Goal: Task Accomplishment & Management: Use online tool/utility

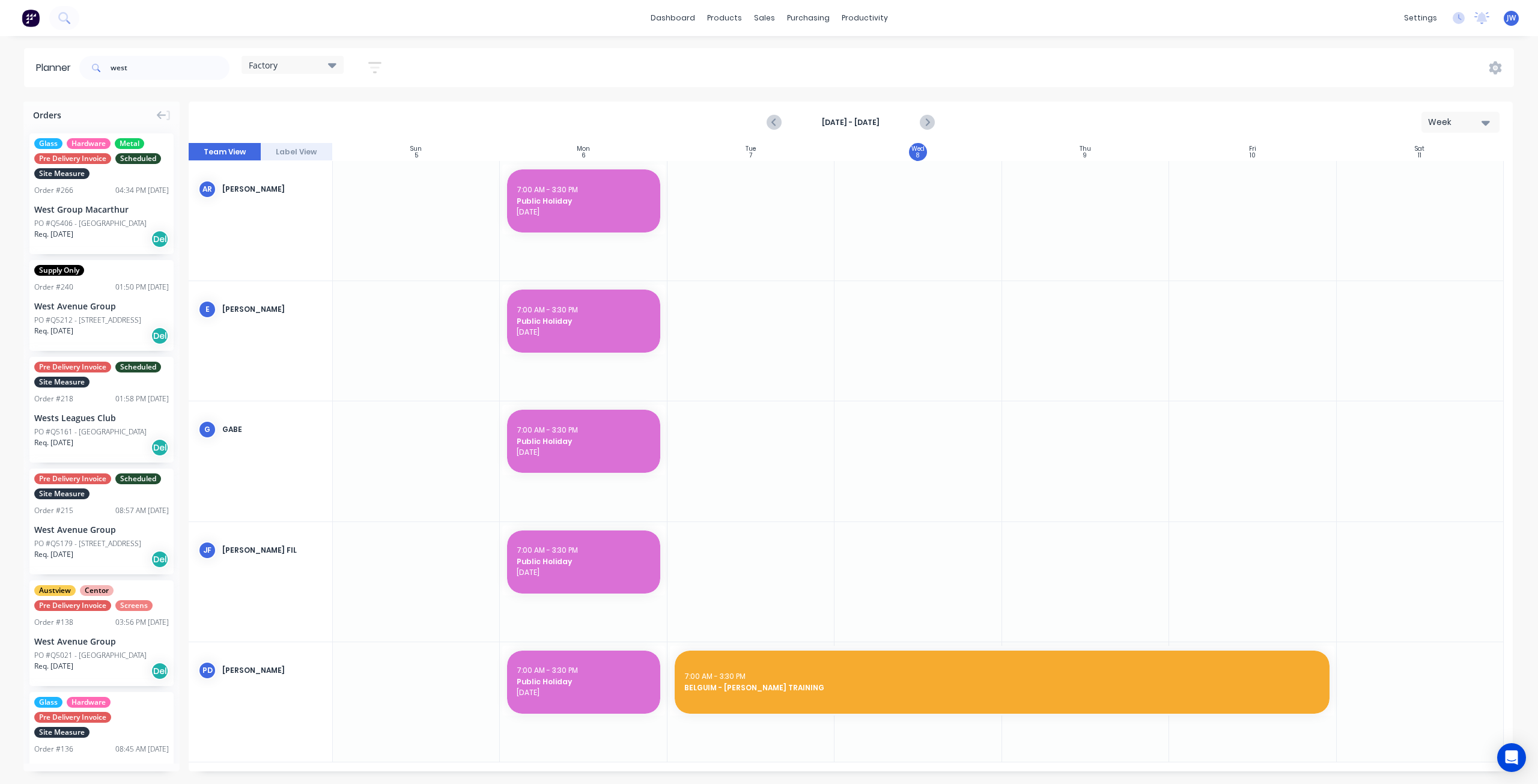
scroll to position [120, 0]
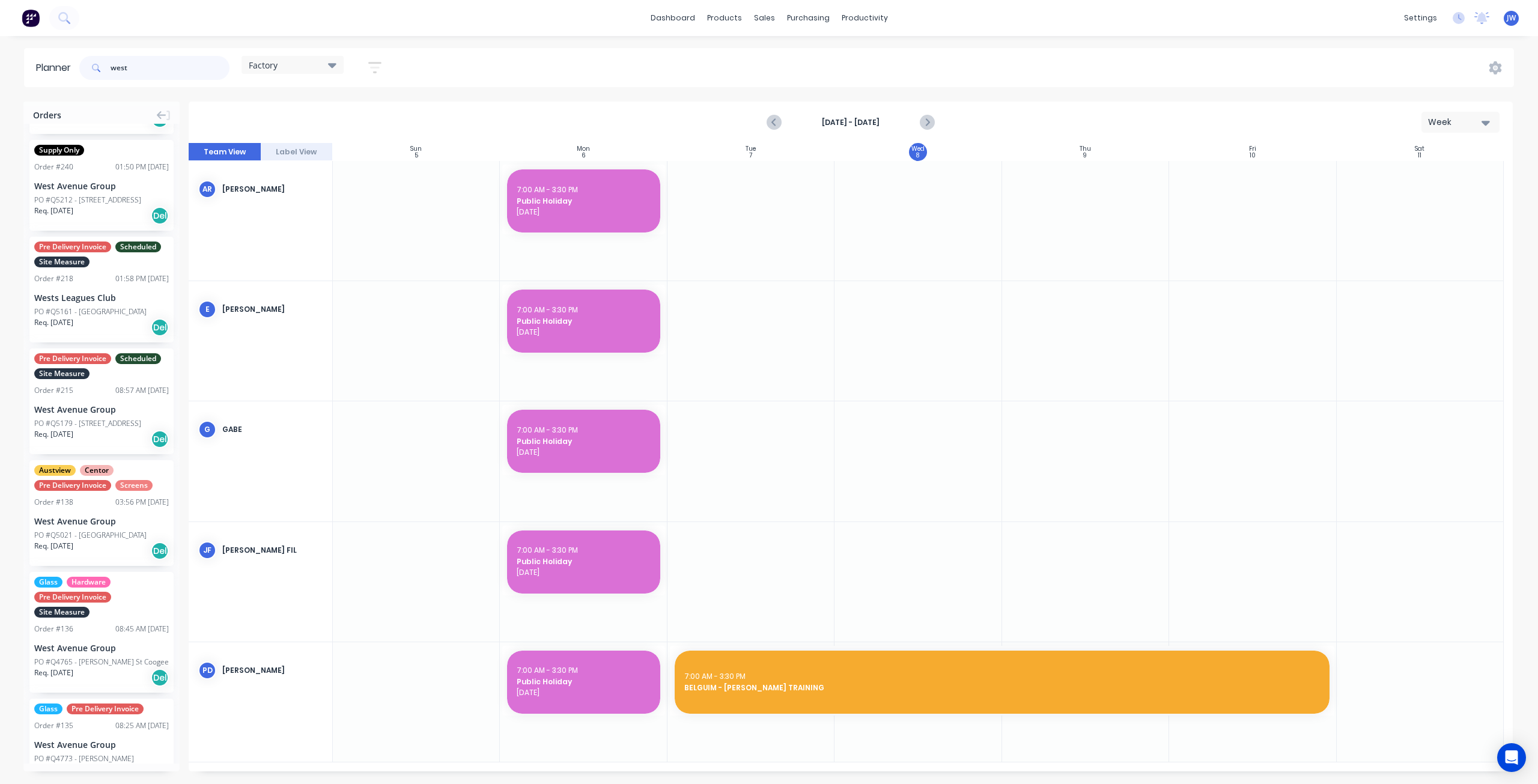
click at [77, 63] on header "Planner west Factory Save new view None (Default) edit Factory edit Office edit…" at bounding box center [769, 67] width 1490 height 39
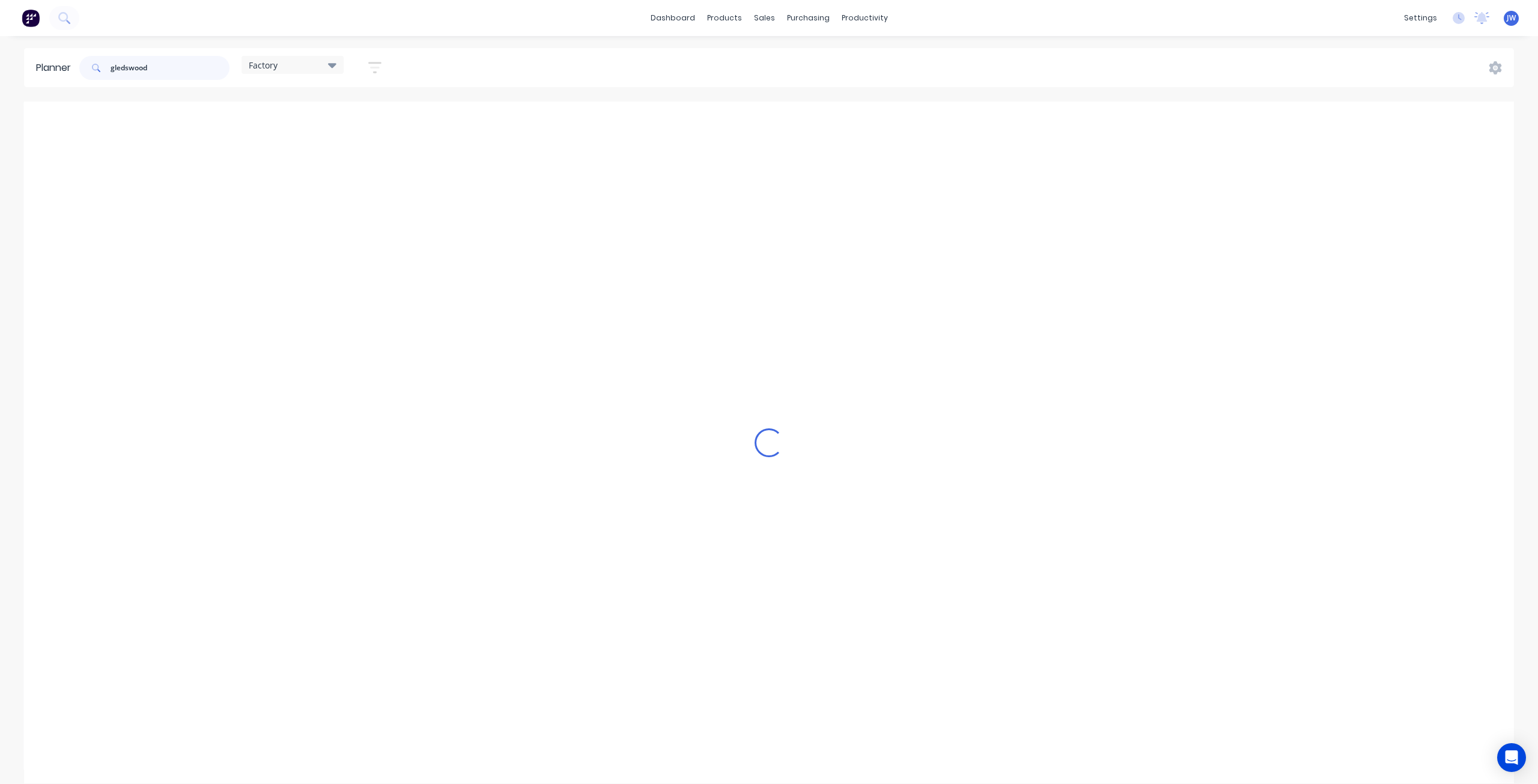
scroll to position [0, 0]
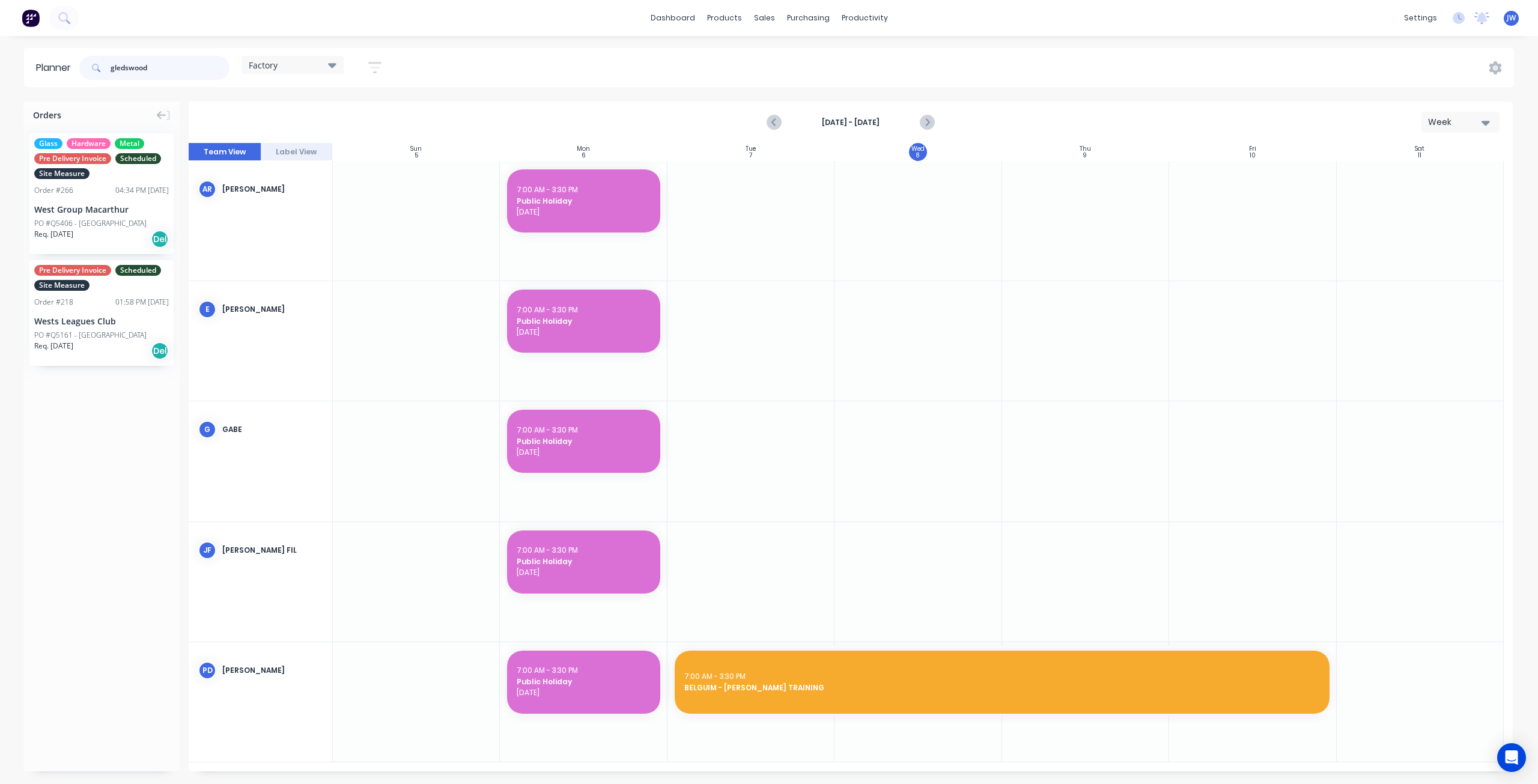
type input "gledswood"
drag, startPoint x: 130, startPoint y: 74, endPoint x: 9, endPoint y: 73, distance: 121.0
click at [32, 75] on header "Planner gledswood Factory Save new view None (Default) edit Factory edit Office…" at bounding box center [769, 67] width 1490 height 39
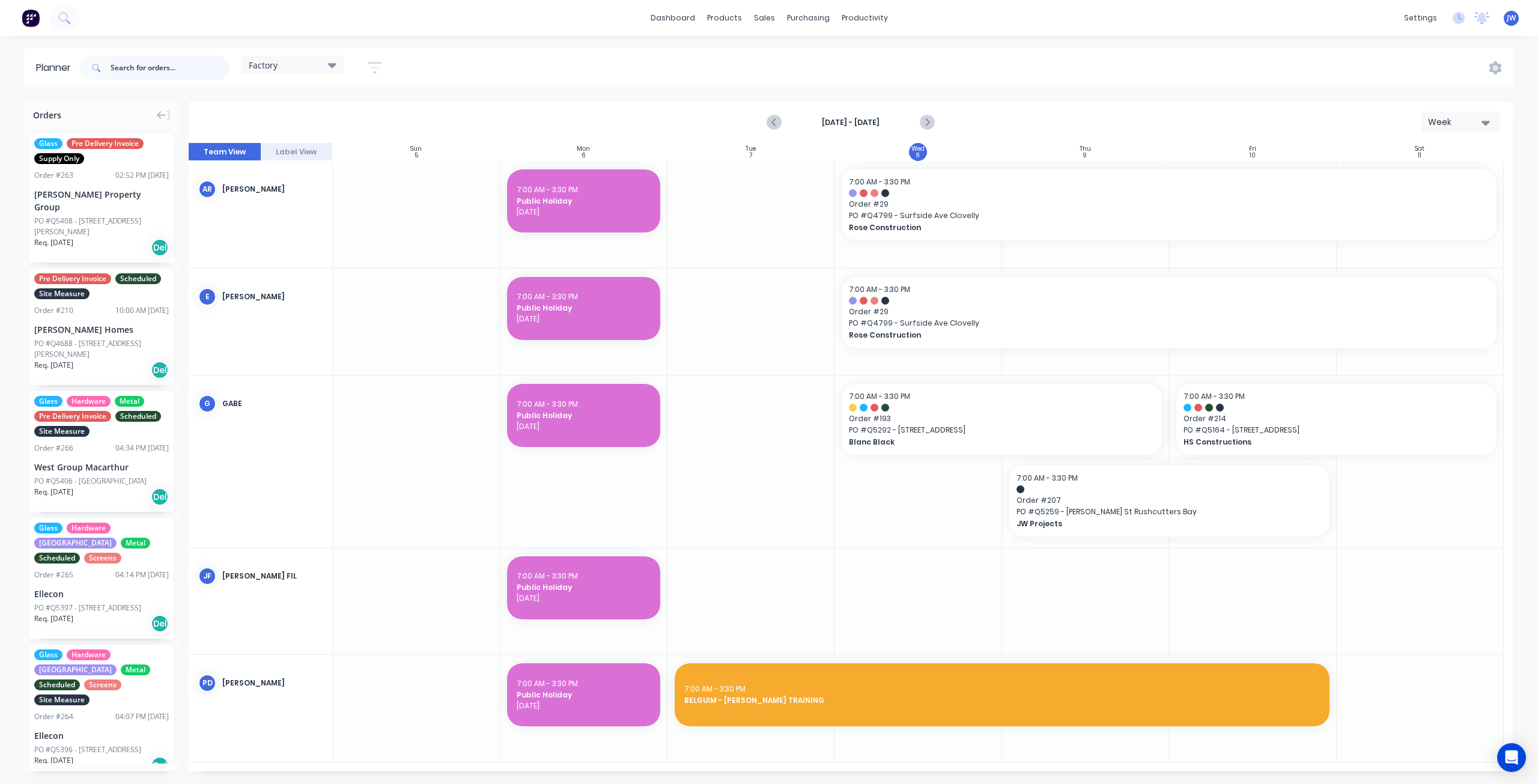
click at [170, 68] on input "text" at bounding box center [171, 68] width 119 height 24
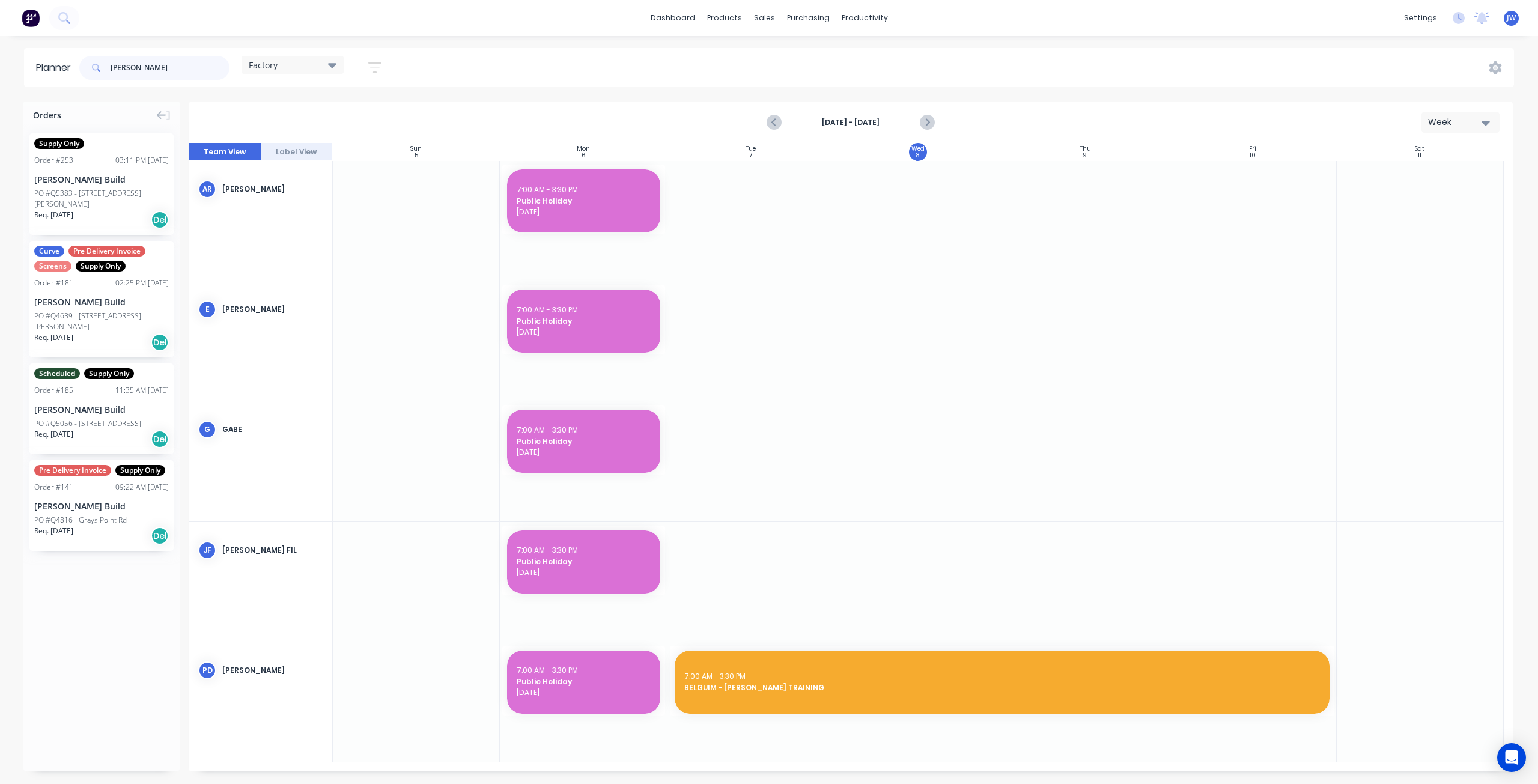
drag, startPoint x: 156, startPoint y: 70, endPoint x: 19, endPoint y: 63, distance: 137.2
click at [19, 63] on div "Planner [PERSON_NAME] Factory Save new view None (Default) edit Factory edit Of…" at bounding box center [769, 67] width 1538 height 39
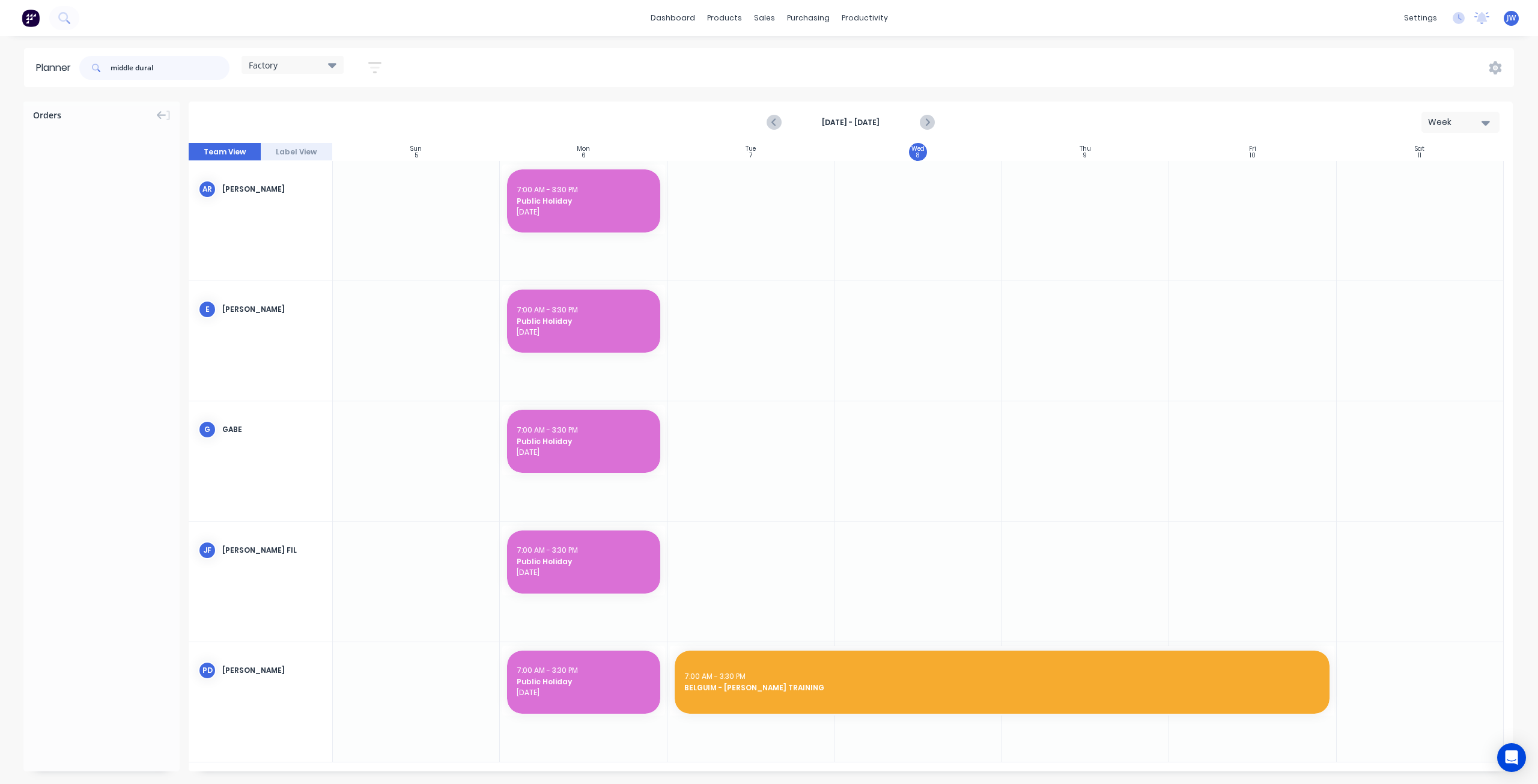
drag, startPoint x: 145, startPoint y: 68, endPoint x: 76, endPoint y: 69, distance: 69.0
click at [76, 69] on header "Planner middle dural Factory Save new view None (Default) edit Factory edit Off…" at bounding box center [769, 67] width 1490 height 39
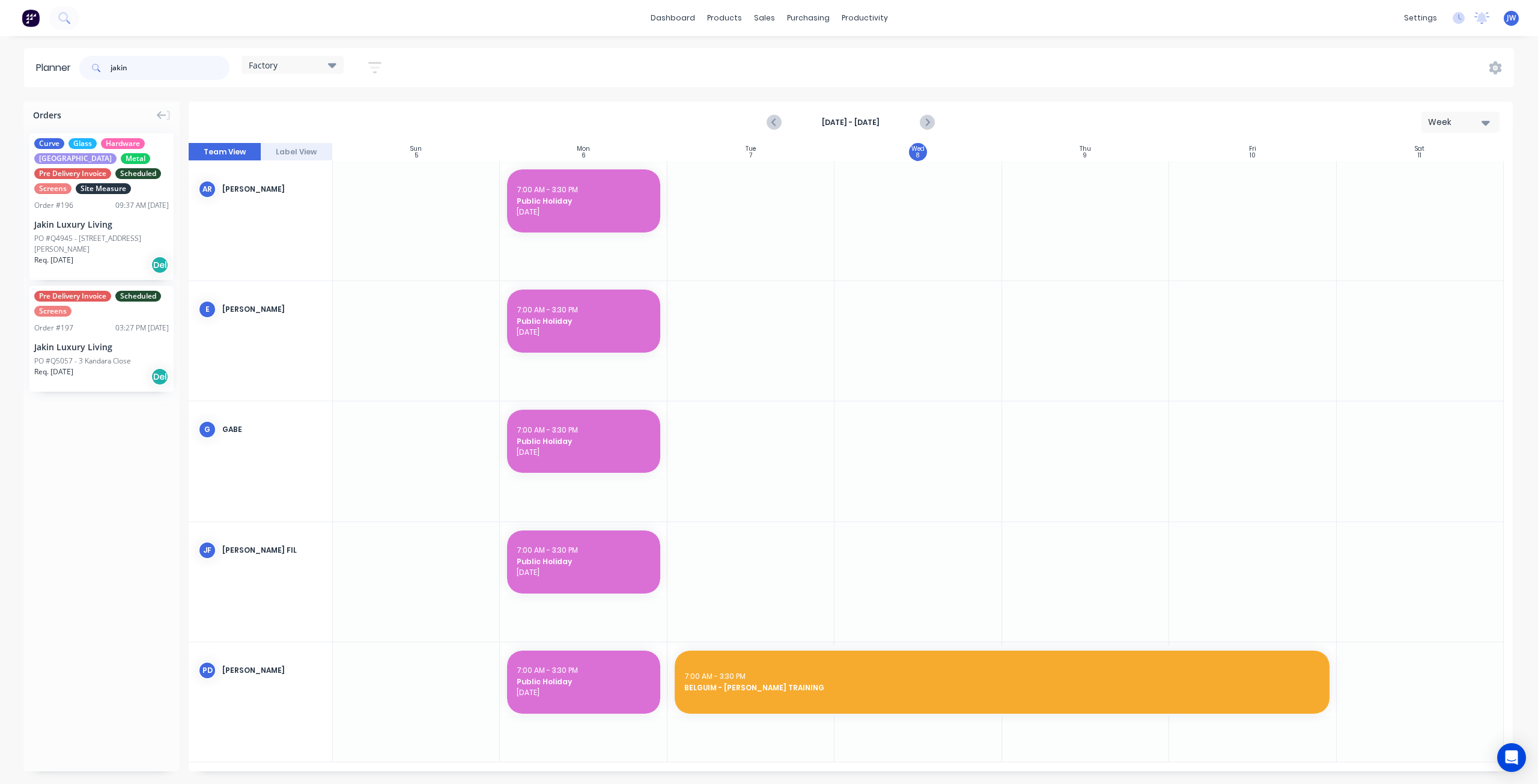
drag, startPoint x: 150, startPoint y: 68, endPoint x: 58, endPoint y: 60, distance: 92.3
click at [64, 72] on header "Planner jakin Factory Save new view None (Default) edit Factory edit Office edi…" at bounding box center [769, 67] width 1490 height 39
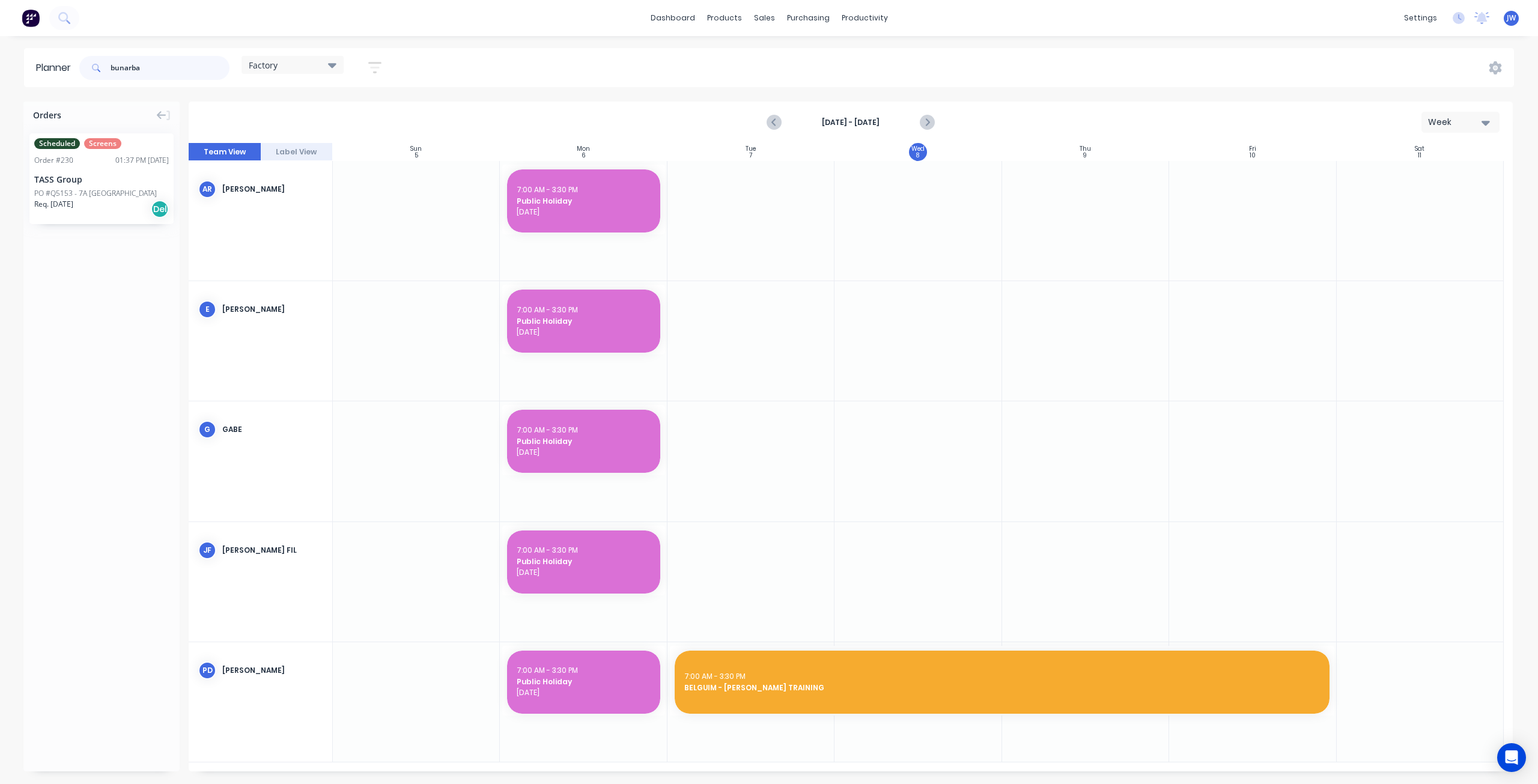
type input "bunarba"
drag, startPoint x: 173, startPoint y: 69, endPoint x: 38, endPoint y: 78, distance: 135.3
click at [38, 78] on header "Planner bunarba Factory Save new view None (Default) edit Factory edit Office e…" at bounding box center [769, 67] width 1490 height 39
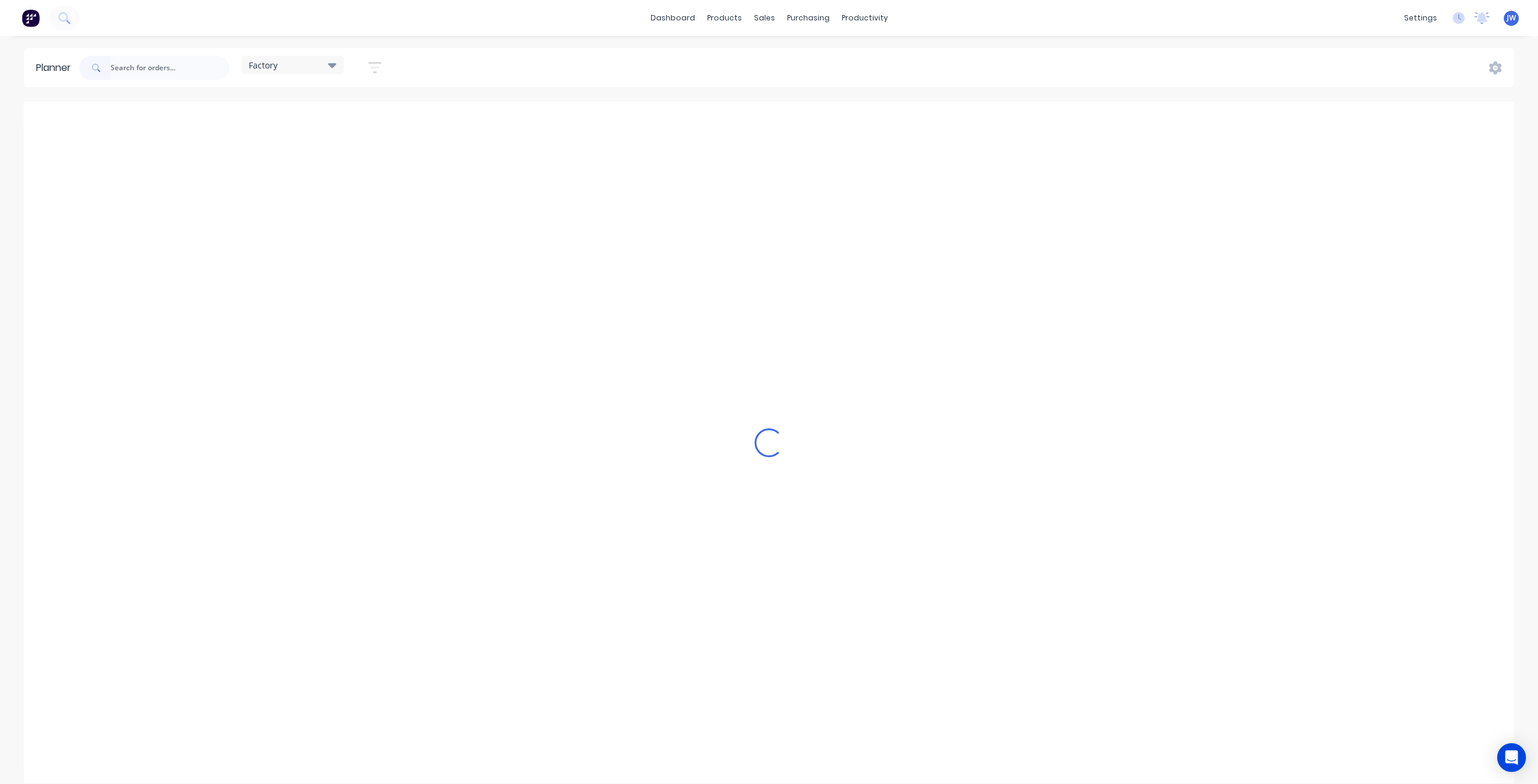
click at [931, 120] on div "Loading..." at bounding box center [769, 442] width 1490 height 682
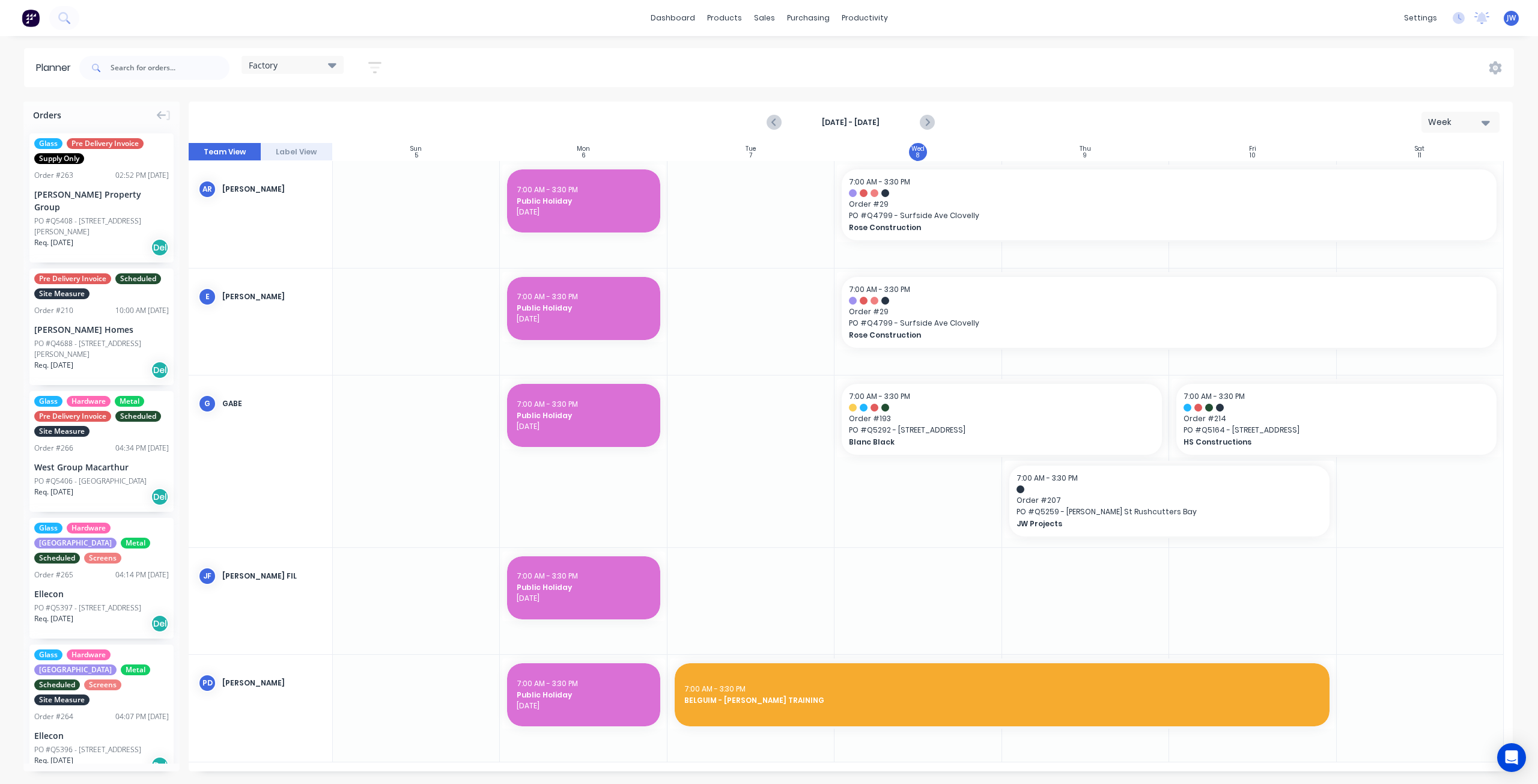
click at [930, 122] on icon "Next page" at bounding box center [927, 122] width 14 height 14
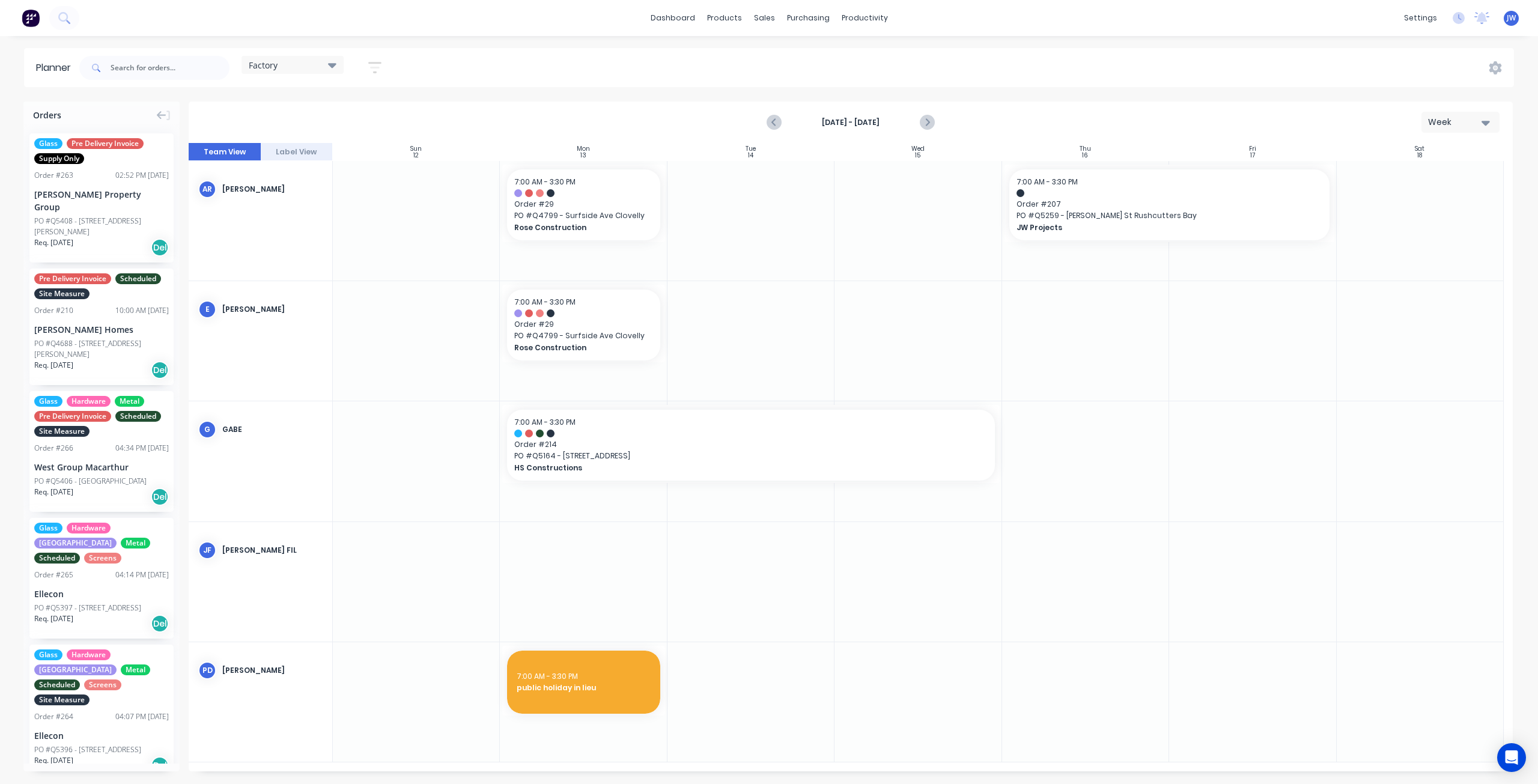
click at [930, 122] on icon "Next page" at bounding box center [927, 122] width 14 height 14
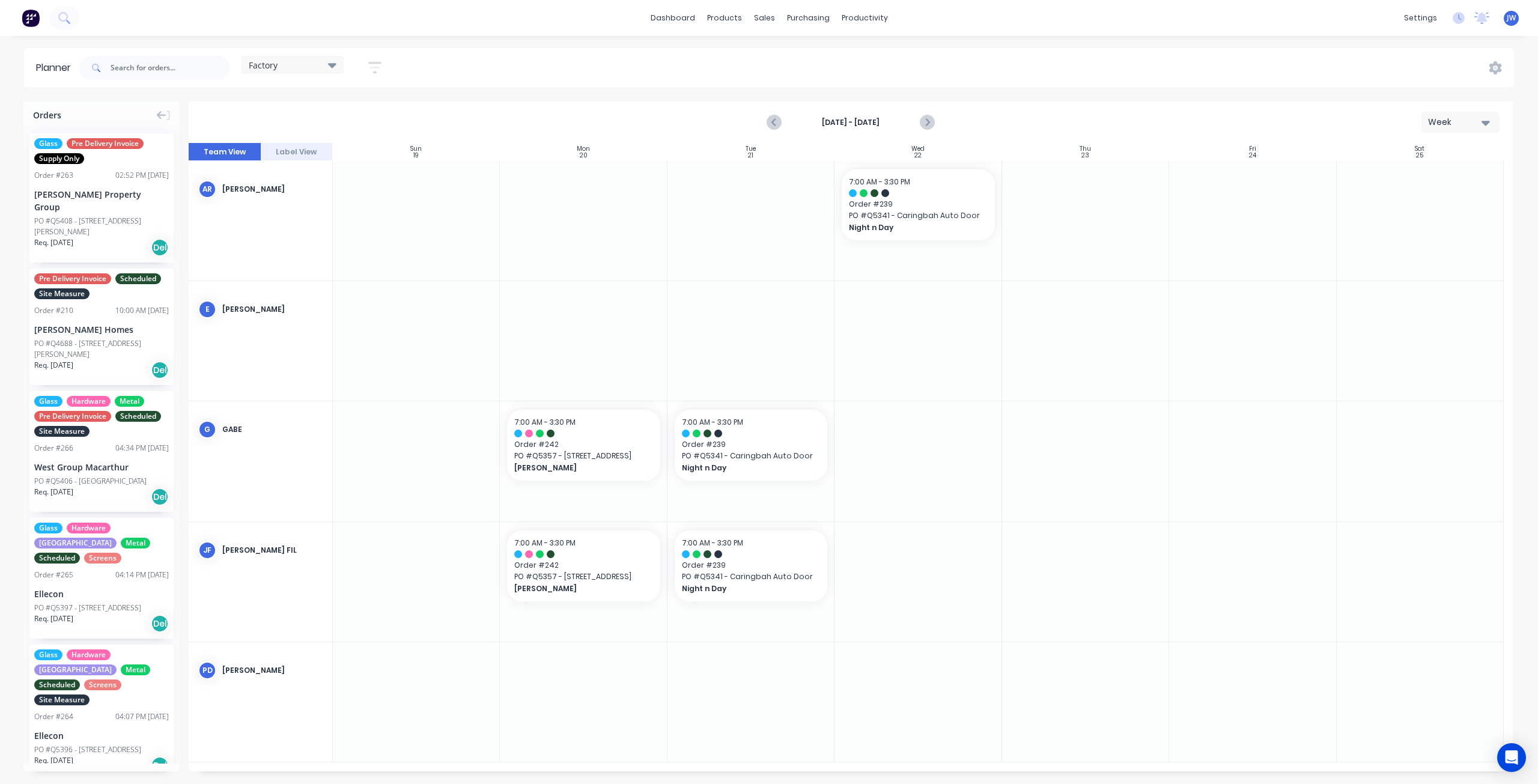
click at [930, 122] on icon "Next page" at bounding box center [927, 122] width 14 height 14
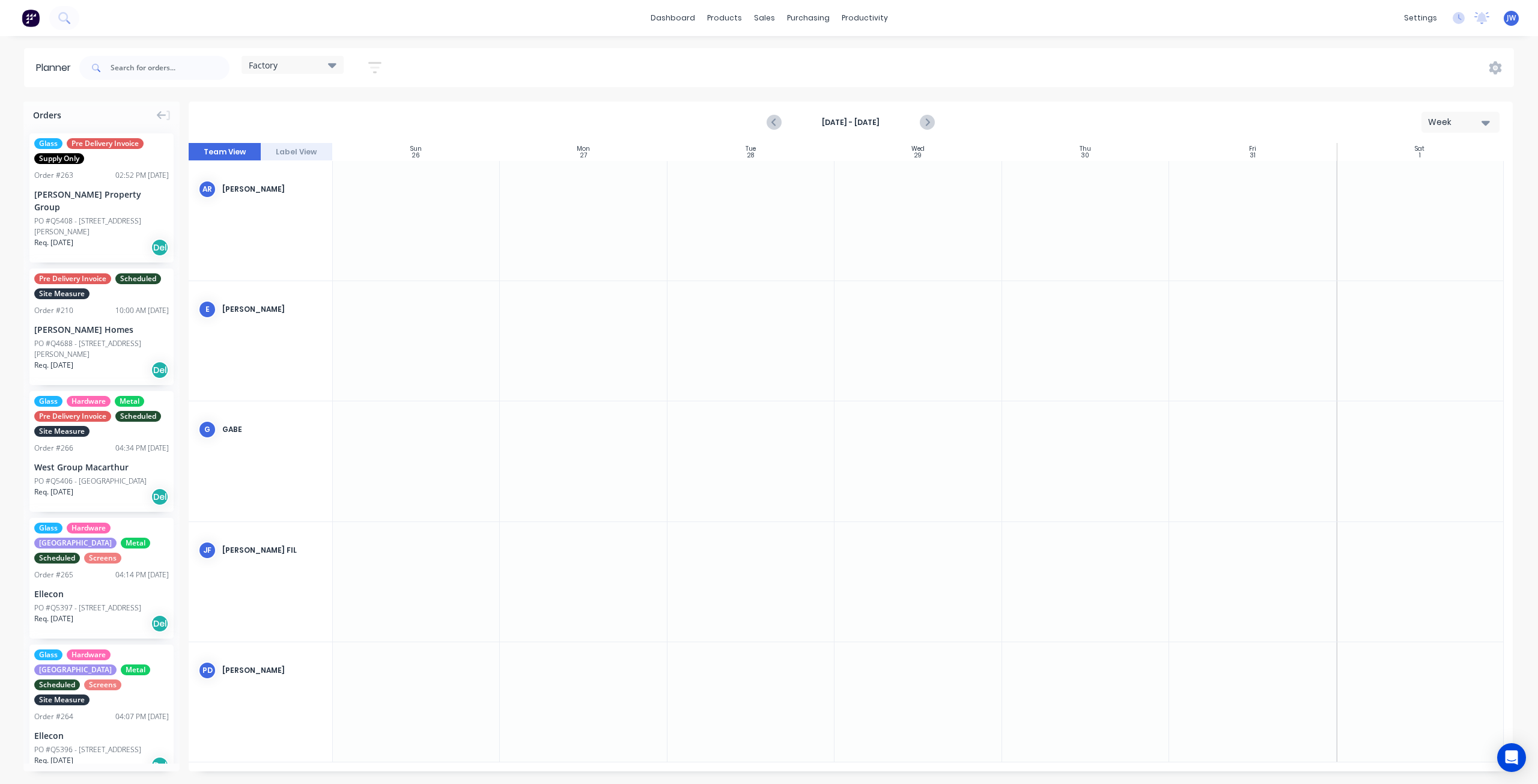
click at [930, 122] on icon "Next page" at bounding box center [927, 122] width 14 height 14
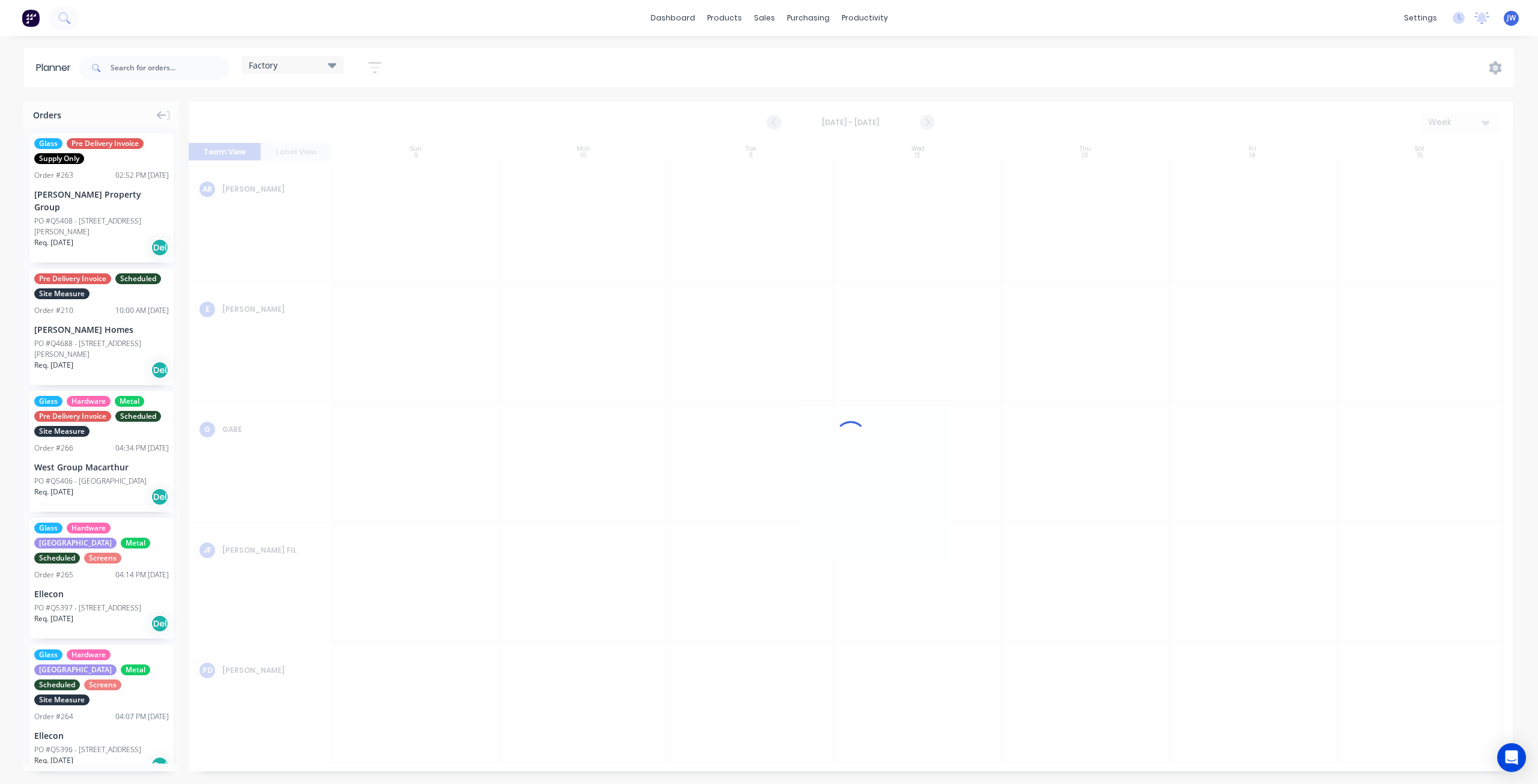
click at [930, 122] on div at bounding box center [850, 436] width 1324 height 670
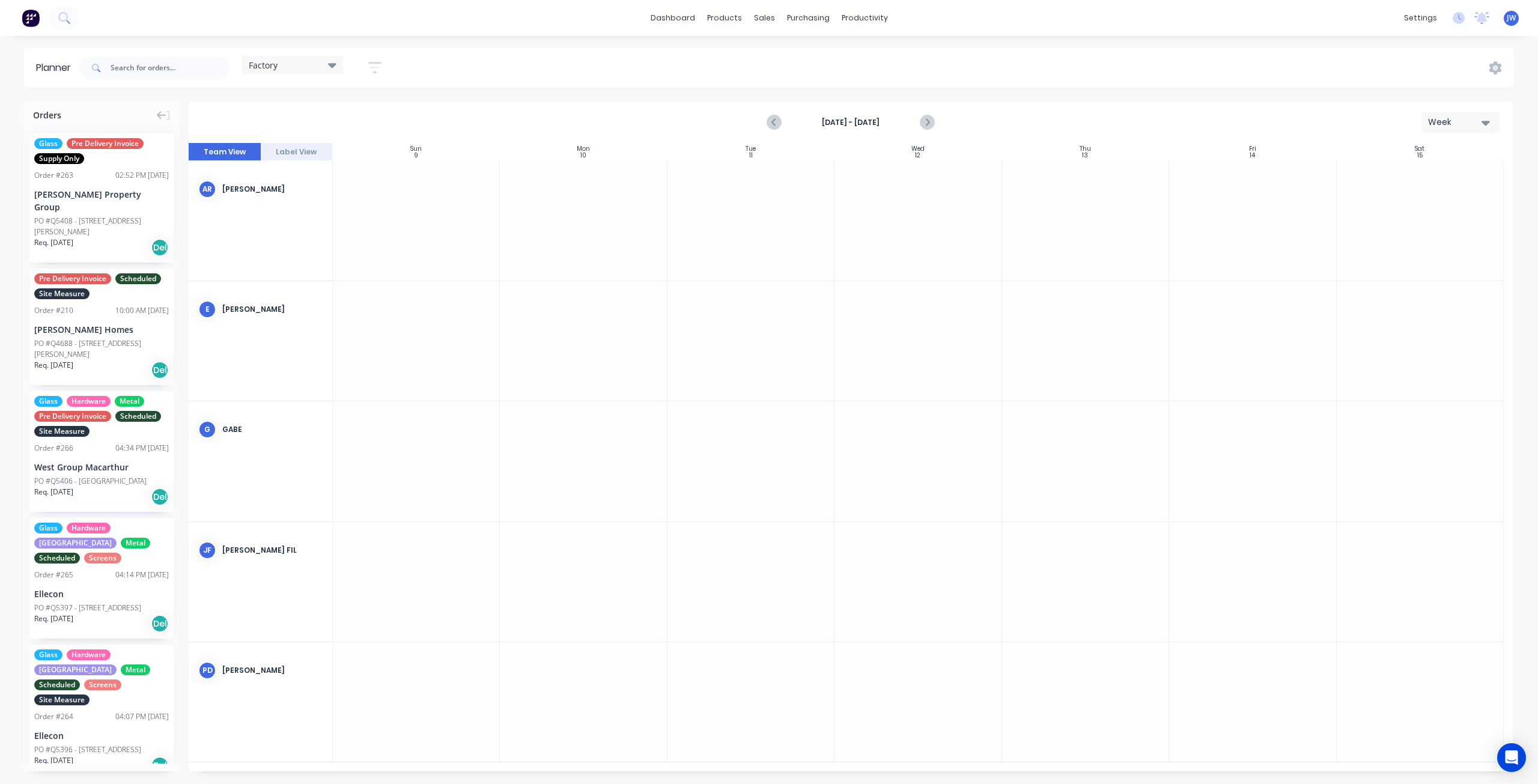
click at [930, 122] on icon "Next page" at bounding box center [927, 122] width 14 height 14
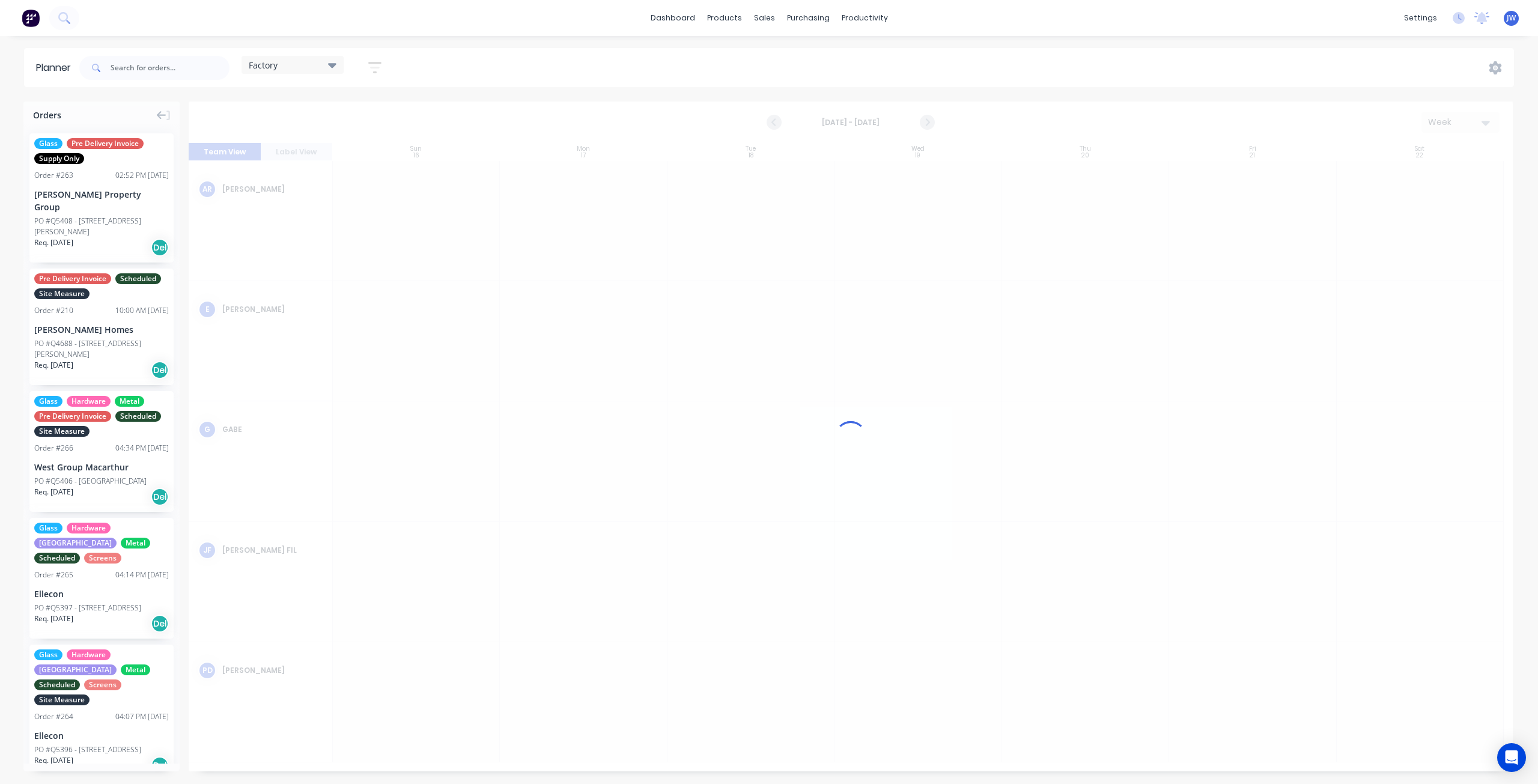
click at [930, 122] on icon "Next page" at bounding box center [927, 122] width 14 height 14
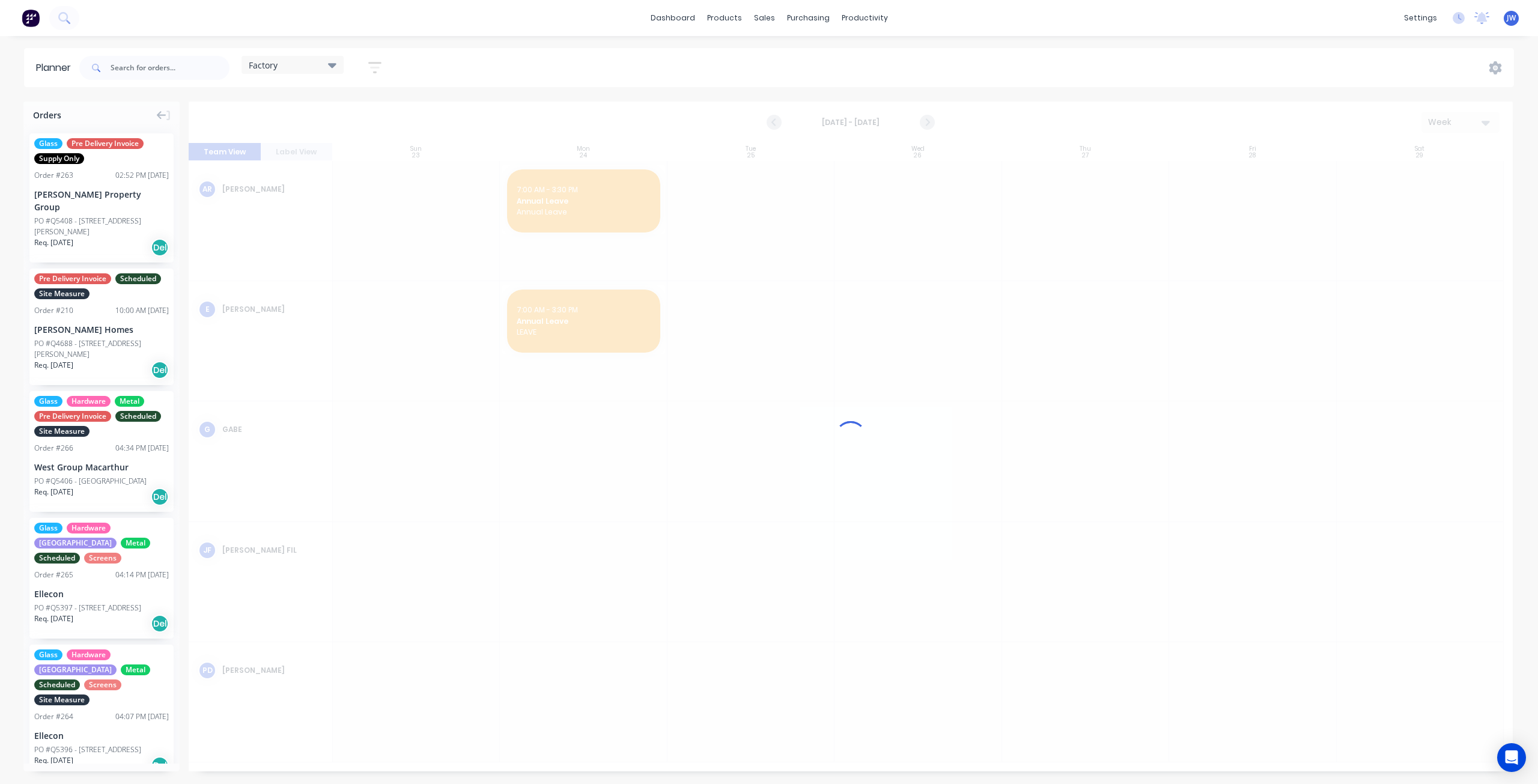
click at [930, 122] on div at bounding box center [850, 436] width 1324 height 670
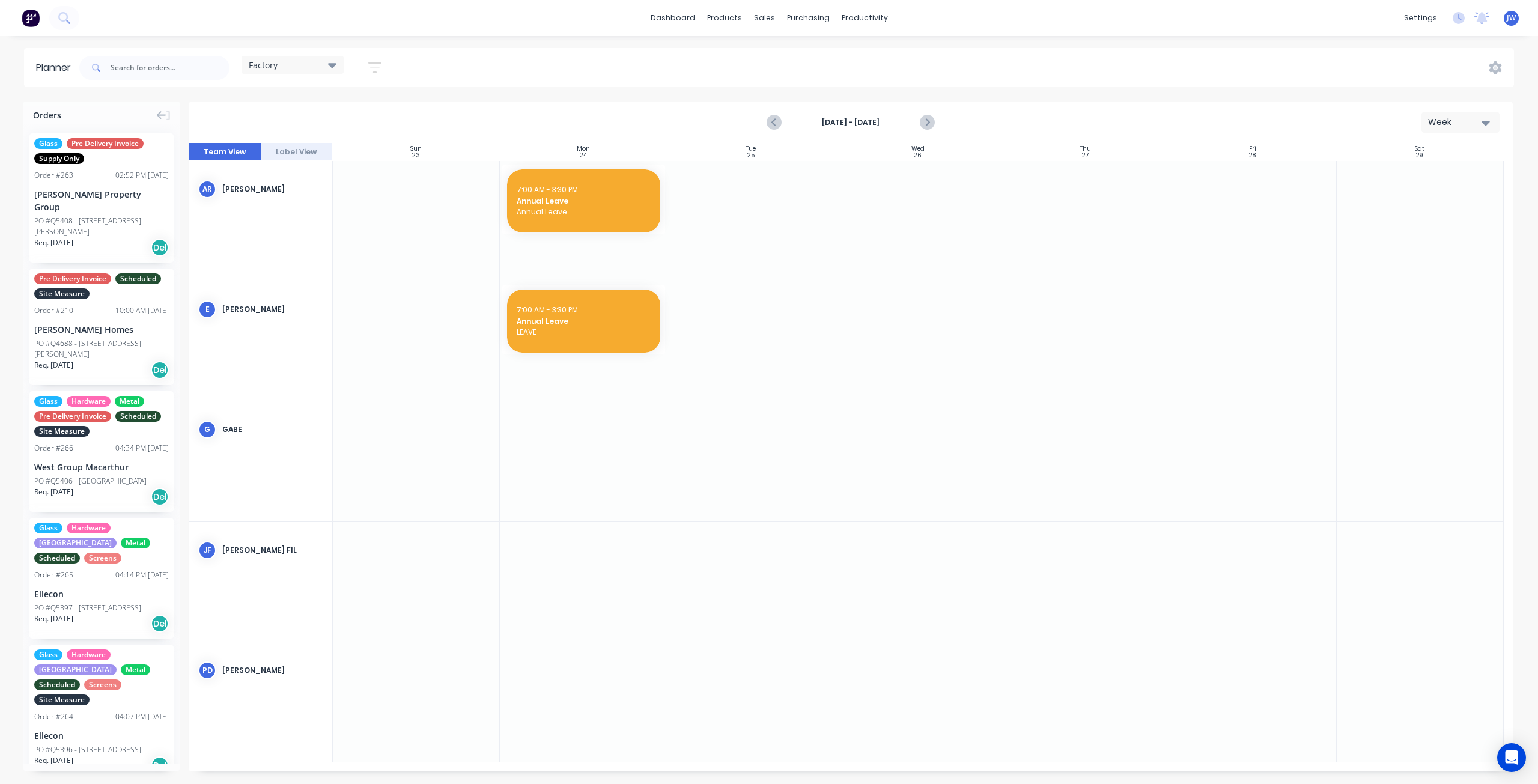
click at [930, 122] on icon "Next page" at bounding box center [927, 122] width 14 height 14
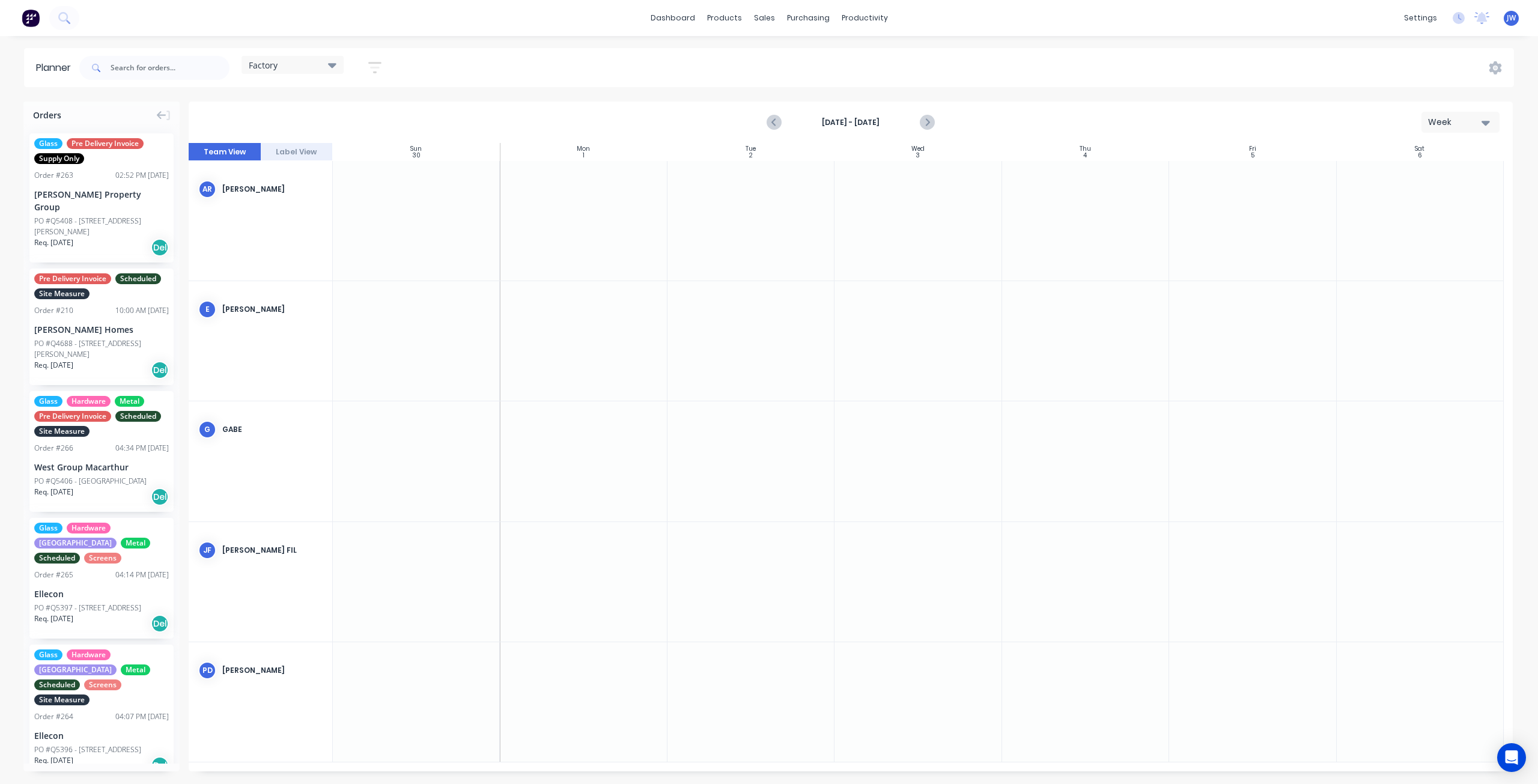
click at [930, 122] on icon "Next page" at bounding box center [927, 122] width 14 height 14
click at [929, 123] on icon "Next page" at bounding box center [927, 122] width 14 height 14
click at [775, 124] on icon "Previous page" at bounding box center [775, 122] width 5 height 9
click at [931, 127] on icon "Next page" at bounding box center [927, 122] width 14 height 14
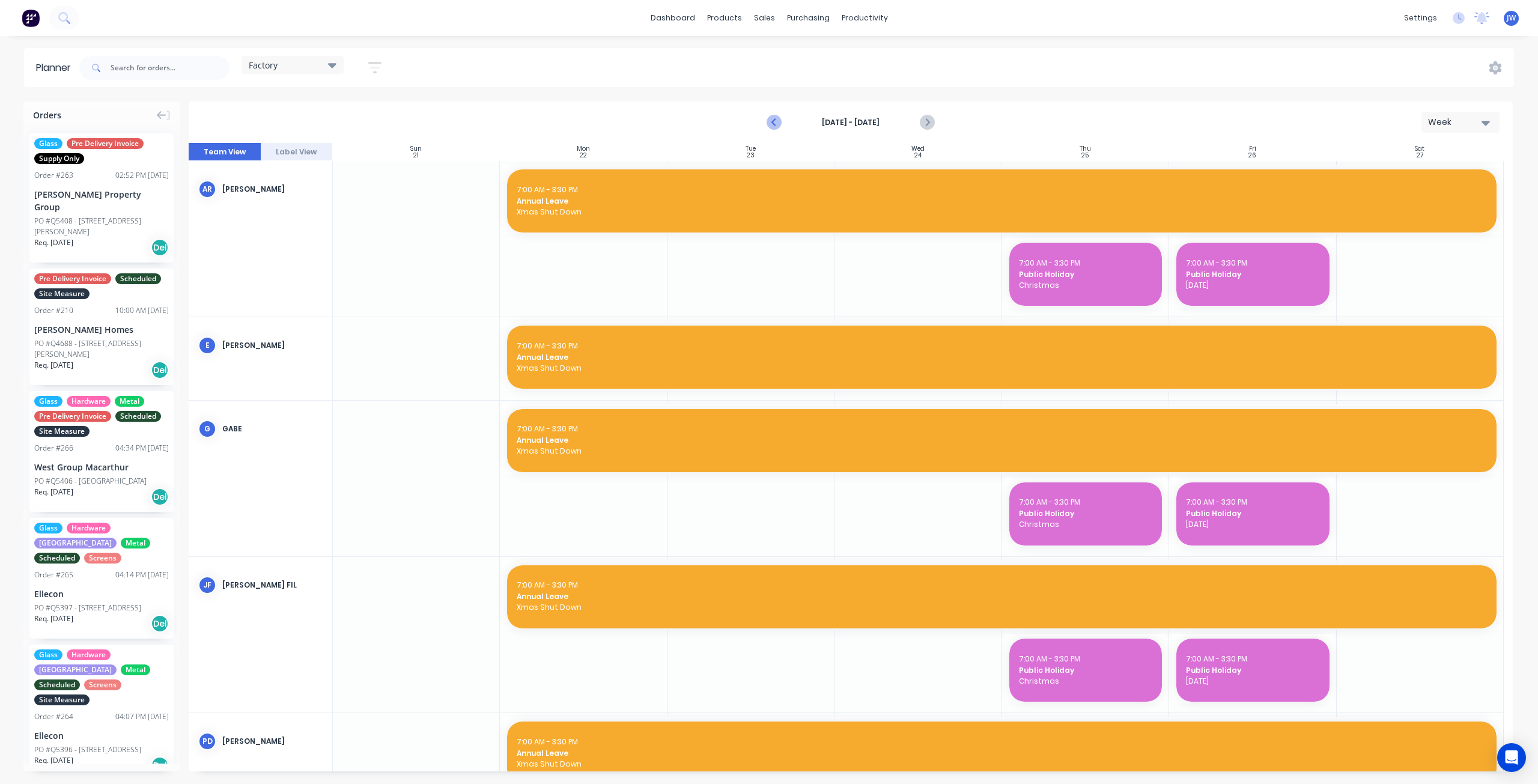
click at [773, 127] on icon "Previous page" at bounding box center [775, 122] width 14 height 14
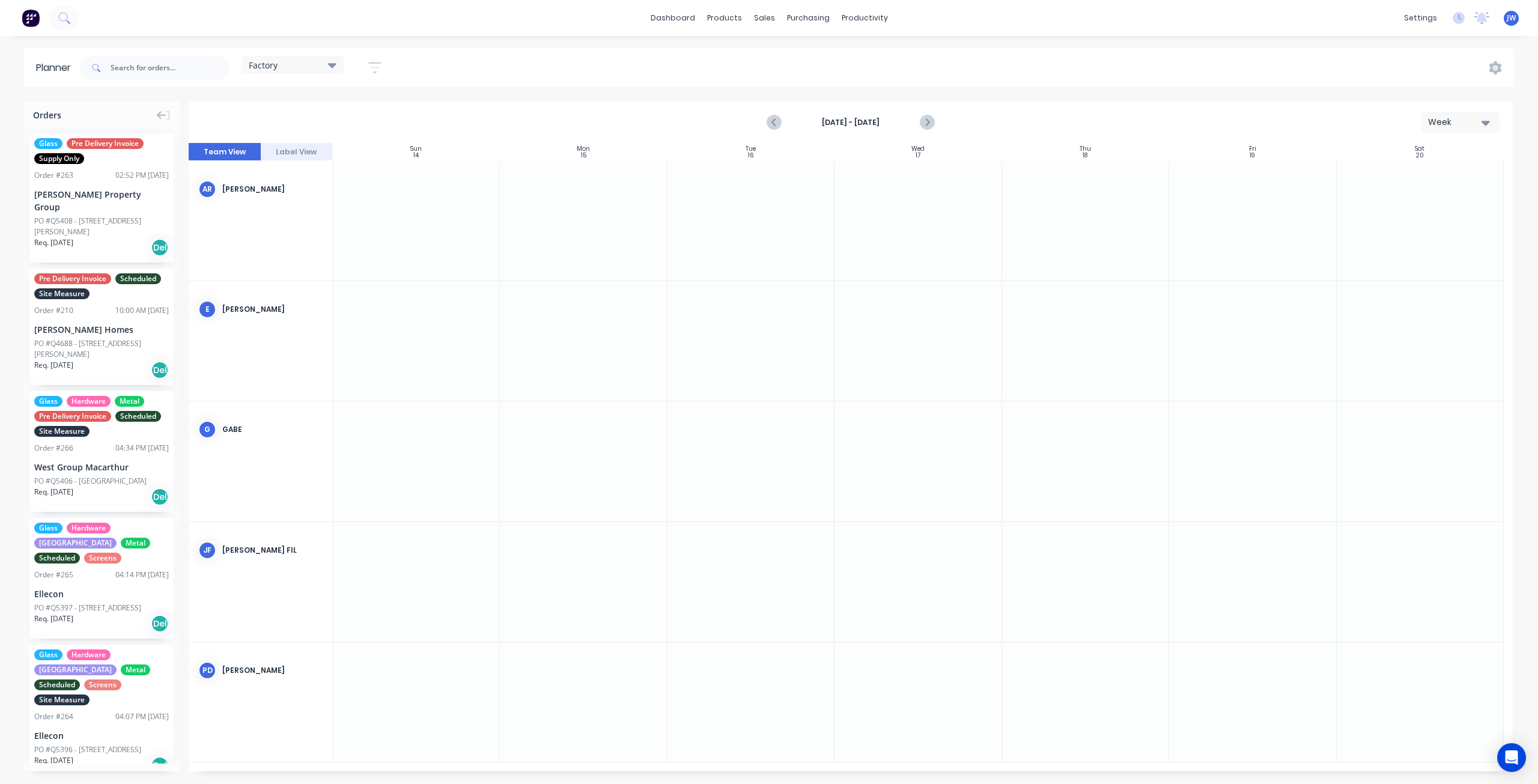
click at [762, 126] on div "[DATE] - [DATE] Week" at bounding box center [851, 123] width 1321 height 39
click at [319, 66] on div "Factory" at bounding box center [292, 65] width 88 height 11
click at [275, 225] on button "Site" at bounding box center [315, 226] width 128 height 14
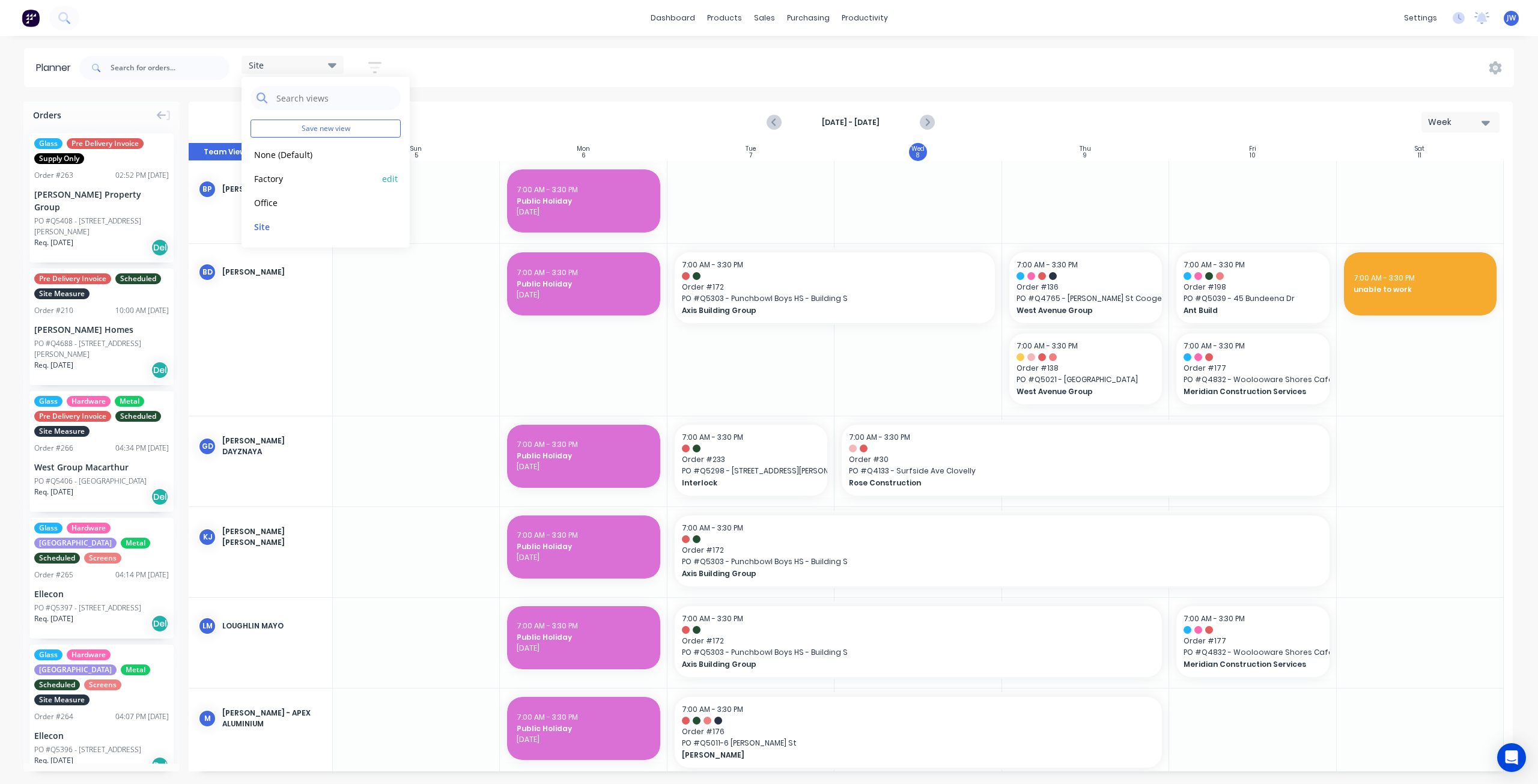
click at [280, 180] on button "Factory" at bounding box center [315, 178] width 128 height 14
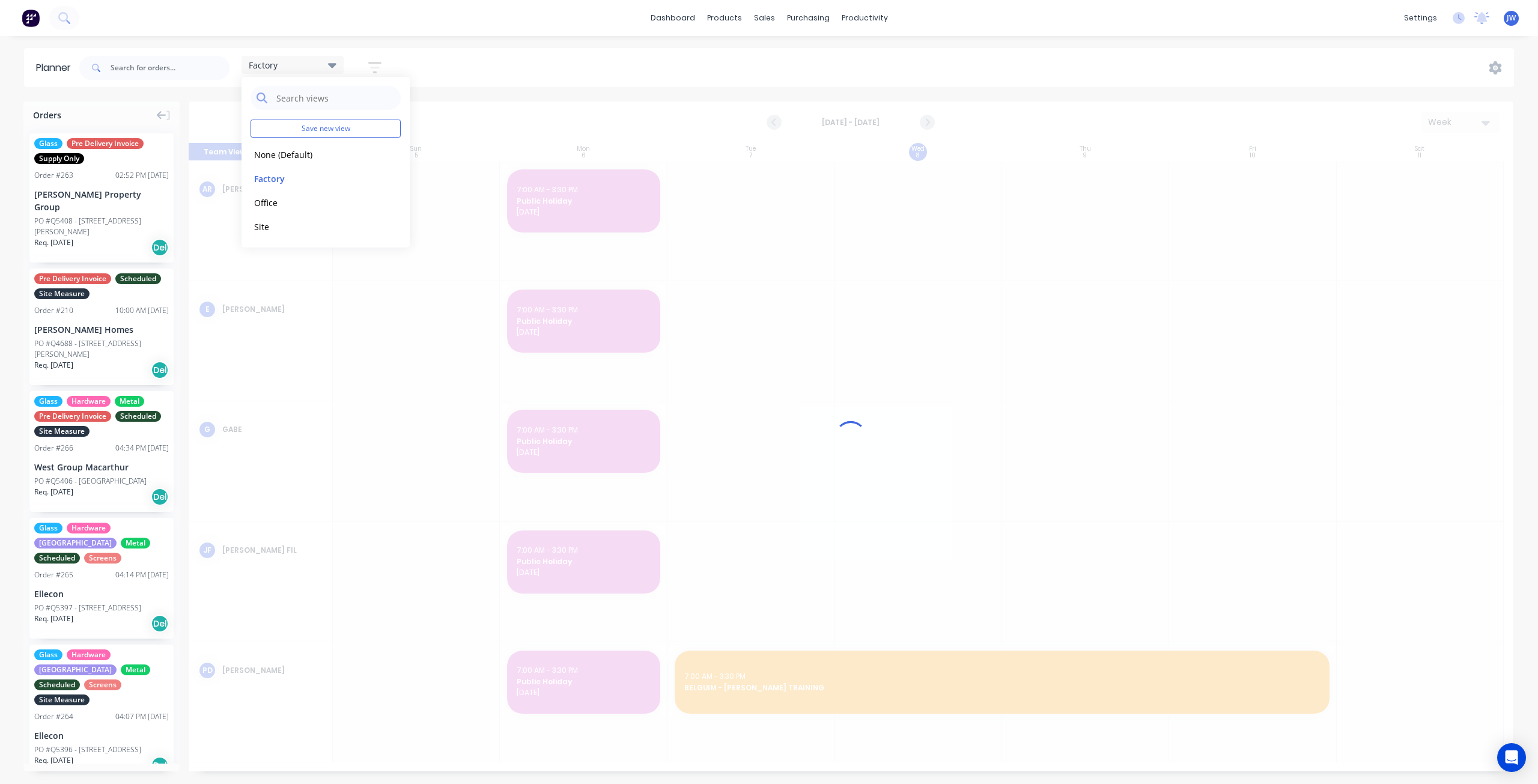
click at [528, 69] on div "Factory Save new view None (Default) edit Factory edit Office edit Site edit Sh…" at bounding box center [795, 67] width 1437 height 36
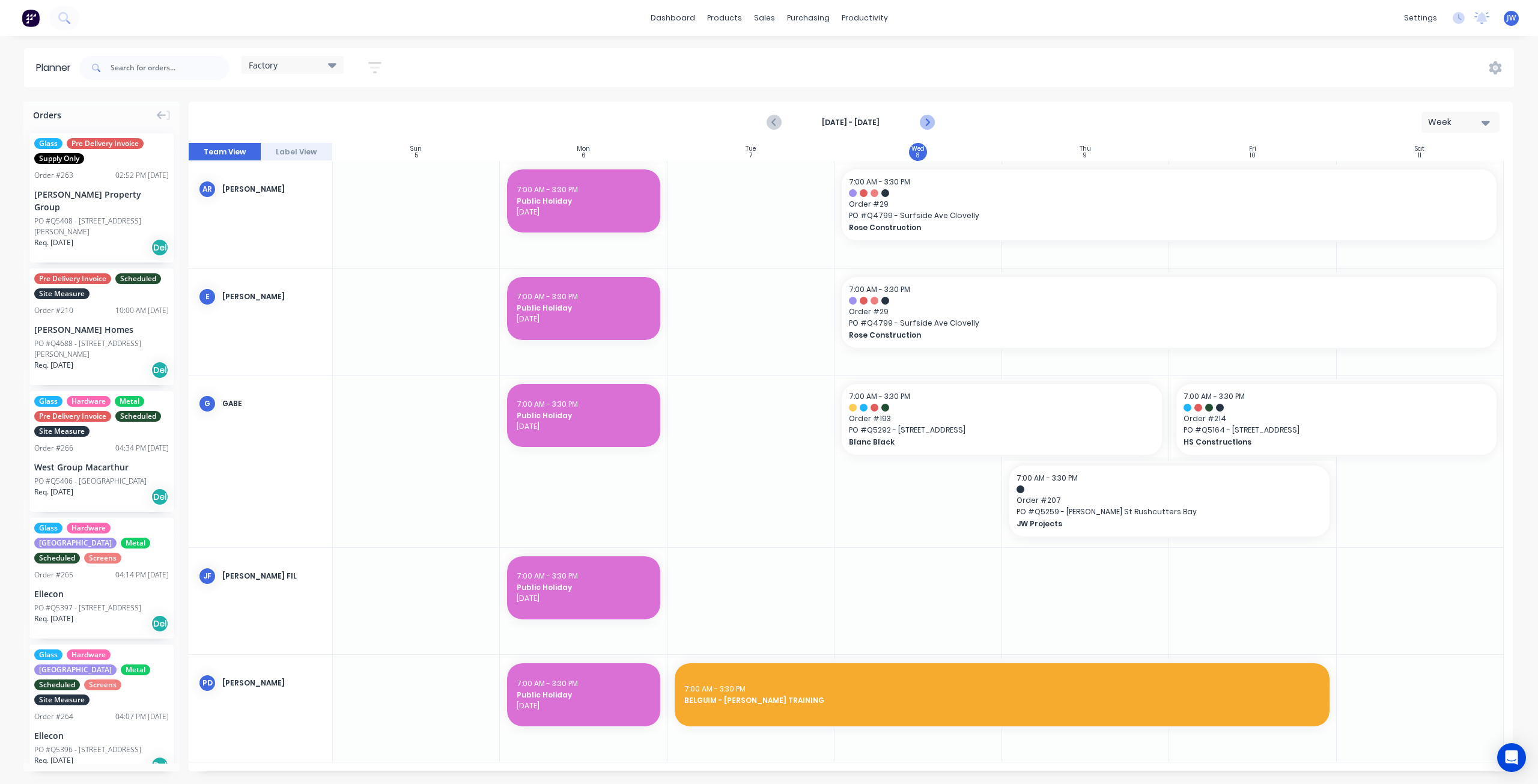
click at [928, 125] on icon "Next page" at bounding box center [927, 122] width 14 height 14
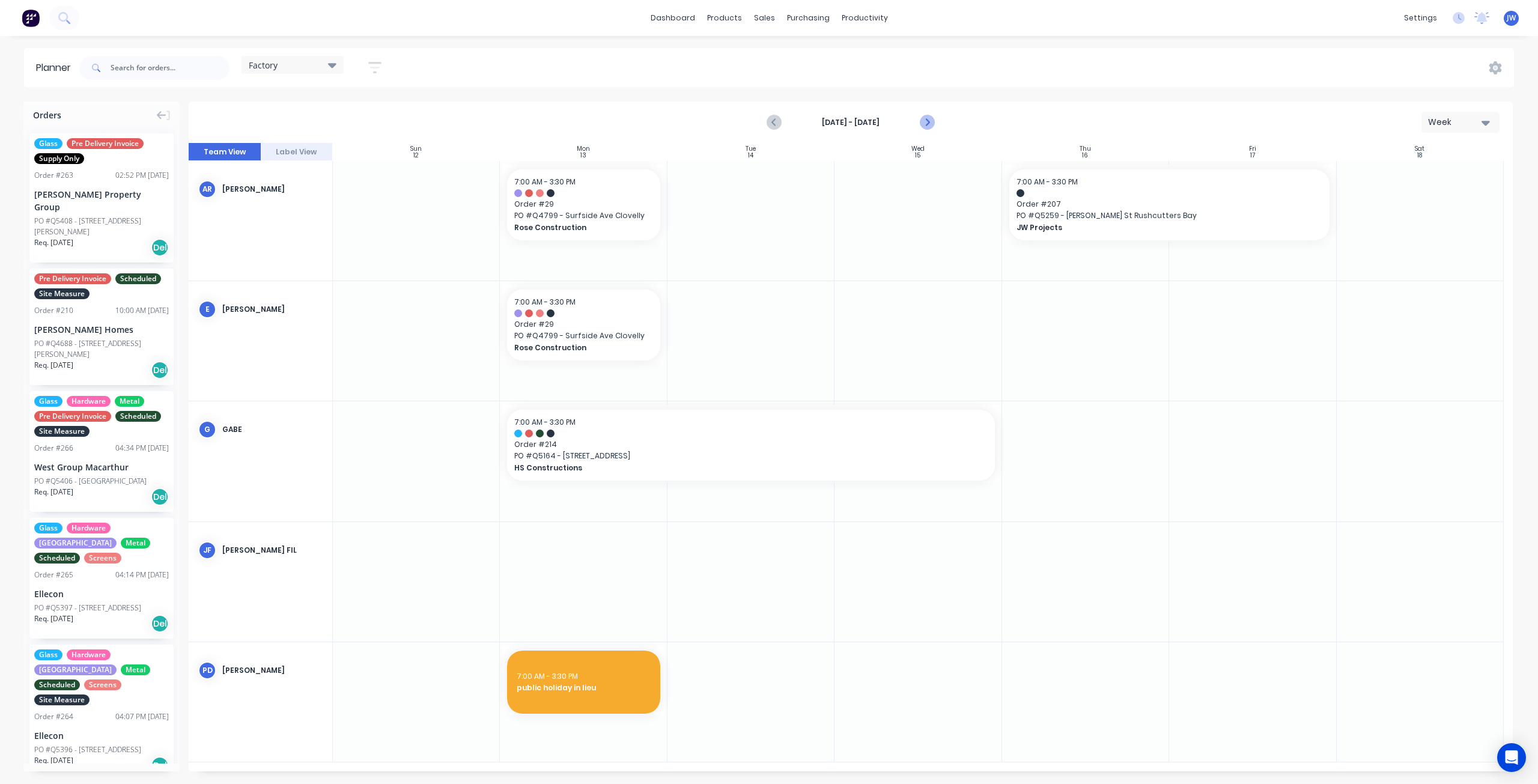
click at [928, 124] on icon "Next page" at bounding box center [927, 122] width 14 height 14
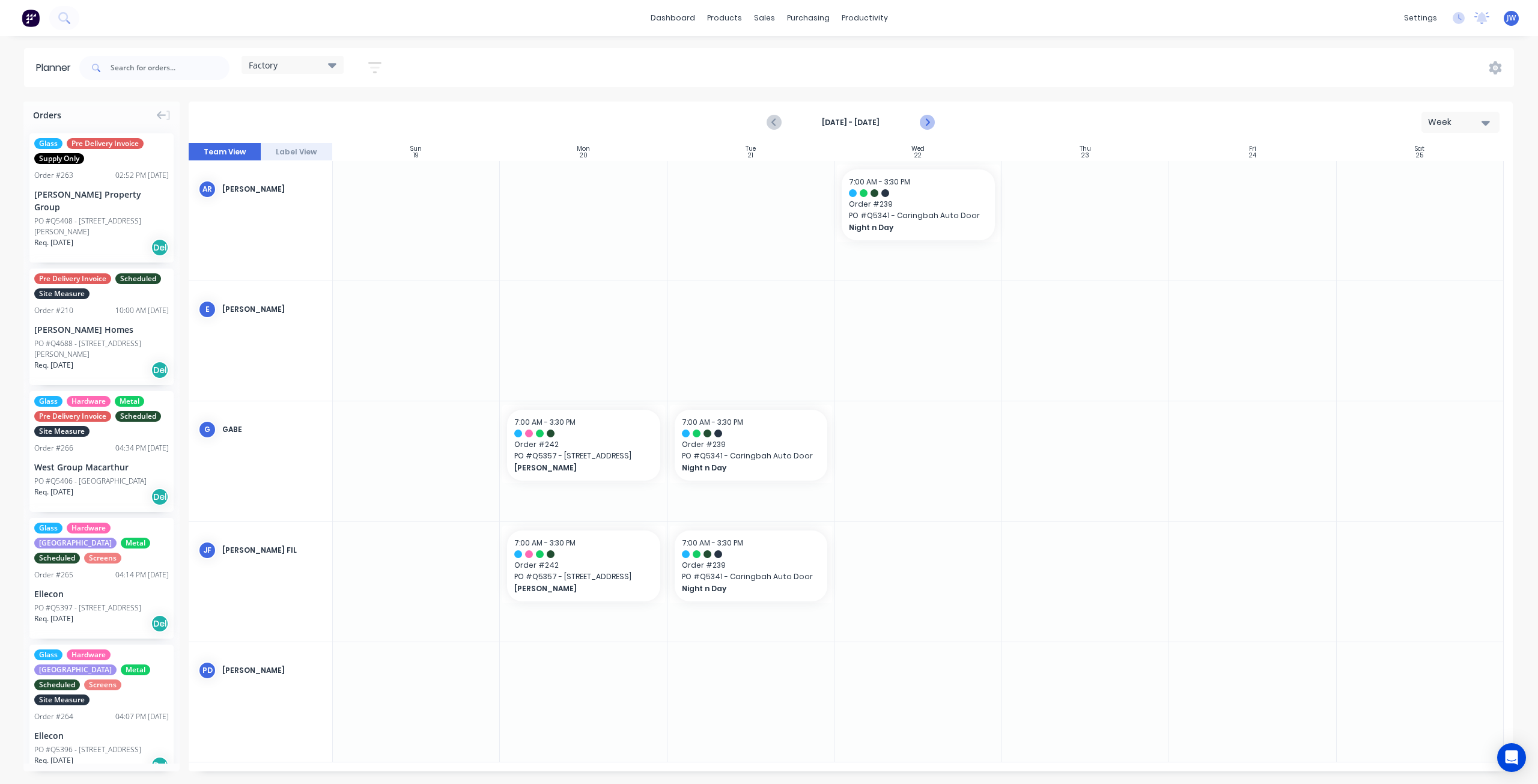
click at [928, 124] on icon "Next page" at bounding box center [927, 122] width 14 height 14
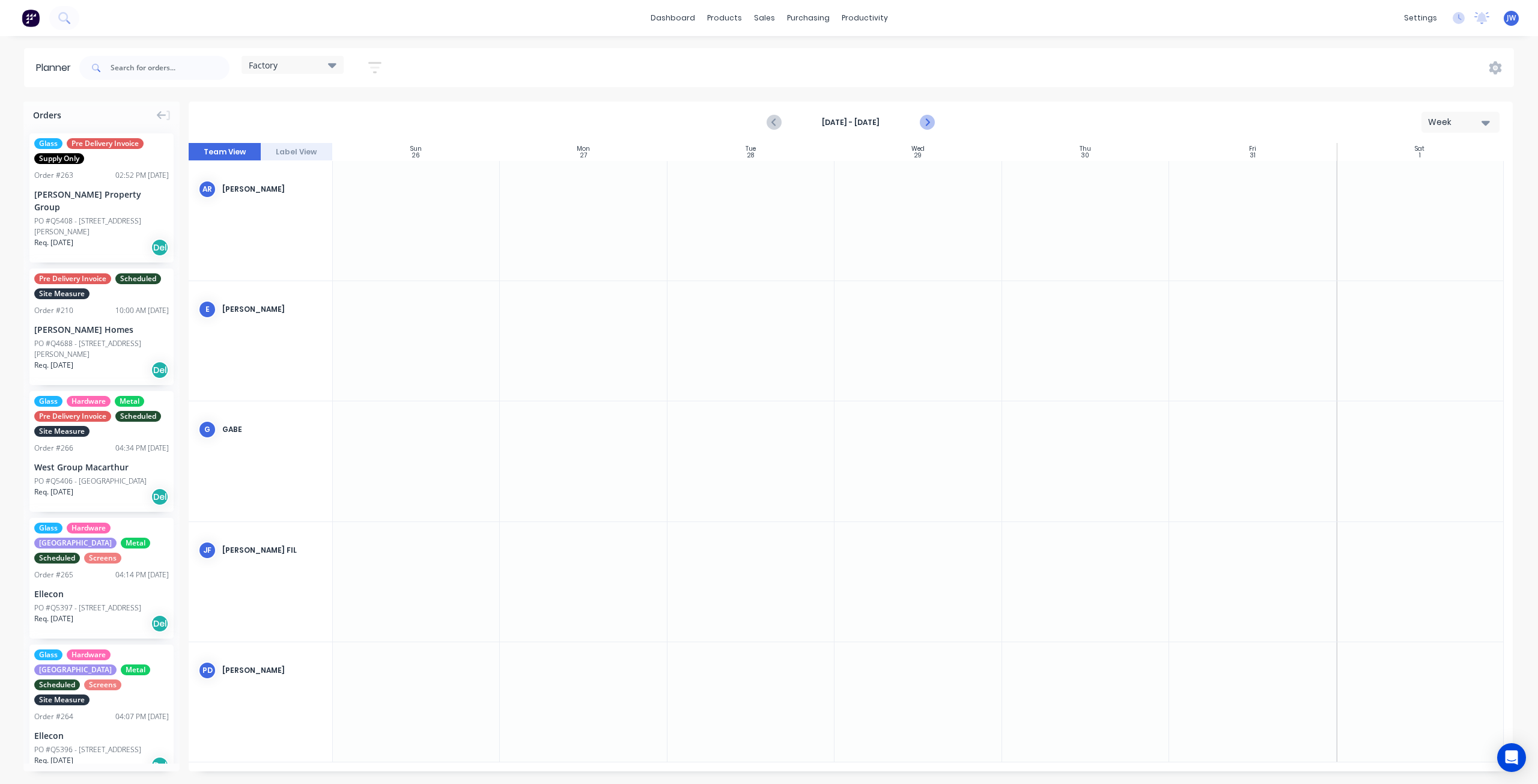
click at [928, 124] on icon "Next page" at bounding box center [927, 122] width 14 height 14
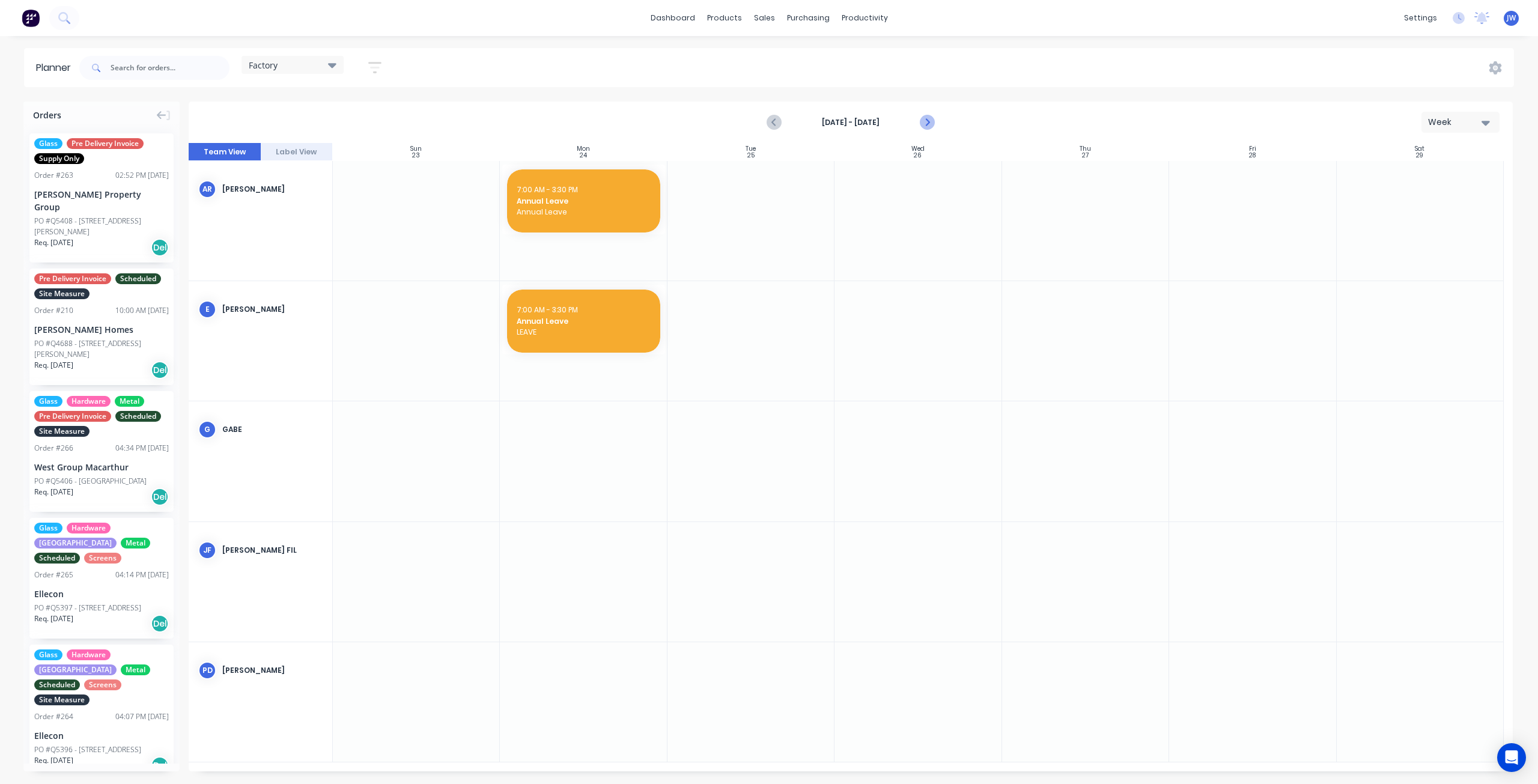
click at [928, 124] on icon "Next page" at bounding box center [927, 122] width 14 height 14
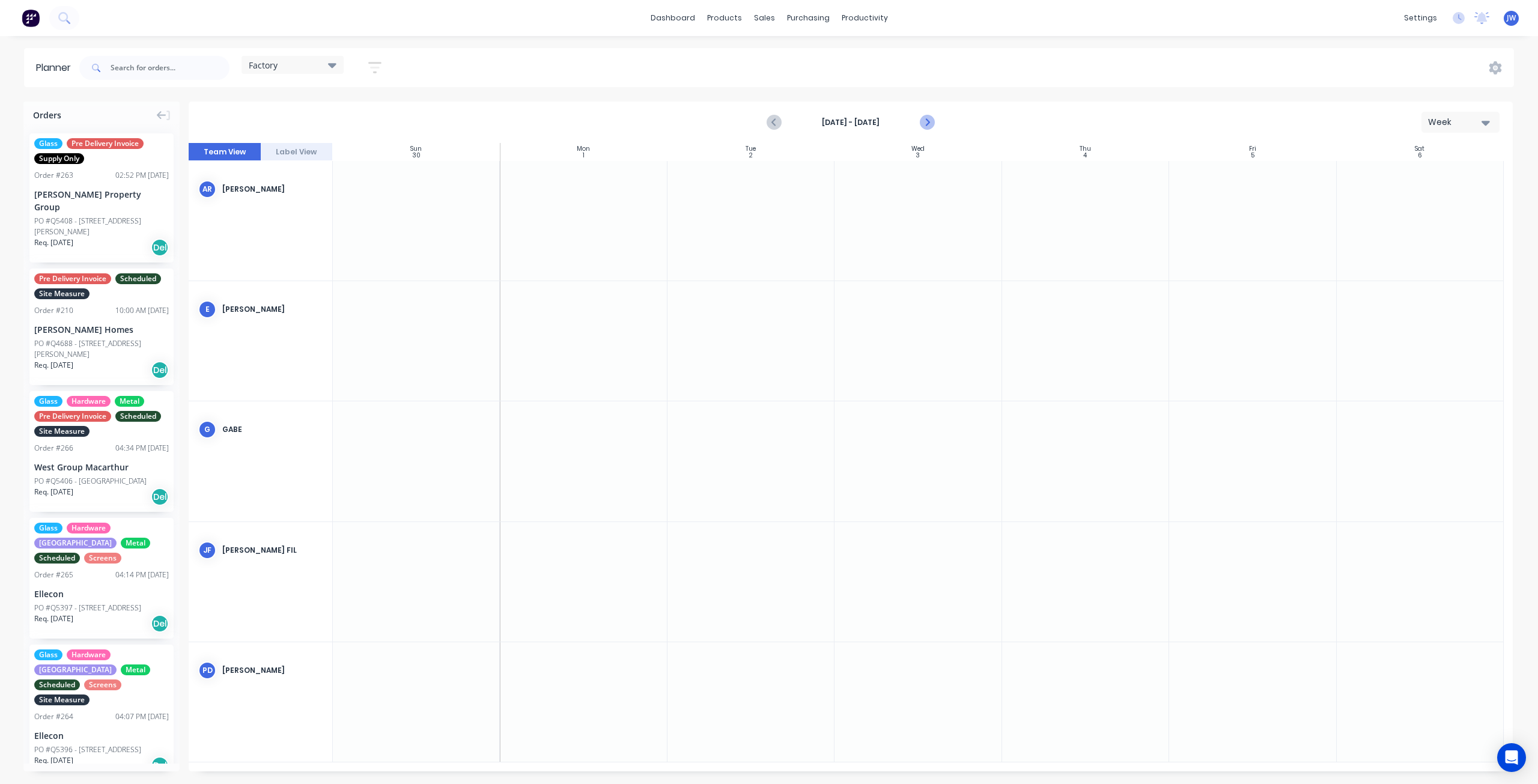
click at [928, 124] on icon "Next page" at bounding box center [927, 122] width 14 height 14
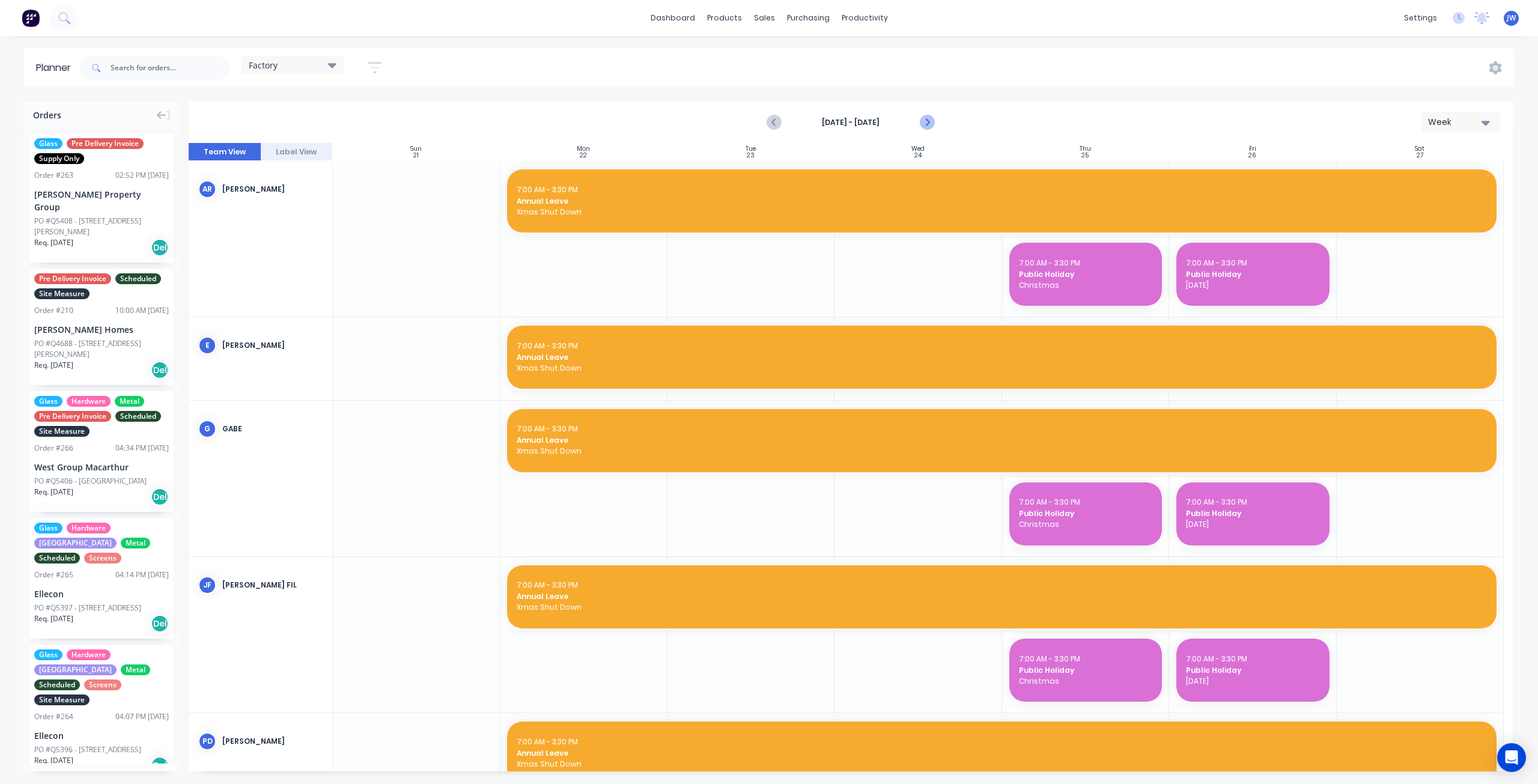
click at [928, 124] on icon "Next page" at bounding box center [927, 122] width 14 height 14
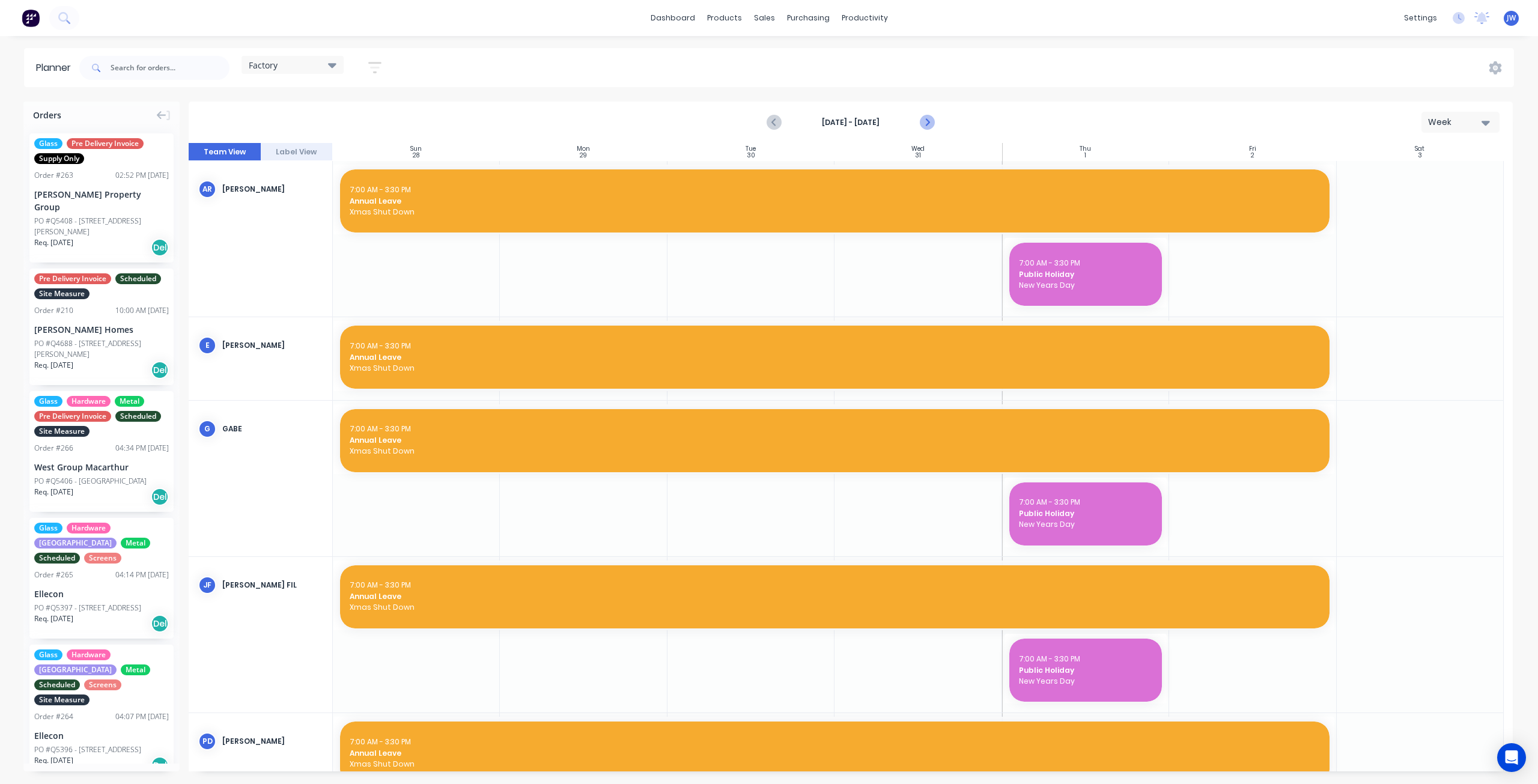
click at [928, 124] on icon "Next page" at bounding box center [927, 122] width 14 height 14
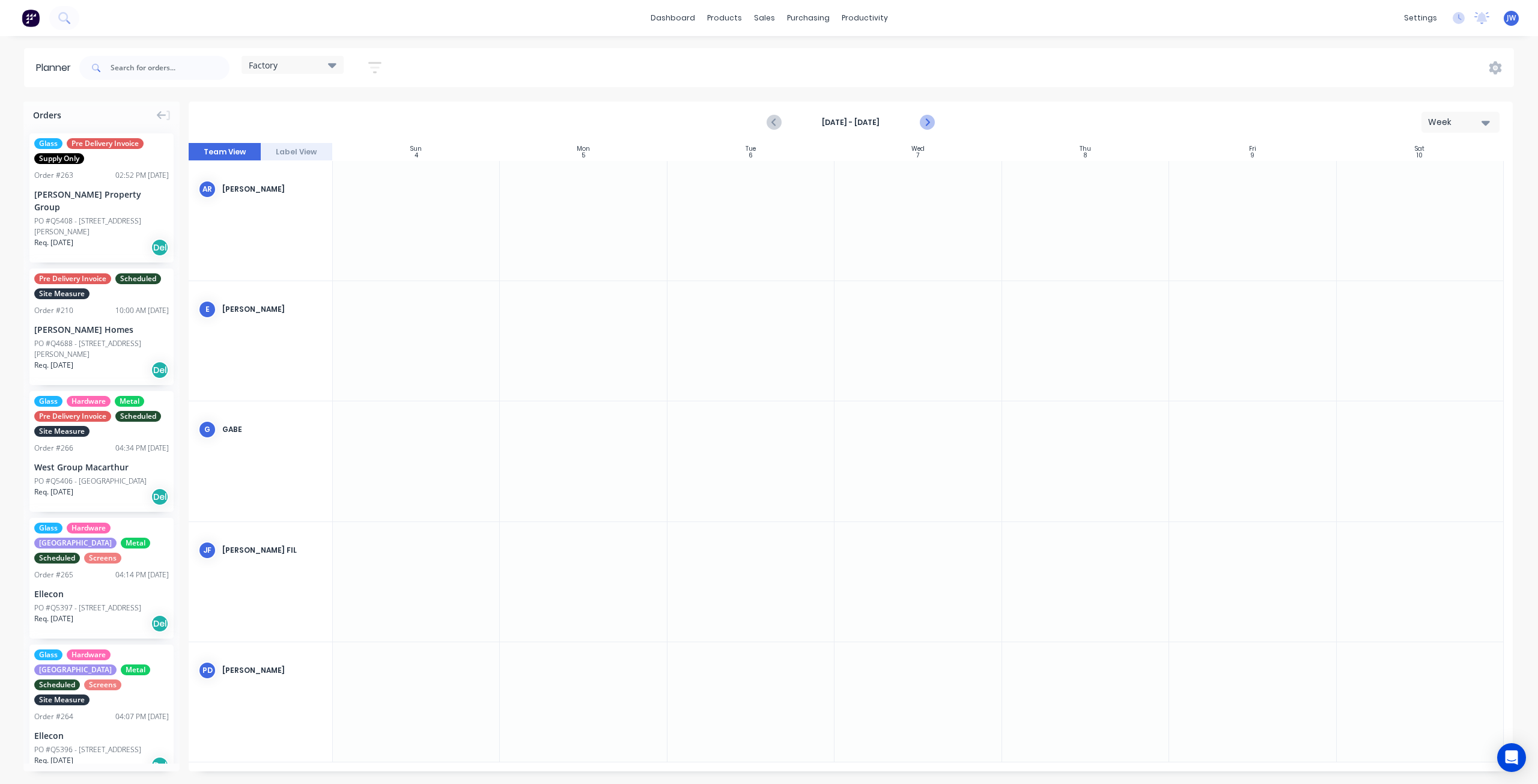
click at [928, 124] on icon "Next page" at bounding box center [927, 122] width 14 height 14
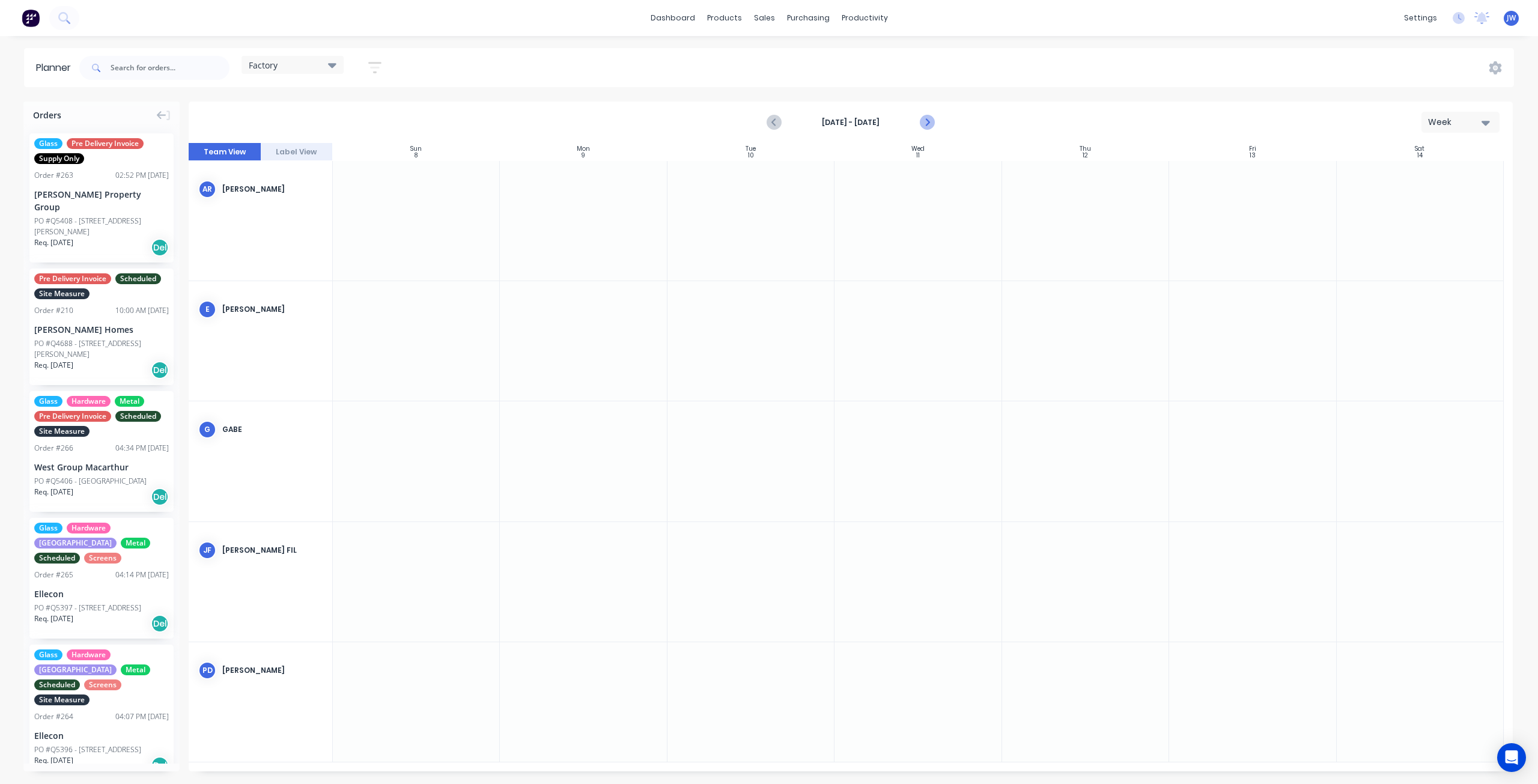
click at [928, 124] on icon "Next page" at bounding box center [927, 122] width 14 height 14
click at [136, 69] on input "text" at bounding box center [171, 68] width 119 height 24
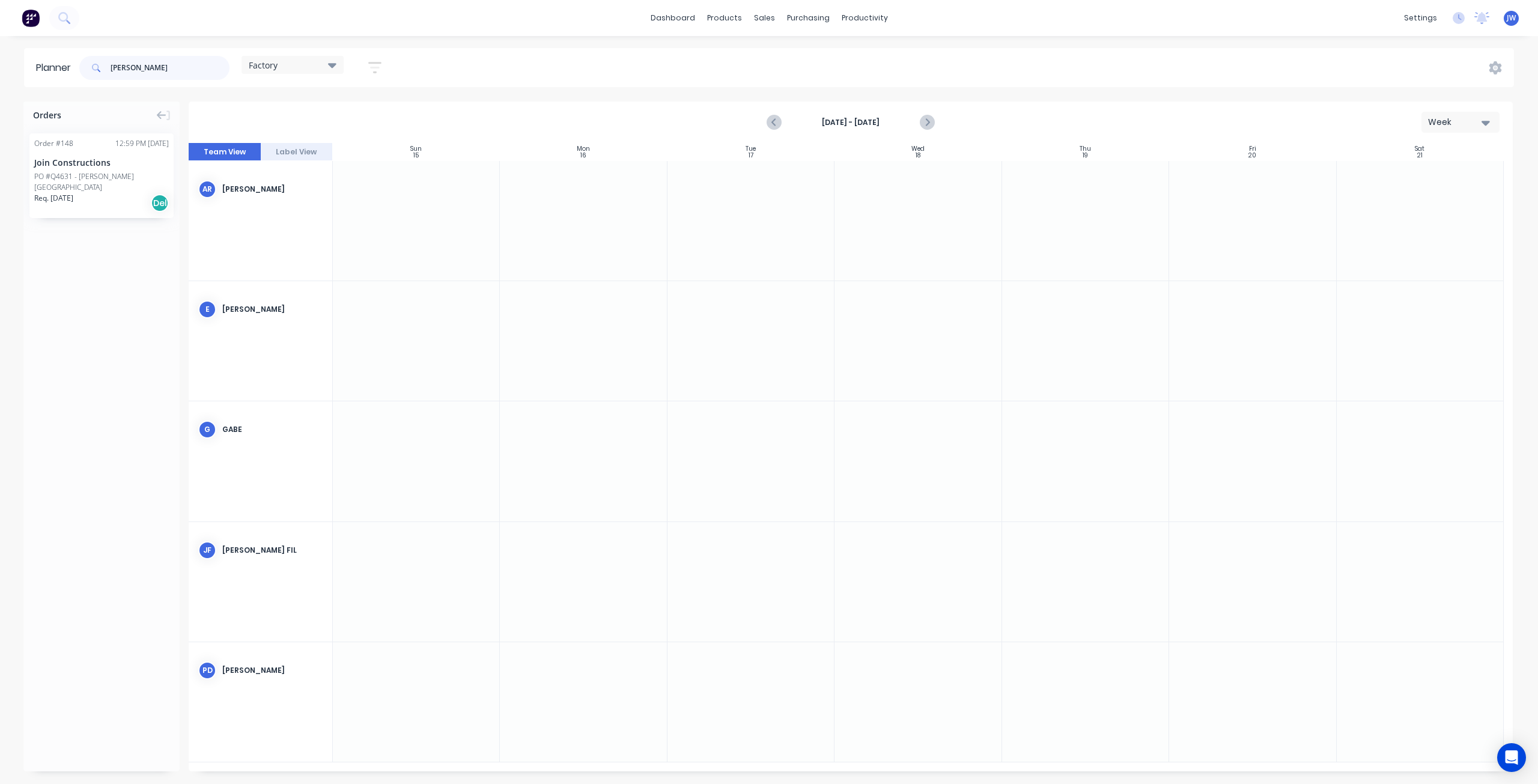
type input "[PERSON_NAME]"
drag, startPoint x: 113, startPoint y: 168, endPoint x: 559, endPoint y: 232, distance: 450.6
drag, startPoint x: 595, startPoint y: 210, endPoint x: 598, endPoint y: 218, distance: 8.5
click at [635, 302] on div "Delete timeslot" at bounding box center [659, 303] width 129 height 25
click at [337, 62] on icon at bounding box center [332, 65] width 9 height 14
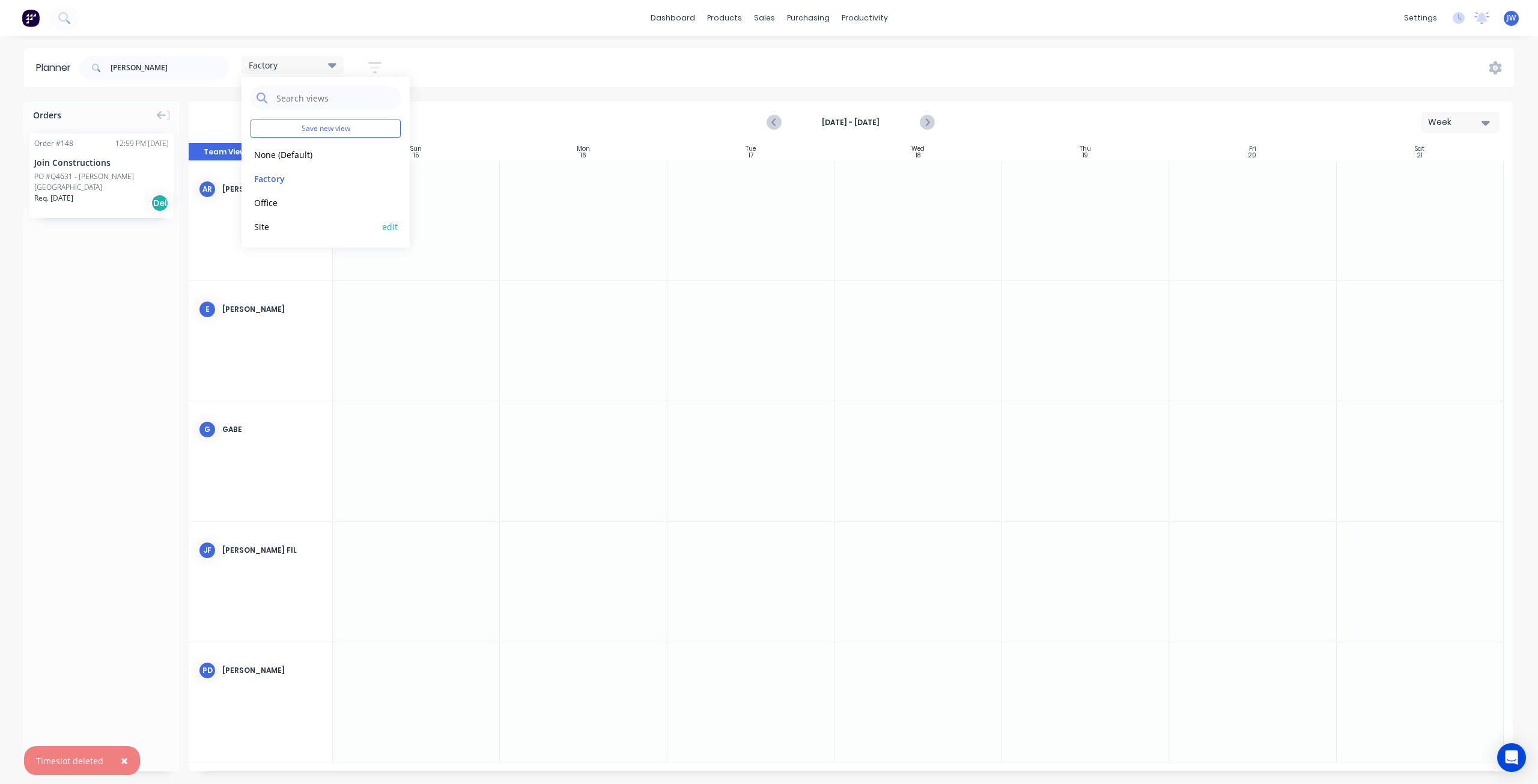
click at [270, 222] on button "Site" at bounding box center [315, 226] width 128 height 14
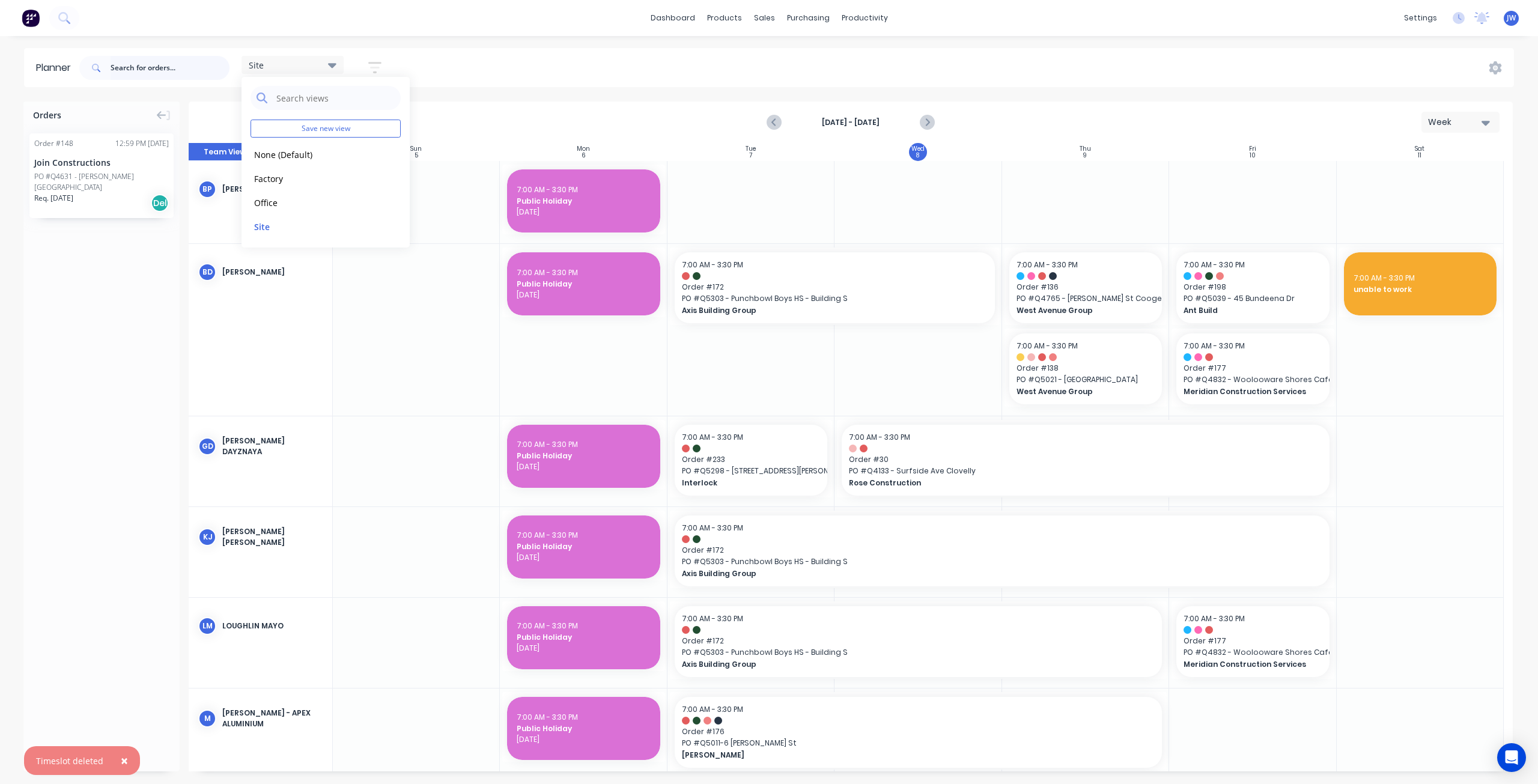
click at [126, 64] on input "text" at bounding box center [171, 68] width 119 height 24
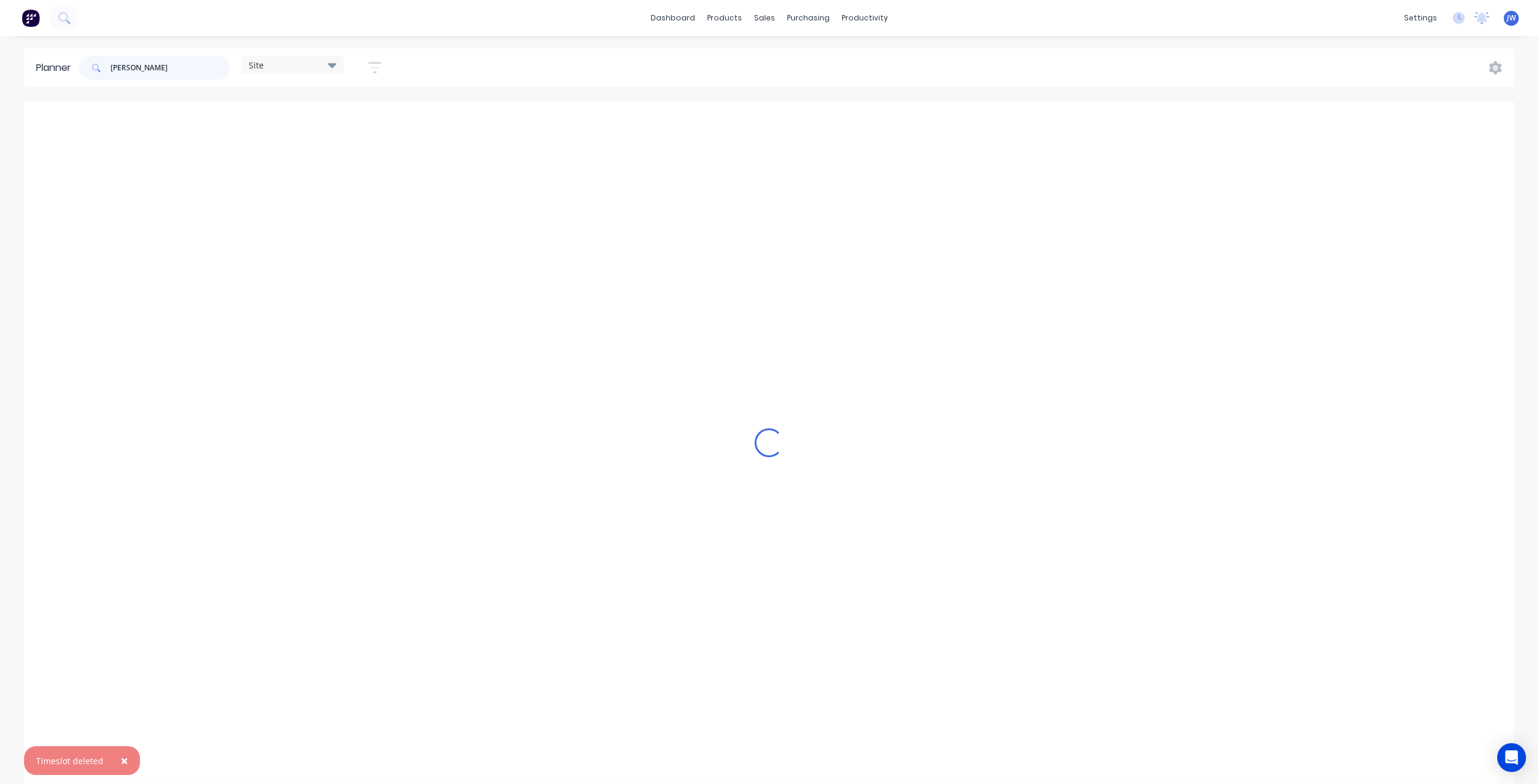
type input "[PERSON_NAME]"
click at [927, 125] on div "Loading..." at bounding box center [769, 442] width 1490 height 682
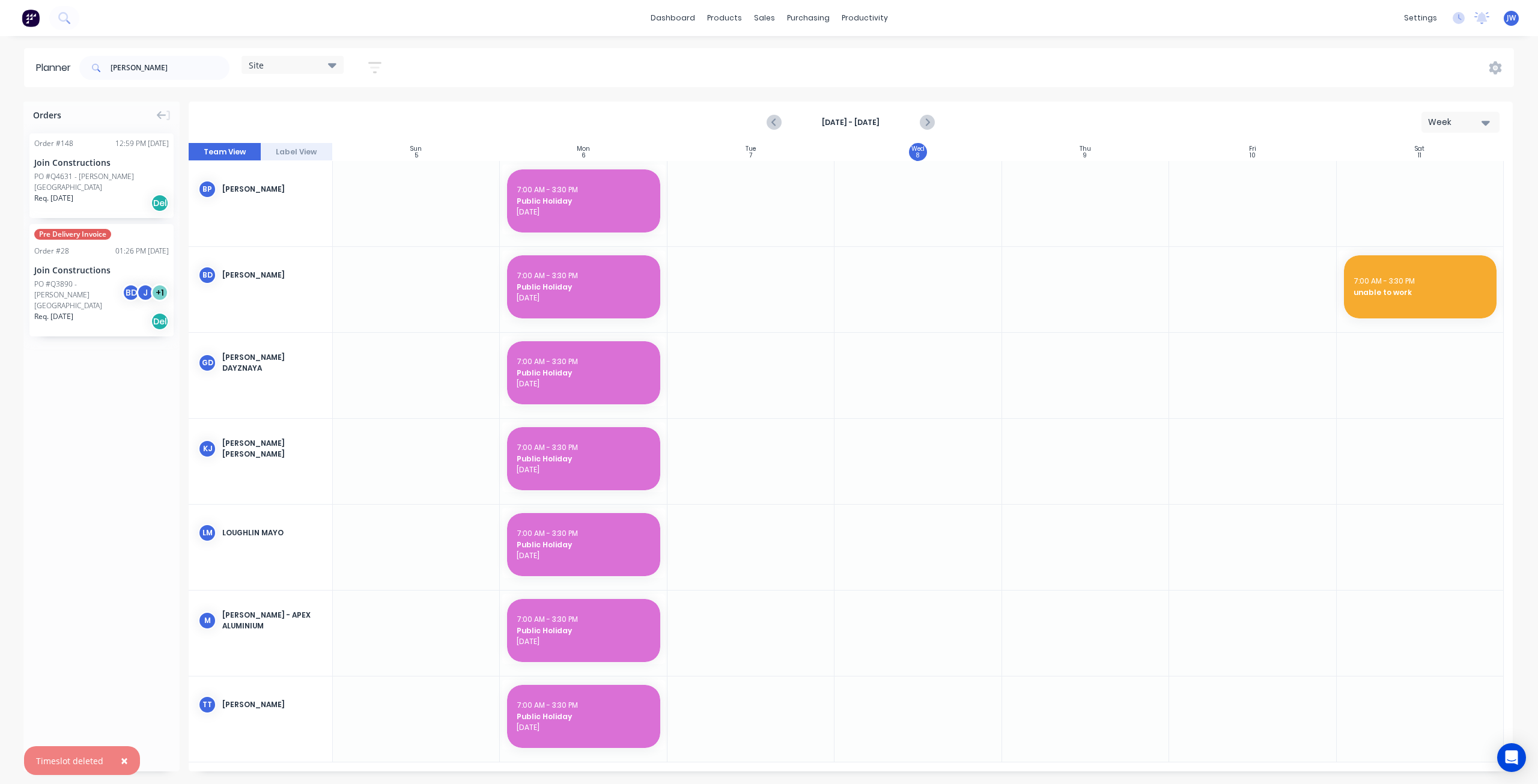
click at [874, 121] on strong "[DATE] - [DATE]" at bounding box center [850, 122] width 120 height 11
click at [857, 121] on strong "[DATE] - [DATE]" at bounding box center [850, 122] width 120 height 11
click at [935, 124] on button "Next page" at bounding box center [927, 123] width 24 height 24
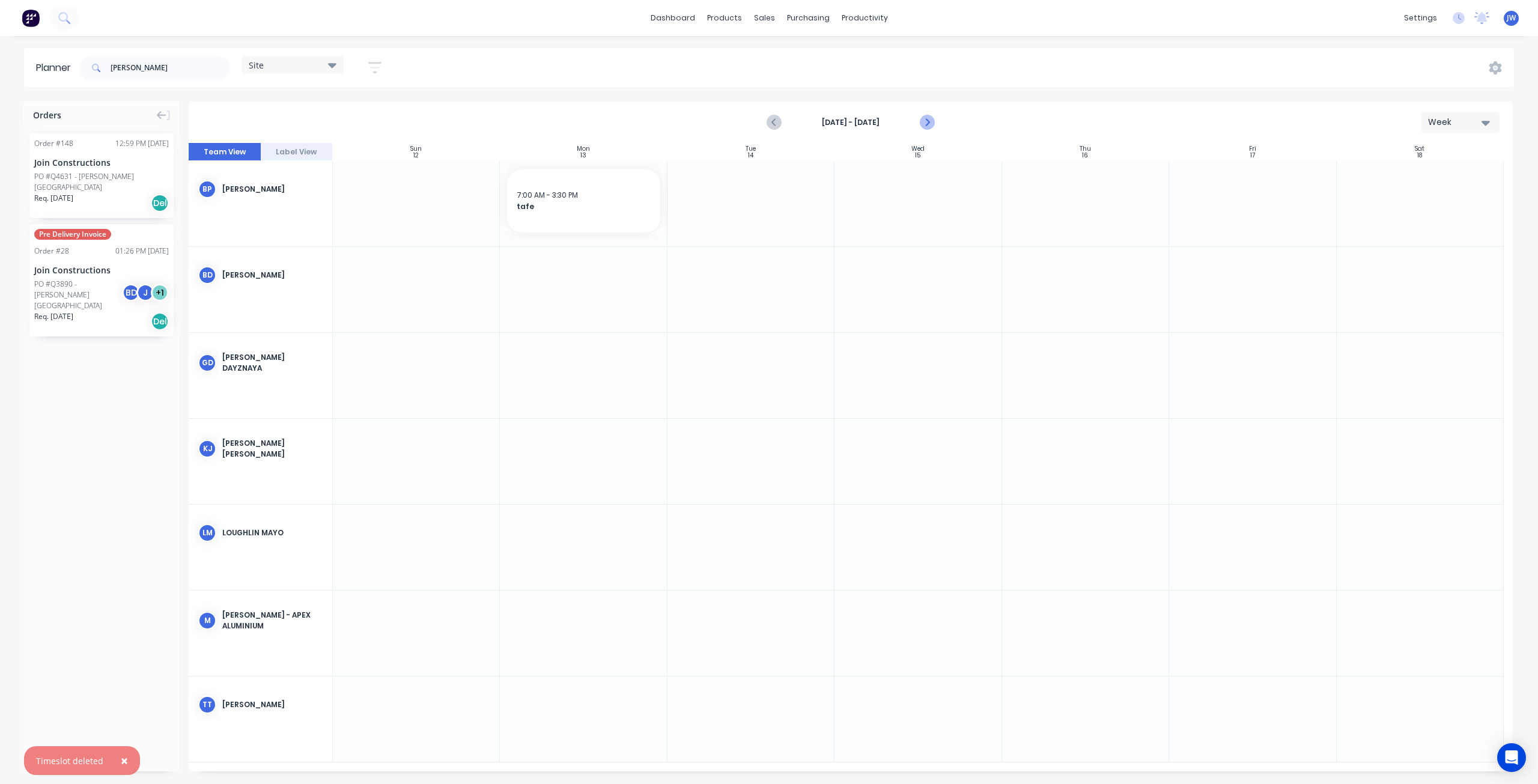
click at [935, 124] on button "Next page" at bounding box center [927, 123] width 24 height 24
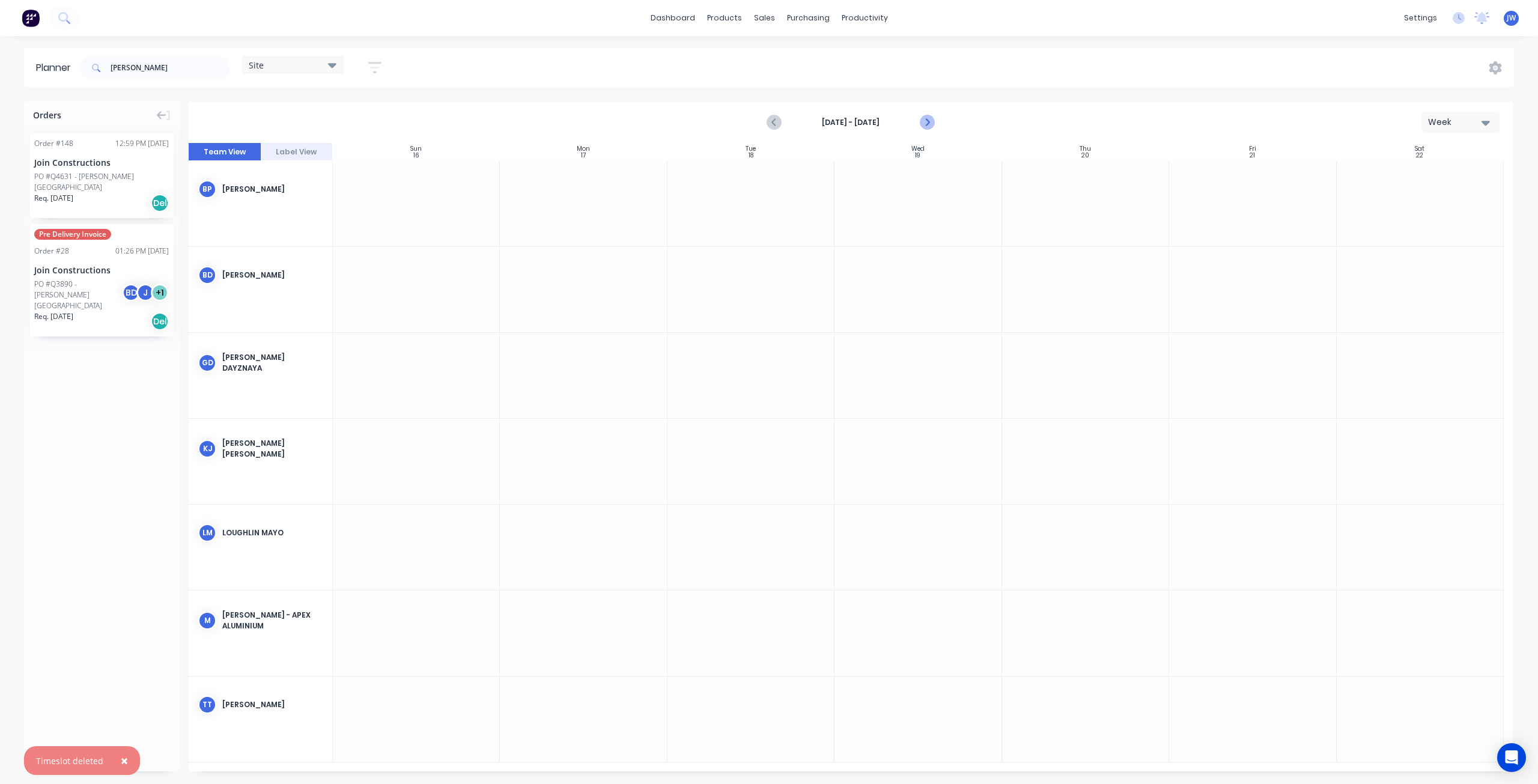
click at [935, 124] on button "Next page" at bounding box center [927, 123] width 24 height 24
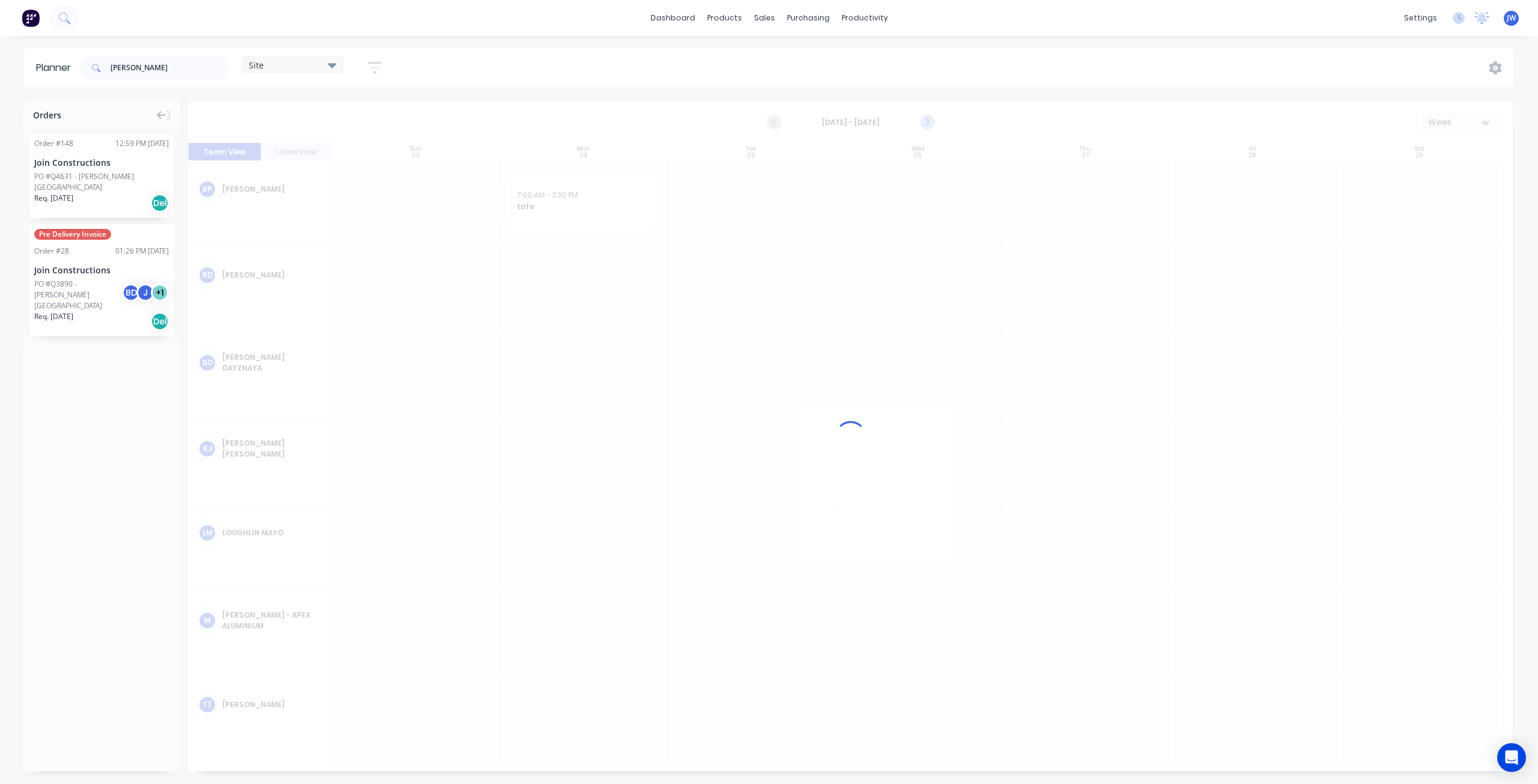
click at [935, 124] on button "Next page" at bounding box center [927, 123] width 24 height 24
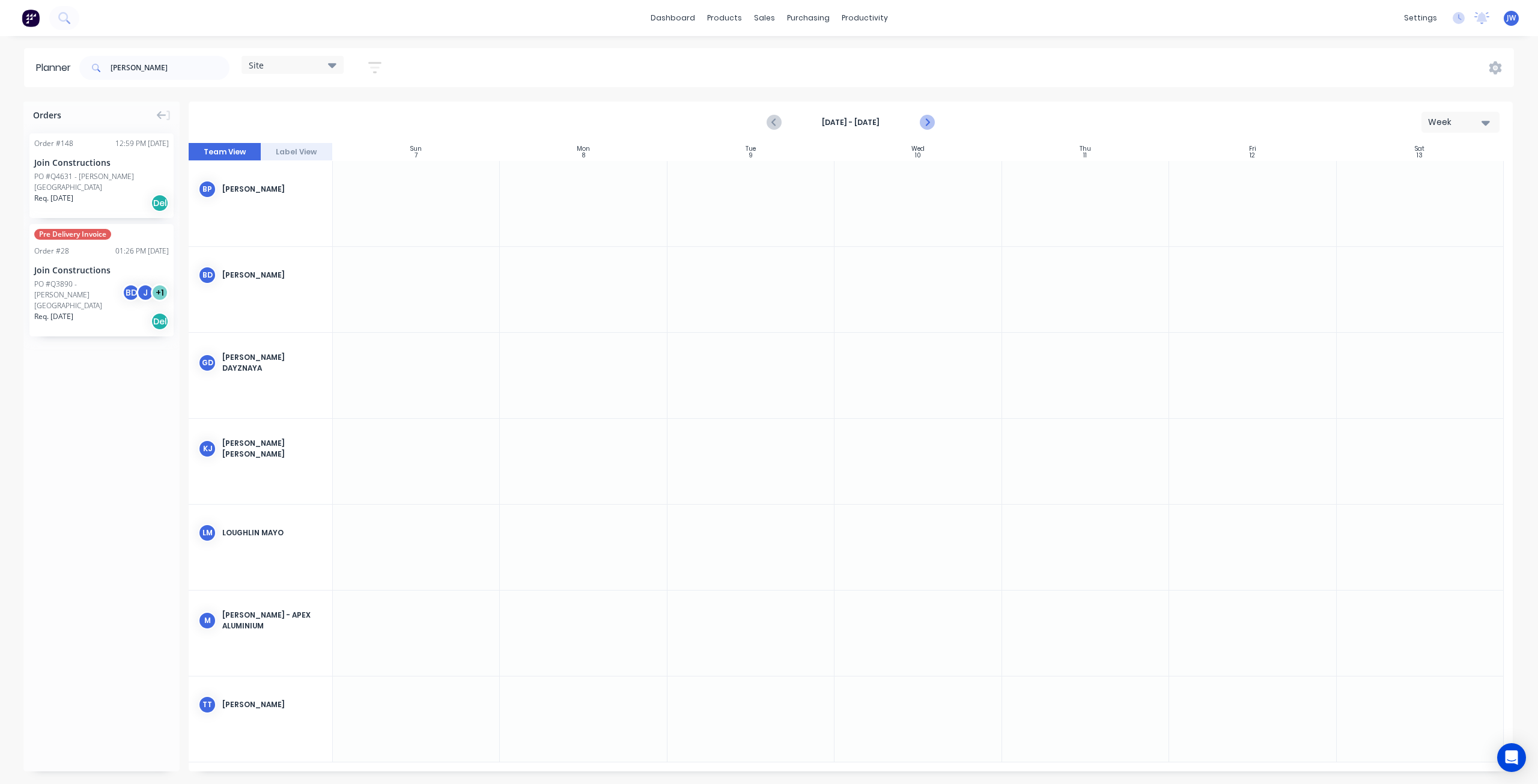
click at [935, 124] on button "Next page" at bounding box center [927, 123] width 24 height 24
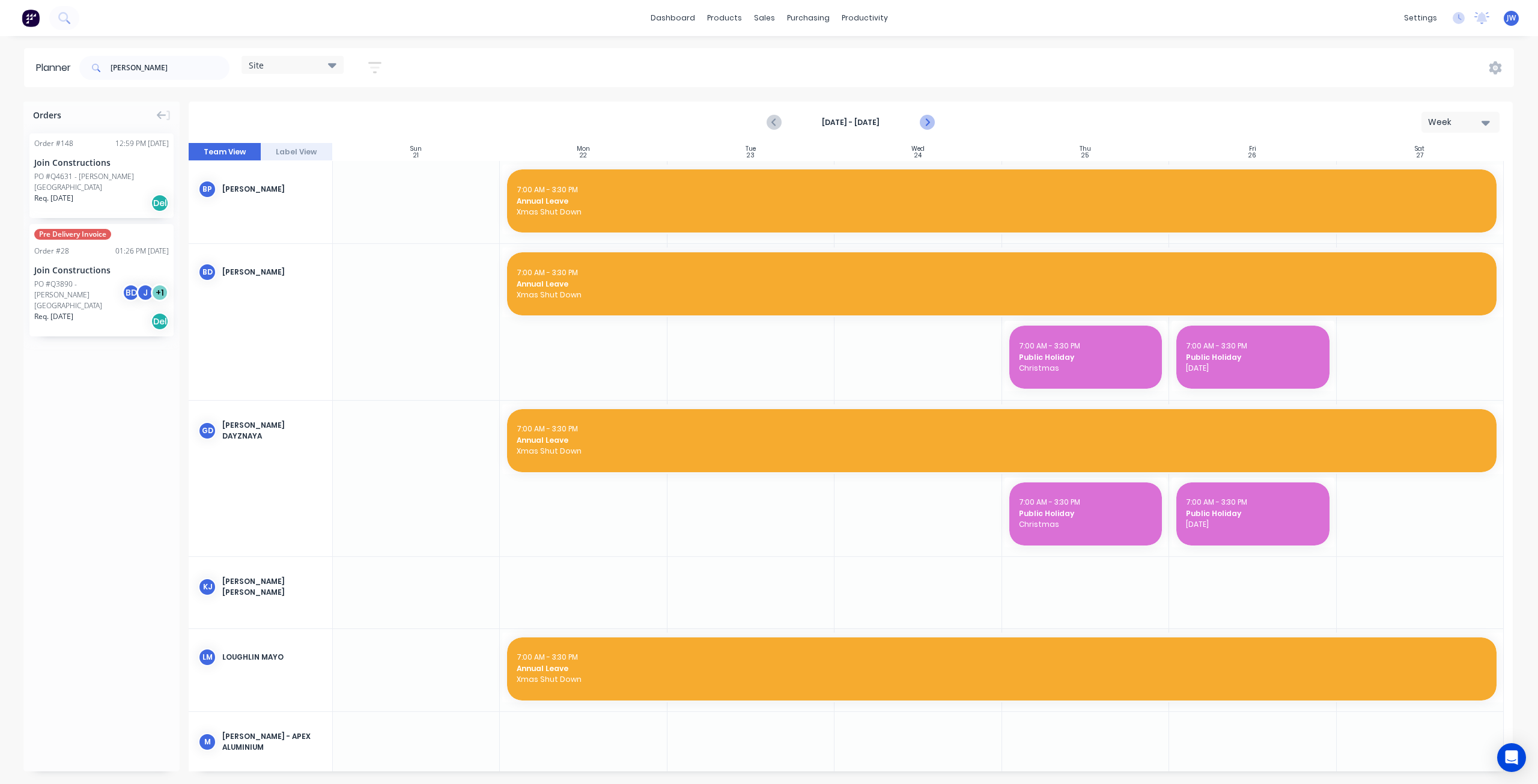
click at [935, 124] on button "Next page" at bounding box center [927, 123] width 24 height 24
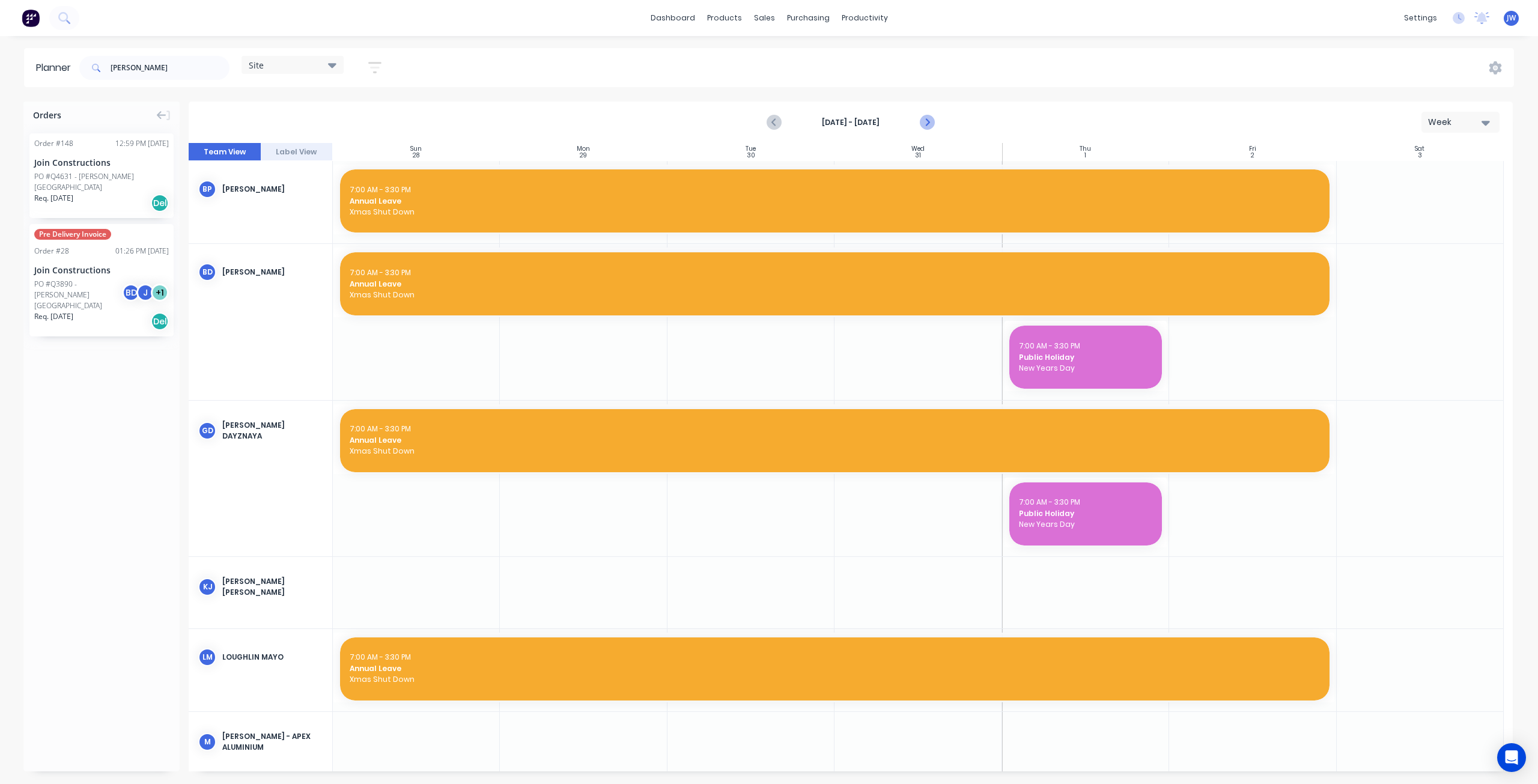
click at [935, 124] on button "Next page" at bounding box center [927, 123] width 24 height 24
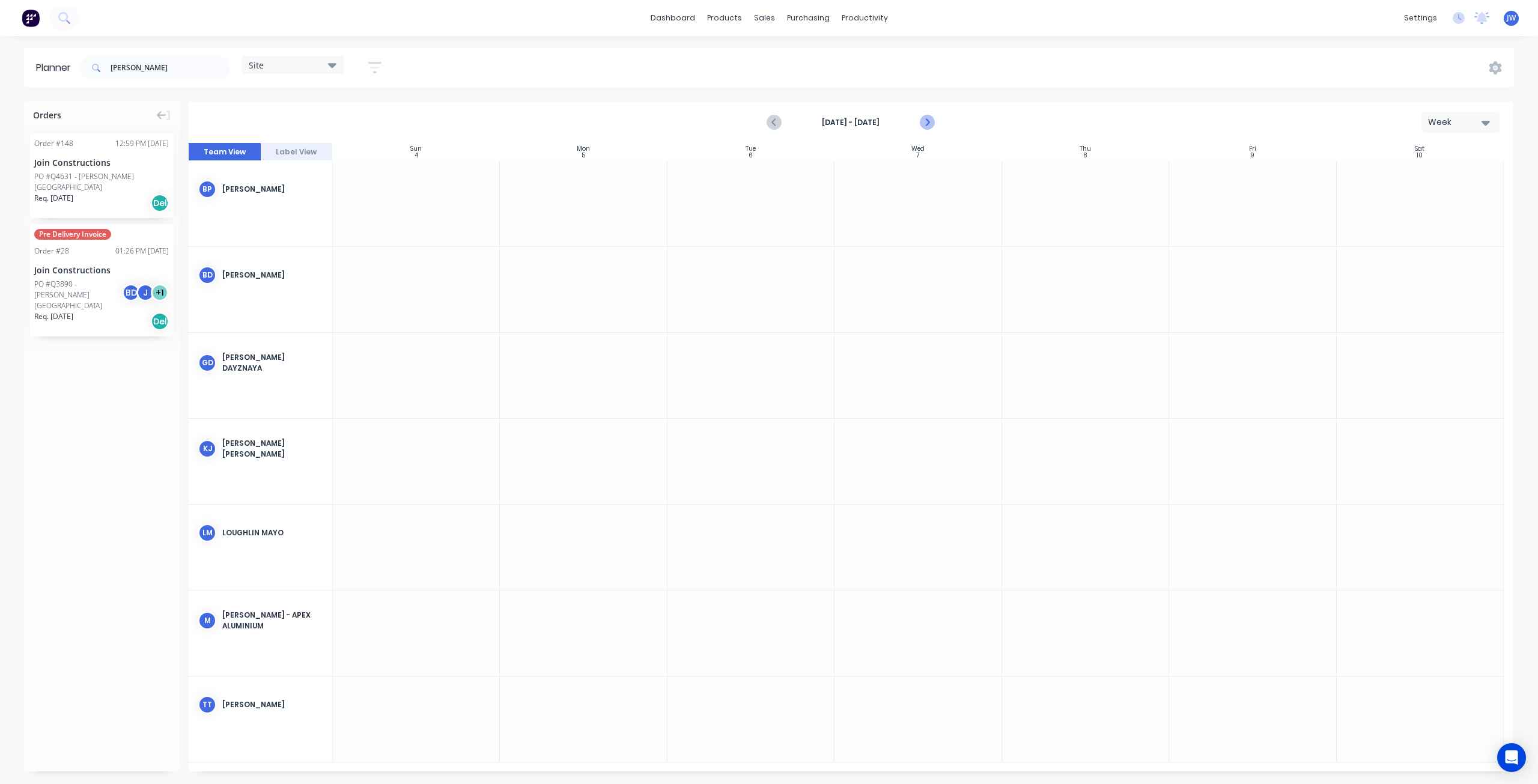
click at [935, 124] on button "Next page" at bounding box center [927, 123] width 24 height 24
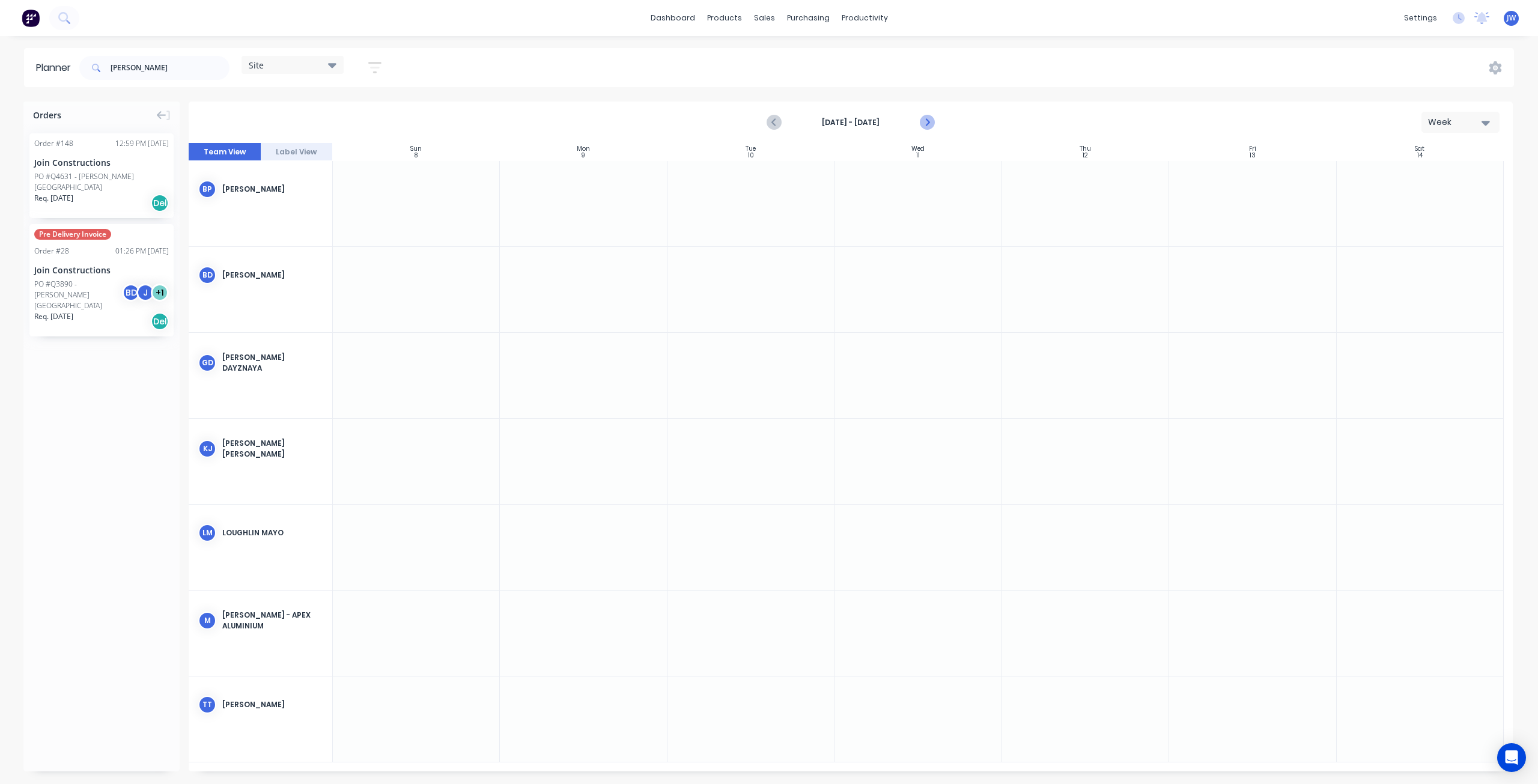
click at [935, 124] on button "Next page" at bounding box center [927, 123] width 24 height 24
drag, startPoint x: 61, startPoint y: 166, endPoint x: 605, endPoint y: 301, distance: 560.5
drag, startPoint x: 91, startPoint y: 162, endPoint x: 610, endPoint y: 222, distance: 522.5
drag, startPoint x: 99, startPoint y: 178, endPoint x: 597, endPoint y: 510, distance: 598.5
drag, startPoint x: 666, startPoint y: 544, endPoint x: 951, endPoint y: 574, distance: 286.6
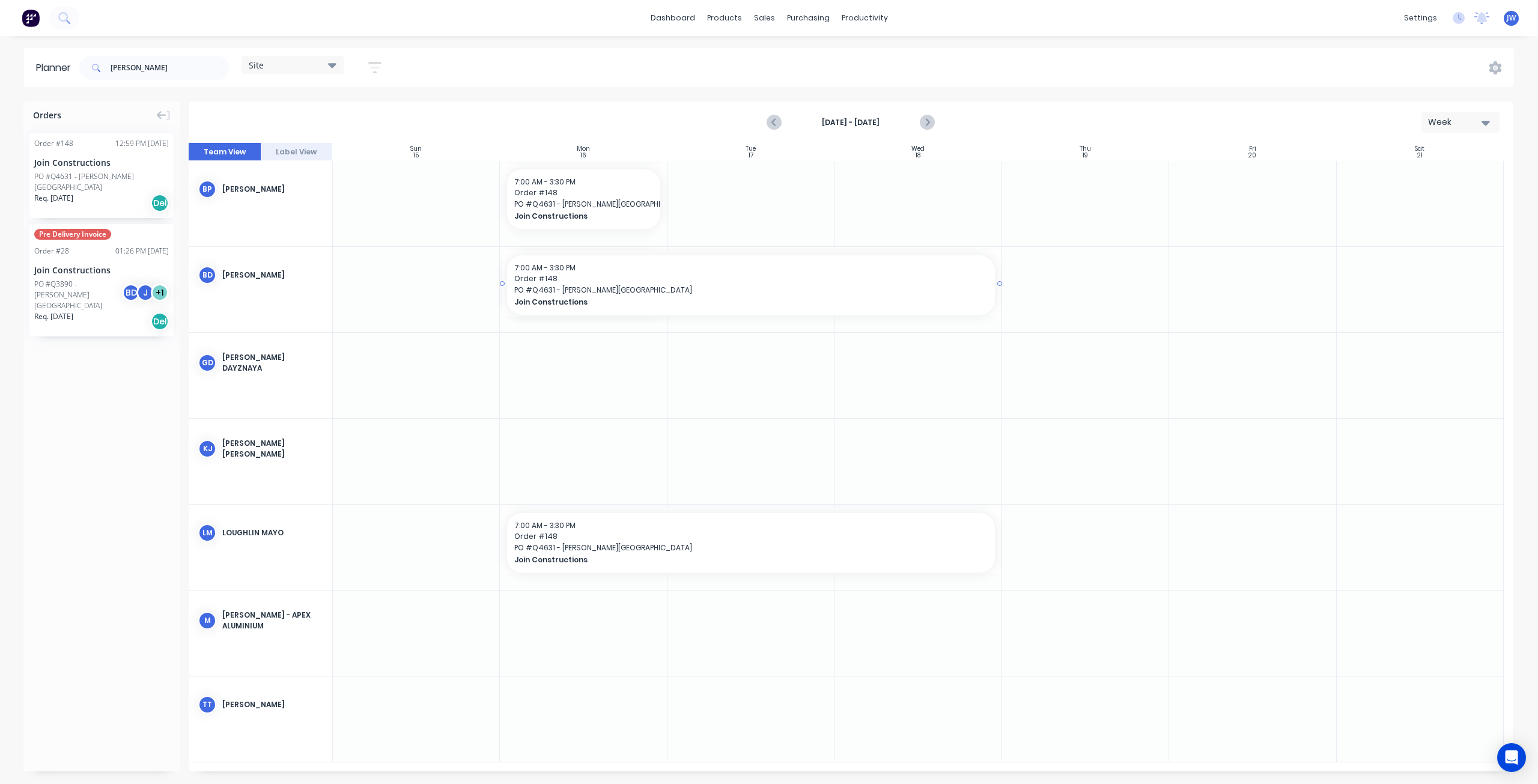
drag, startPoint x: 666, startPoint y: 285, endPoint x: 932, endPoint y: 286, distance: 266.0
click at [668, 197] on div at bounding box center [751, 204] width 167 height 85
drag, startPoint x: 665, startPoint y: 198, endPoint x: 907, endPoint y: 216, distance: 242.7
drag, startPoint x: 158, startPoint y: 68, endPoint x: 56, endPoint y: 62, distance: 102.2
click at [56, 62] on header "Planner [PERSON_NAME] Site Save new view None (Default) edit Factory edit Offic…" at bounding box center [769, 67] width 1490 height 39
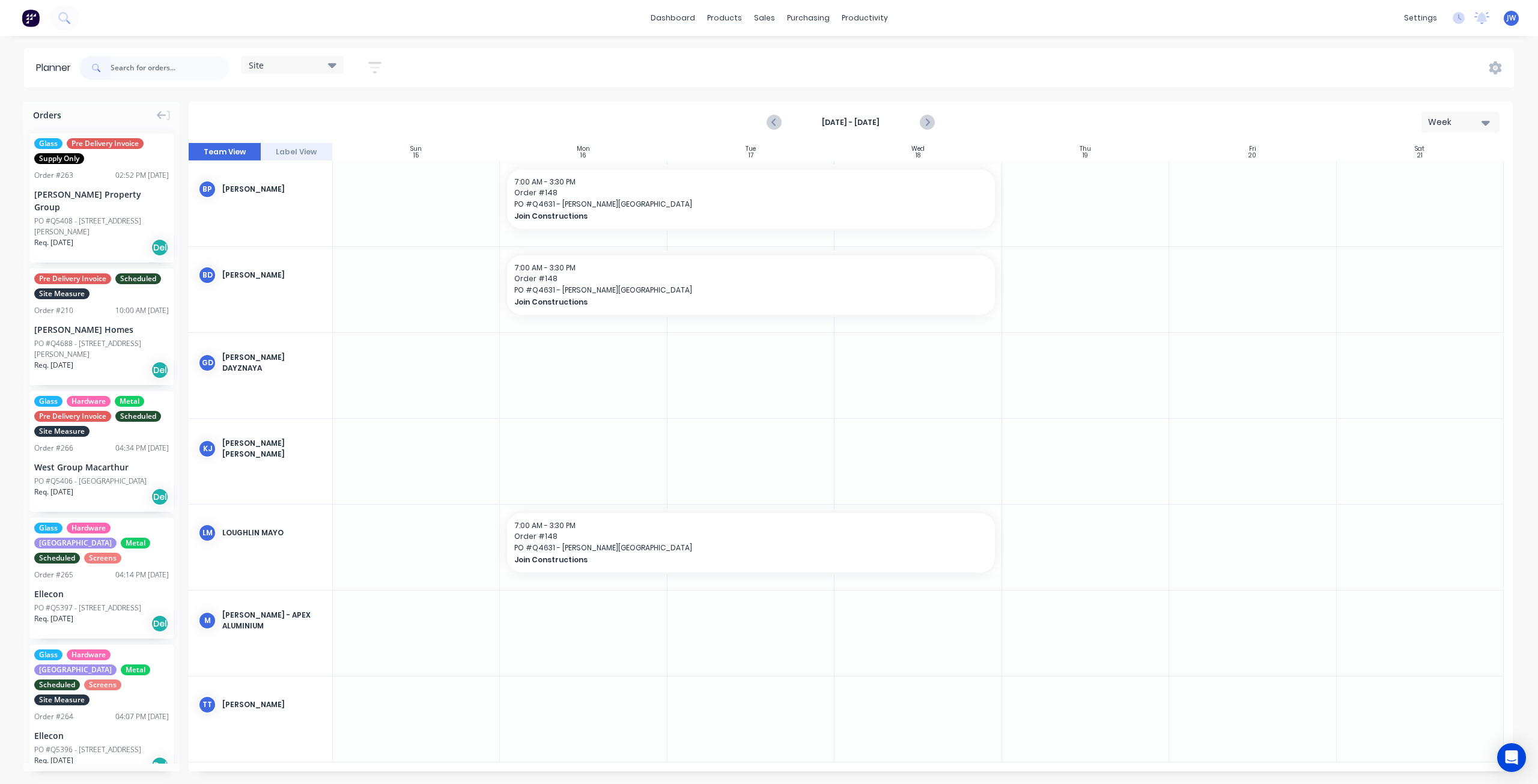
click at [331, 64] on icon at bounding box center [332, 66] width 9 height 5
click at [280, 181] on button "Factory" at bounding box center [315, 178] width 128 height 14
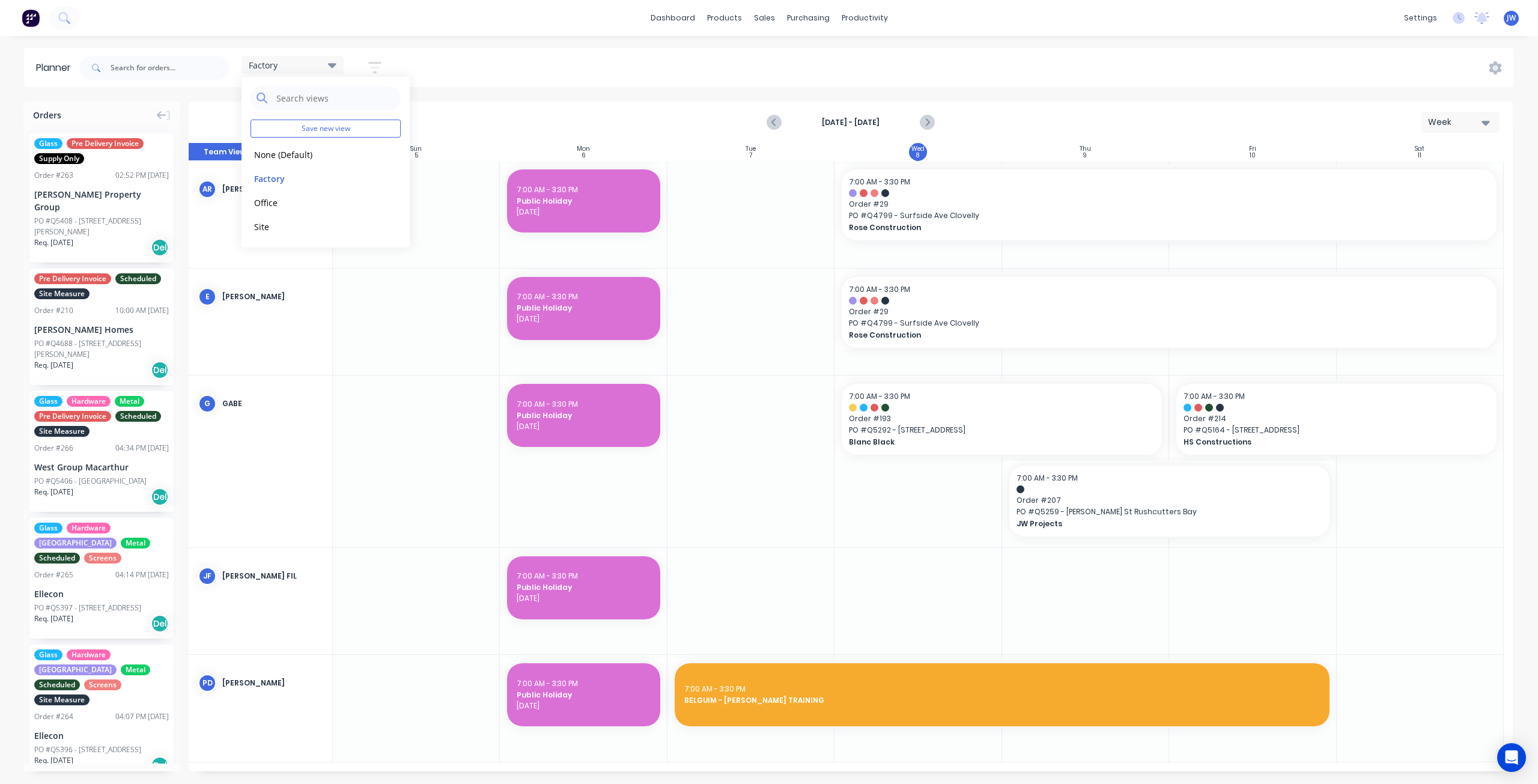
click at [571, 99] on div "Planner Factory Save new view None (Default) edit Factory edit Office edit Site…" at bounding box center [769, 415] width 1538 height 735
click at [337, 71] on div "Factory" at bounding box center [292, 65] width 102 height 18
click at [272, 227] on button "Site" at bounding box center [315, 226] width 128 height 14
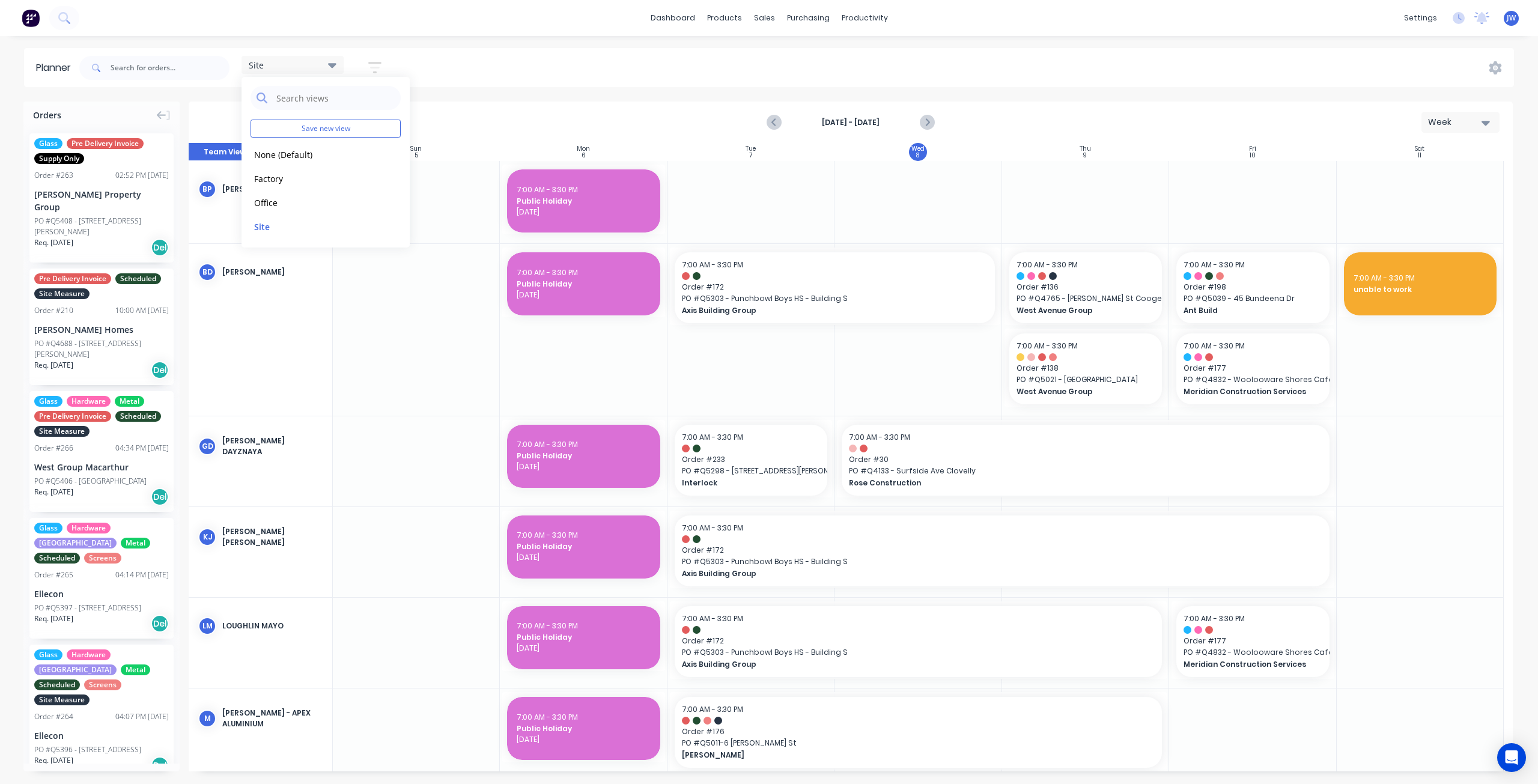
click at [743, 78] on div "Site Save new view None (Default) edit Factory edit Office edit Site edit Show/…" at bounding box center [795, 67] width 1437 height 36
click at [934, 121] on icon "Next page" at bounding box center [927, 122] width 14 height 14
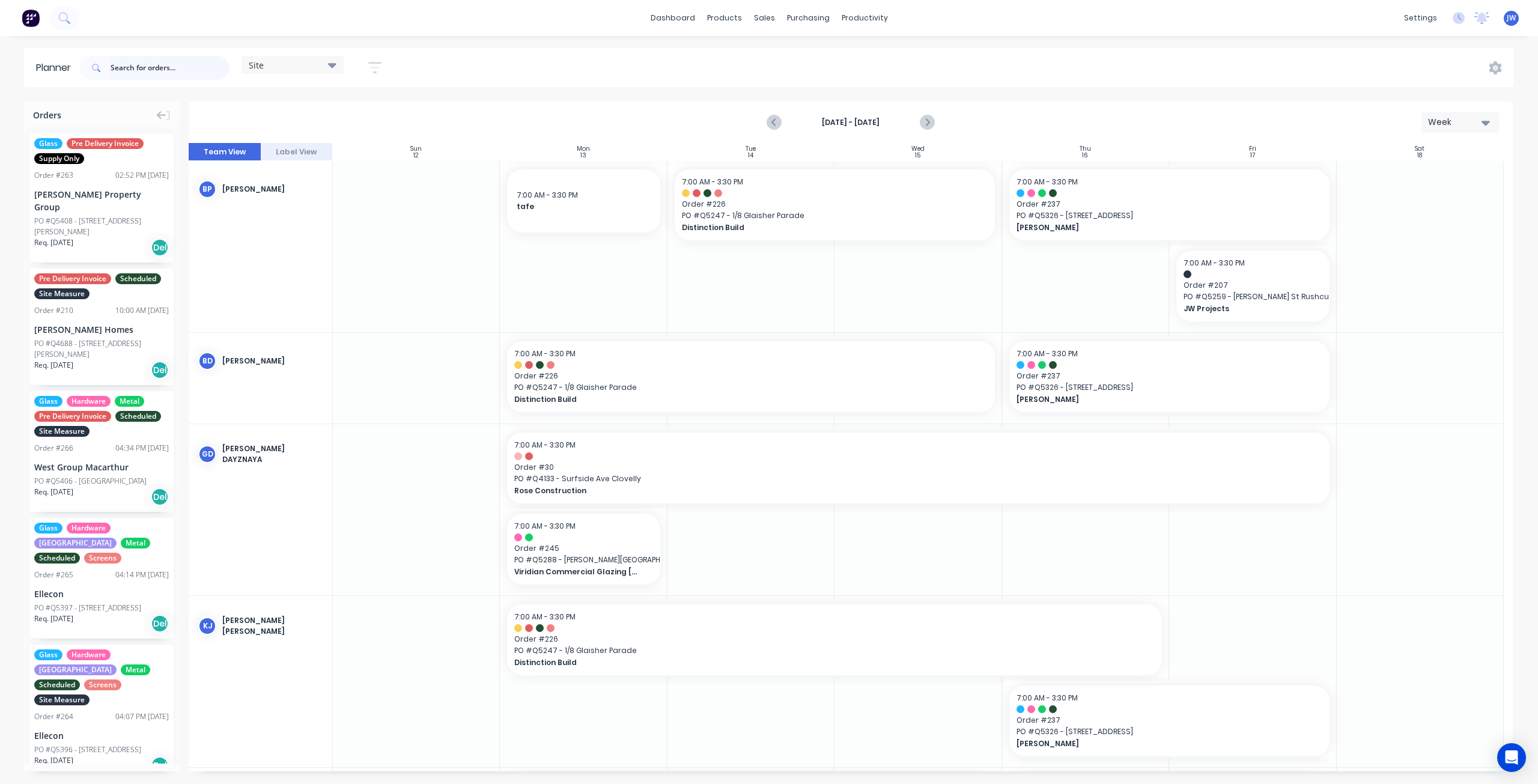
click at [185, 66] on input "text" at bounding box center [171, 68] width 119 height 24
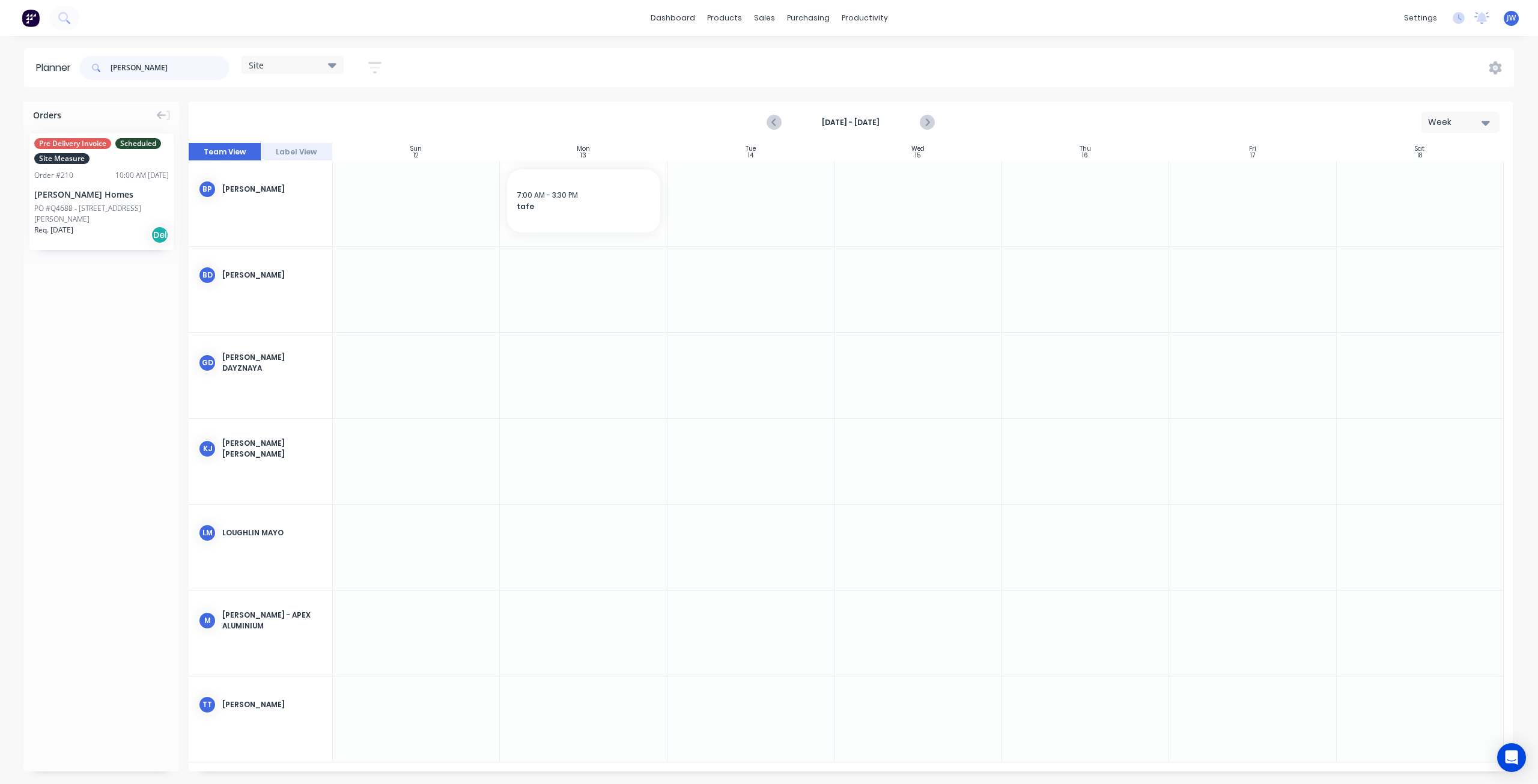
type input "[PERSON_NAME]"
click at [337, 70] on icon at bounding box center [332, 65] width 9 height 14
click at [280, 184] on button "Factory" at bounding box center [315, 178] width 128 height 14
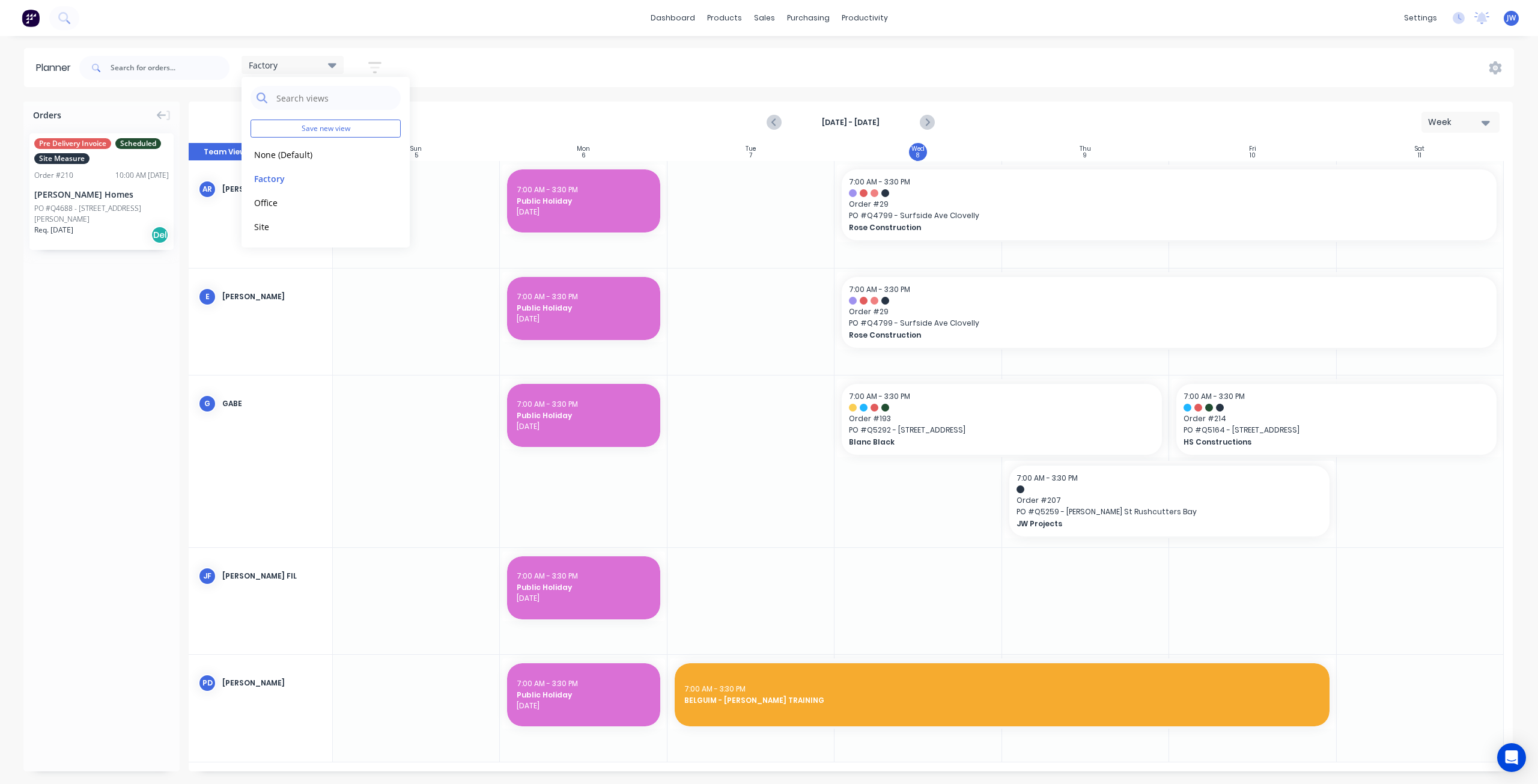
click at [685, 70] on div "Factory Save new view None (Default) edit Factory edit Office edit Site edit Sh…" at bounding box center [795, 67] width 1437 height 36
click at [926, 121] on icon "Next page" at bounding box center [927, 122] width 14 height 14
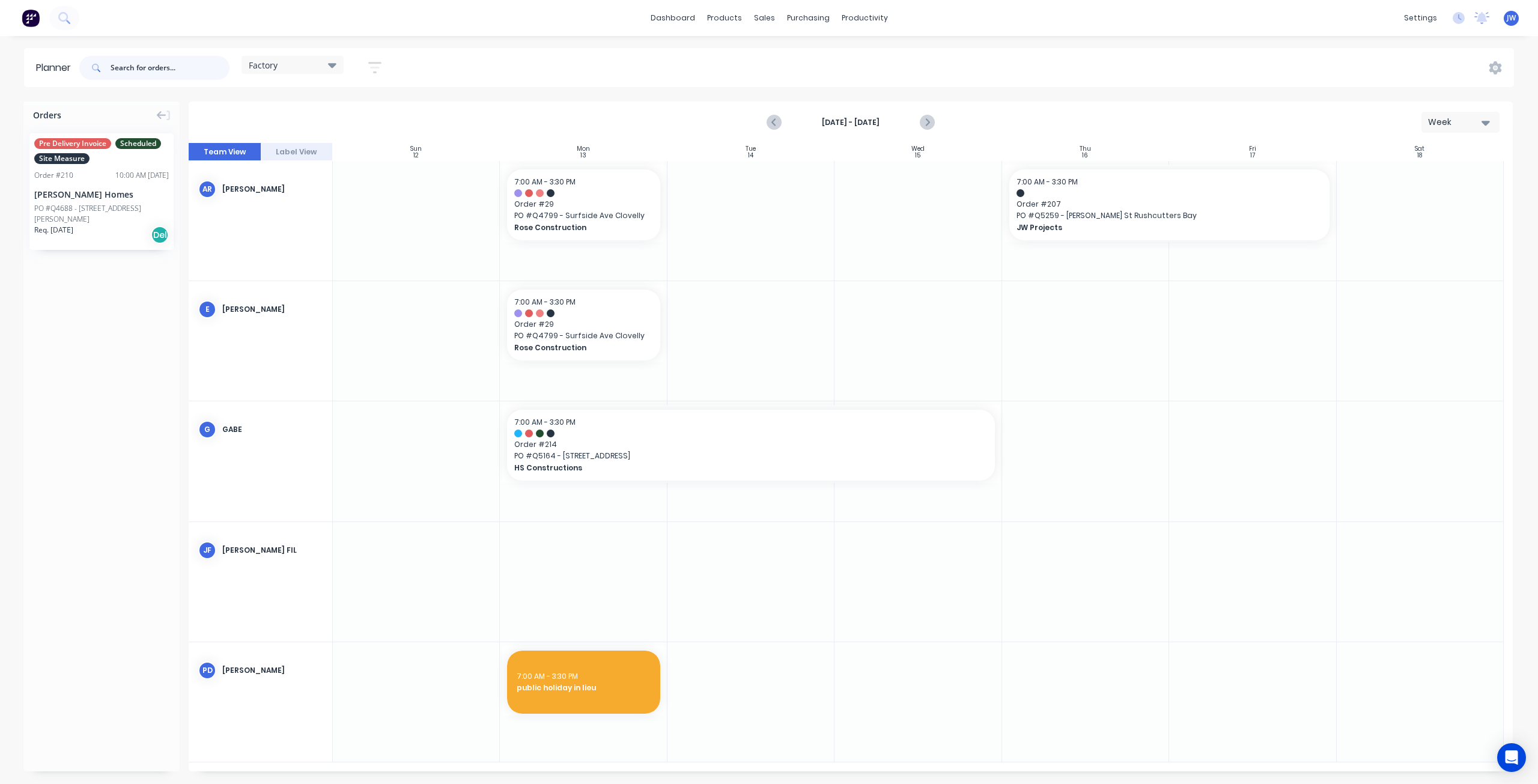
click at [155, 66] on input "text" at bounding box center [171, 68] width 119 height 24
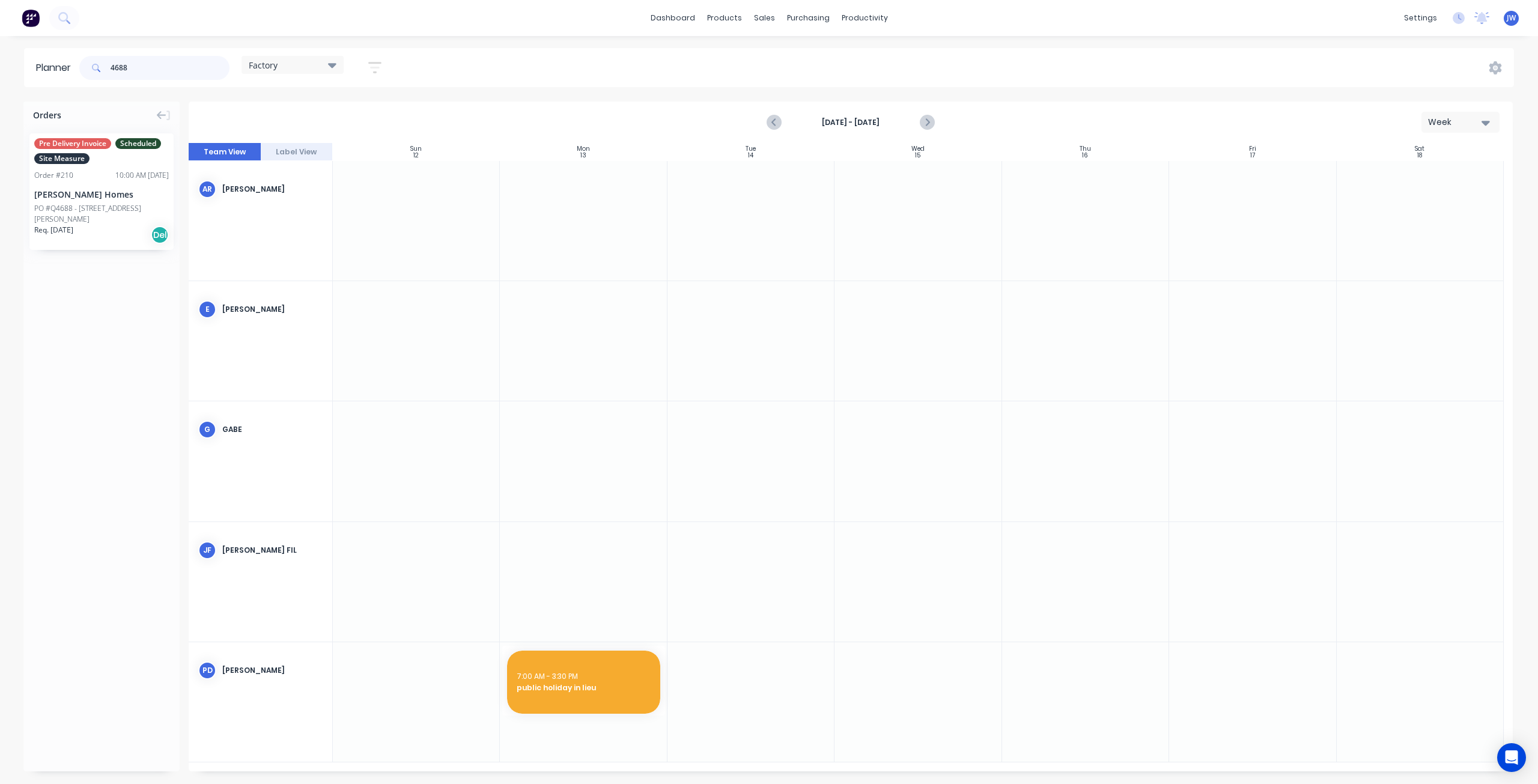
type input "4688"
drag, startPoint x: 91, startPoint y: 216, endPoint x: 1248, endPoint y: 451, distance: 1180.6
click at [1250, 448] on span "Order # 210" at bounding box center [1252, 444] width 138 height 11
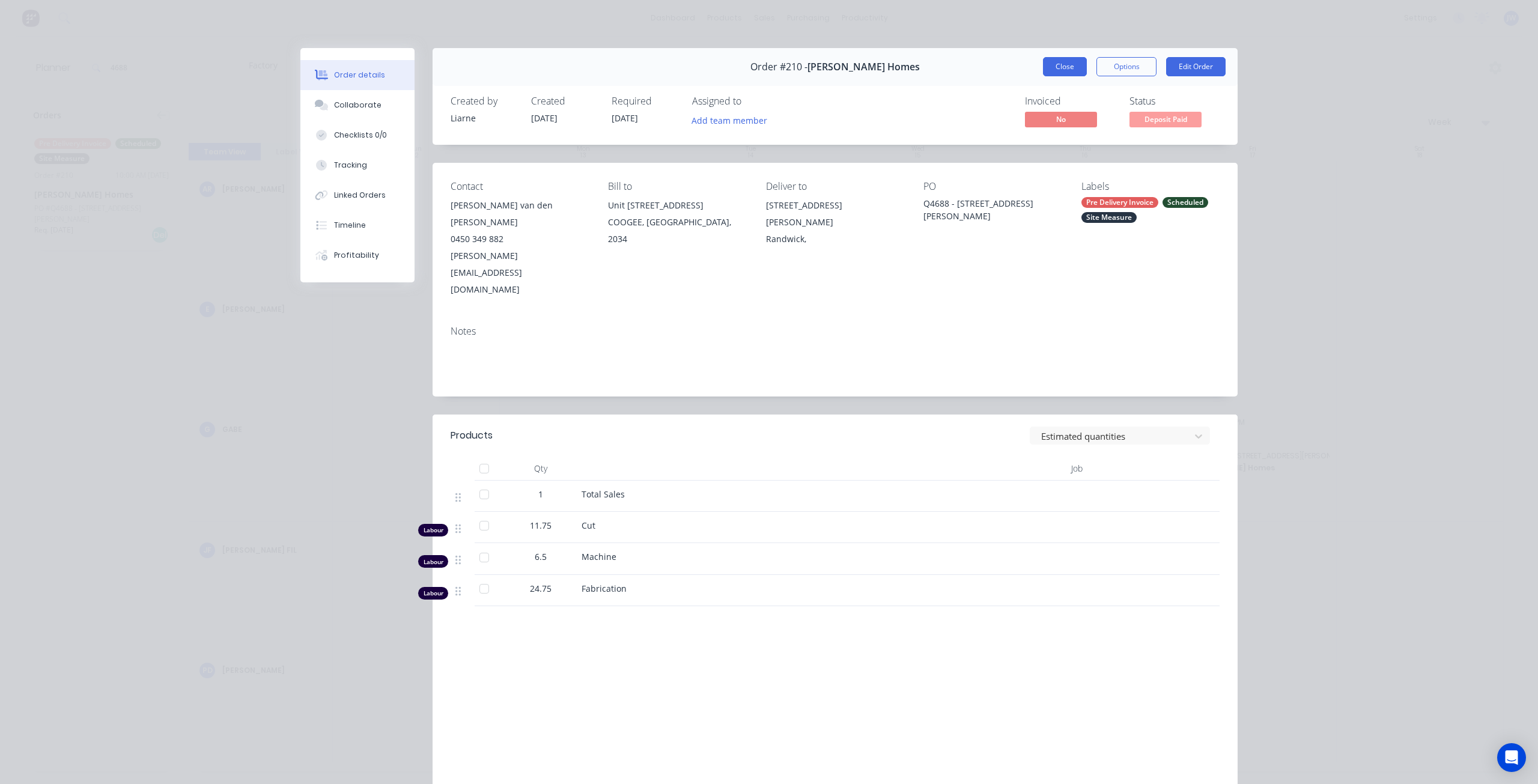
click at [1054, 66] on button "Close" at bounding box center [1064, 66] width 43 height 20
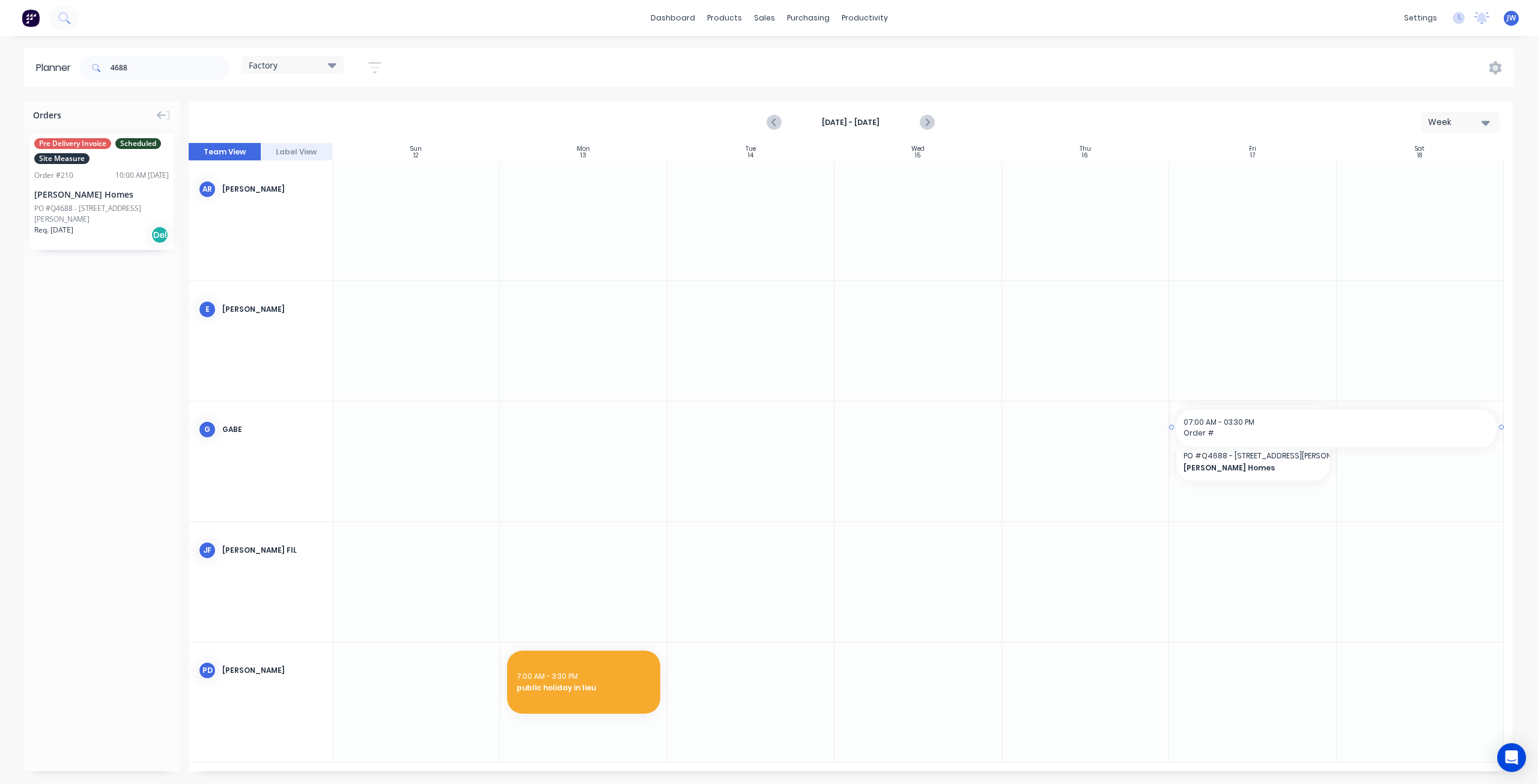
drag, startPoint x: 1338, startPoint y: 445, endPoint x: 1350, endPoint y: 444, distance: 12.0
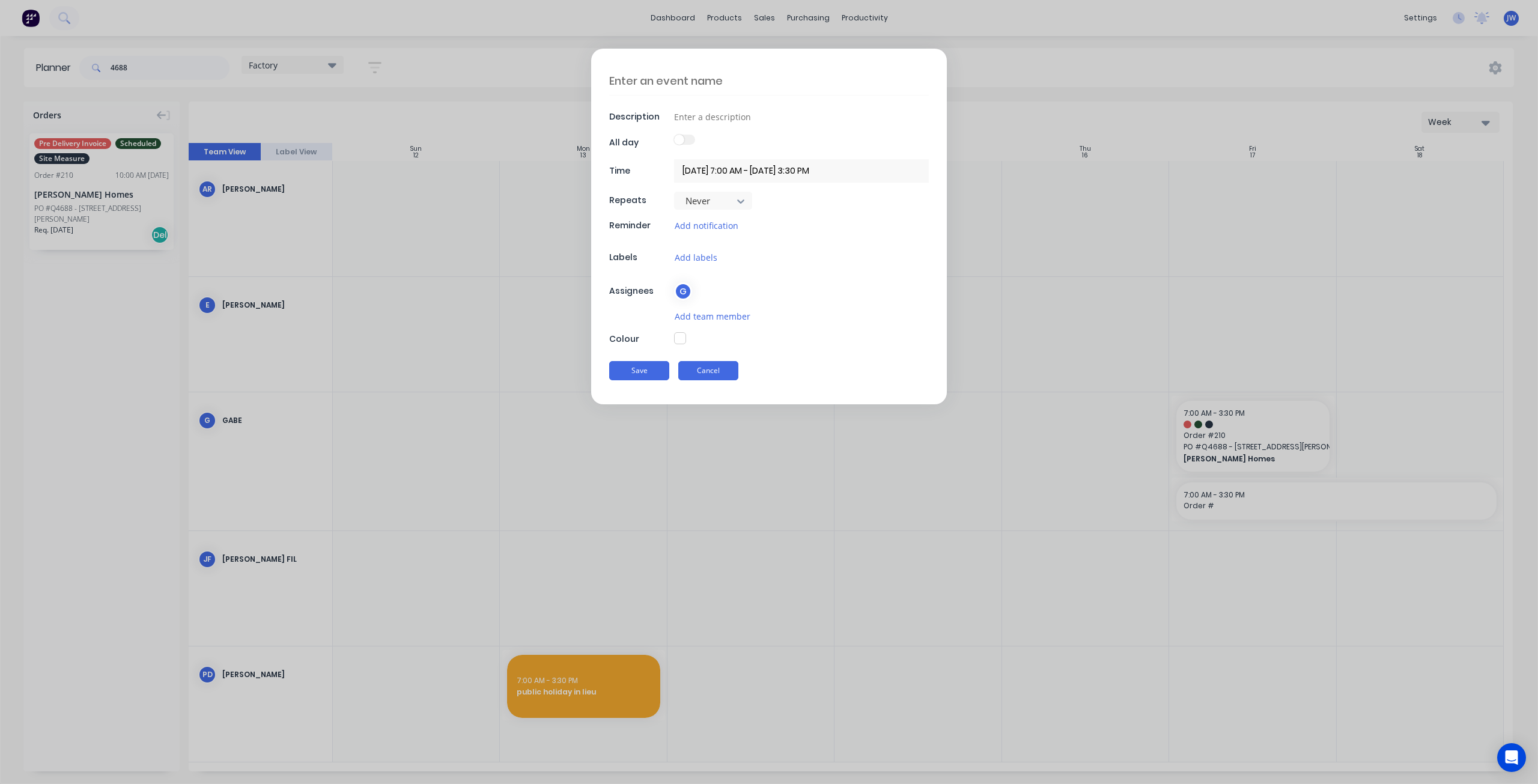
click at [700, 375] on button "Cancel" at bounding box center [708, 371] width 60 height 20
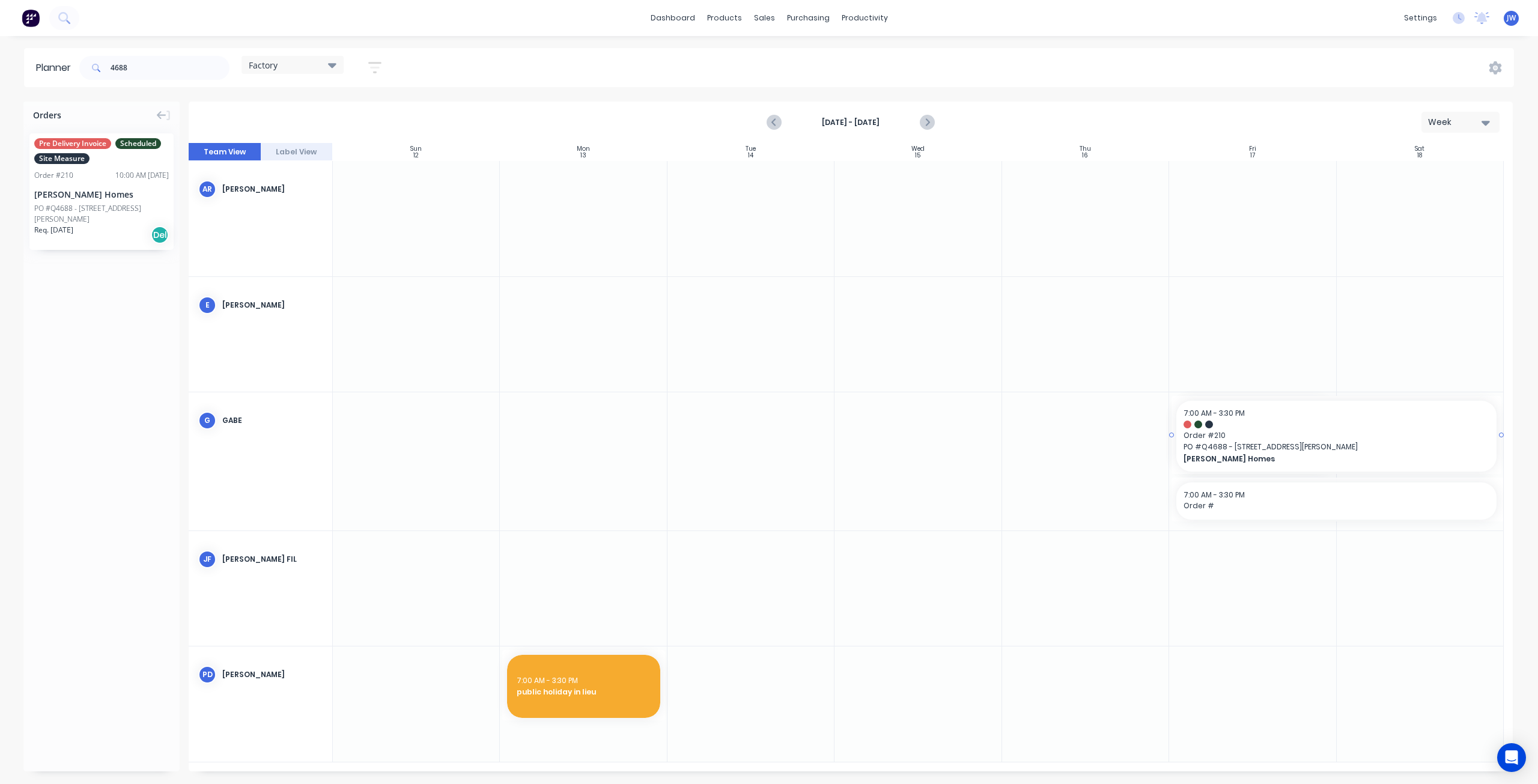
drag, startPoint x: 1335, startPoint y: 437, endPoint x: 1387, endPoint y: 438, distance: 52.0
click at [925, 122] on icon "Next page" at bounding box center [927, 122] width 14 height 14
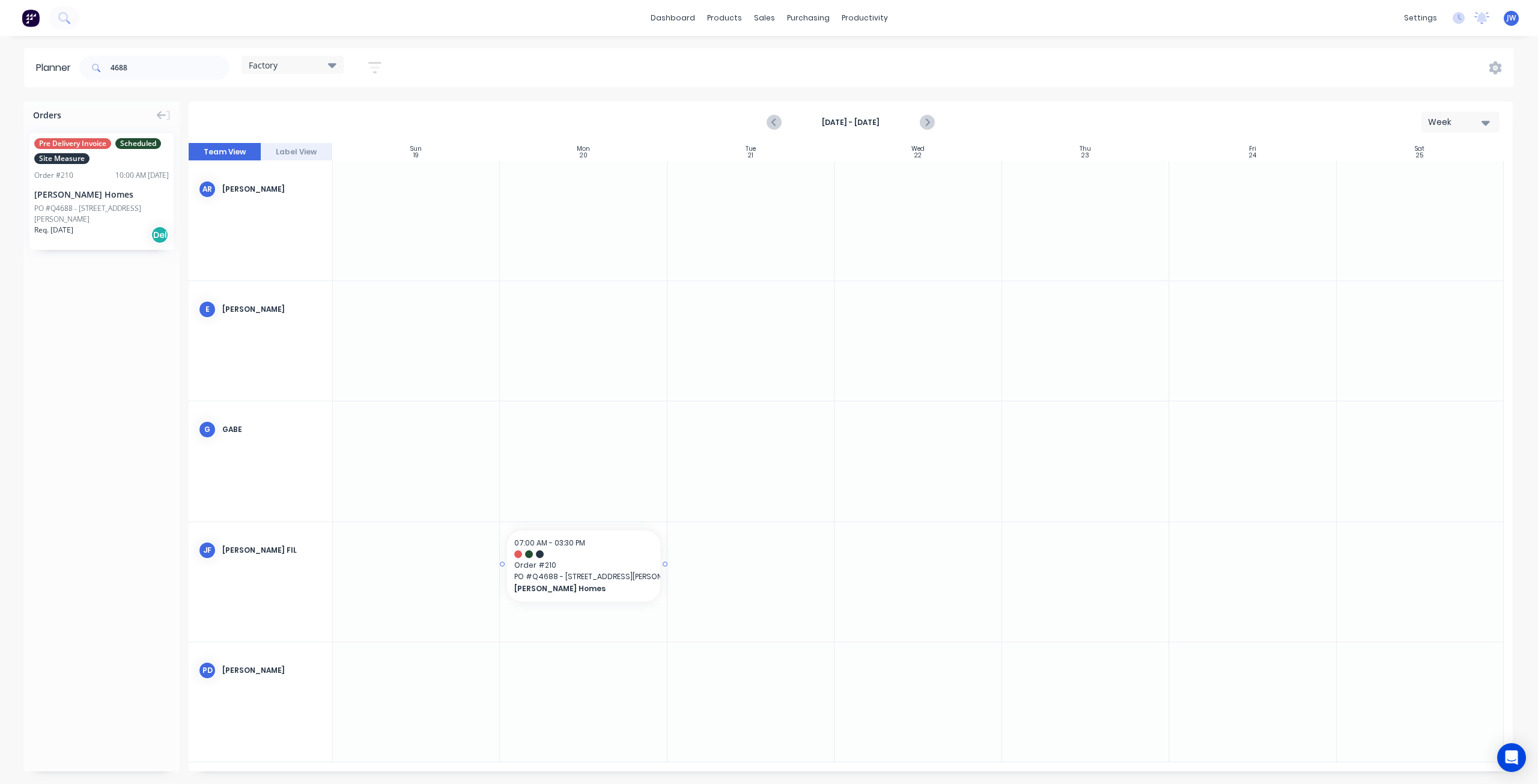
drag, startPoint x: 74, startPoint y: 185, endPoint x: 554, endPoint y: 571, distance: 616.0
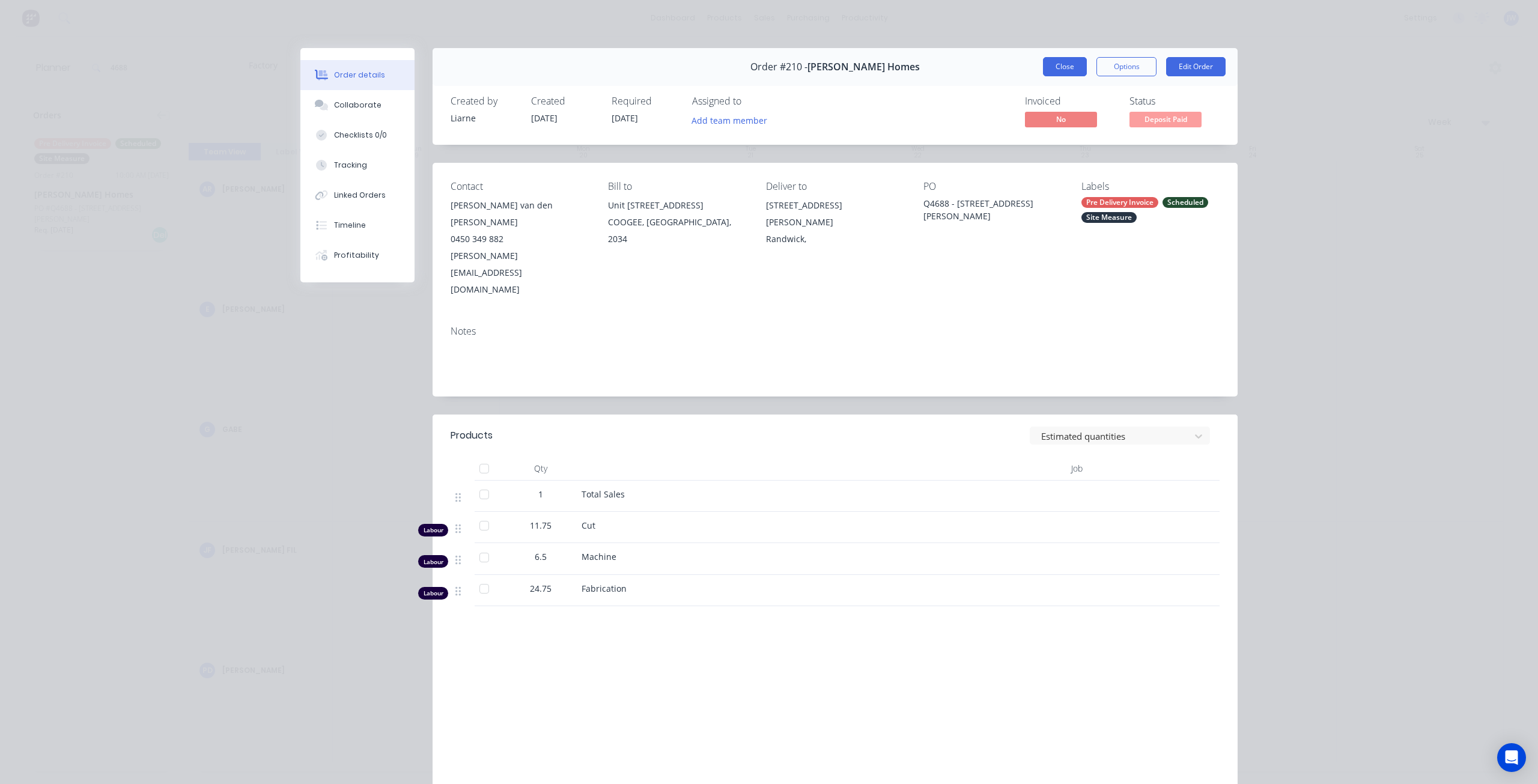
click at [1078, 68] on button "Close" at bounding box center [1064, 66] width 43 height 20
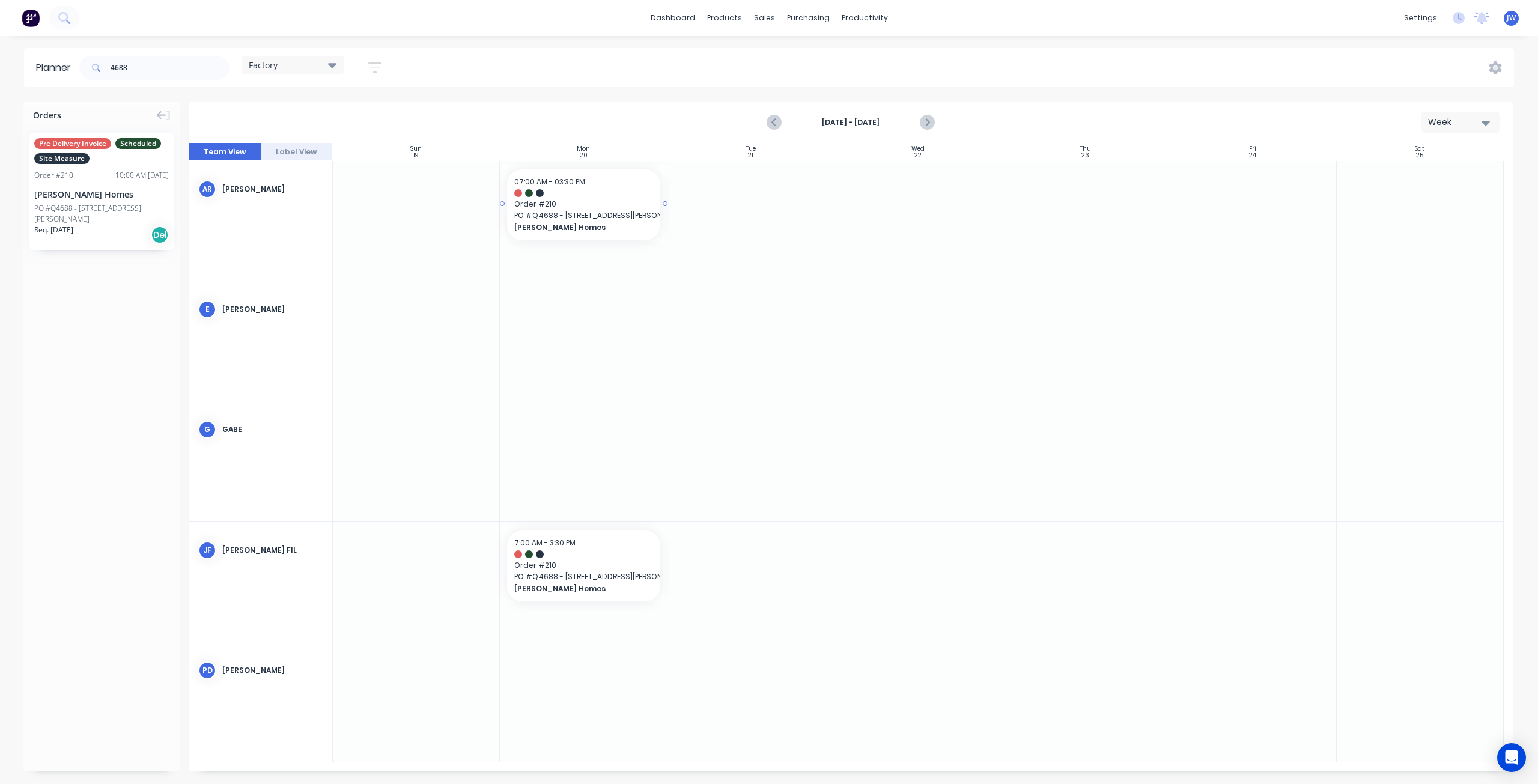
drag, startPoint x: 95, startPoint y: 194, endPoint x: 624, endPoint y: 241, distance: 531.1
drag, startPoint x: 666, startPoint y: 205, endPoint x: 784, endPoint y: 214, distance: 118.3
drag, startPoint x: 102, startPoint y: 180, endPoint x: 723, endPoint y: 328, distance: 638.4
drag, startPoint x: 133, startPoint y: 66, endPoint x: 84, endPoint y: 66, distance: 49.0
click at [84, 66] on div "4688" at bounding box center [154, 68] width 150 height 24
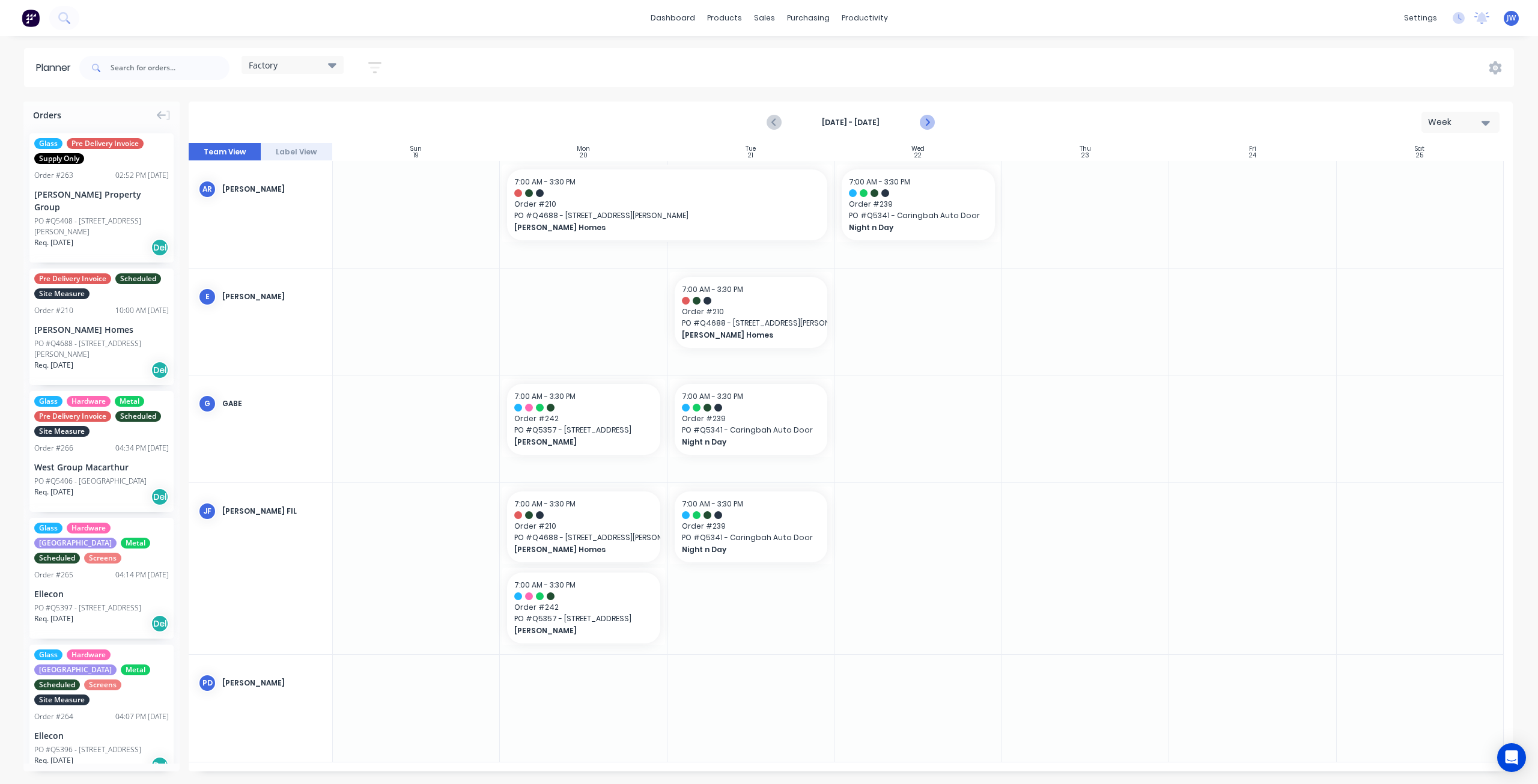
click at [926, 124] on icon "Next page" at bounding box center [927, 122] width 5 height 9
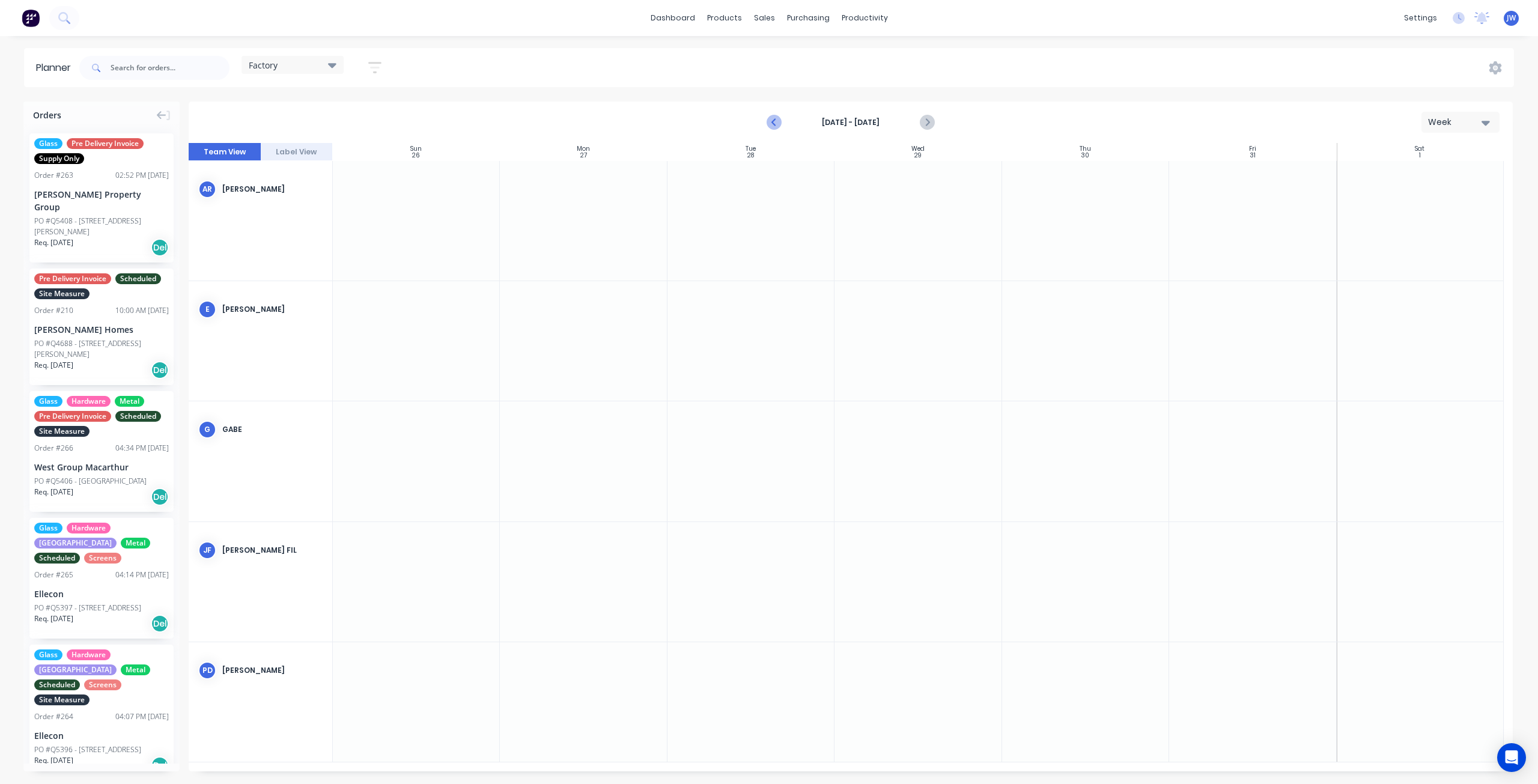
click at [778, 125] on icon "Previous page" at bounding box center [775, 122] width 14 height 14
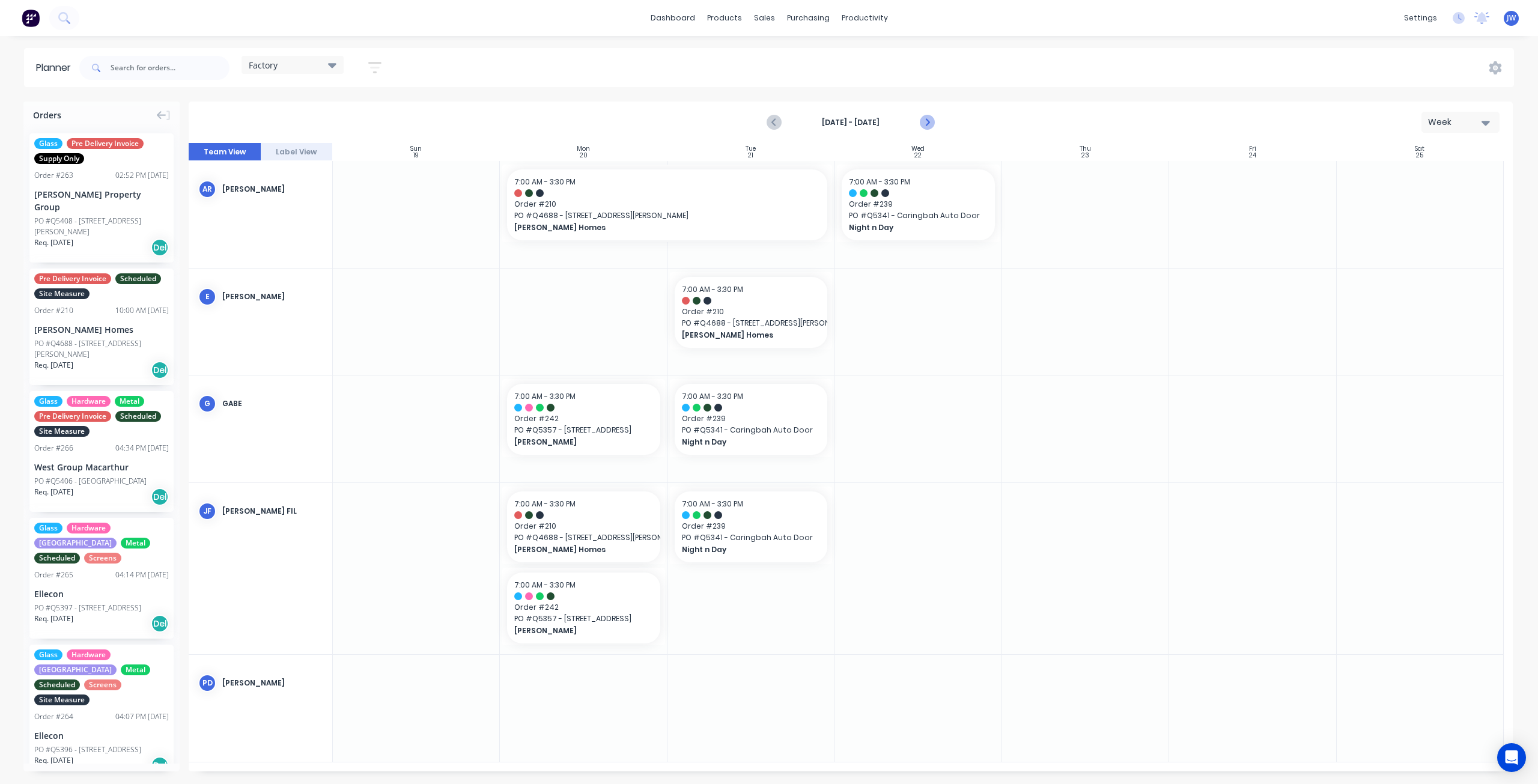
click at [931, 123] on icon "Next page" at bounding box center [927, 122] width 14 height 14
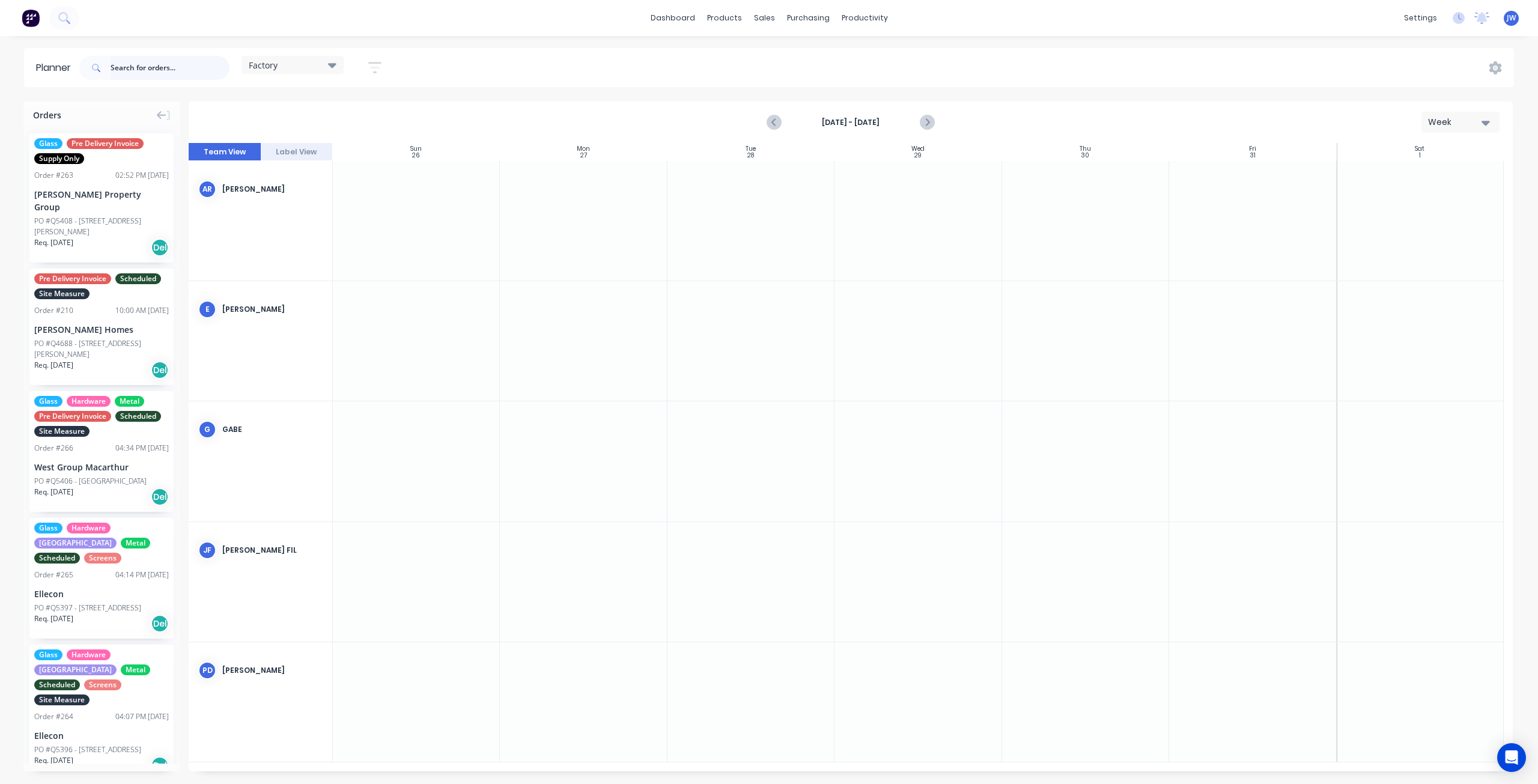
click at [142, 61] on input "text" at bounding box center [171, 68] width 119 height 24
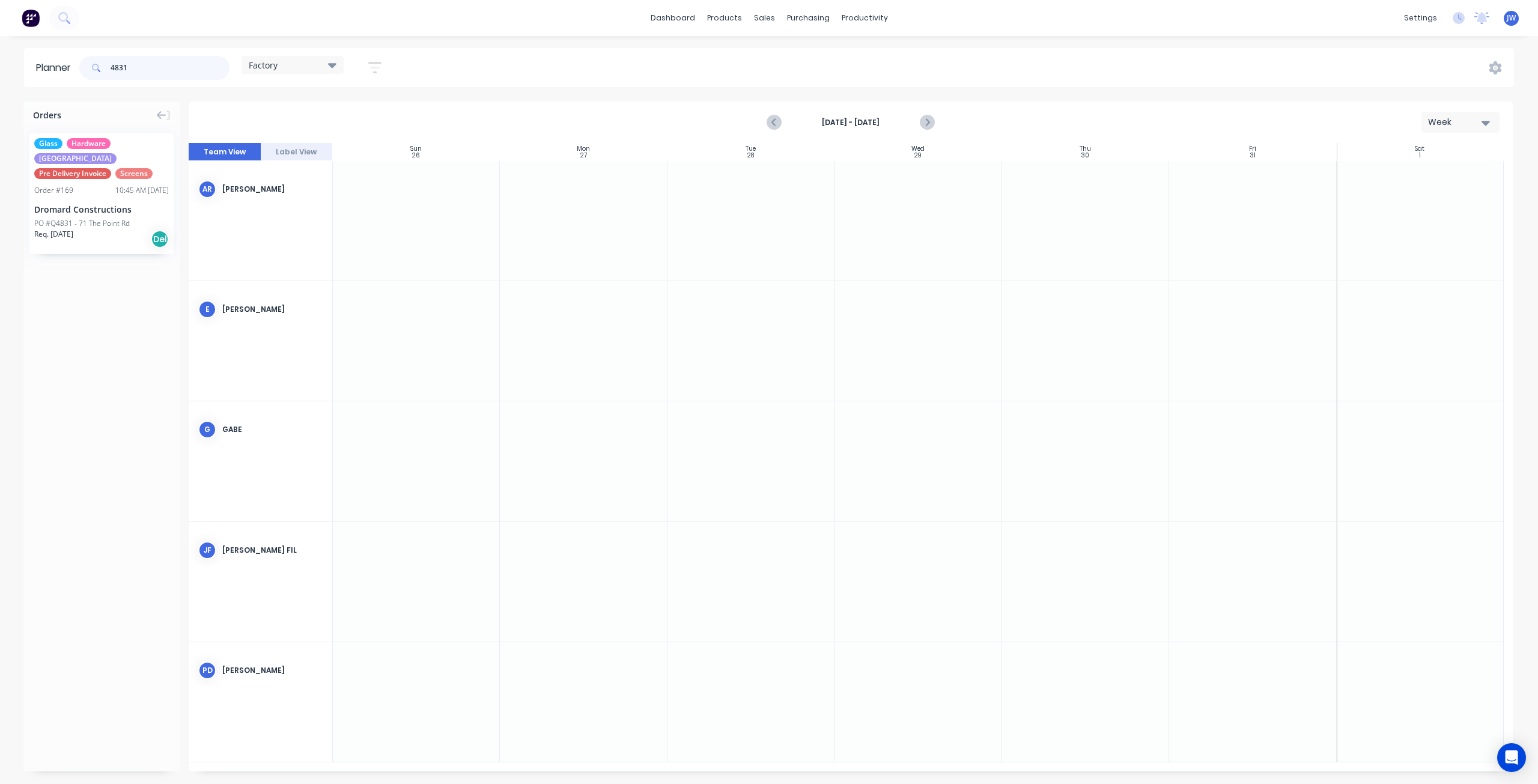
type input "4831"
click at [113, 218] on div "PO #Q4831 - 71 The Point Rd" at bounding box center [82, 223] width 95 height 11
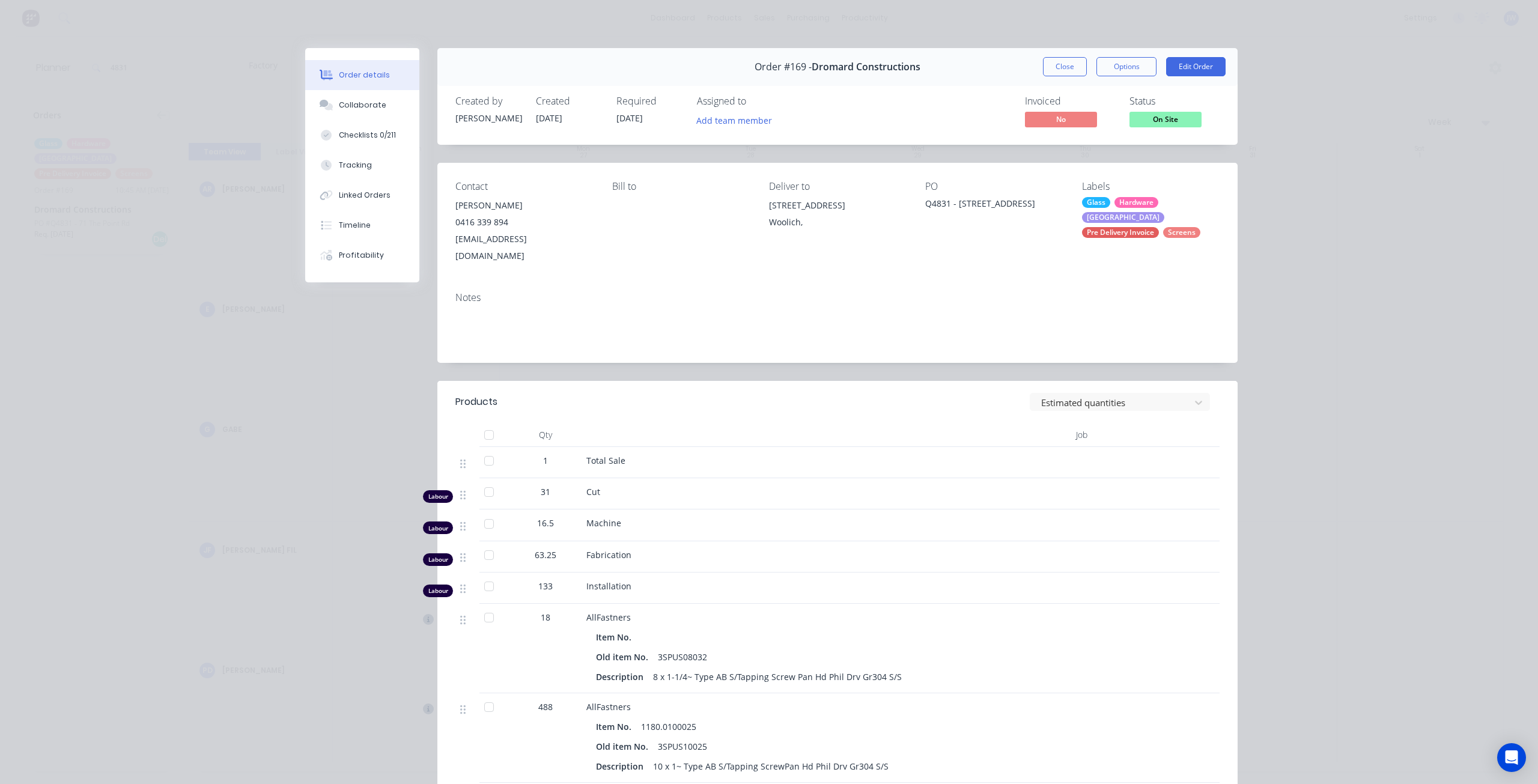
click at [1053, 54] on div "Order #169 - Dromard Constructions Close Options Edit Order" at bounding box center [837, 66] width 801 height 37
click at [1054, 62] on button "Close" at bounding box center [1064, 66] width 43 height 20
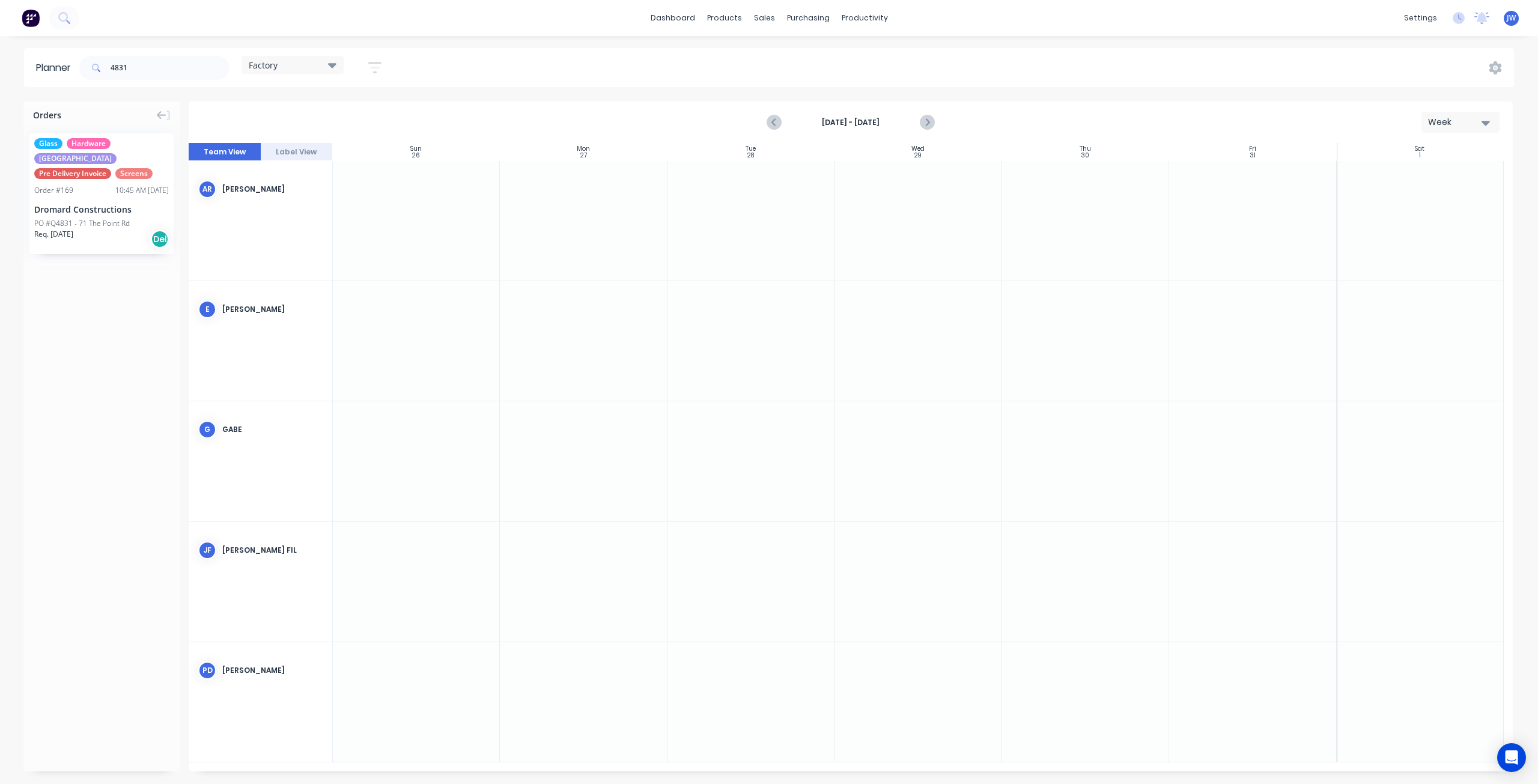
click at [327, 61] on div "Factory" at bounding box center [292, 65] width 88 height 11
click at [265, 222] on button "Site" at bounding box center [315, 226] width 128 height 14
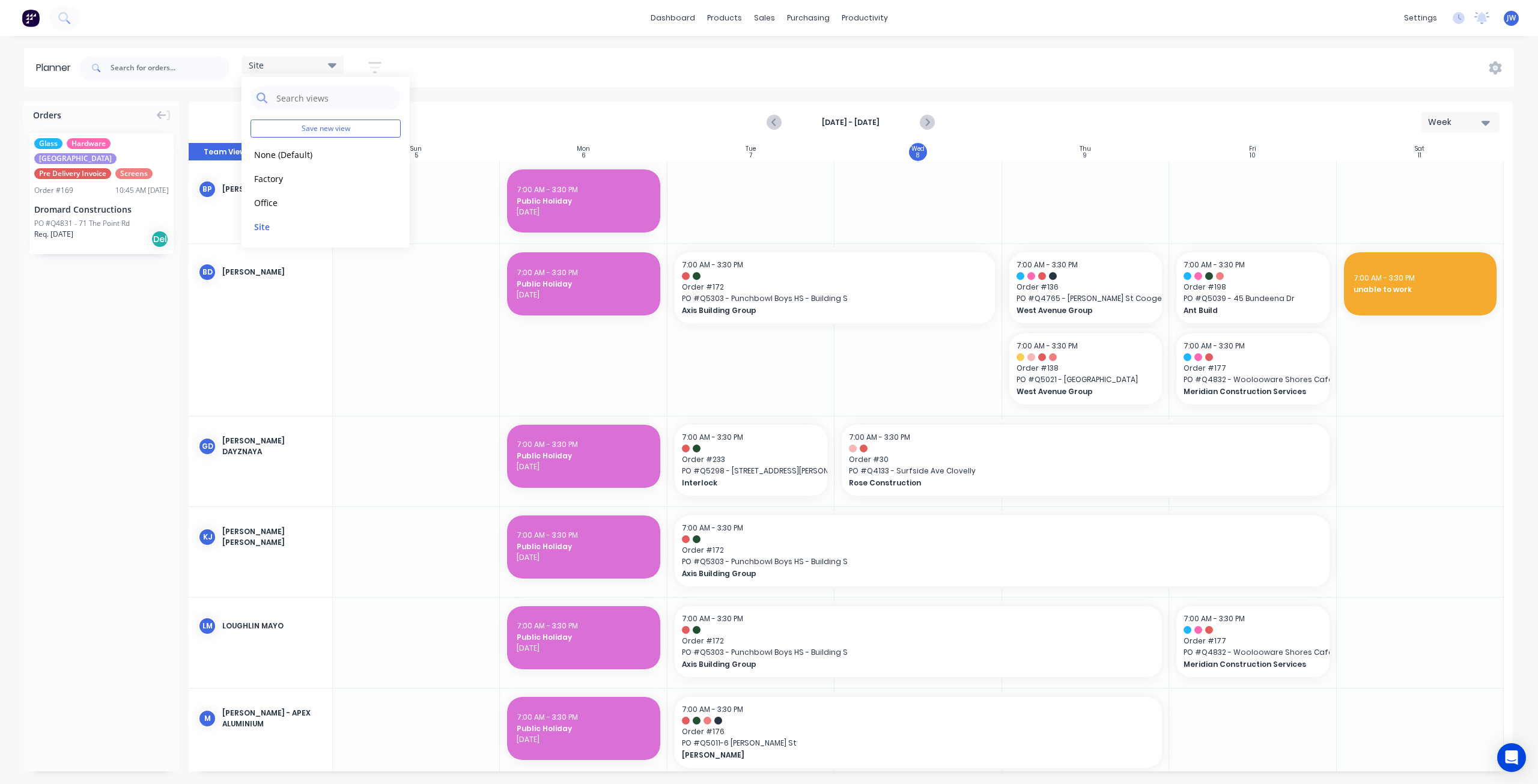
click at [683, 63] on div "Site Save new view None (Default) edit Factory edit Office edit Site edit Show/…" at bounding box center [795, 67] width 1437 height 36
click at [928, 120] on icon "Next page" at bounding box center [927, 122] width 14 height 14
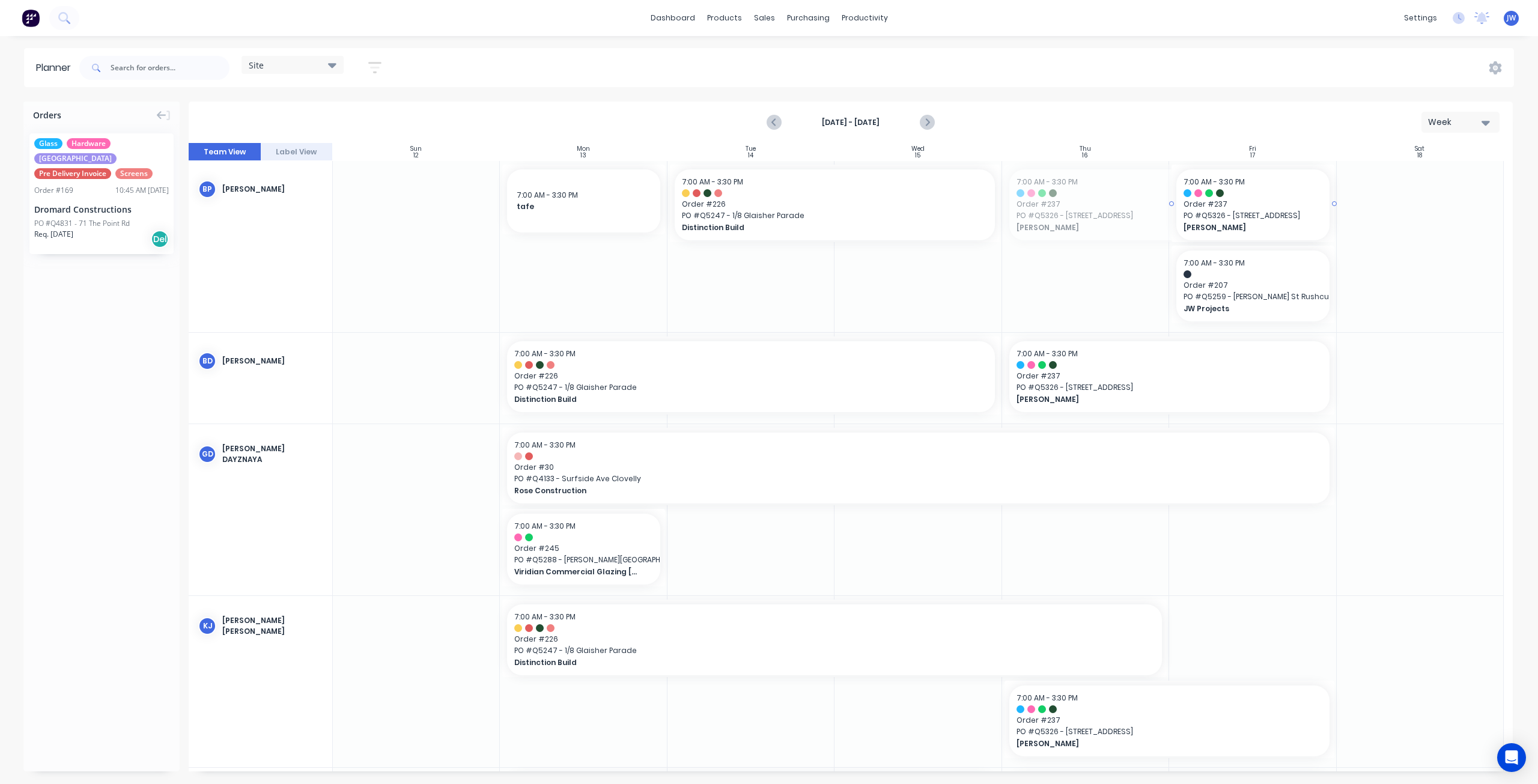
drag, startPoint x: 1001, startPoint y: 205, endPoint x: 1183, endPoint y: 213, distance: 182.2
drag, startPoint x: 1003, startPoint y: 375, endPoint x: 1173, endPoint y: 374, distance: 170.0
drag, startPoint x: 1331, startPoint y: 202, endPoint x: 1417, endPoint y: 202, distance: 86.0
drag, startPoint x: 1332, startPoint y: 377, endPoint x: 1344, endPoint y: 374, distance: 12.4
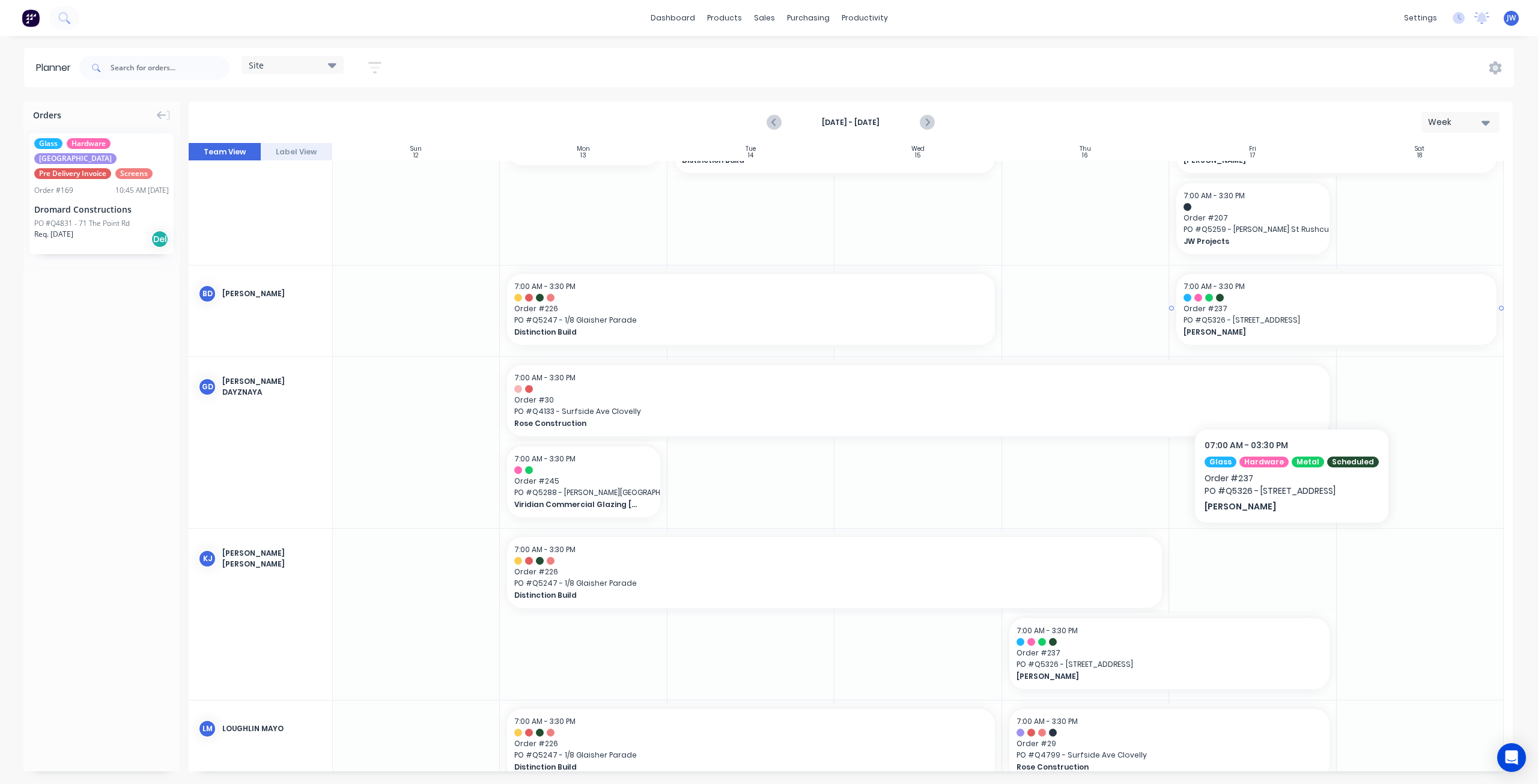
scroll to position [180, 0]
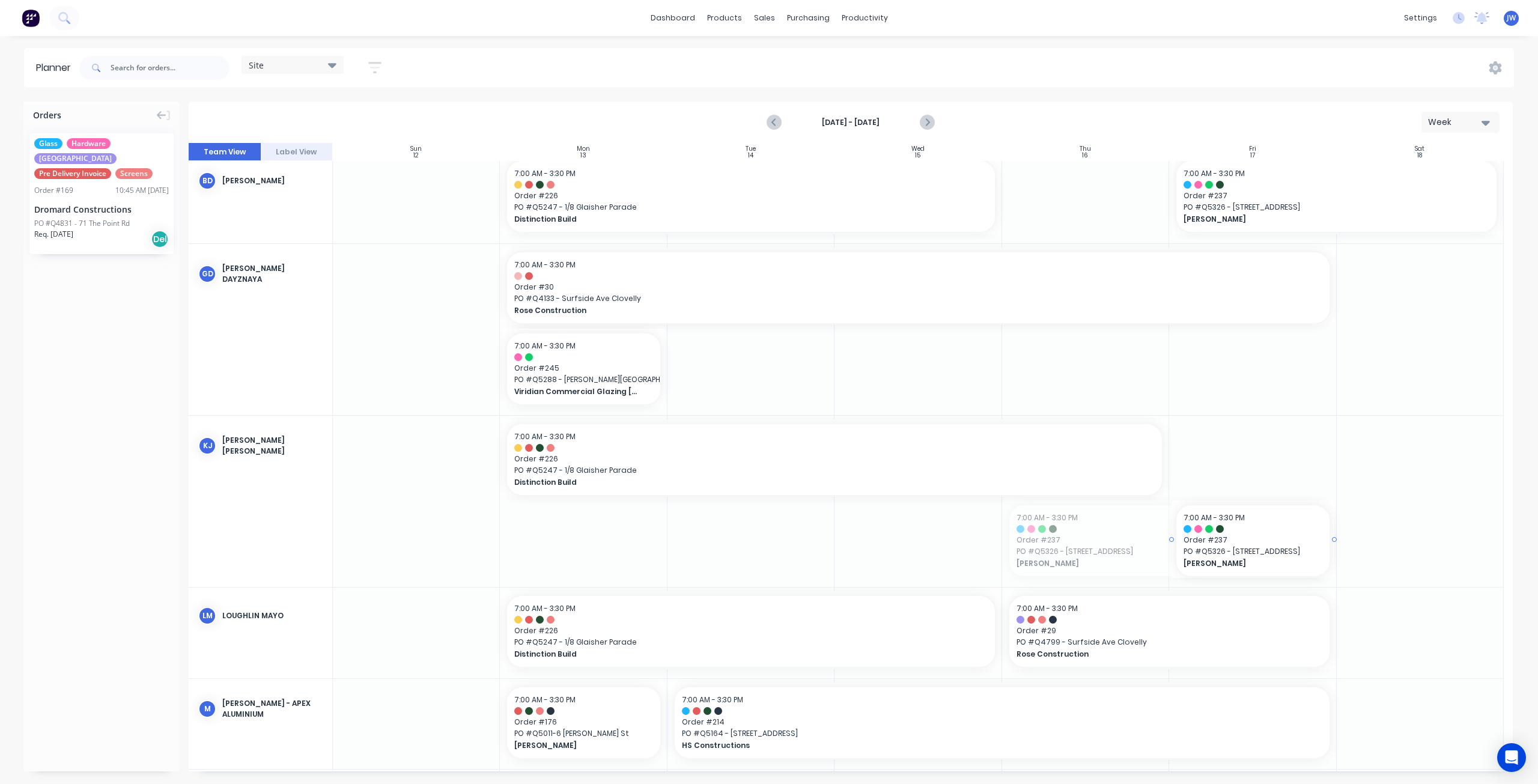
drag, startPoint x: 1003, startPoint y: 539, endPoint x: 1254, endPoint y: 542, distance: 251.0
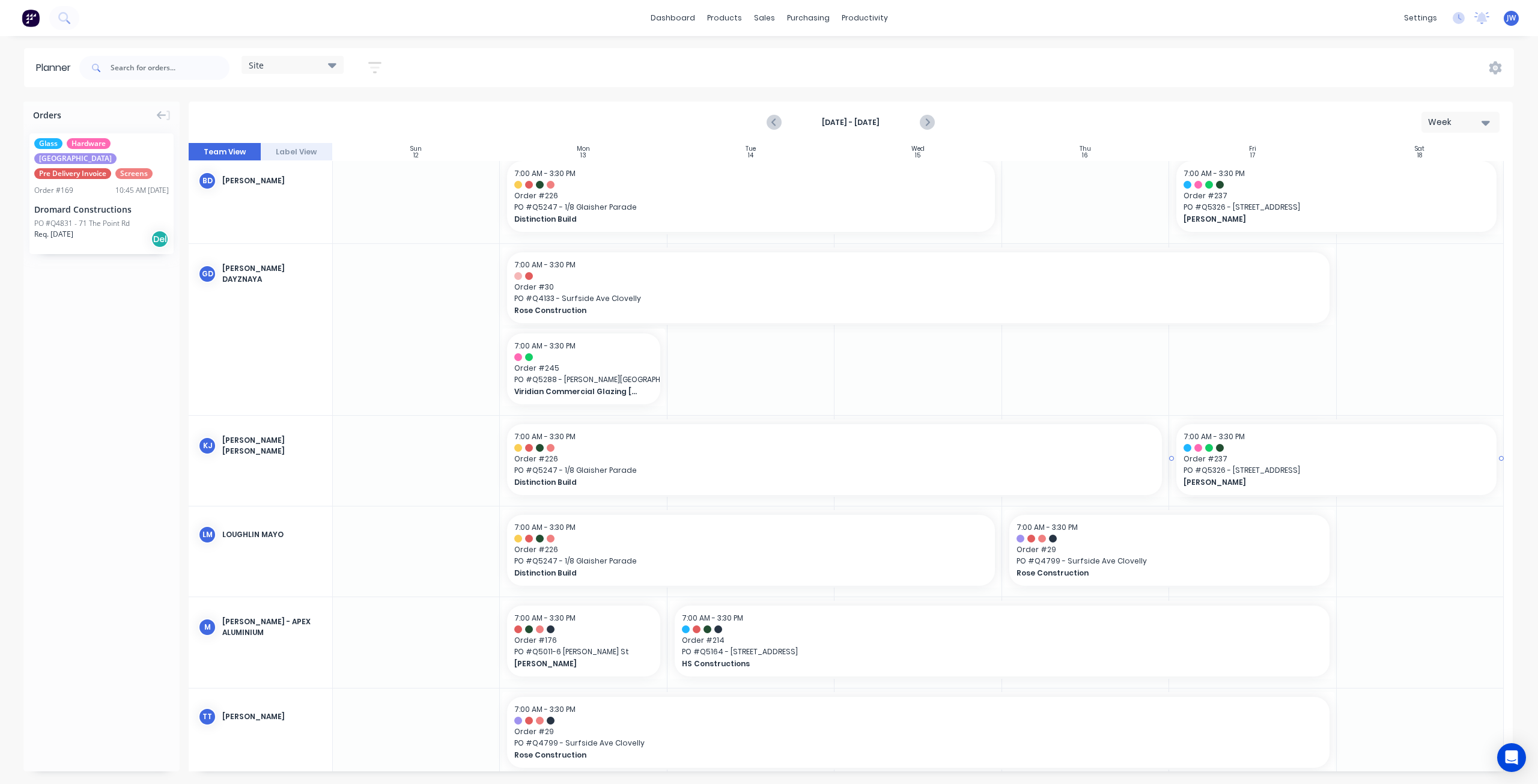
drag, startPoint x: 1335, startPoint y: 458, endPoint x: 1382, endPoint y: 453, distance: 47.3
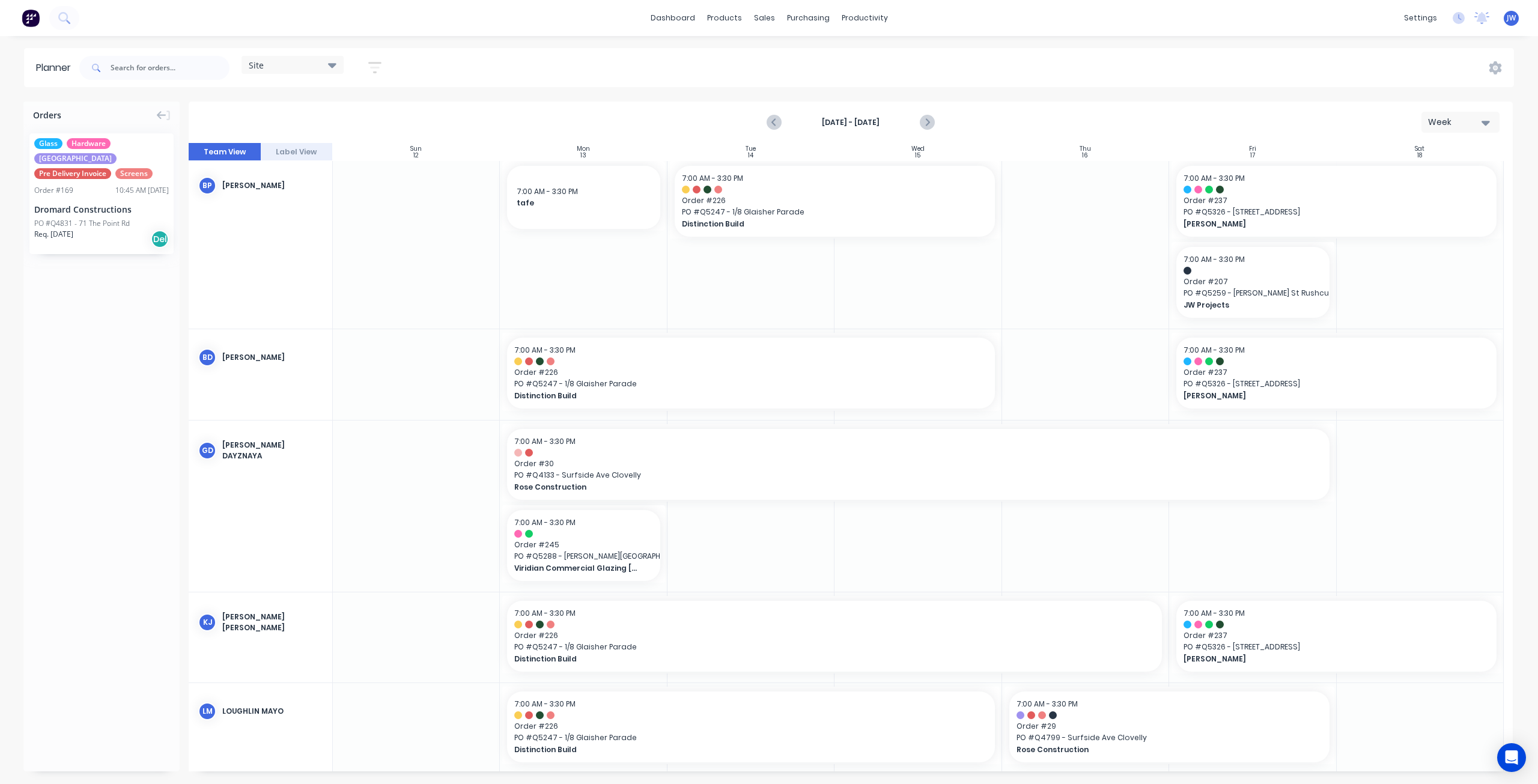
scroll to position [0, 0]
drag, startPoint x: 103, startPoint y: 209, endPoint x: 1057, endPoint y: 251, distance: 954.9
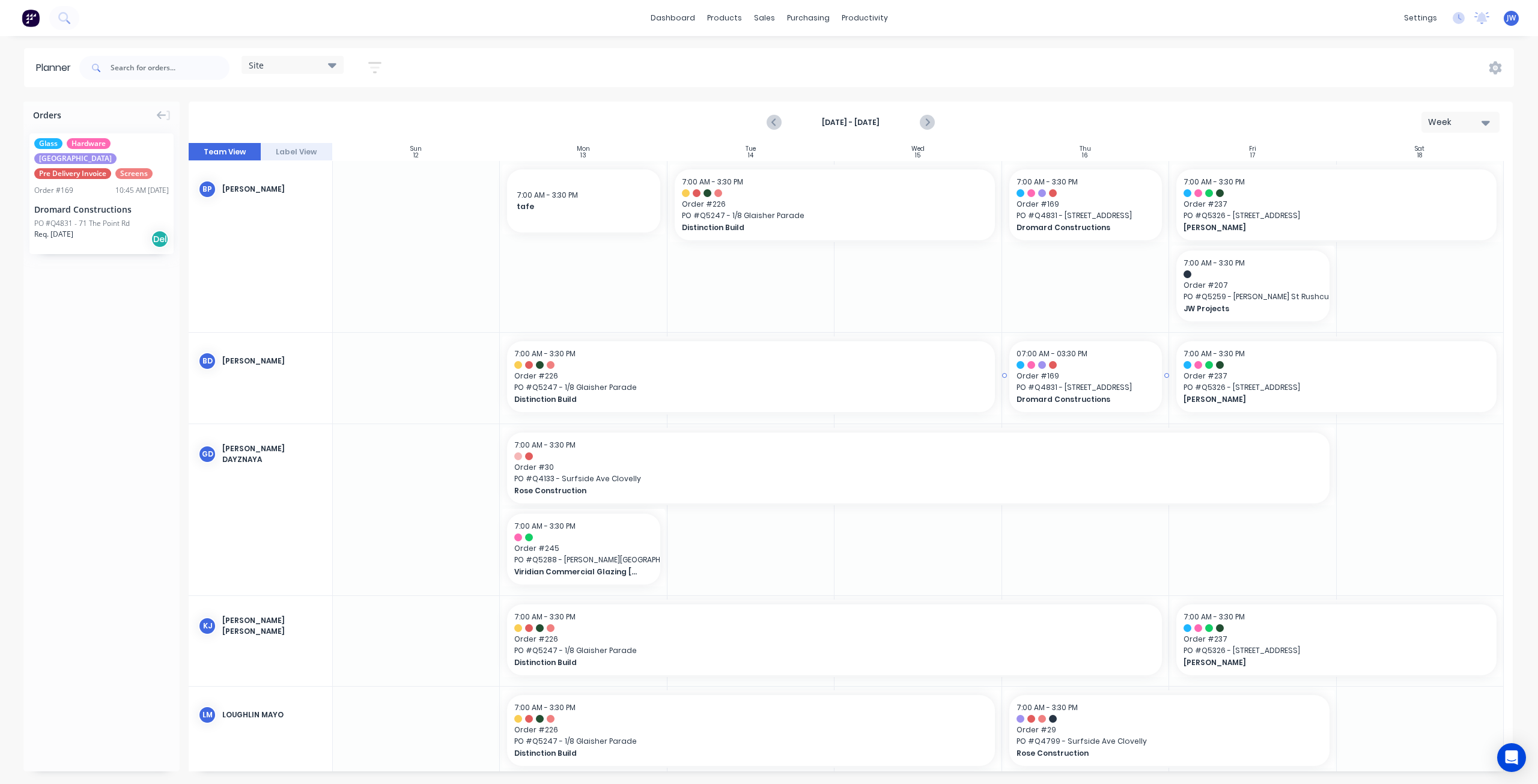
drag, startPoint x: 109, startPoint y: 193, endPoint x: 1062, endPoint y: 372, distance: 969.7
click at [122, 72] on input "text" at bounding box center [171, 68] width 119 height 24
click at [186, 66] on input "text" at bounding box center [171, 68] width 119 height 24
type input "4350"
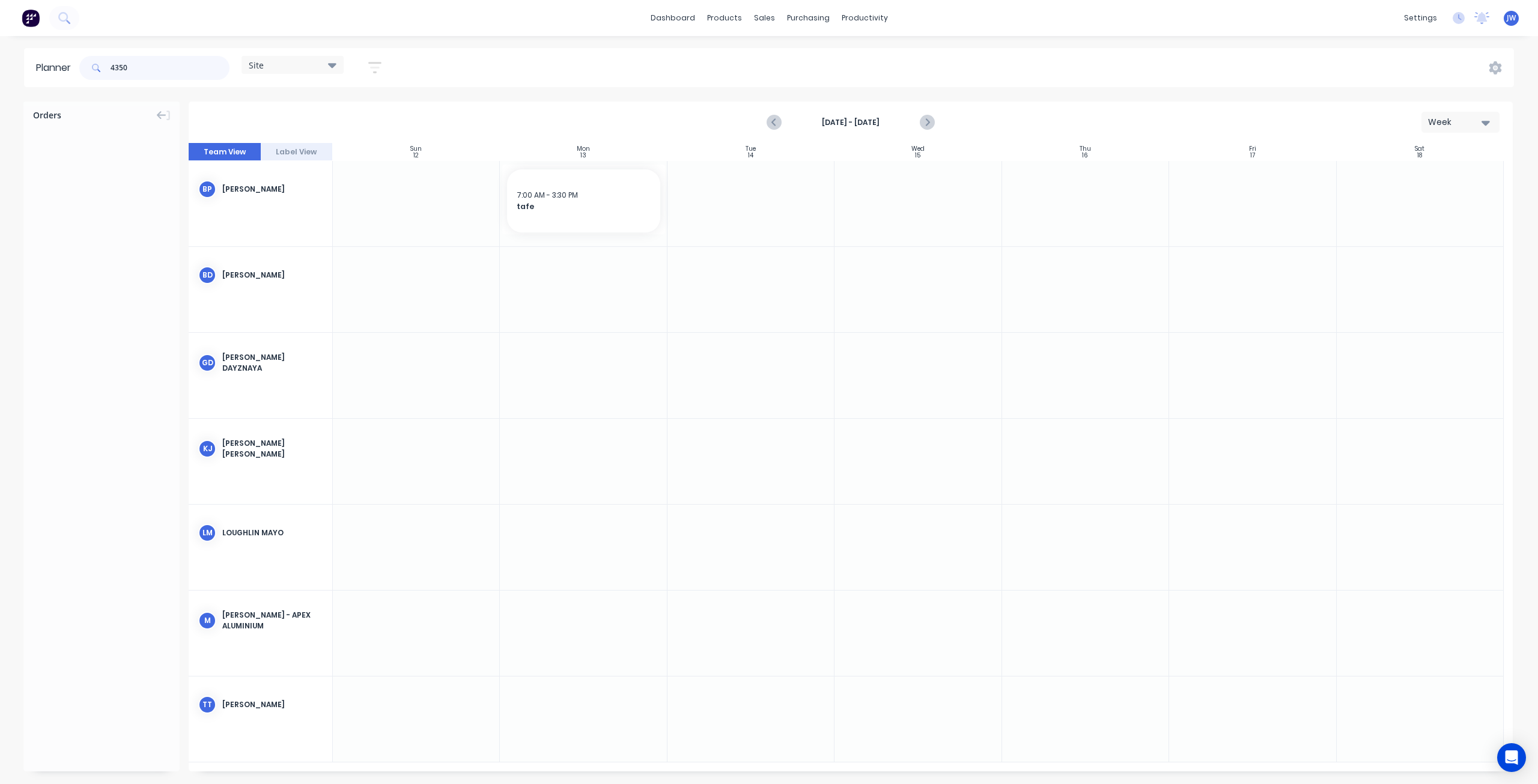
drag, startPoint x: 130, startPoint y: 66, endPoint x: 72, endPoint y: 66, distance: 58.0
click at [72, 66] on header "Planner 4350 Site Save new view None (Default) edit Factory edit Office edit Si…" at bounding box center [769, 67] width 1490 height 39
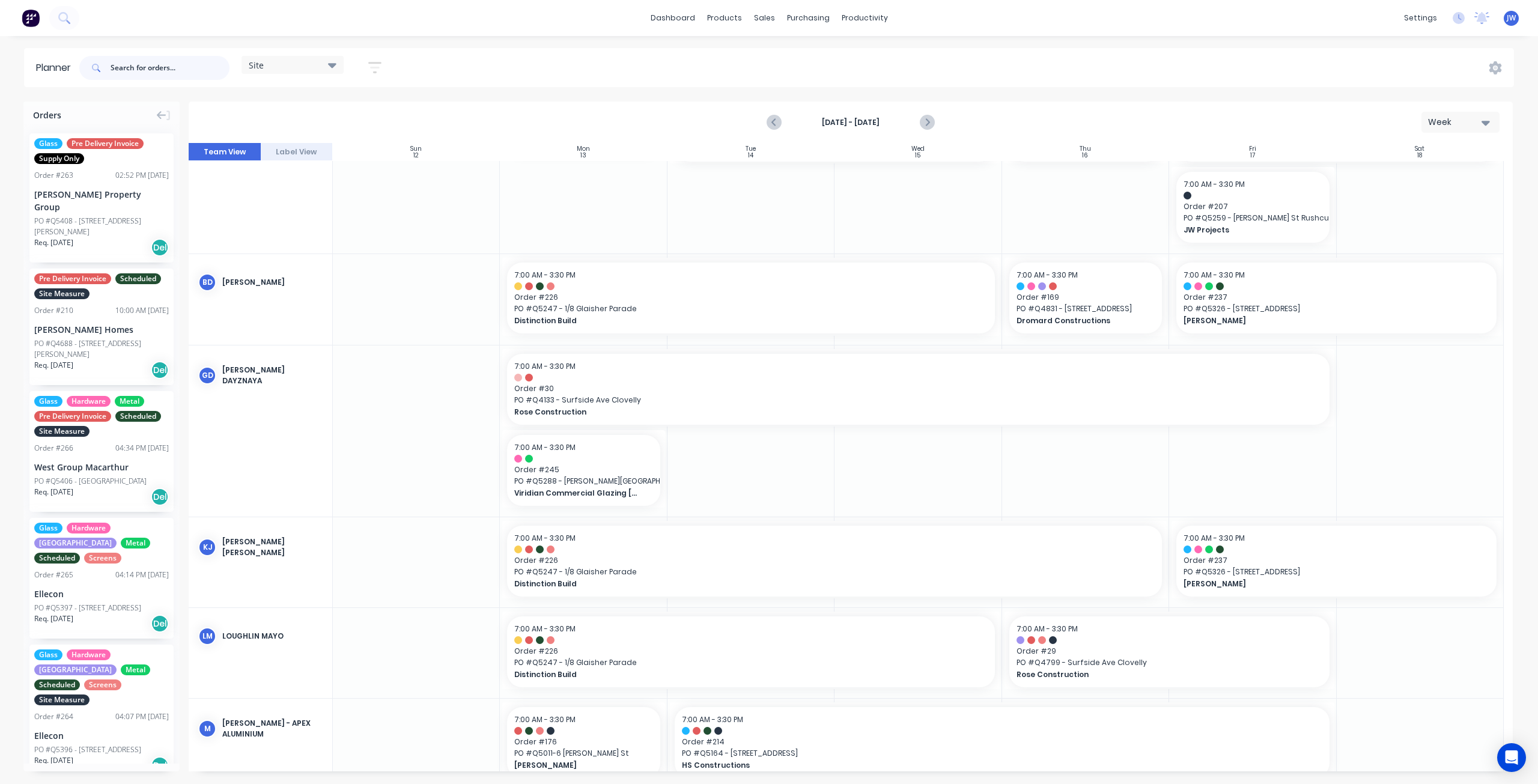
scroll to position [60, 0]
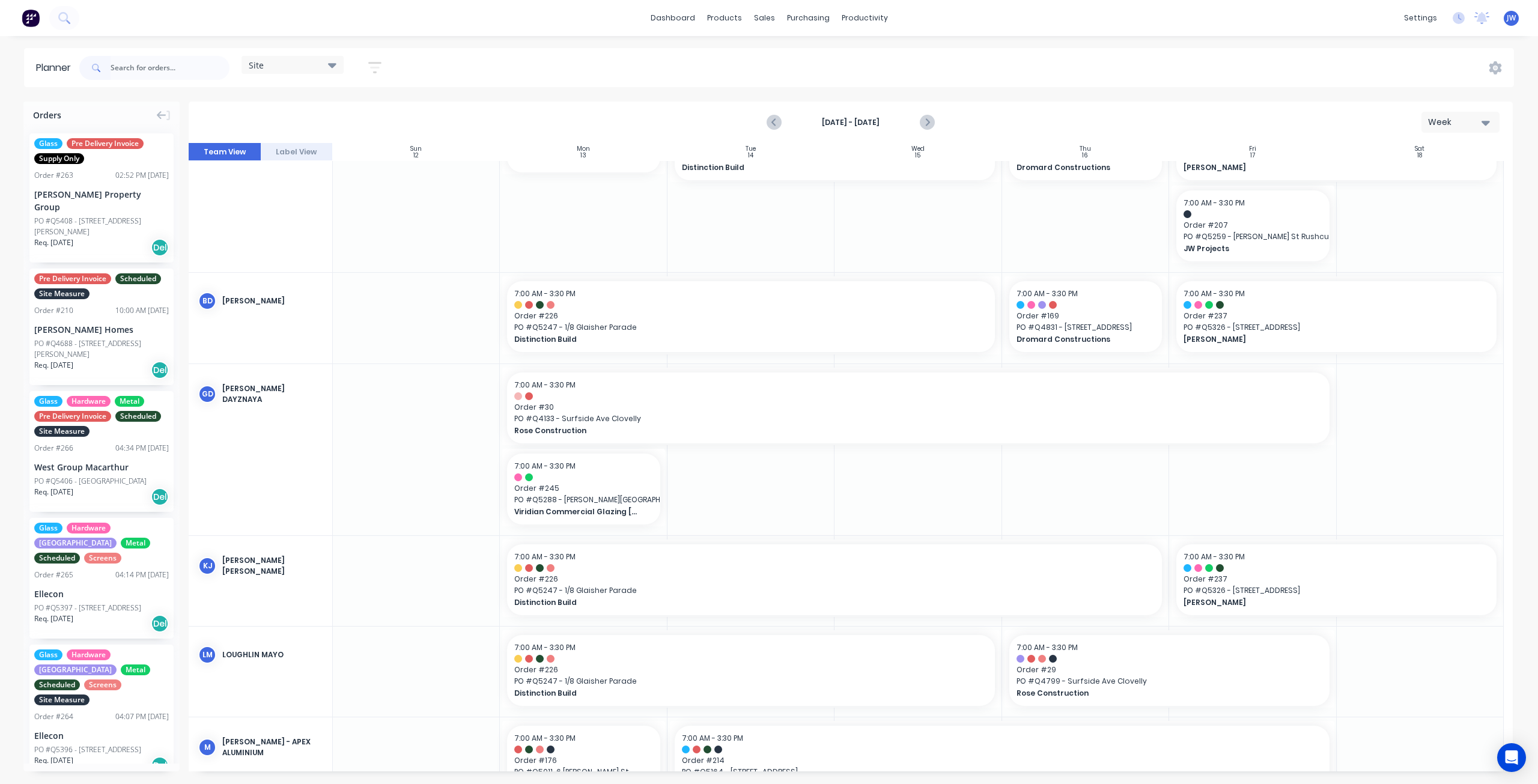
click at [1151, 359] on div at bounding box center [1086, 318] width 167 height 90
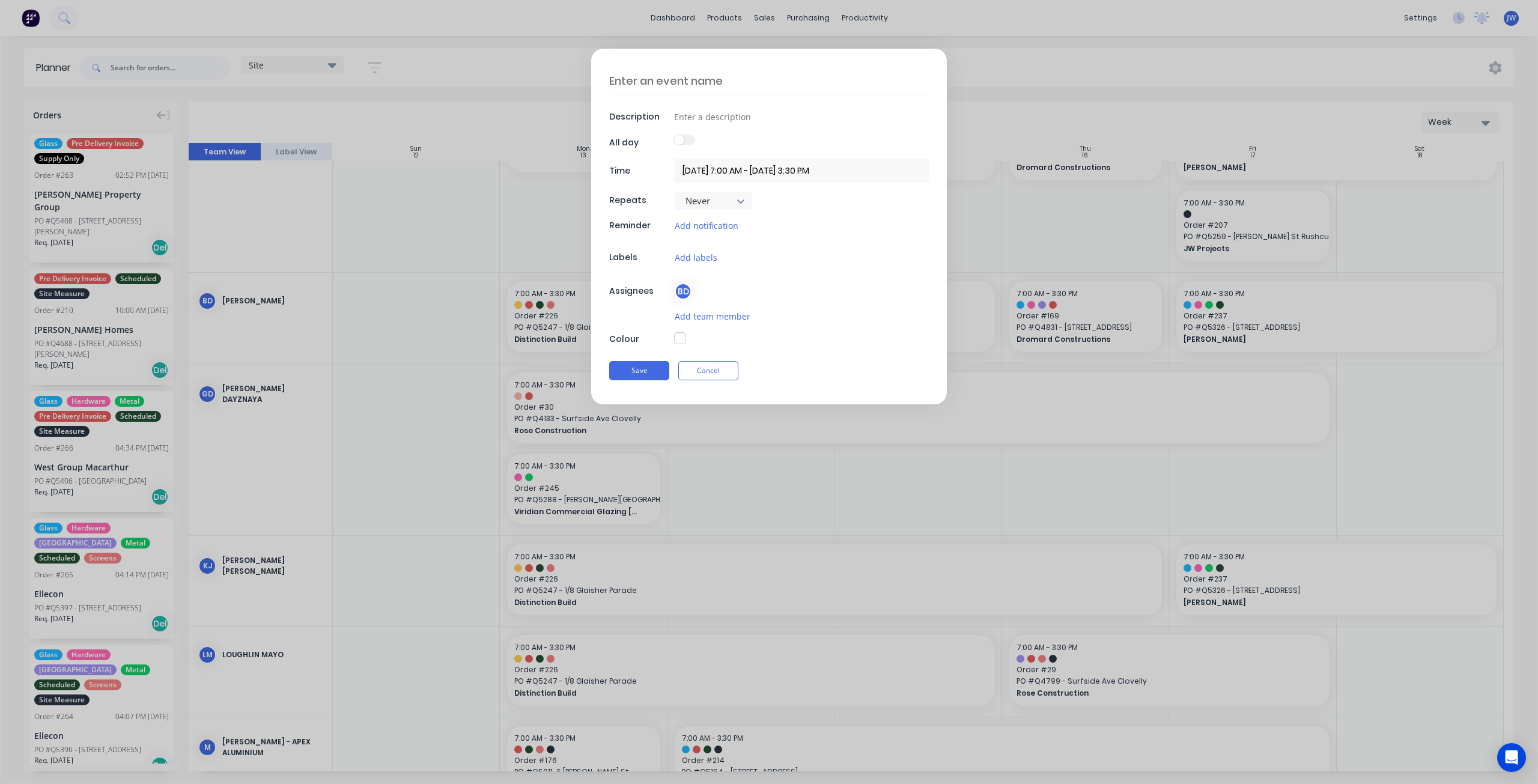
click at [634, 83] on textarea at bounding box center [769, 80] width 320 height 28
type textarea "x"
type textarea "1"
type textarea "x"
type textarea "18"
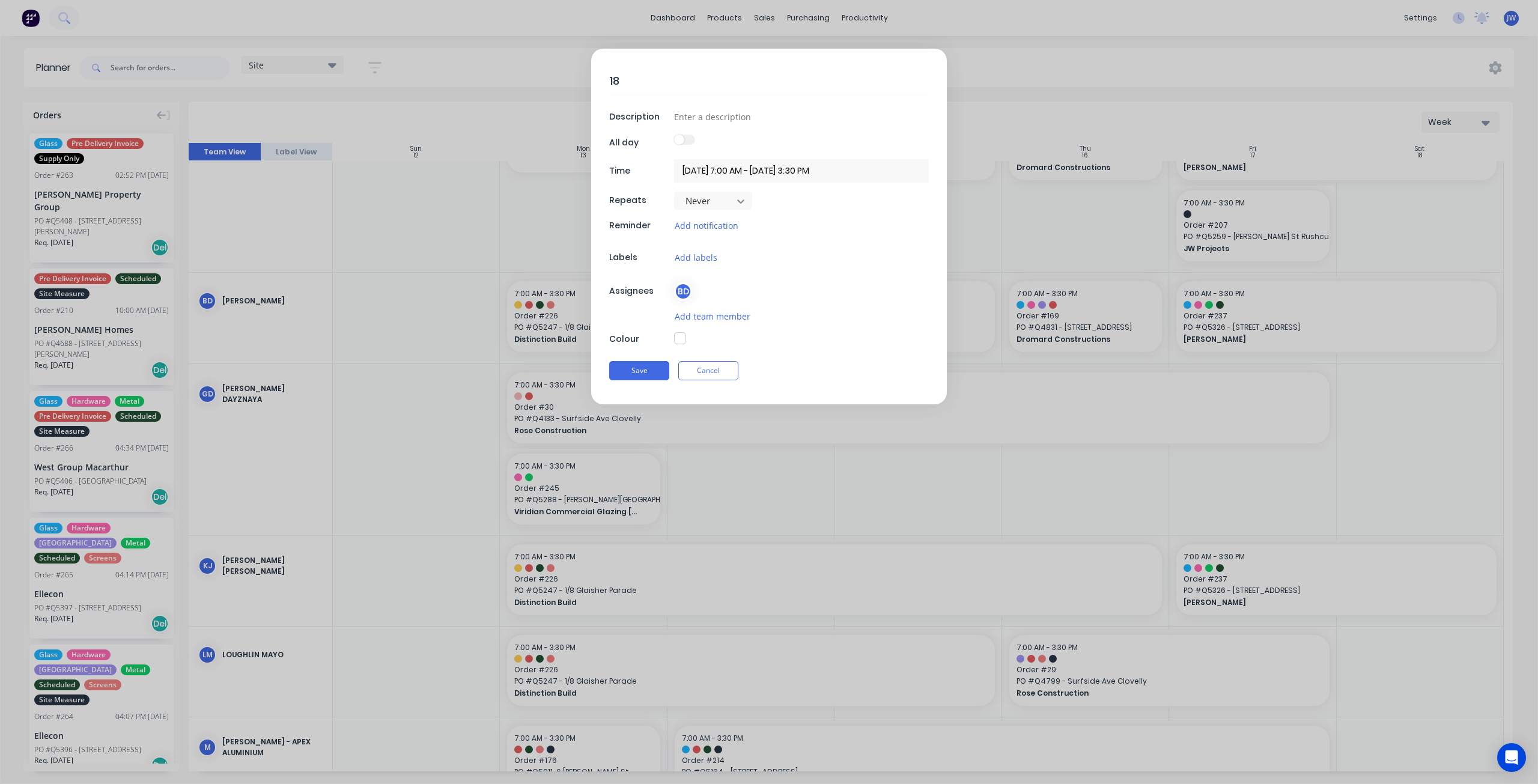
type textarea "x"
type textarea "180"
type textarea "x"
type textarea "180"
type textarea "x"
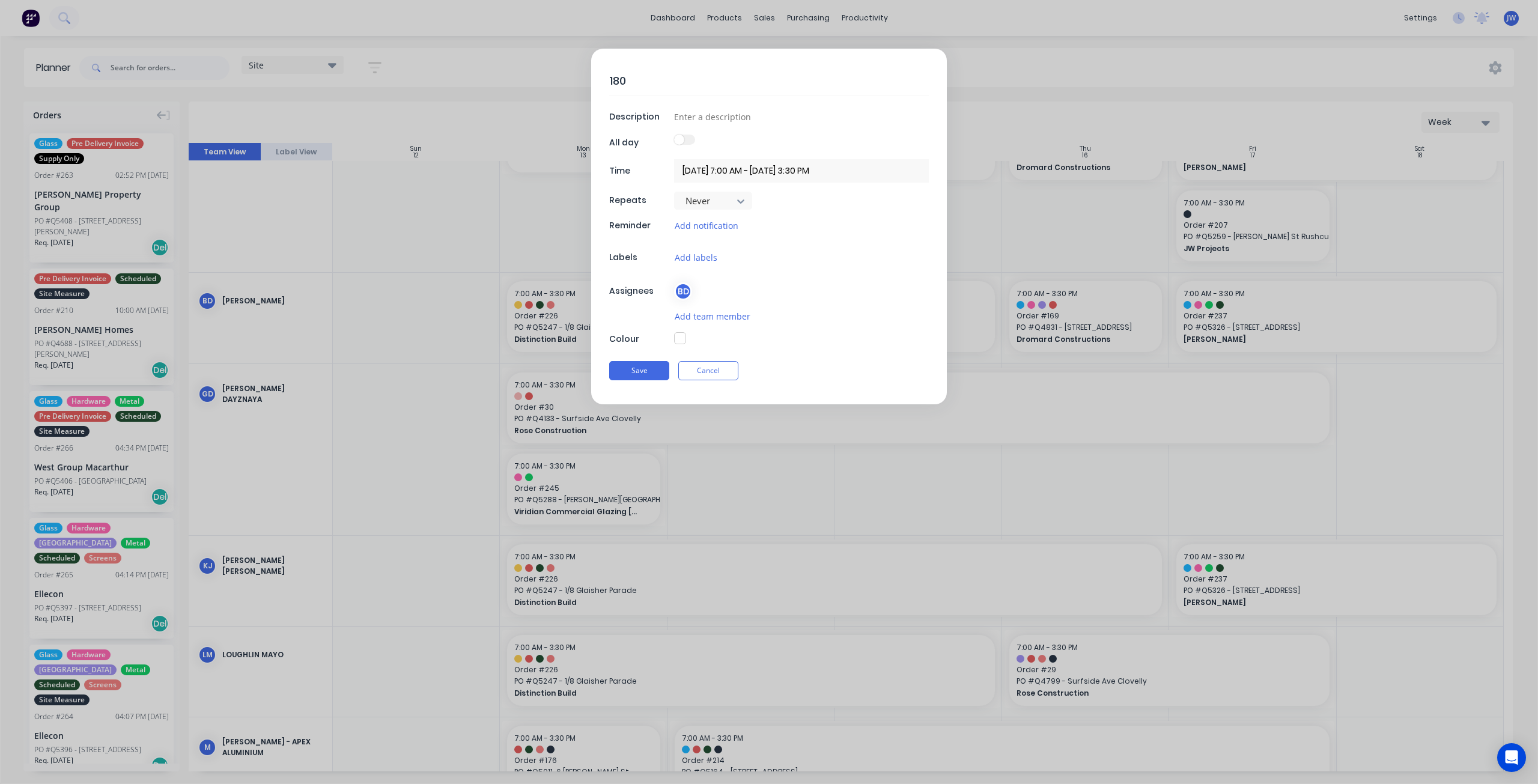
type textarea "180 g"
type textarea "x"
type textarea "180 gl"
type textarea "x"
type textarea "180 gle"
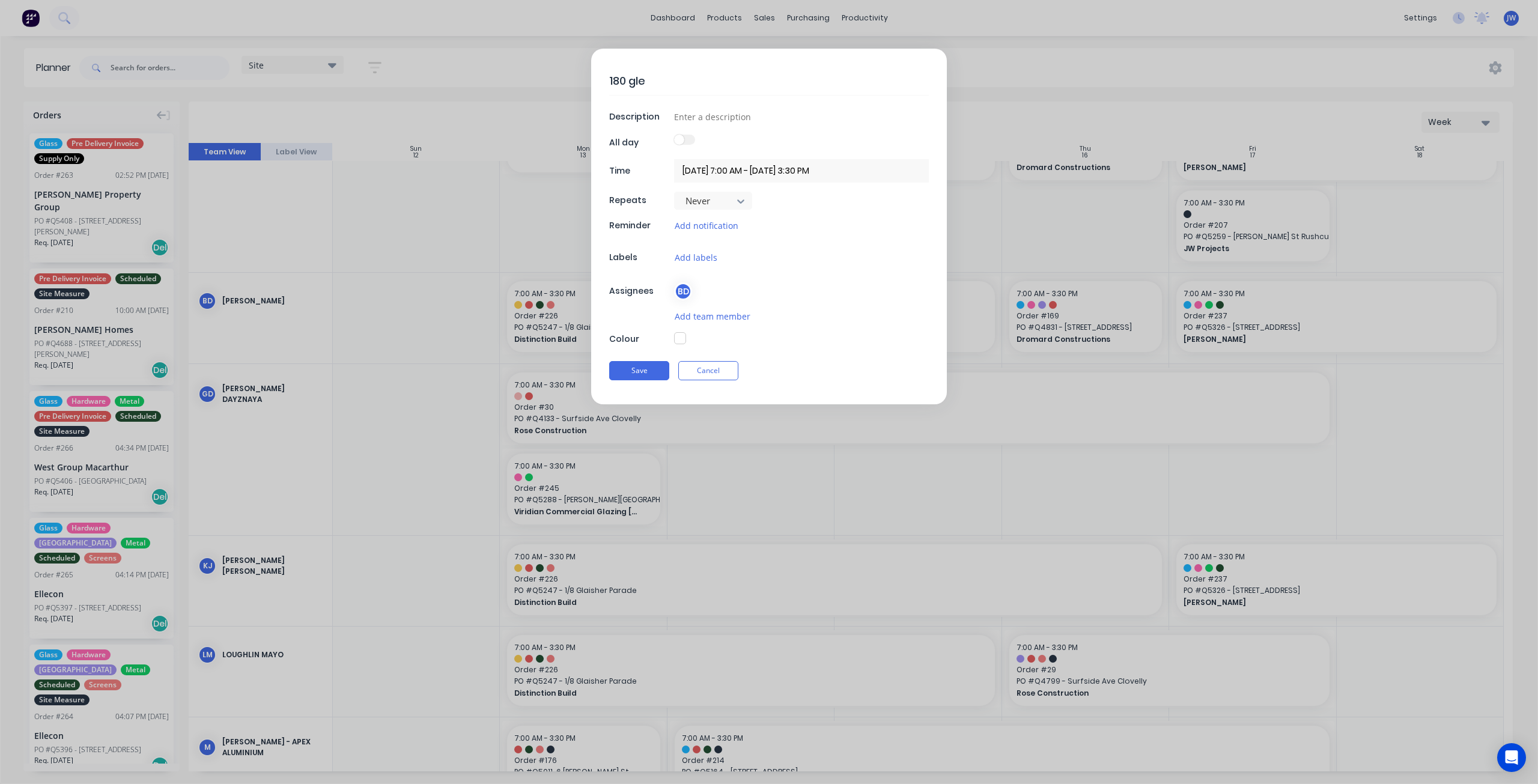
type textarea "x"
type textarea "180 gleb"
type textarea "x"
type textarea "180 glebe"
type textarea "x"
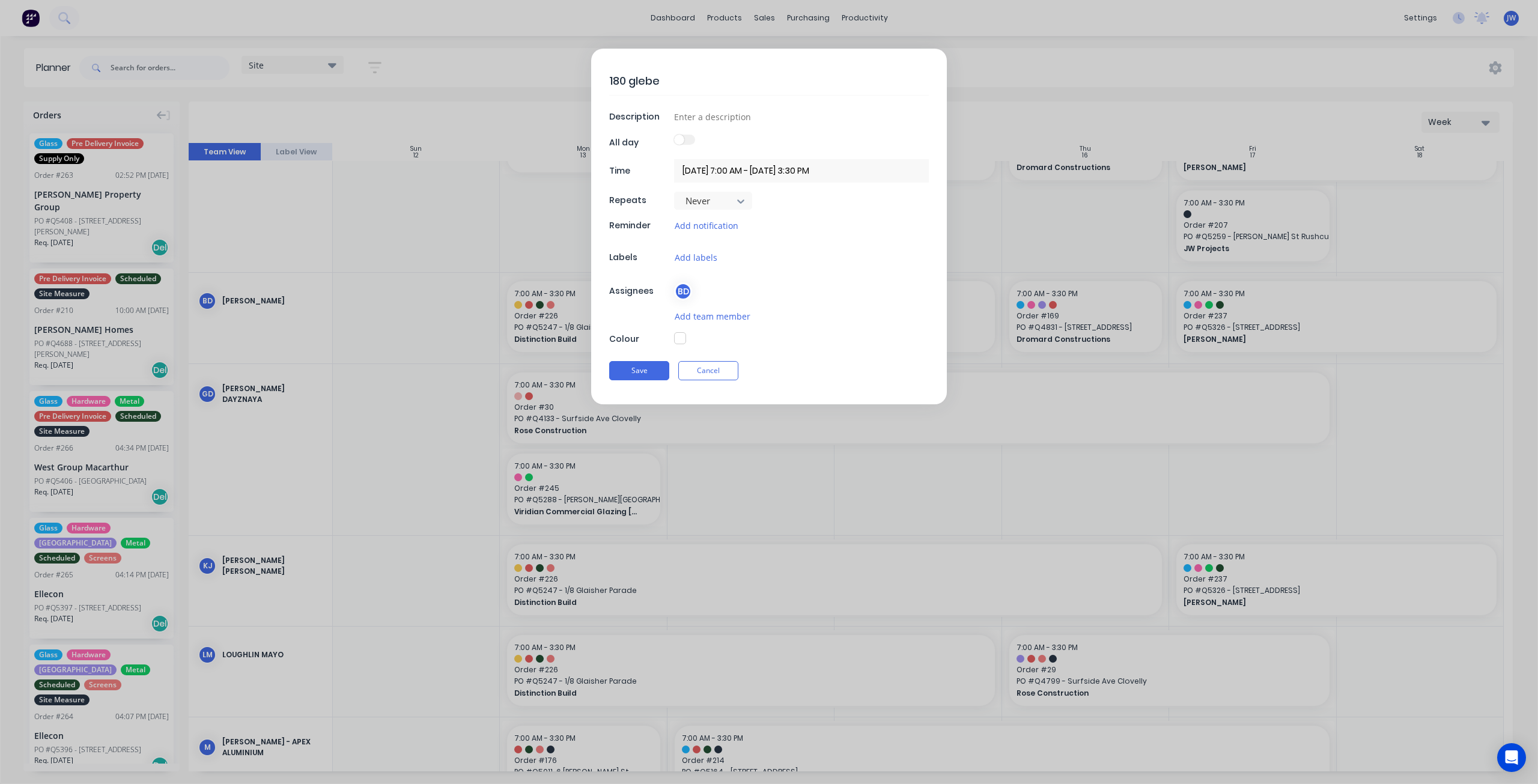
type textarea "180 glebe"
type textarea "x"
type textarea "180 glebe p"
type textarea "x"
type textarea "180 glebe pt"
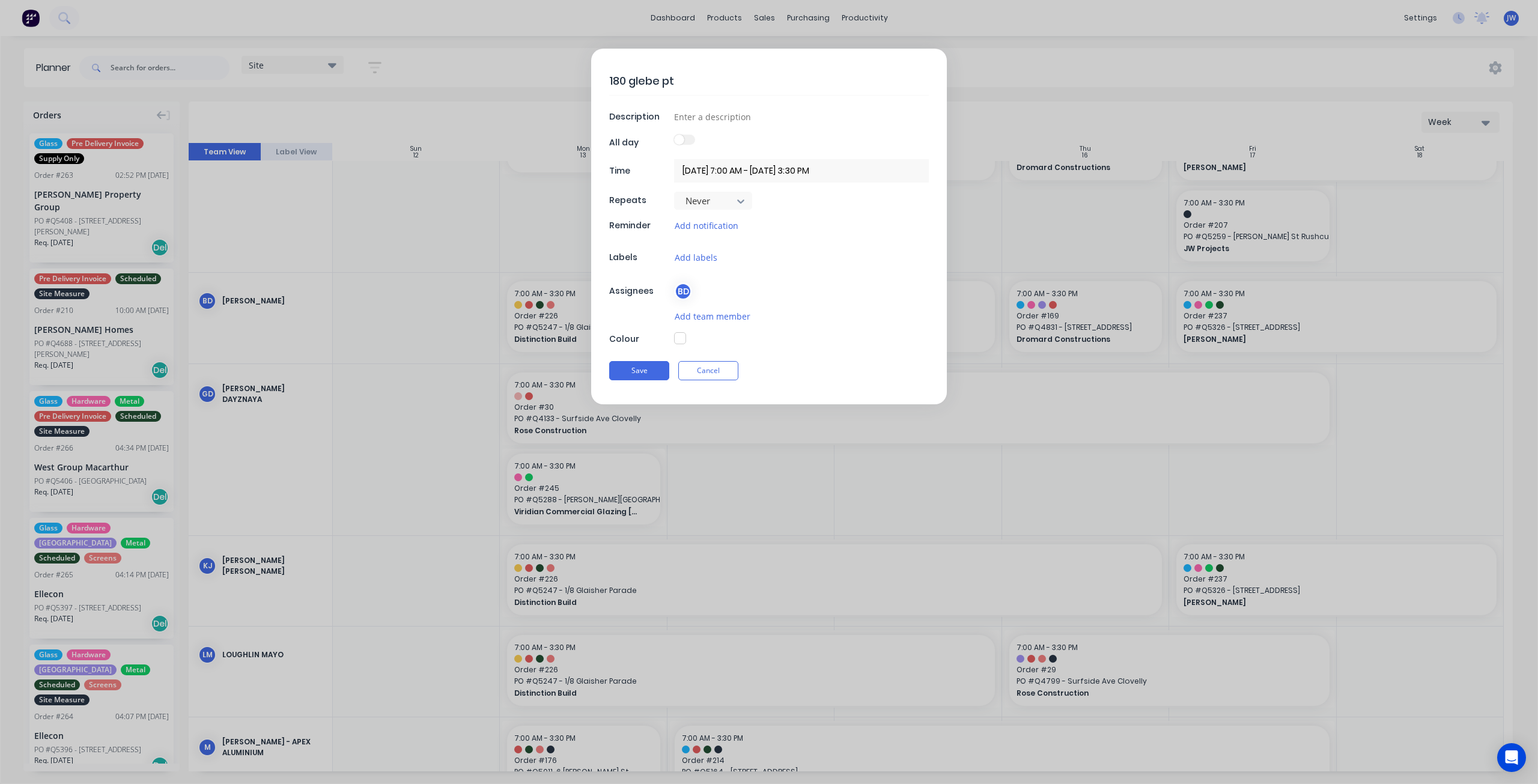
type textarea "x"
type textarea "180 glebe pt"
type textarea "x"
type textarea "180 glebe pt r"
type textarea "x"
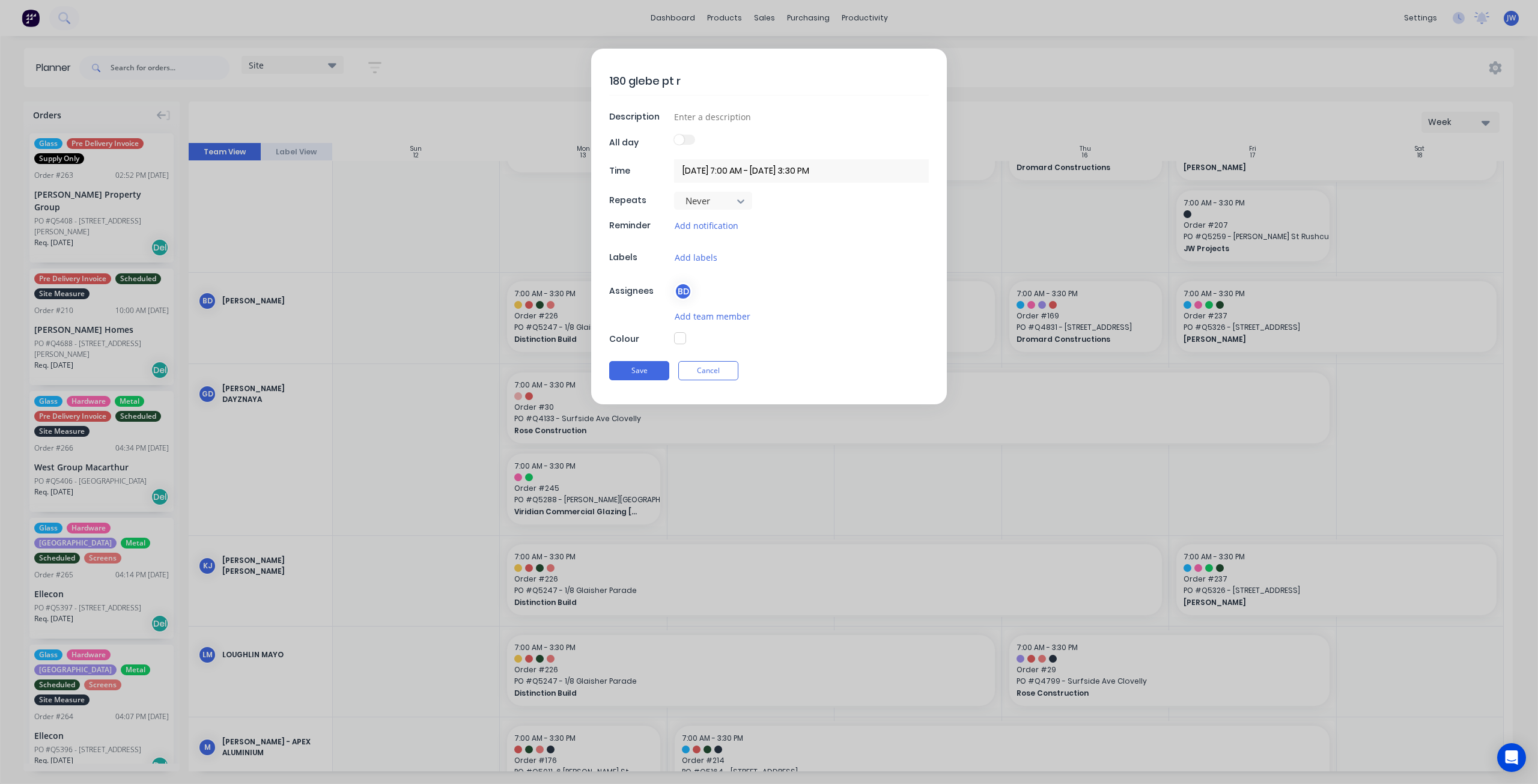
type textarea "[STREET_ADDRESS]"
type textarea "x"
type textarea "[STREET_ADDRESS]"
type textarea "x"
type textarea "[STREET_ADDRESS]"
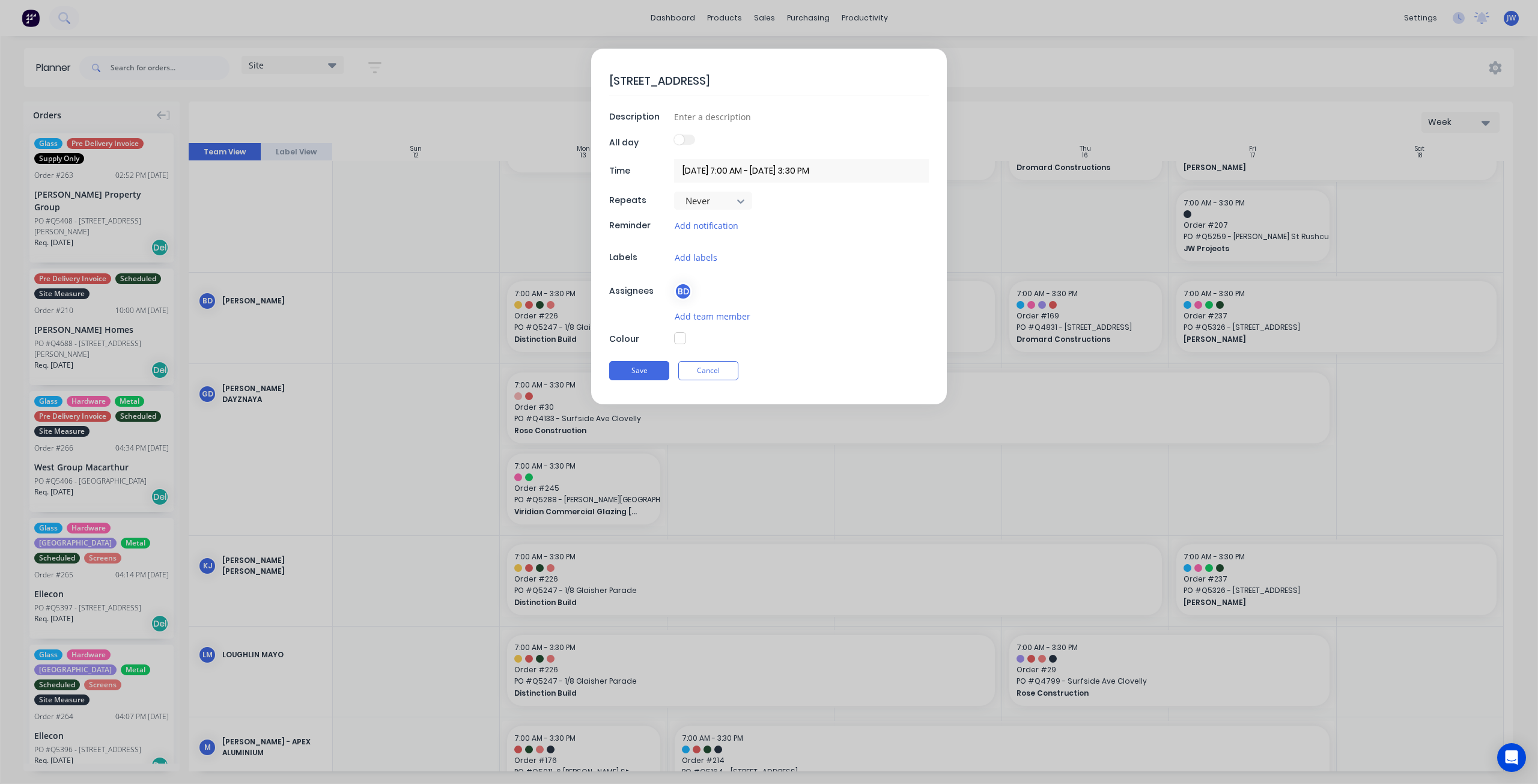
type textarea "x"
type textarea "[STREET_ADDRESS]"
type textarea "x"
type textarea "[STREET_ADDRESS]"
type textarea "x"
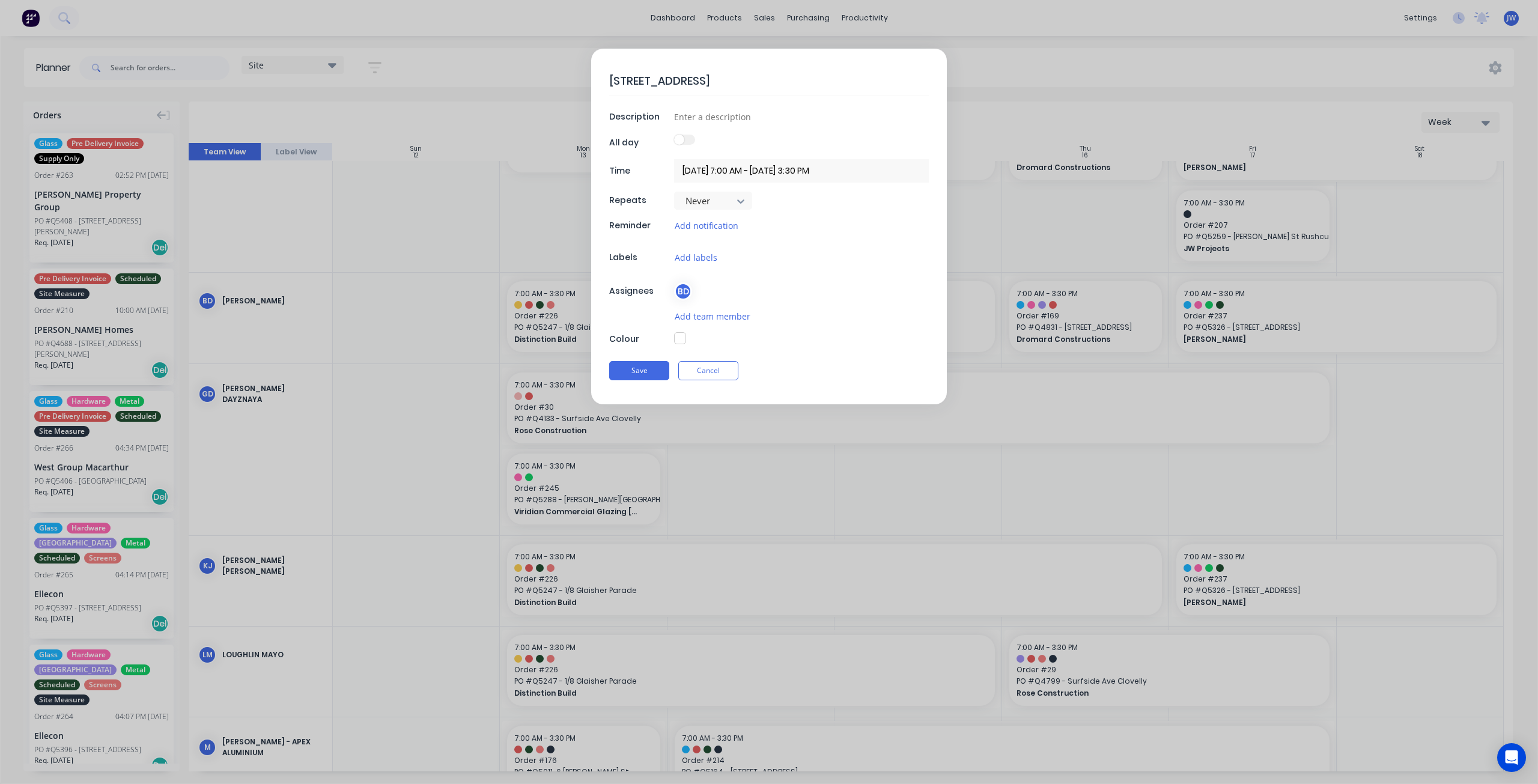
type textarea "[STREET_ADDRESS],"
type textarea "x"
type textarea "[STREET_ADDRESS],"
type textarea "x"
type textarea "[STREET_ADDRESS]"
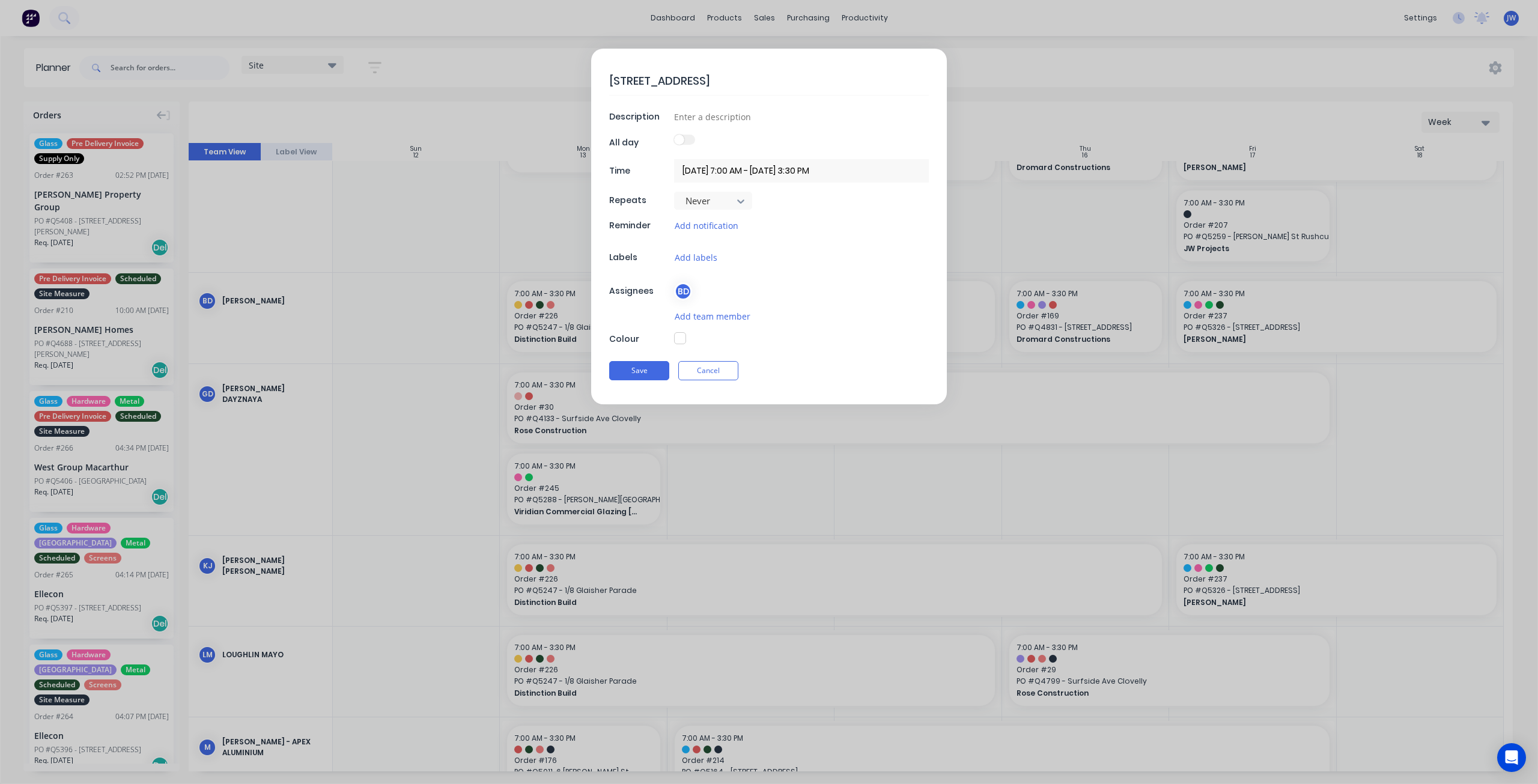
type textarea "x"
type textarea "[STREET_ADDRESS]"
type textarea "x"
type textarea "[STREET_ADDRESS]"
type textarea "x"
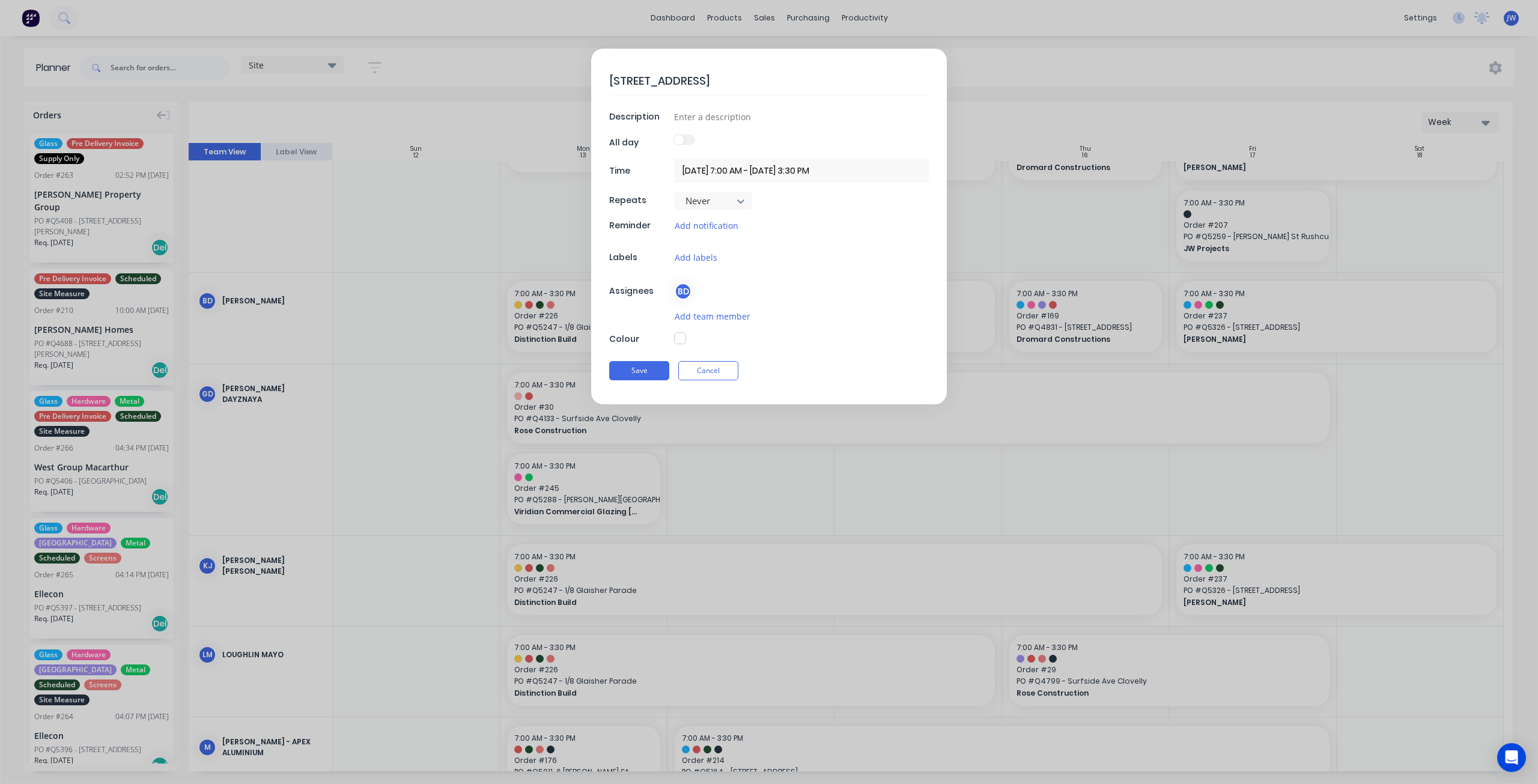
type textarea "[STREET_ADDRESS]"
type textarea "x"
type textarea "[STREET_ADDRESS]"
type textarea "x"
type textarea "[STREET_ADDRESS]"
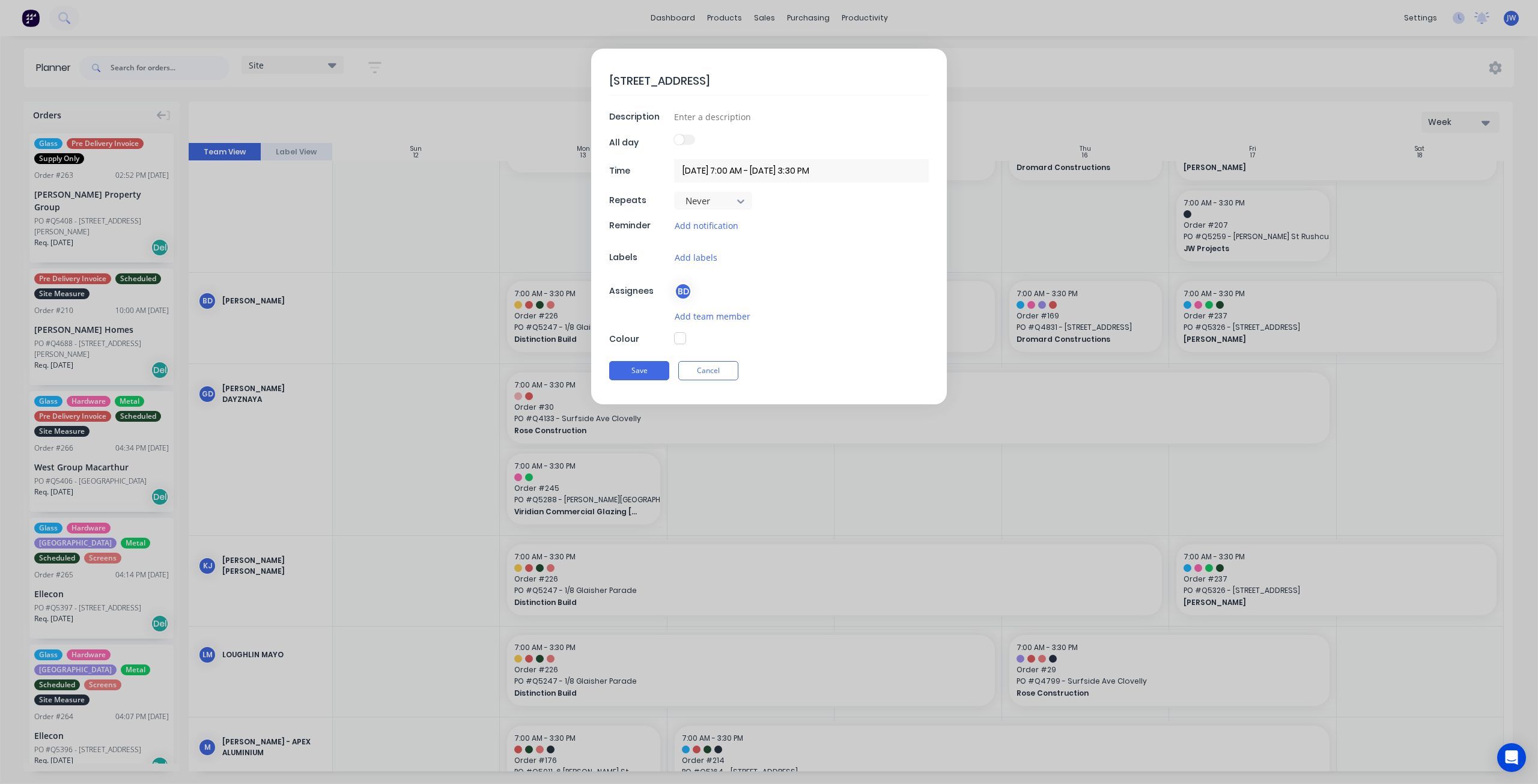
type textarea "x"
type textarea "[STREET_ADDRESS] -"
type textarea "x"
type textarea "[STREET_ADDRESS] -"
type textarea "x"
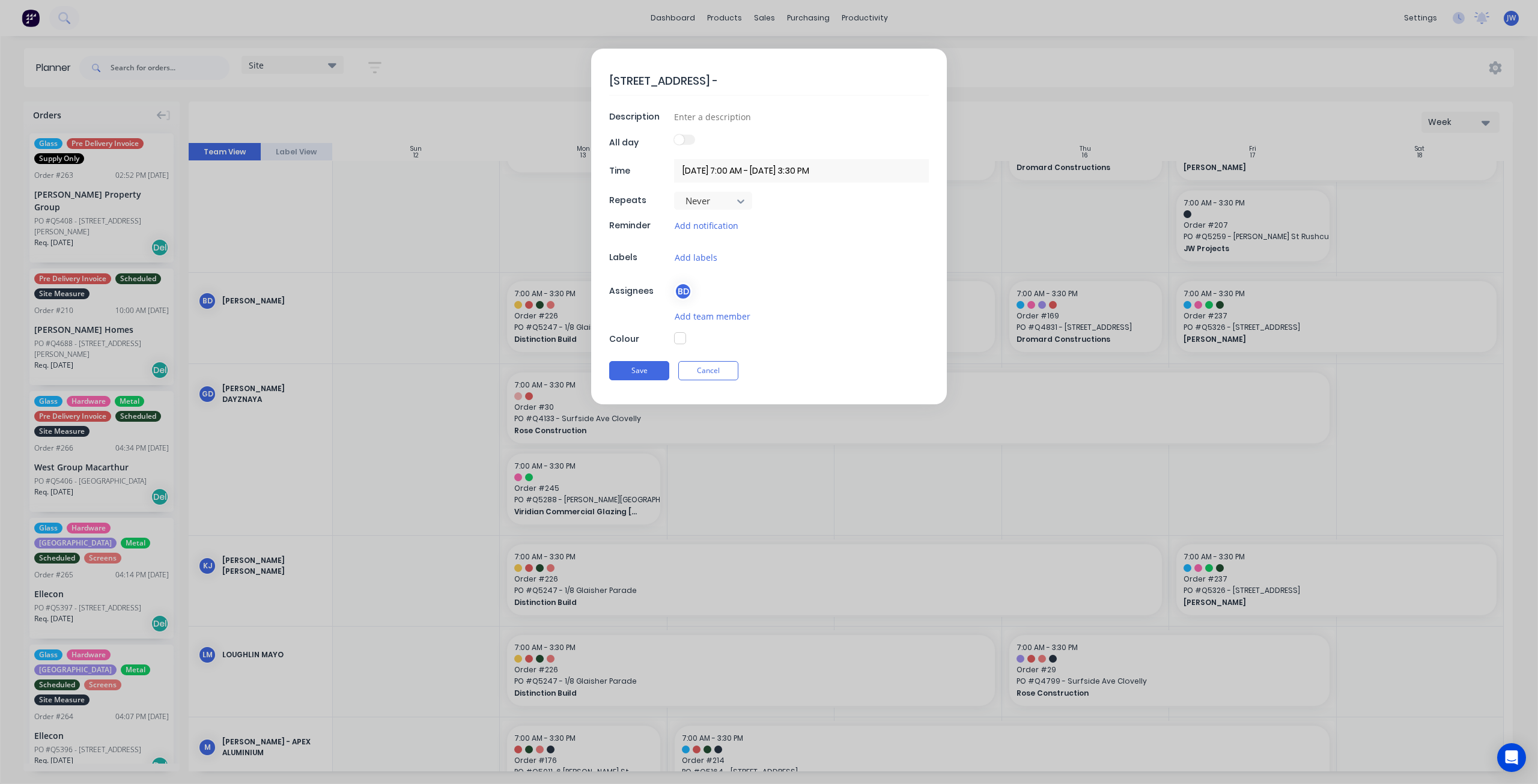
type textarea "[STREET_ADDRESS]"
type textarea "x"
type textarea "[STREET_ADDRESS] - in"
type textarea "x"
type textarea "[STREET_ADDRESS] - ins"
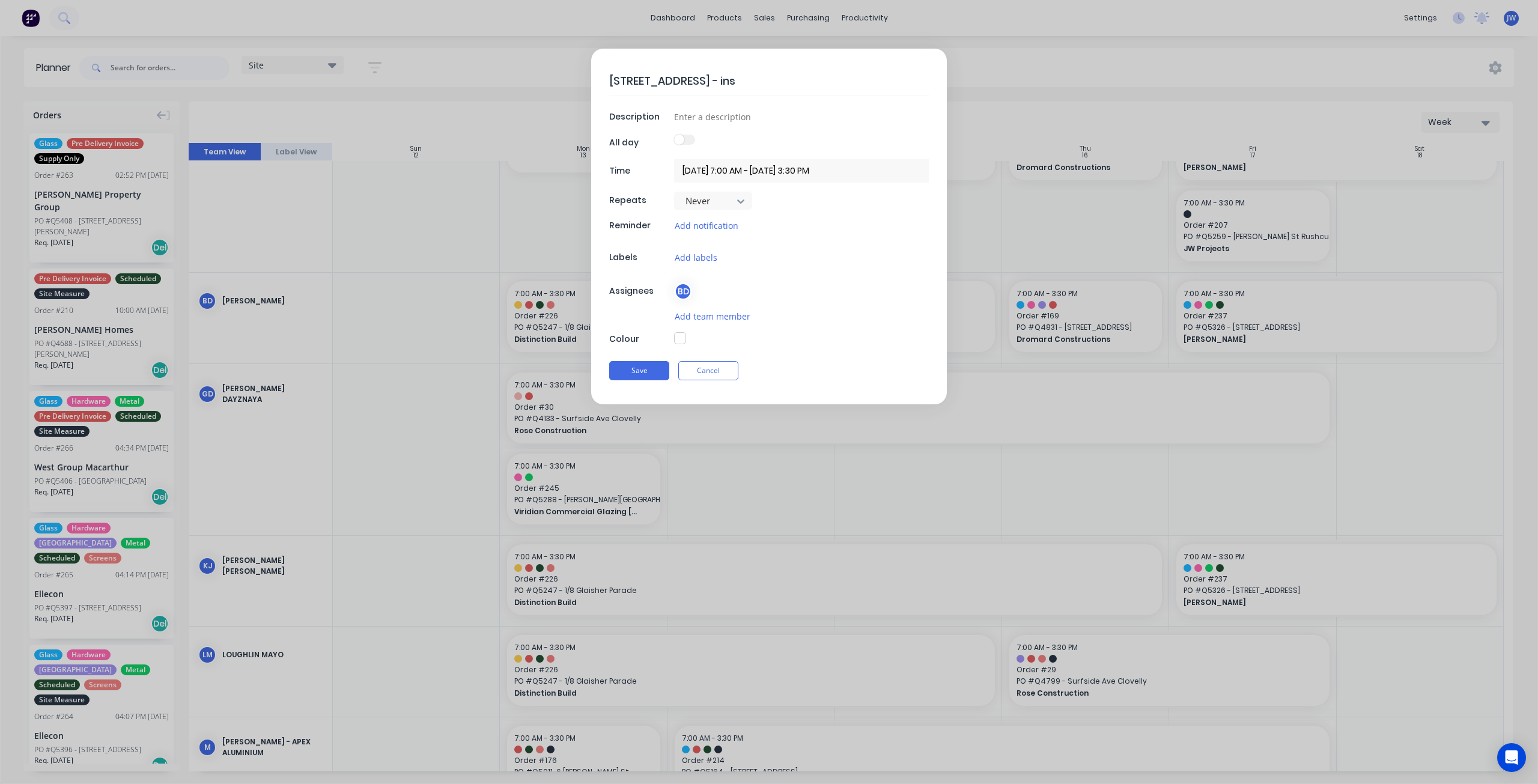
type textarea "x"
type textarea "[STREET_ADDRESS] - inst"
type textarea "x"
type textarea "[STREET_ADDRESS] - insta"
type textarea "x"
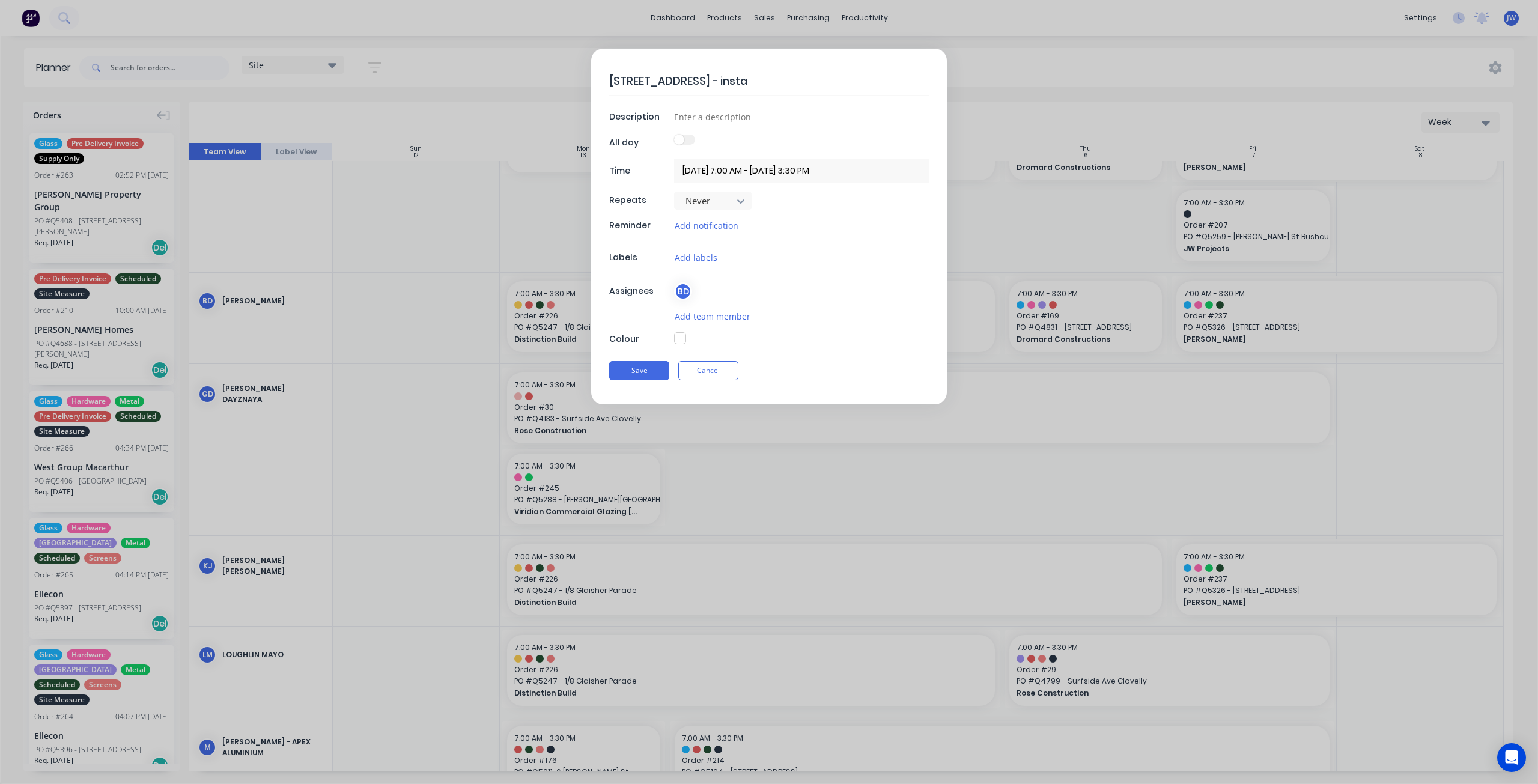
type textarea "[STREET_ADDRESS] - instal"
type textarea "x"
type textarea "[STREET_ADDRESS] - install"
type textarea "x"
type textarea "[STREET_ADDRESS] - install"
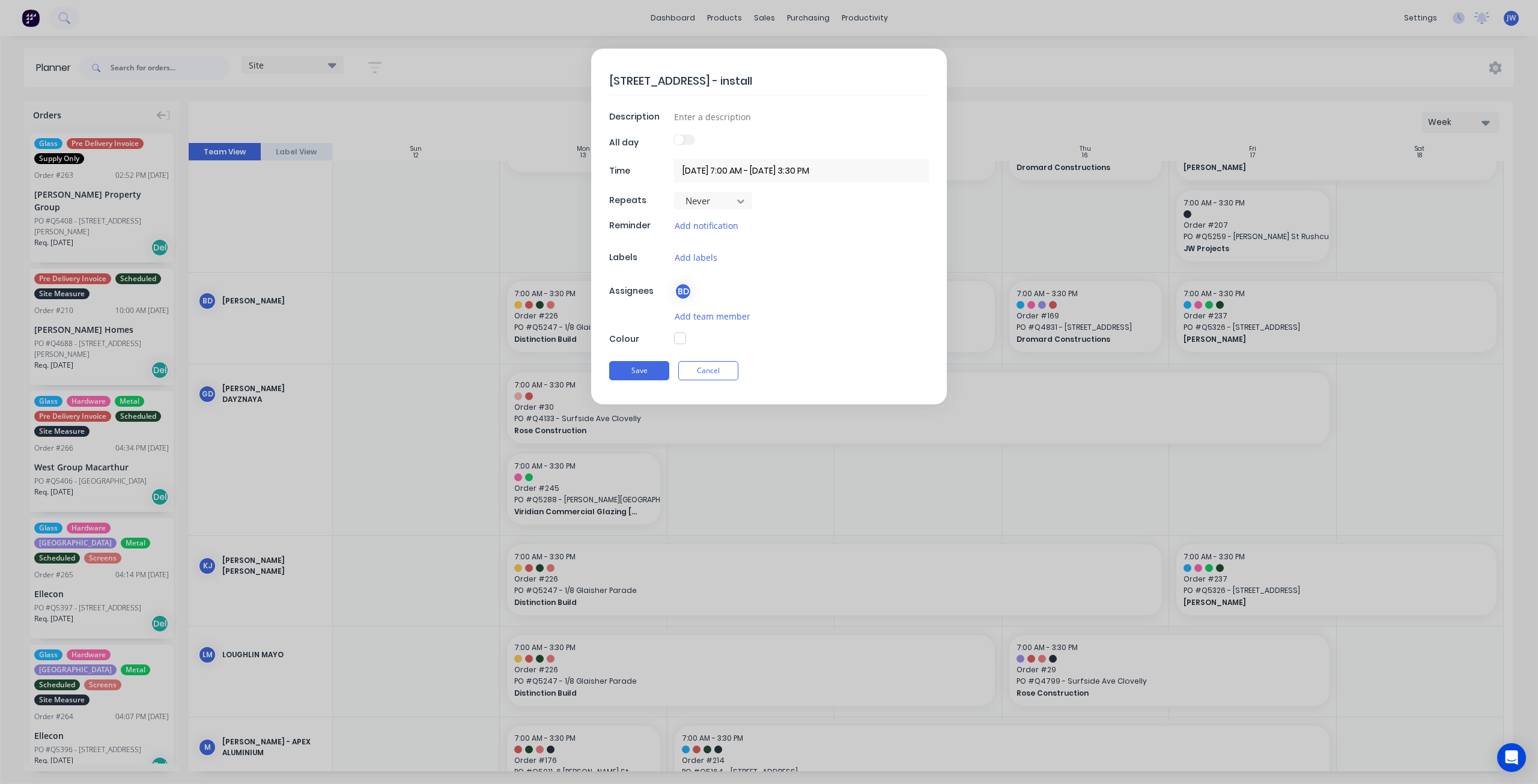
type textarea "x"
type textarea "[STREET_ADDRESS] - install m"
type textarea "x"
type textarea "[STREET_ADDRESS] - install mf"
type textarea "x"
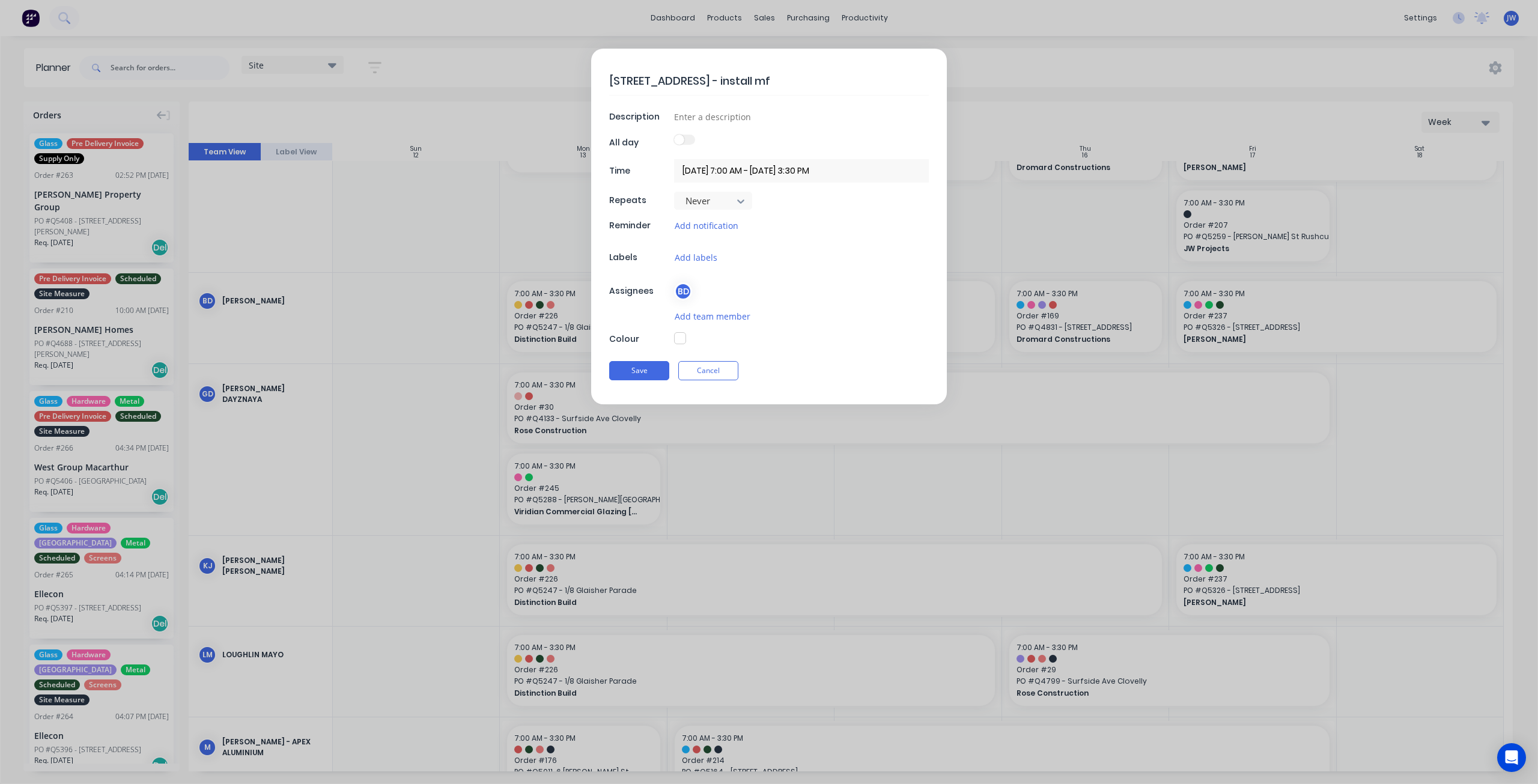
type textarea "[STREET_ADDRESS] - install mf7"
type textarea "x"
type textarea "[STREET_ADDRESS] - install mf75"
type textarea "x"
type textarea "[STREET_ADDRESS] - install mf75"
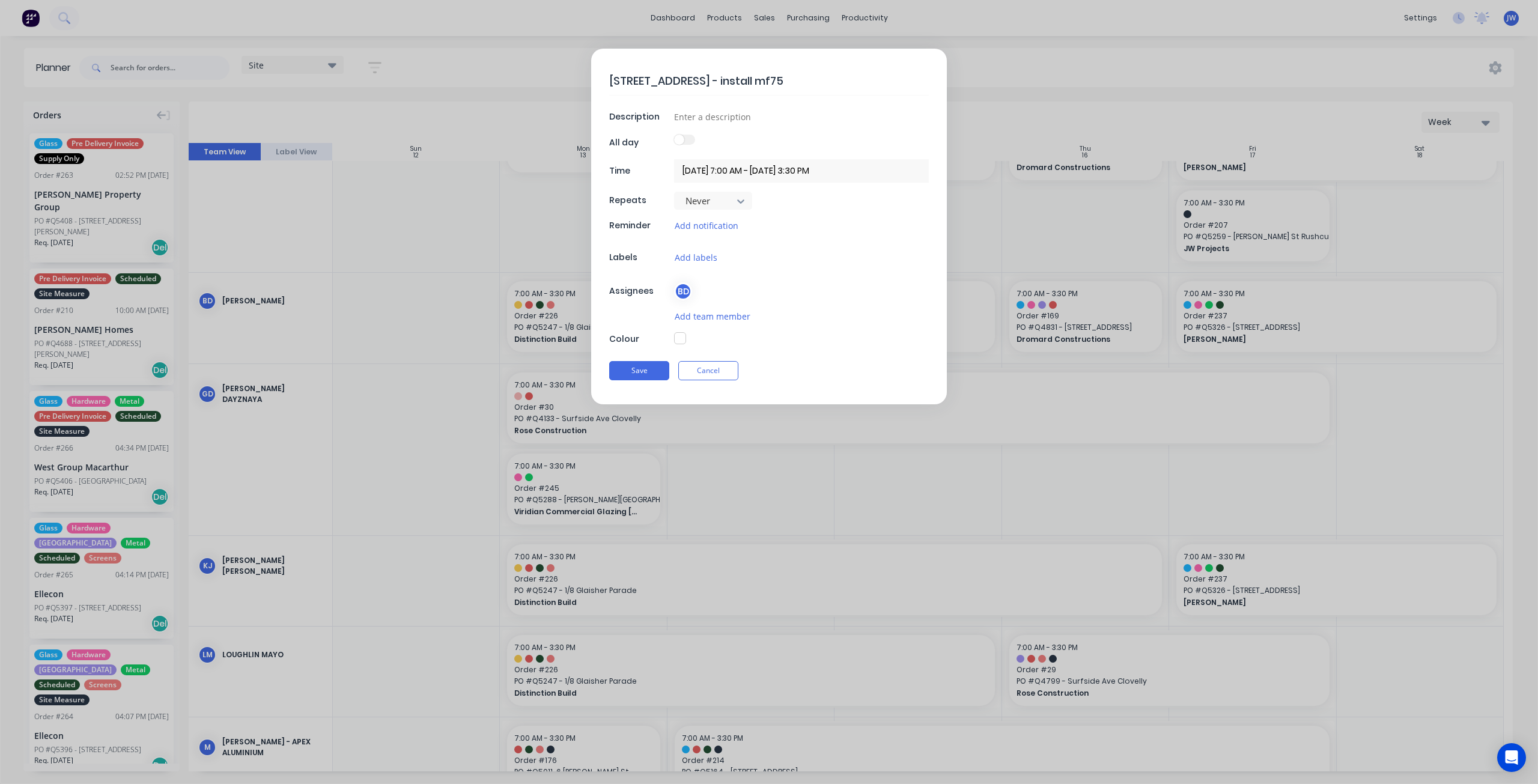
type textarea "x"
type textarea "[STREET_ADDRESS] - install mf75 c"
type textarea "x"
type textarea "[STREET_ADDRESS] - install mf75 cl"
type textarea "x"
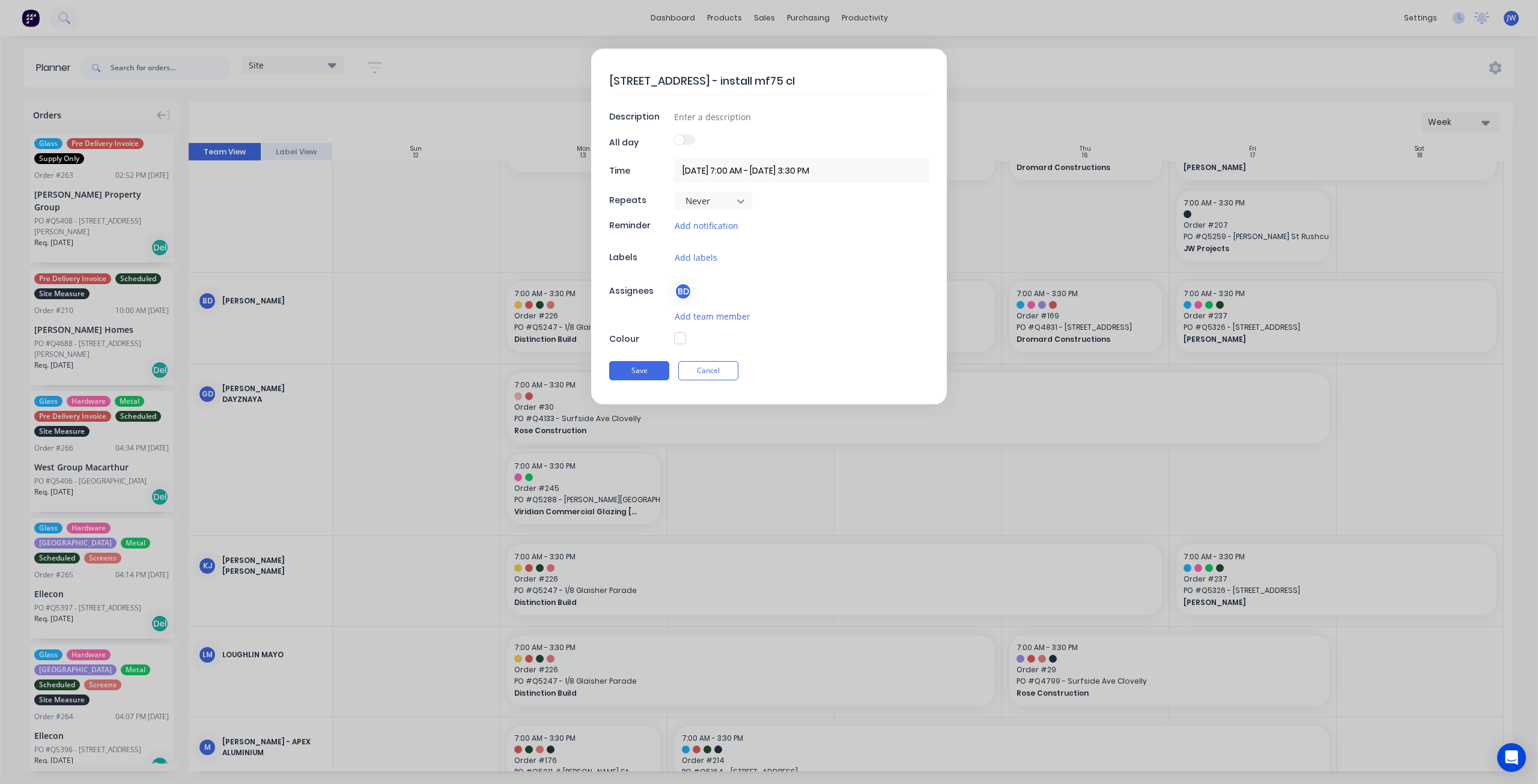
type textarea "[STREET_ADDRESS] - install mf75 cli"
type textarea "x"
type textarea "[STREET_ADDRESS] - install mf75 clip"
type textarea "x"
type textarea "[STREET_ADDRESS] - install mf75 clips"
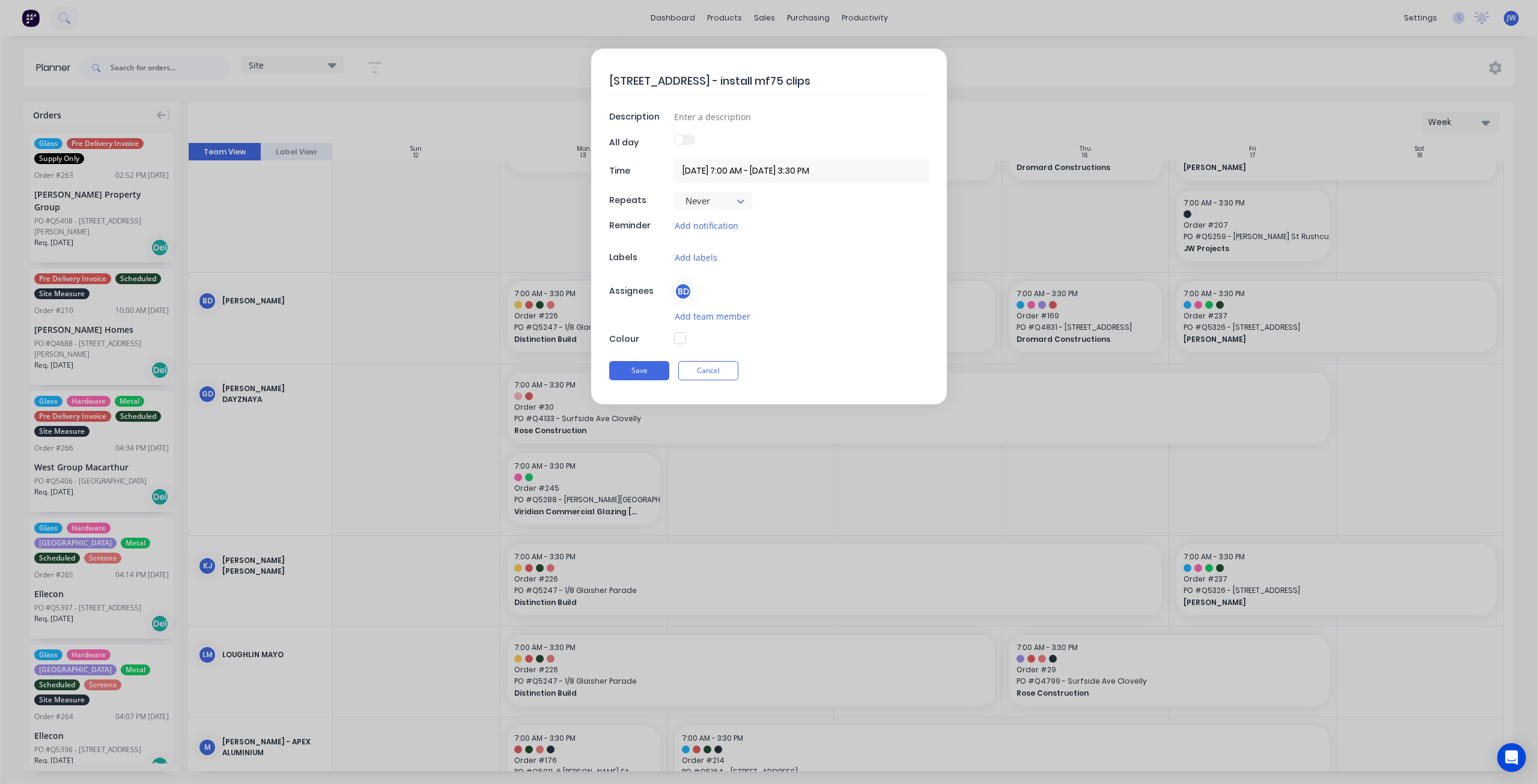
type textarea "x"
type textarea "[STREET_ADDRESS] - install mf75 clips"
type textarea "x"
type textarea "[STREET_ADDRESS] - install mf75 clips a"
type textarea "x"
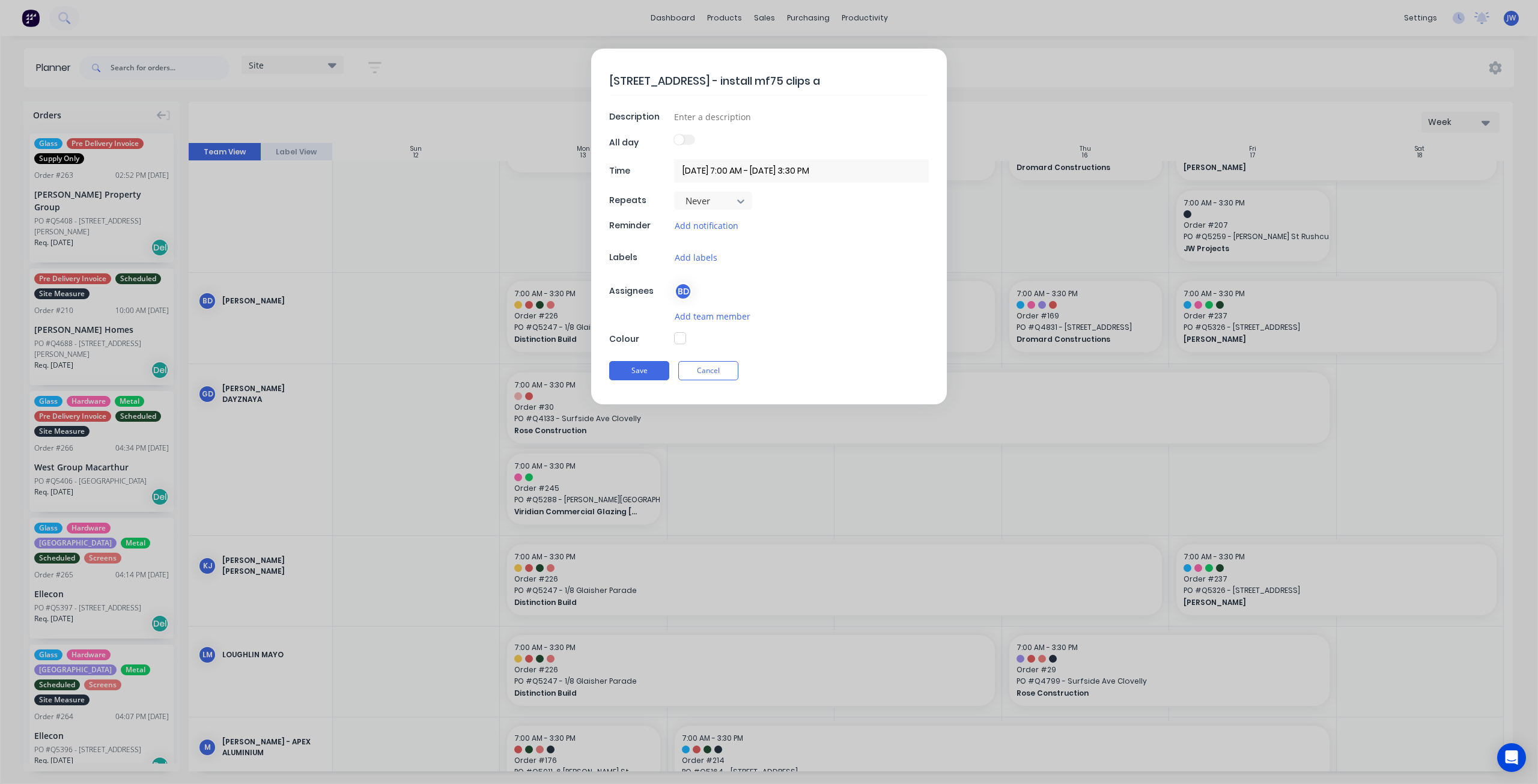
type textarea "[STREET_ADDRESS] - install mf75 clips an"
type textarea "x"
type textarea "[STREET_ADDRESS], glebe - install mf75 clips and"
type textarea "x"
type textarea "[STREET_ADDRESS], glebe - install mf75 clips and"
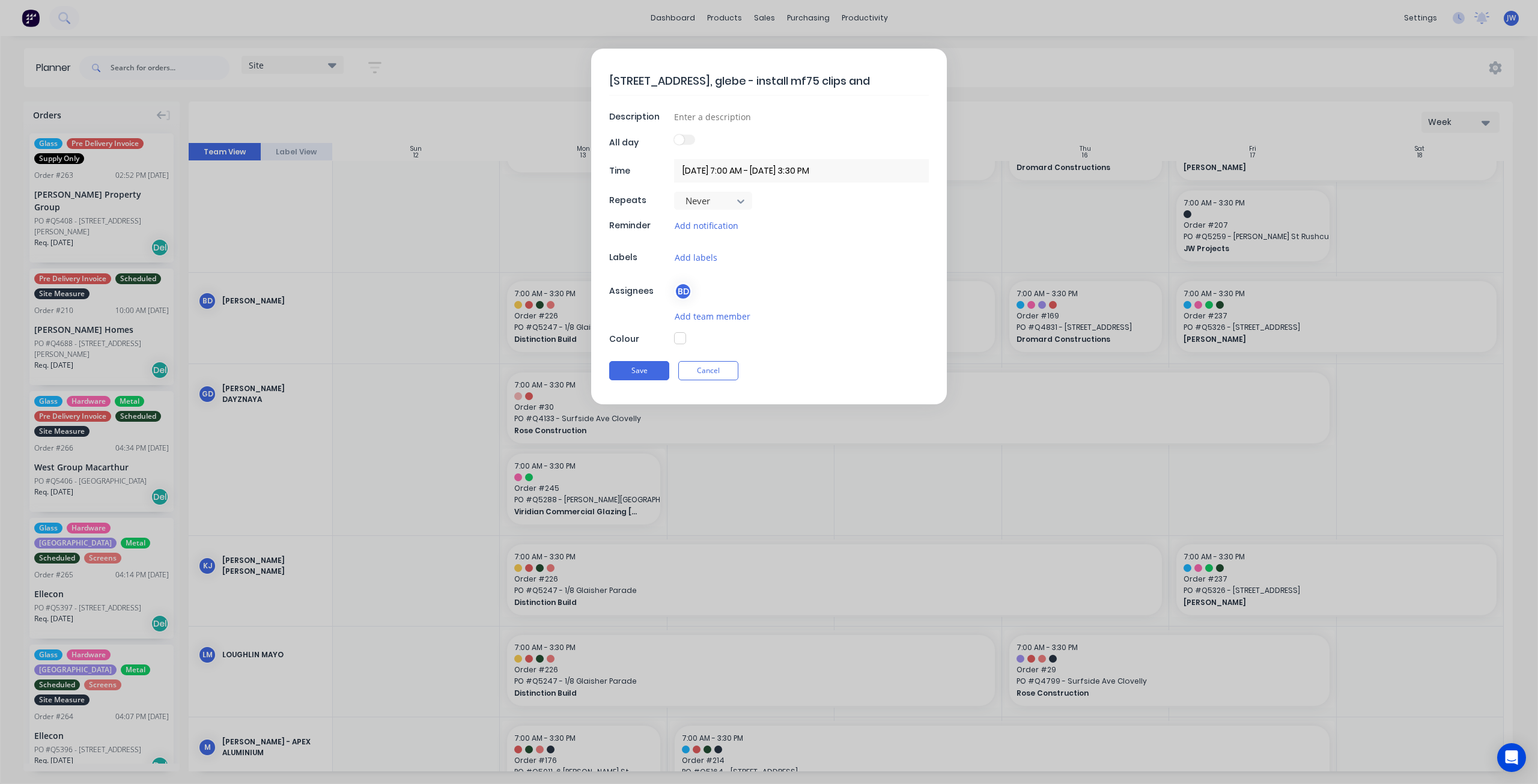
type textarea "x"
type textarea "[STREET_ADDRESS] - install mf75 clips and a"
type textarea "x"
type textarea "[STREET_ADDRESS] - install mf75 clips and a"
type textarea "x"
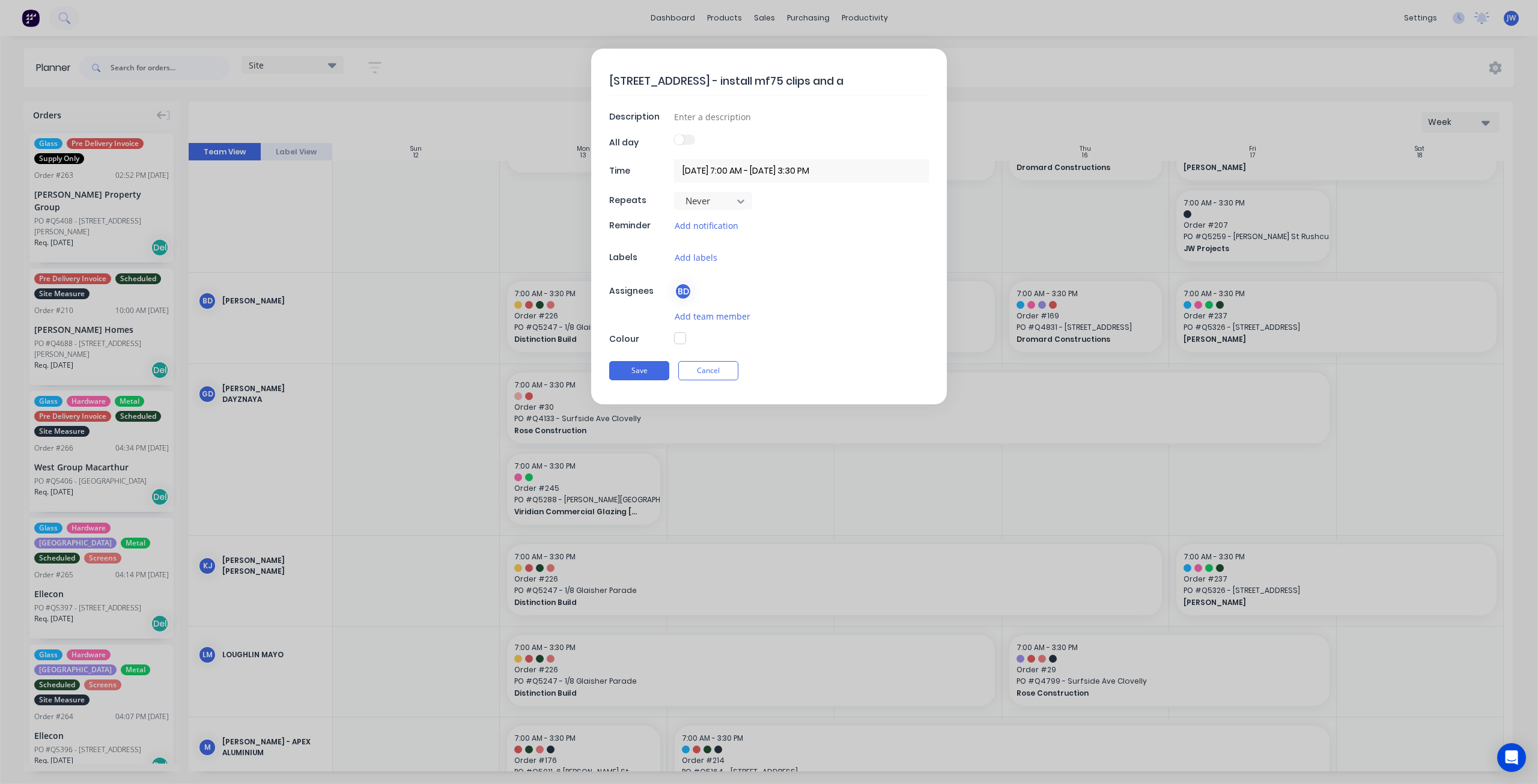
type textarea "[STREET_ADDRESS] - install mf75 clips and a d"
type textarea "x"
type textarea "[STREET_ADDRESS], glebe - install mf75 clips and a do"
type textarea "x"
type textarea "[STREET_ADDRESS] - install mf75 clips and a doo"
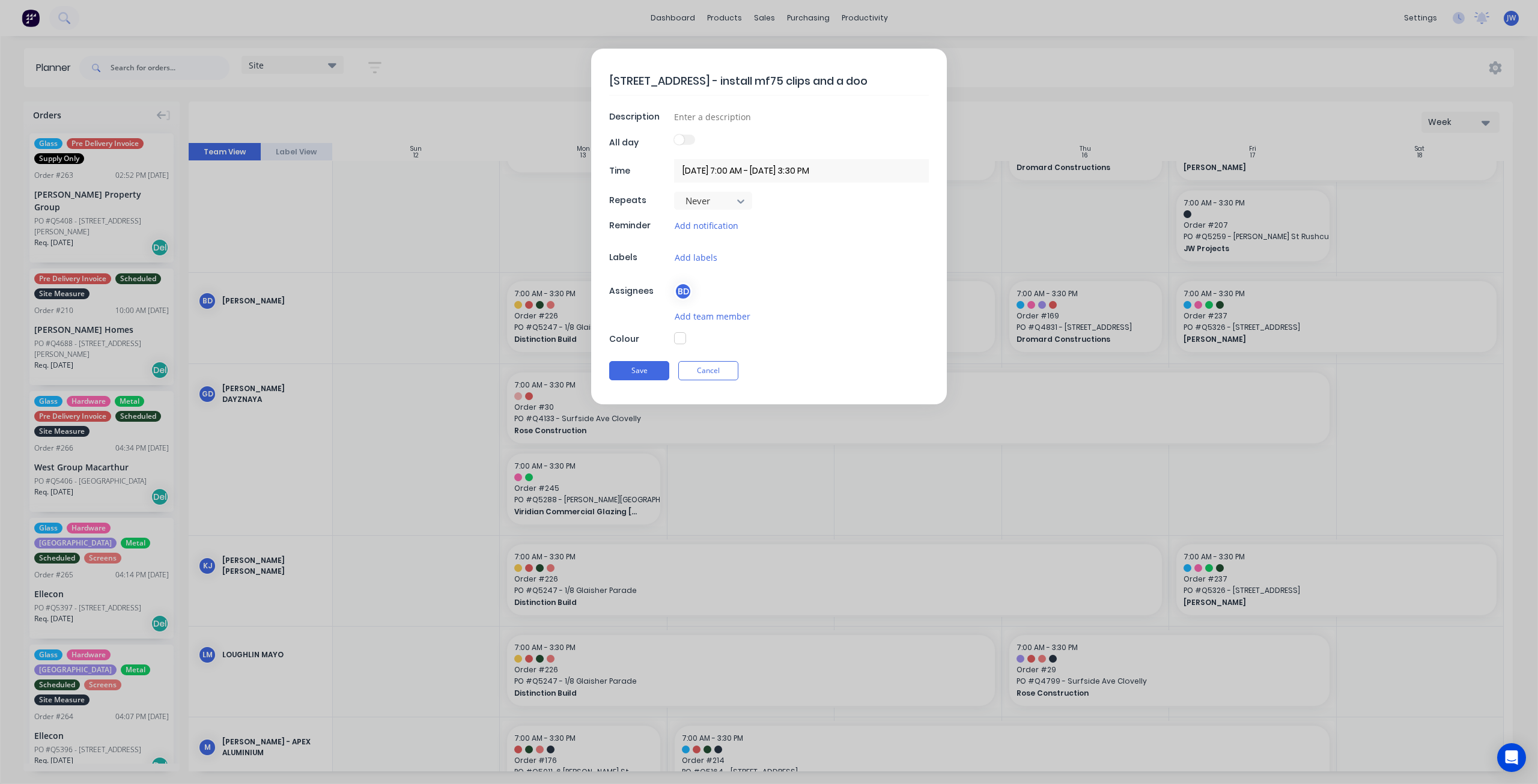
type textarea "x"
type textarea "[STREET_ADDRESS], glebe - install mf75 clips and a door"
type textarea "x"
type textarea "[STREET_ADDRESS], glebe - install mf75 clips and a door"
type textarea "x"
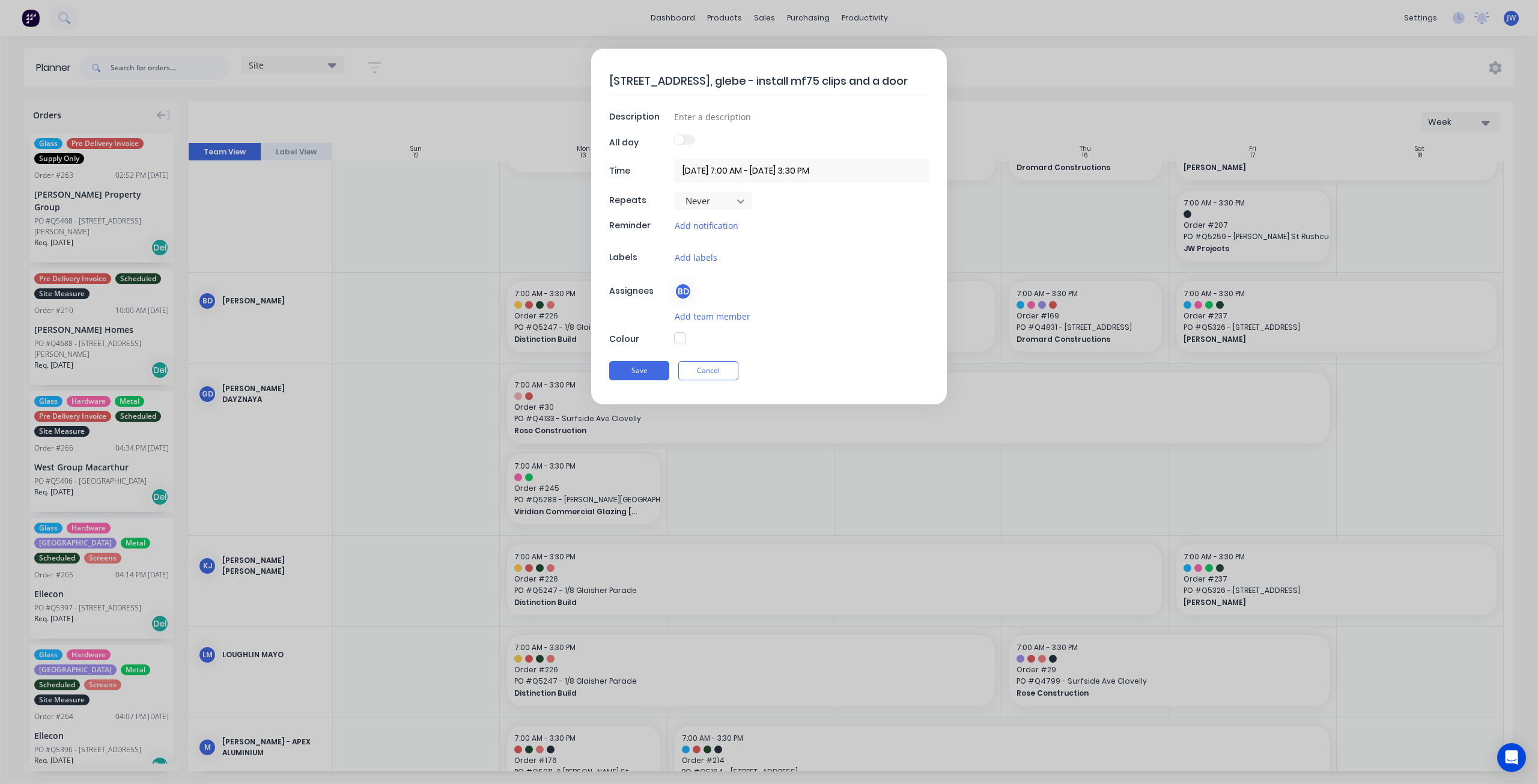
type textarea "[STREET_ADDRESS] - install mf75 clips and a door m"
type textarea "x"
type textarea "[STREET_ADDRESS], glebe - install mf75 clips and a door mou"
type textarea "x"
type textarea "[STREET_ADDRESS], glebe - install mf75 clips and a door moun"
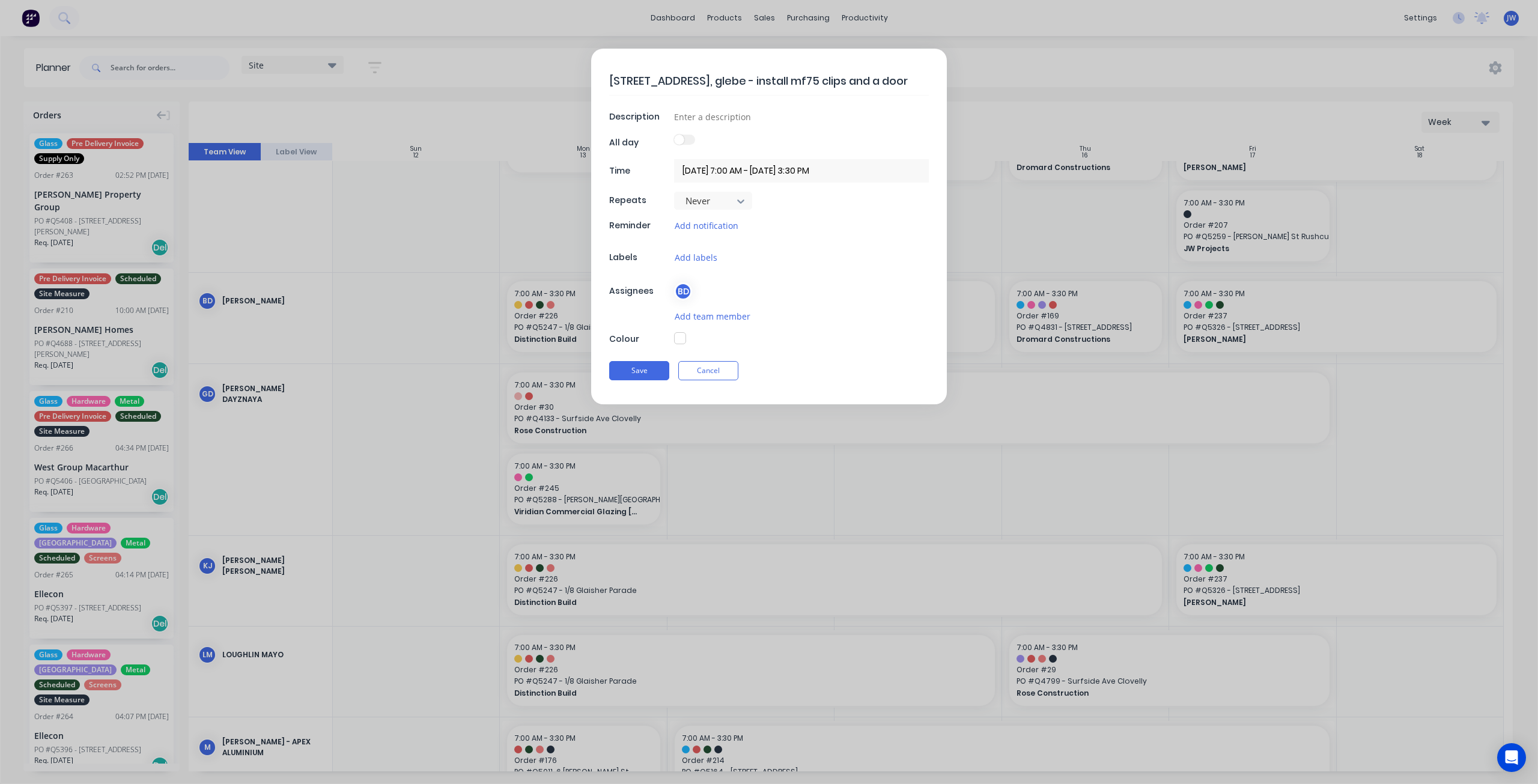
type textarea "x"
type textarea "[STREET_ADDRESS] - install mf75 clips and a door mount"
type textarea "x"
type textarea "[STREET_ADDRESS] - install mf75 clips and a door mounte"
type textarea "x"
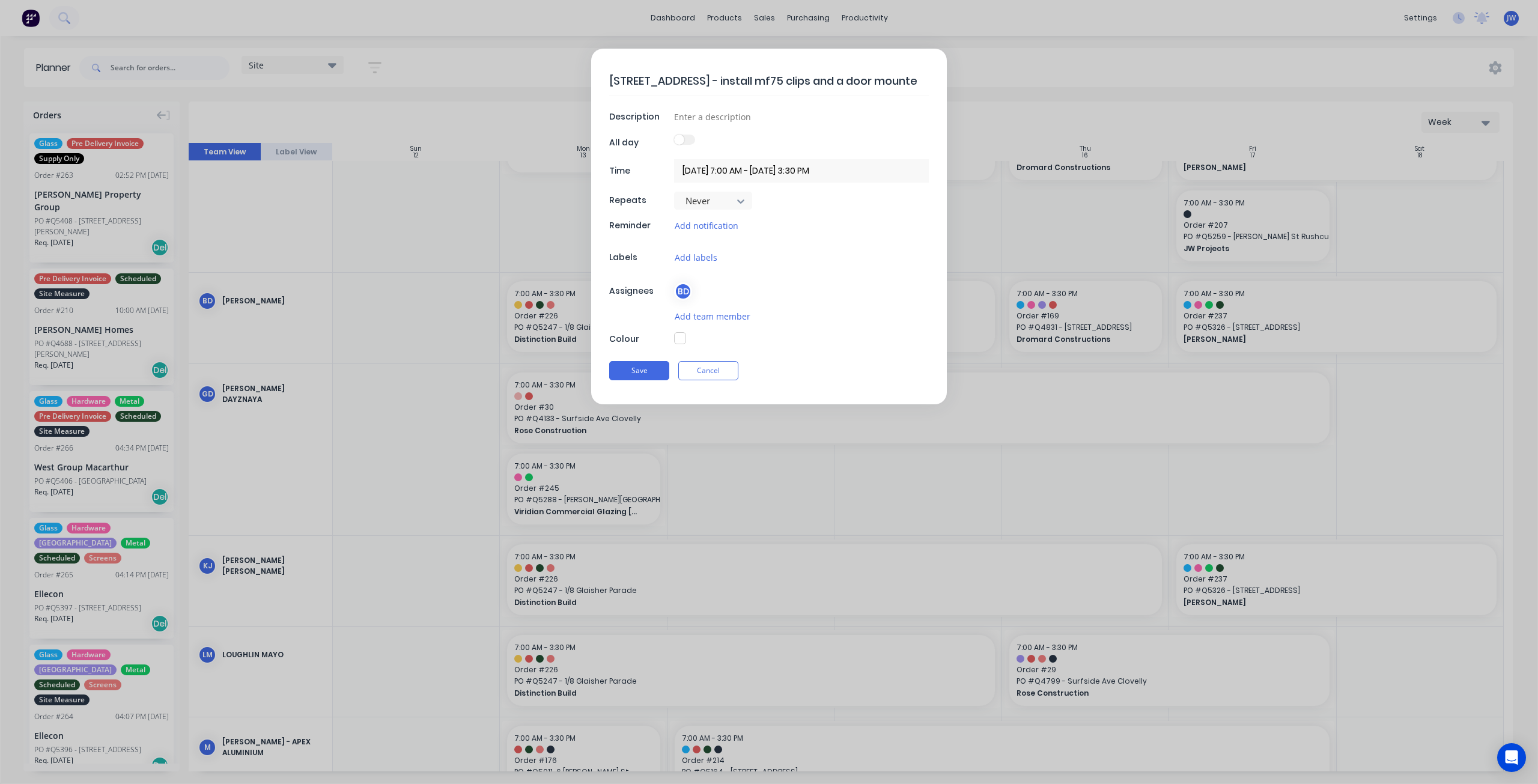
type textarea "[STREET_ADDRESS], glebe - install mf75 clips and a door mounted"
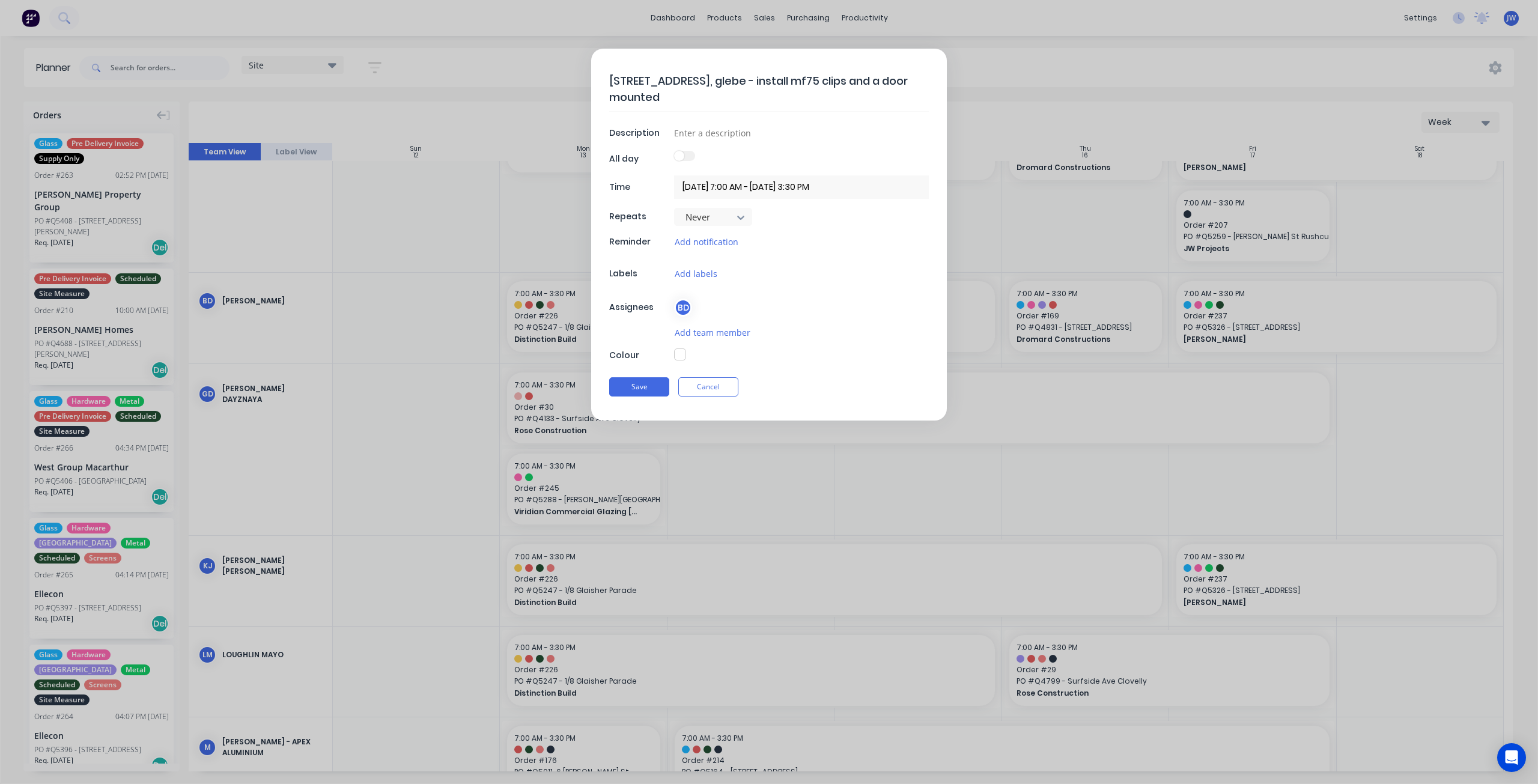
type textarea "x"
type textarea "[STREET_ADDRESS], glebe - install mf75 clips and a door mounted"
type textarea "x"
type textarea "[STREET_ADDRESS], glebe - install mf75 clips and a door mounted s"
type textarea "x"
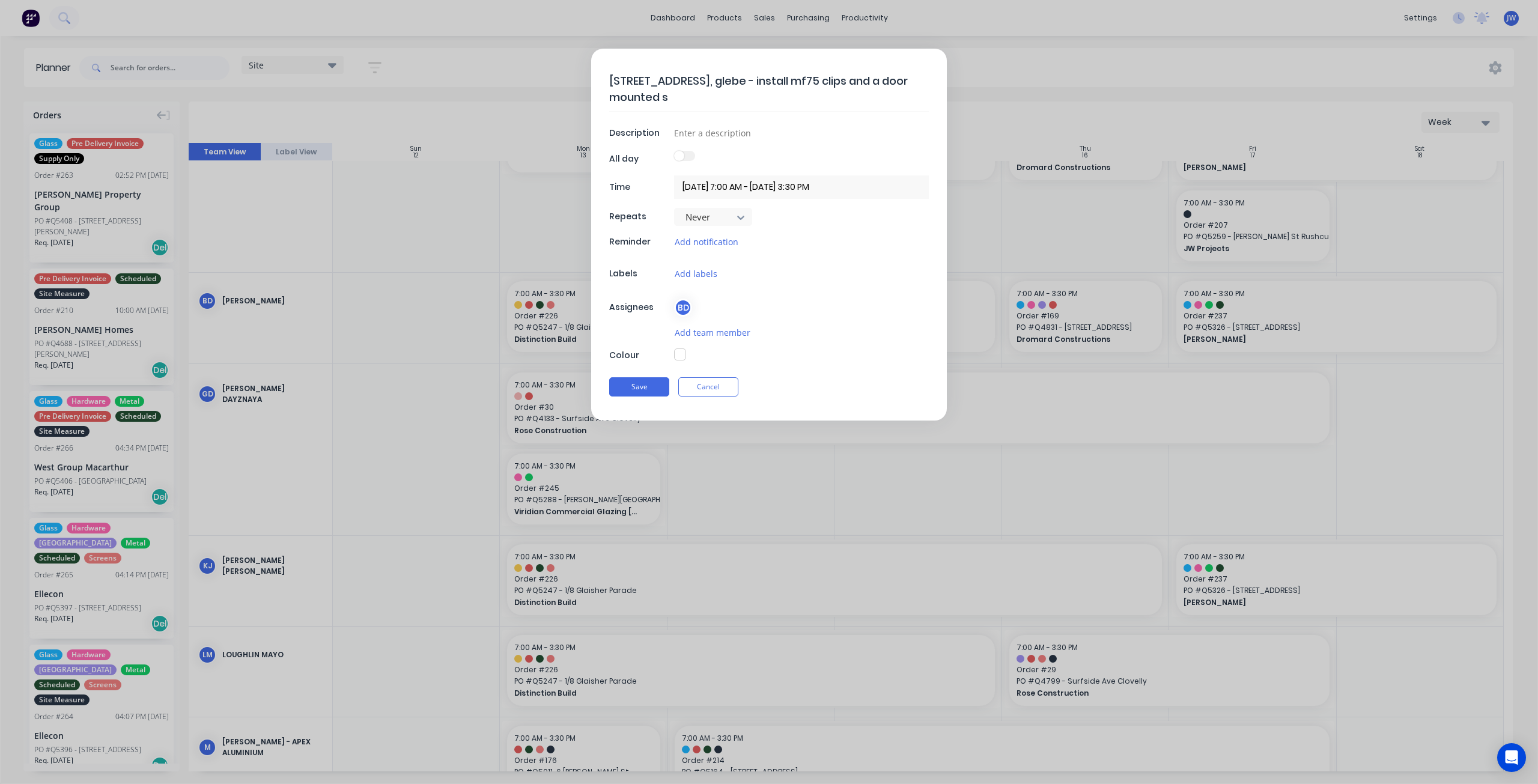
type textarea "[STREET_ADDRESS], glebe - install mf75 clips and a door mounted st"
type textarea "x"
type textarea "[STREET_ADDRESS] - install mf75 clips and a door mounted sto"
type textarea "x"
type textarea "[STREET_ADDRESS] - install mf75 clips and a door mounted stop"
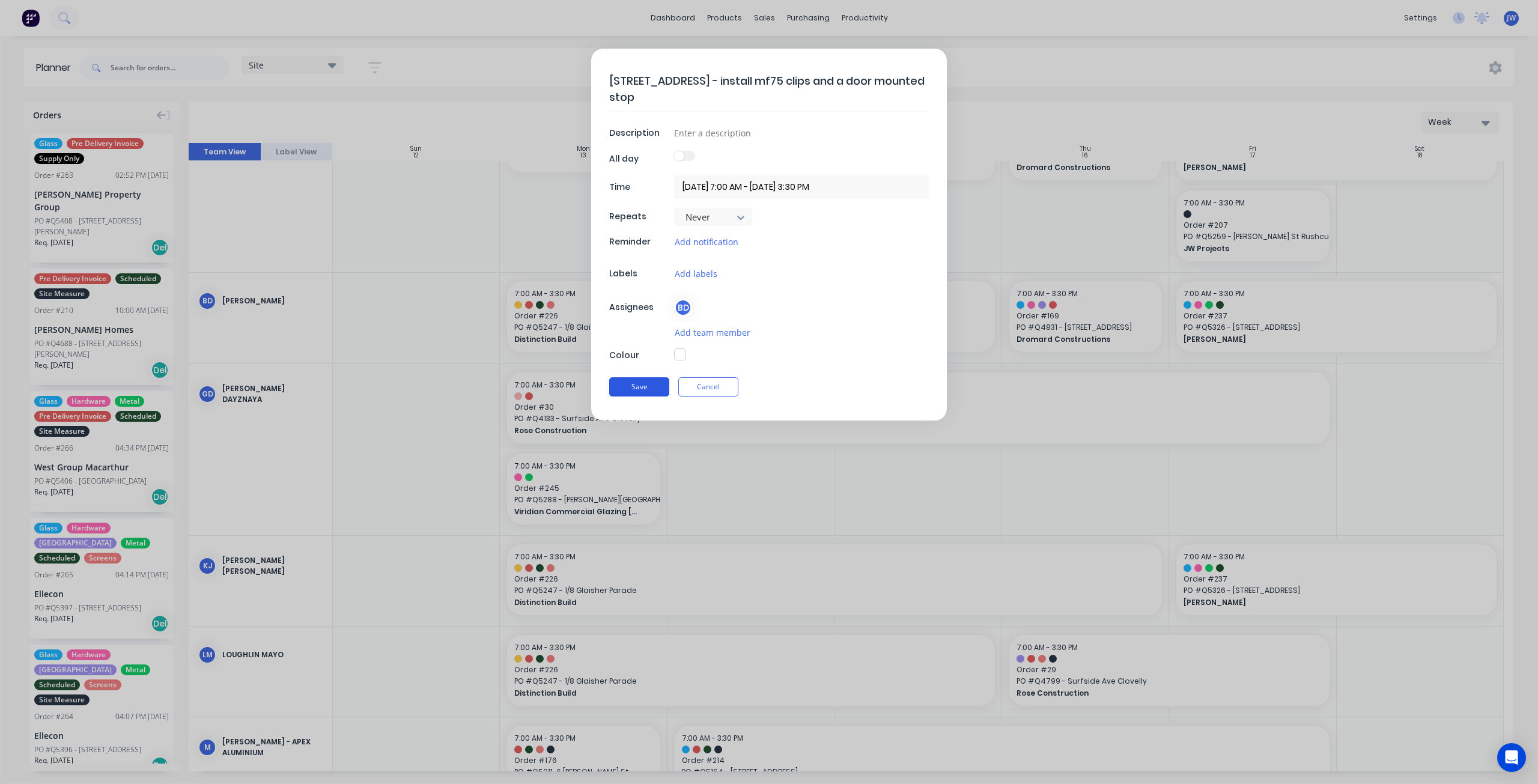
click at [637, 389] on button "Save" at bounding box center [639, 387] width 60 height 20
type textarea "x"
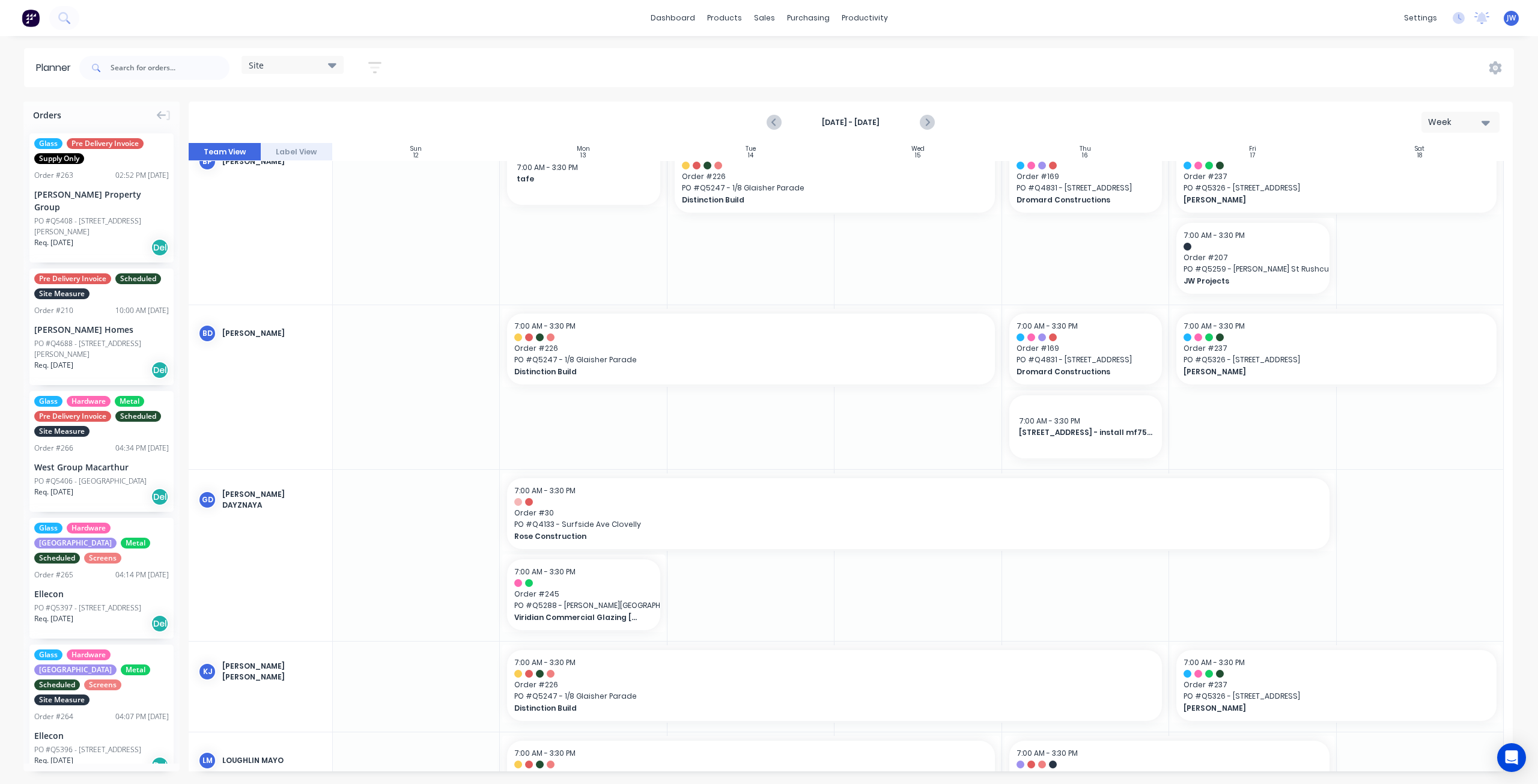
scroll to position [0, 0]
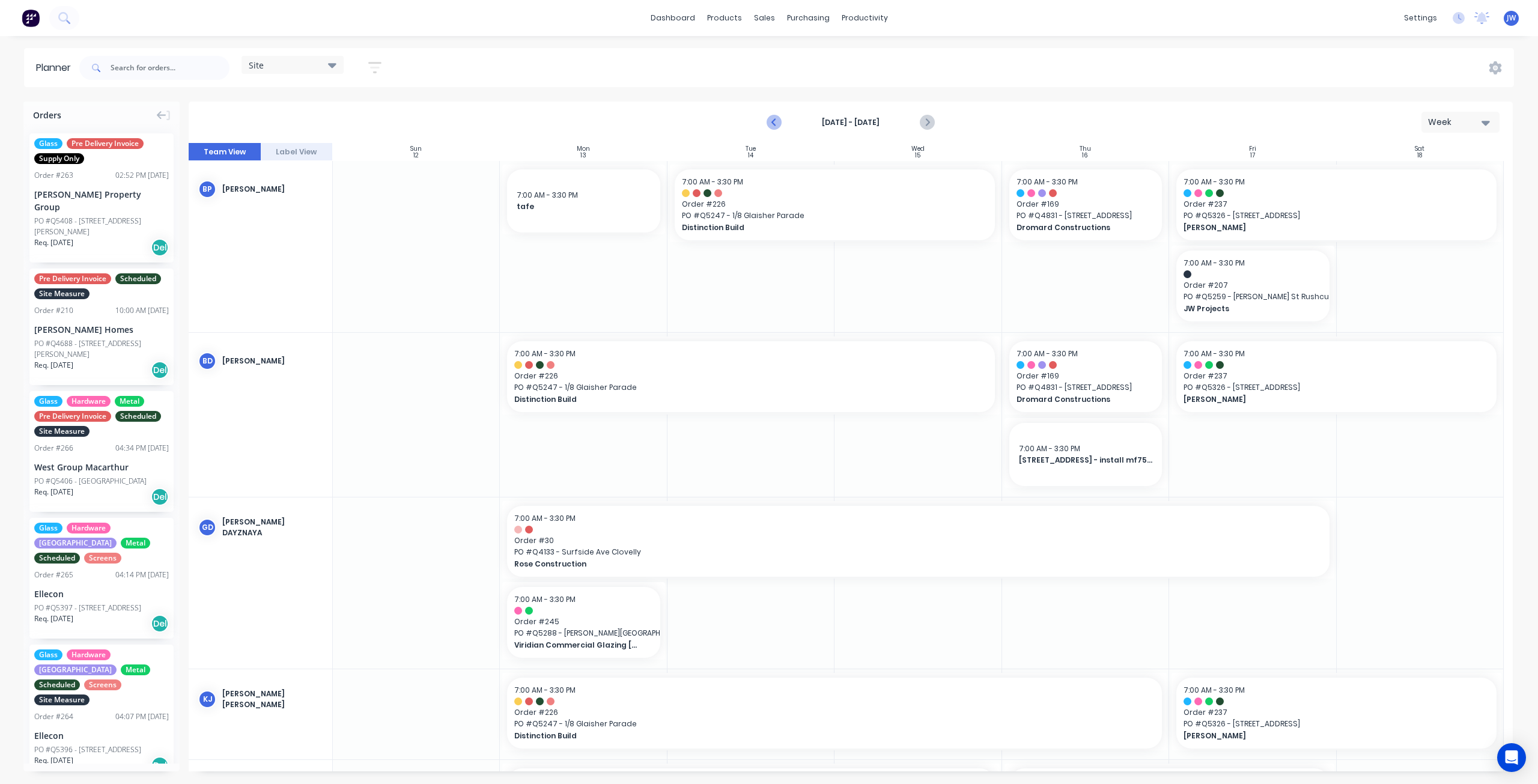
click at [778, 124] on icon "Previous page" at bounding box center [775, 122] width 14 height 14
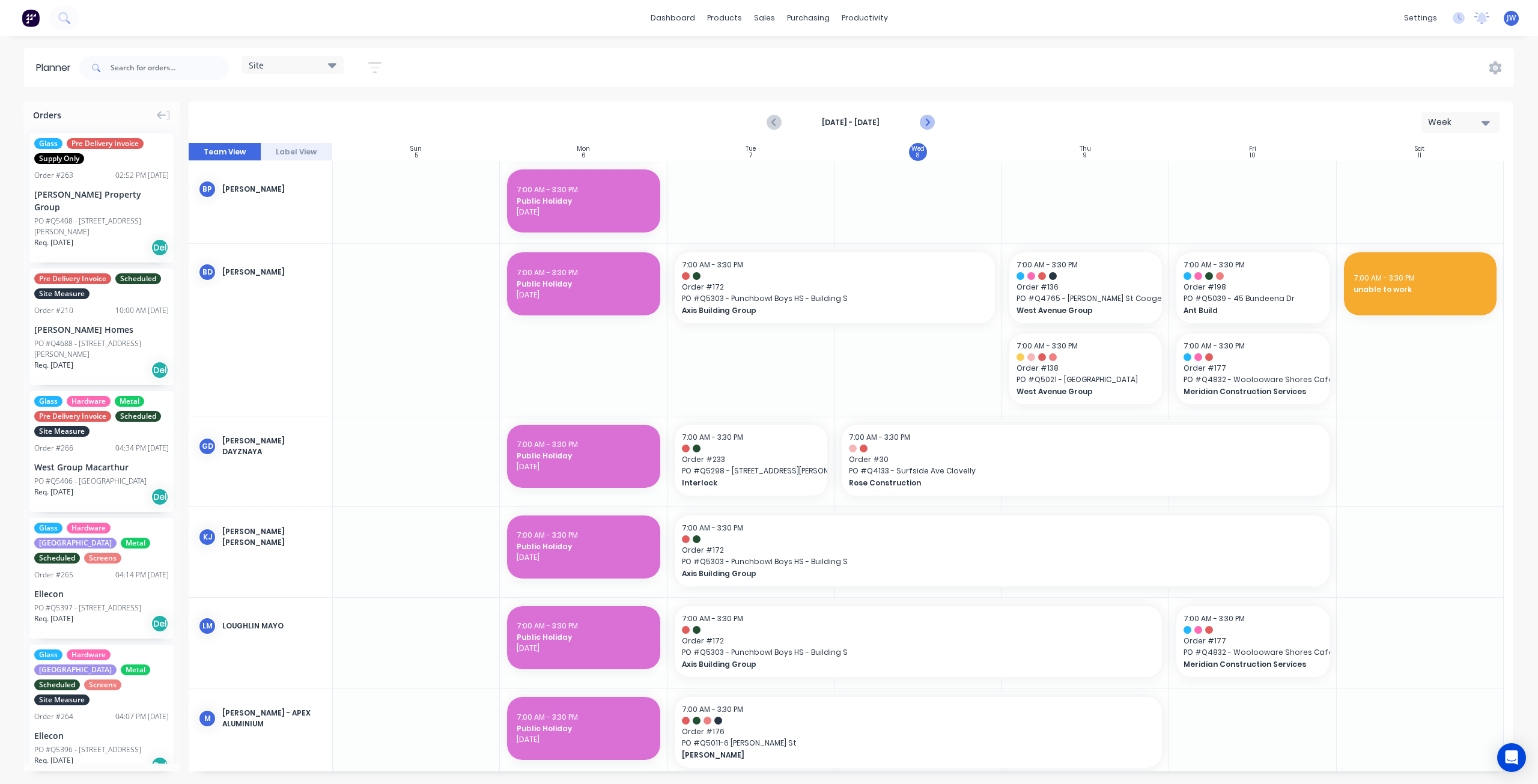
click at [926, 125] on icon "Next page" at bounding box center [927, 122] width 14 height 14
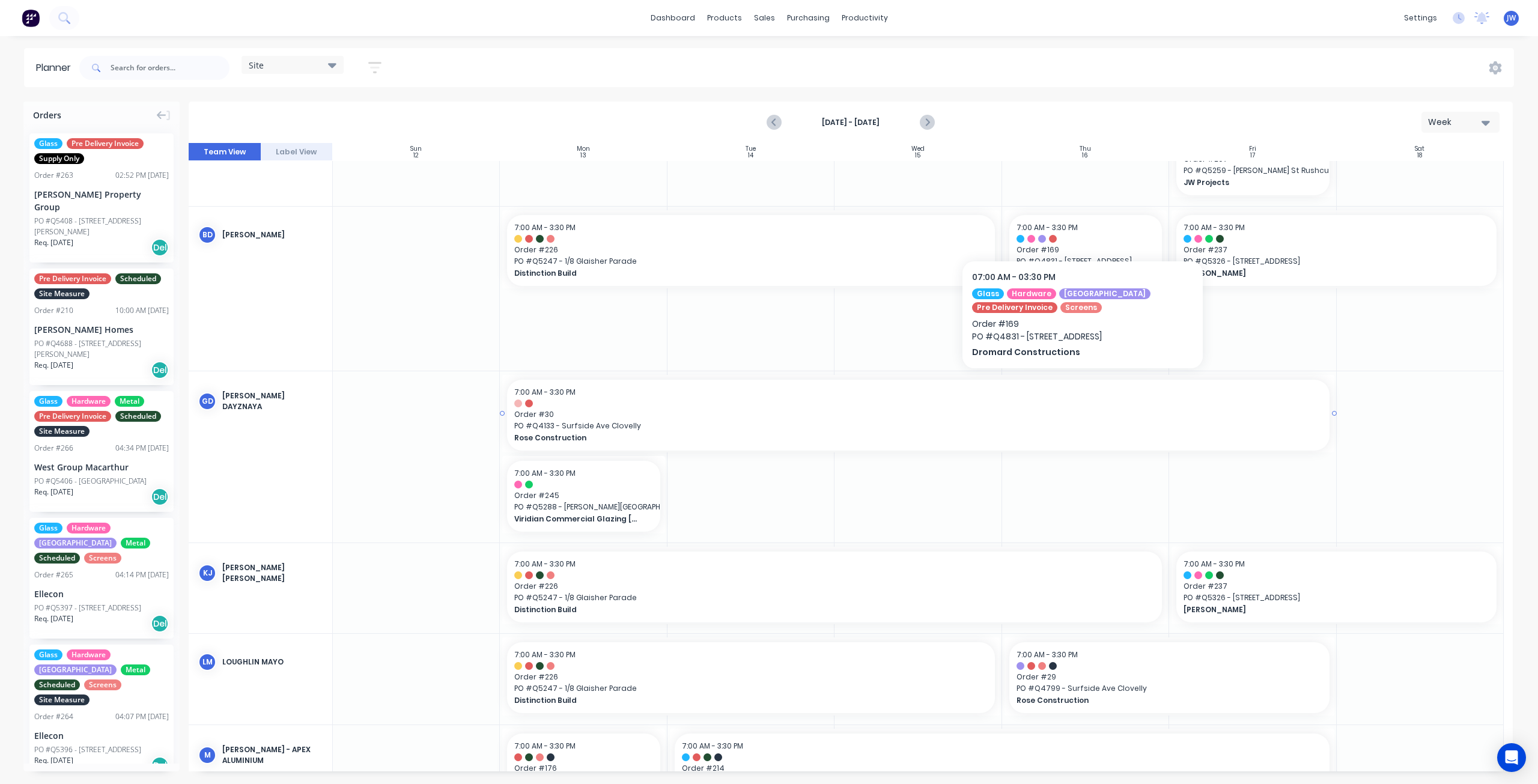
scroll to position [180, 0]
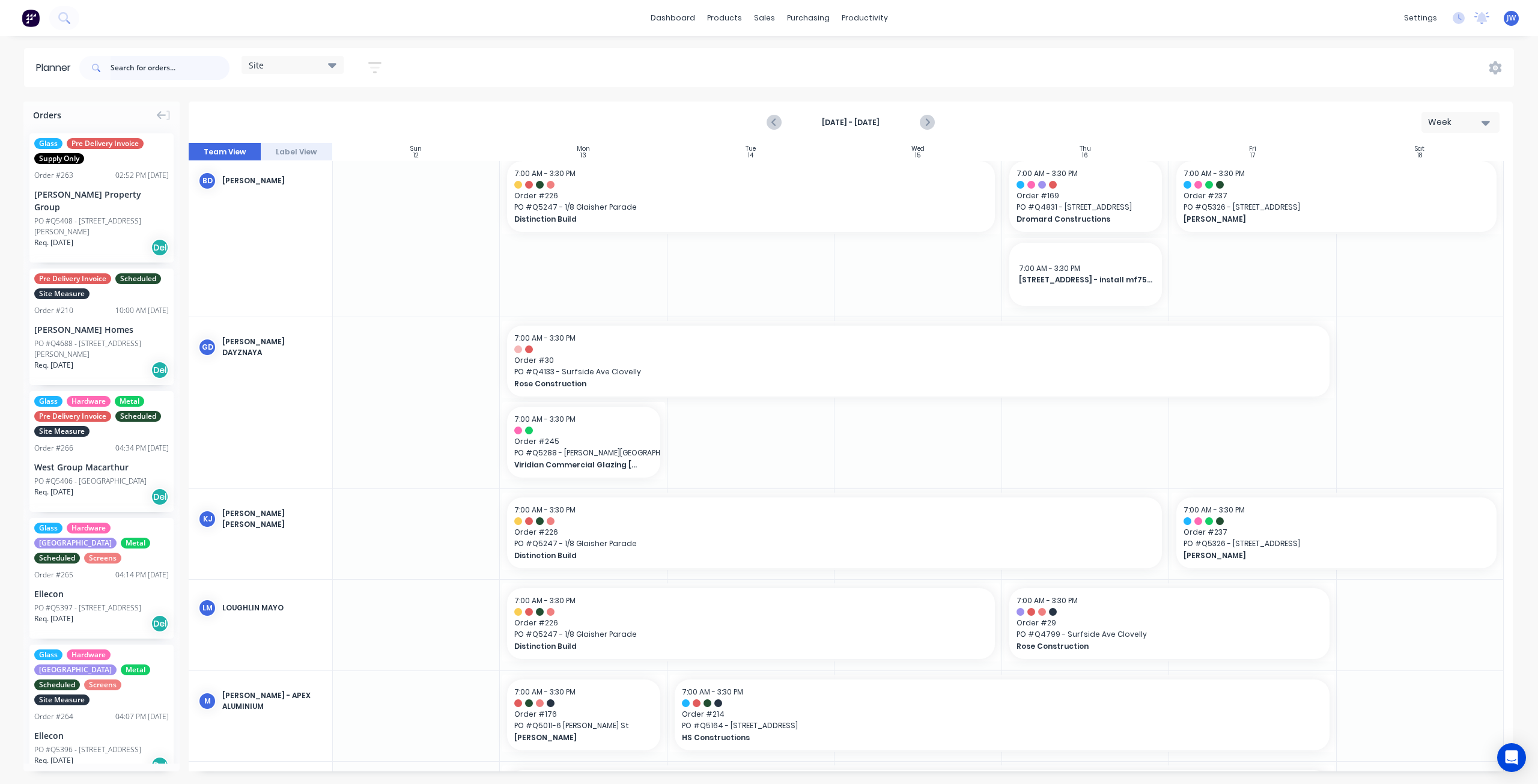
click at [214, 65] on input "text" at bounding box center [171, 68] width 119 height 24
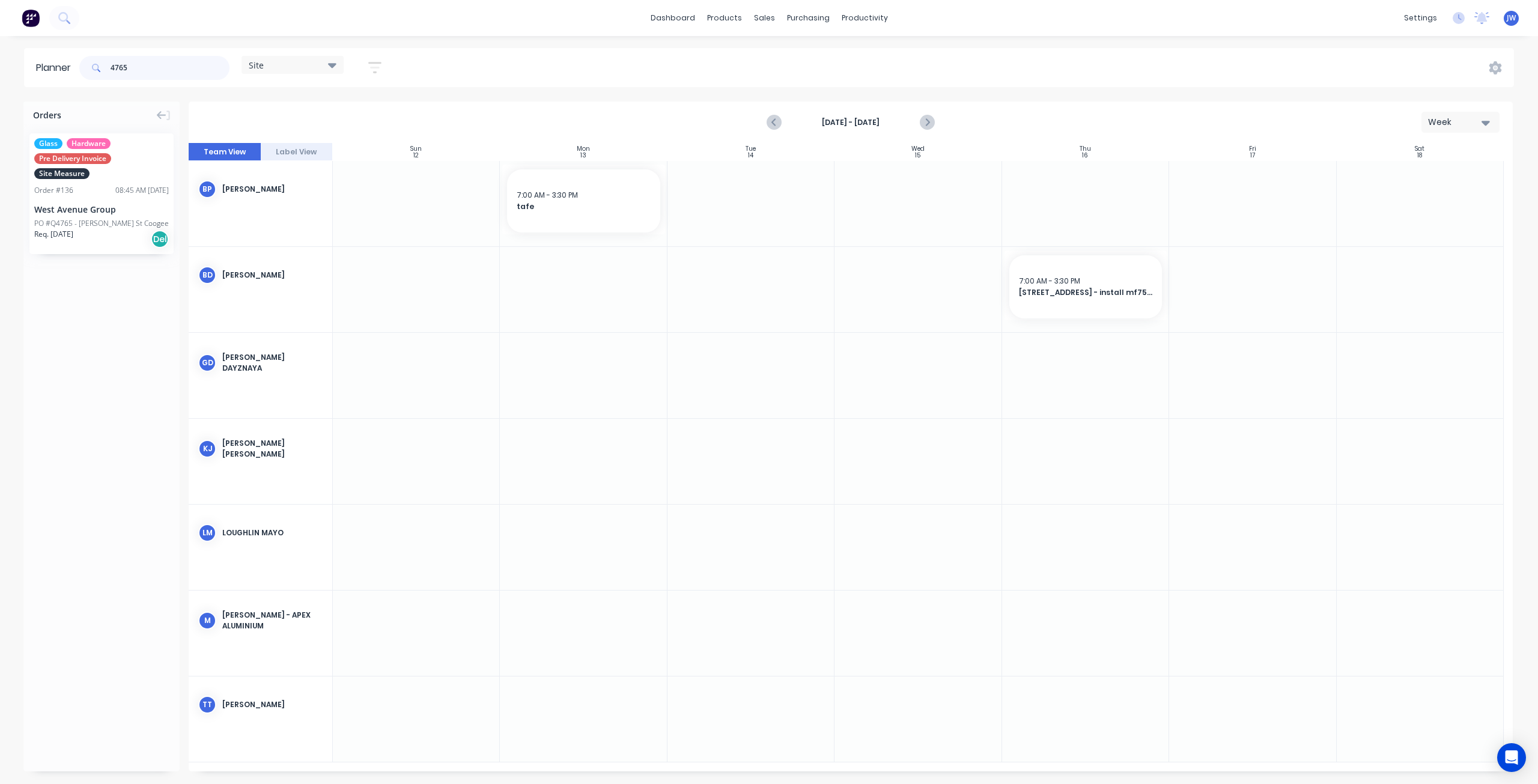
scroll to position [0, 0]
type input "4765"
click at [117, 209] on div "West Avenue Group" at bounding box center [101, 209] width 135 height 13
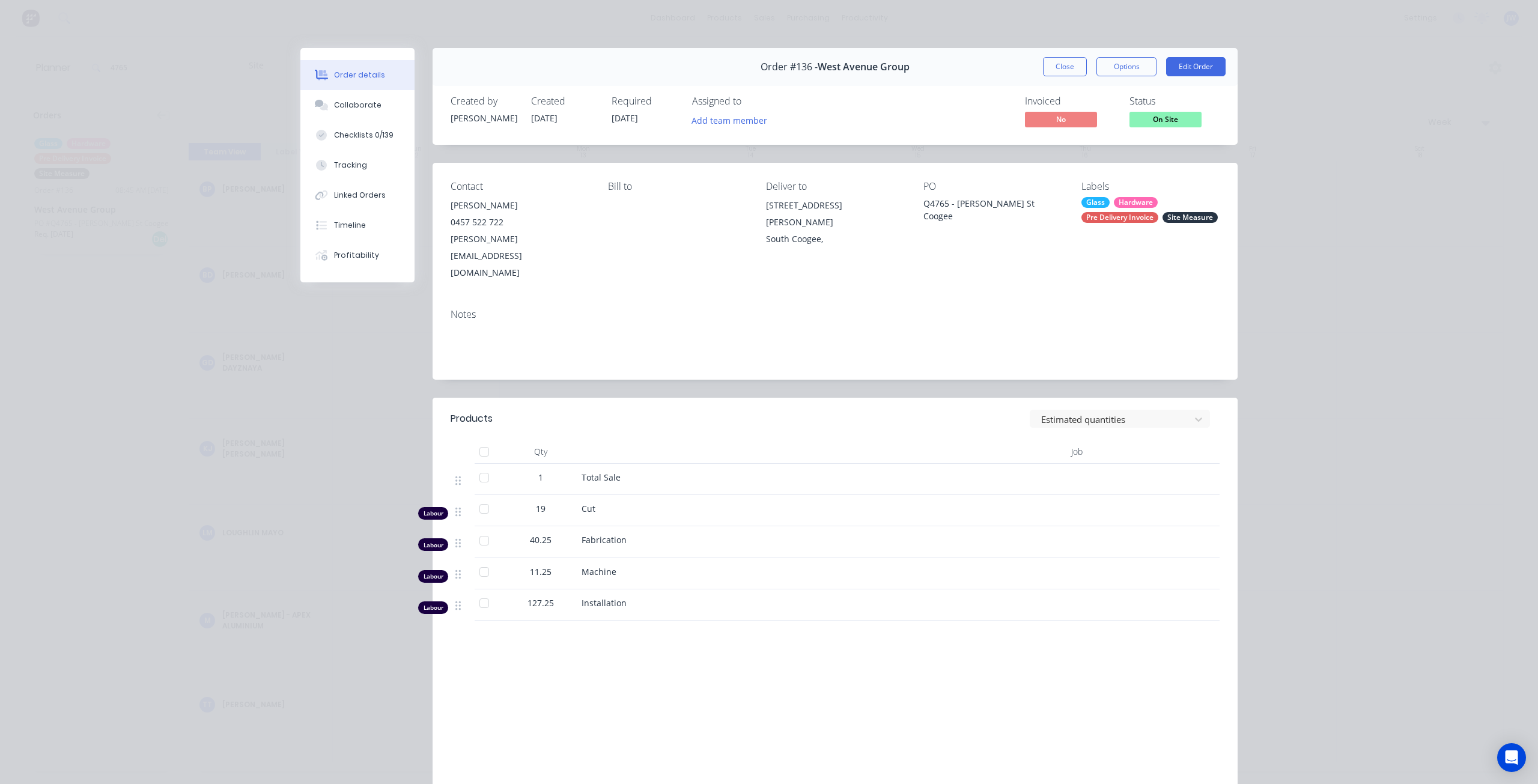
click at [1071, 64] on button "Close" at bounding box center [1064, 66] width 43 height 20
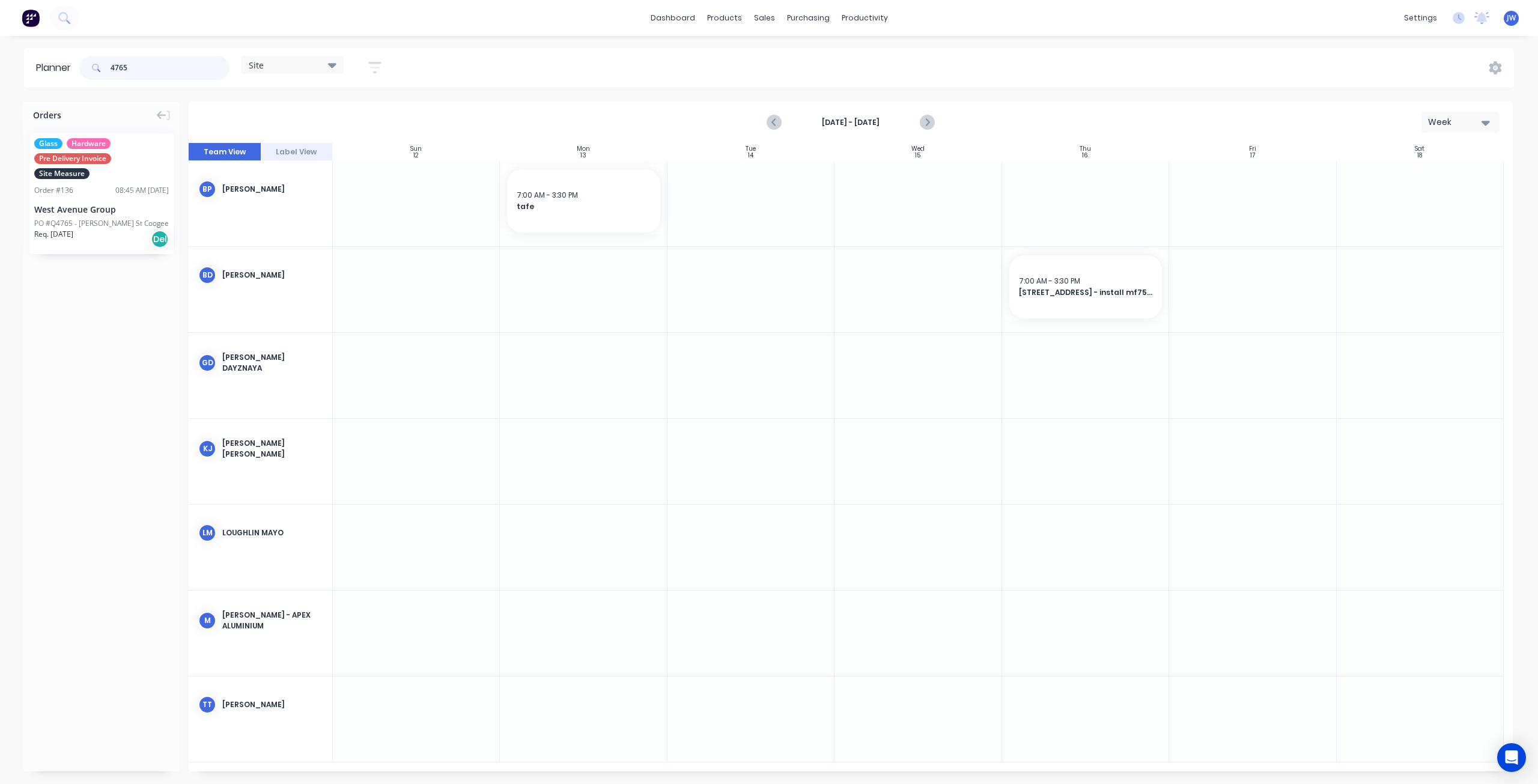
click at [171, 66] on input "4765" at bounding box center [171, 68] width 119 height 24
drag, startPoint x: 126, startPoint y: 71, endPoint x: 72, endPoint y: 68, distance: 54.1
click at [72, 68] on header "Planner 4765 Site Save new view None (Default) edit Factory edit Office edit Si…" at bounding box center [769, 67] width 1490 height 39
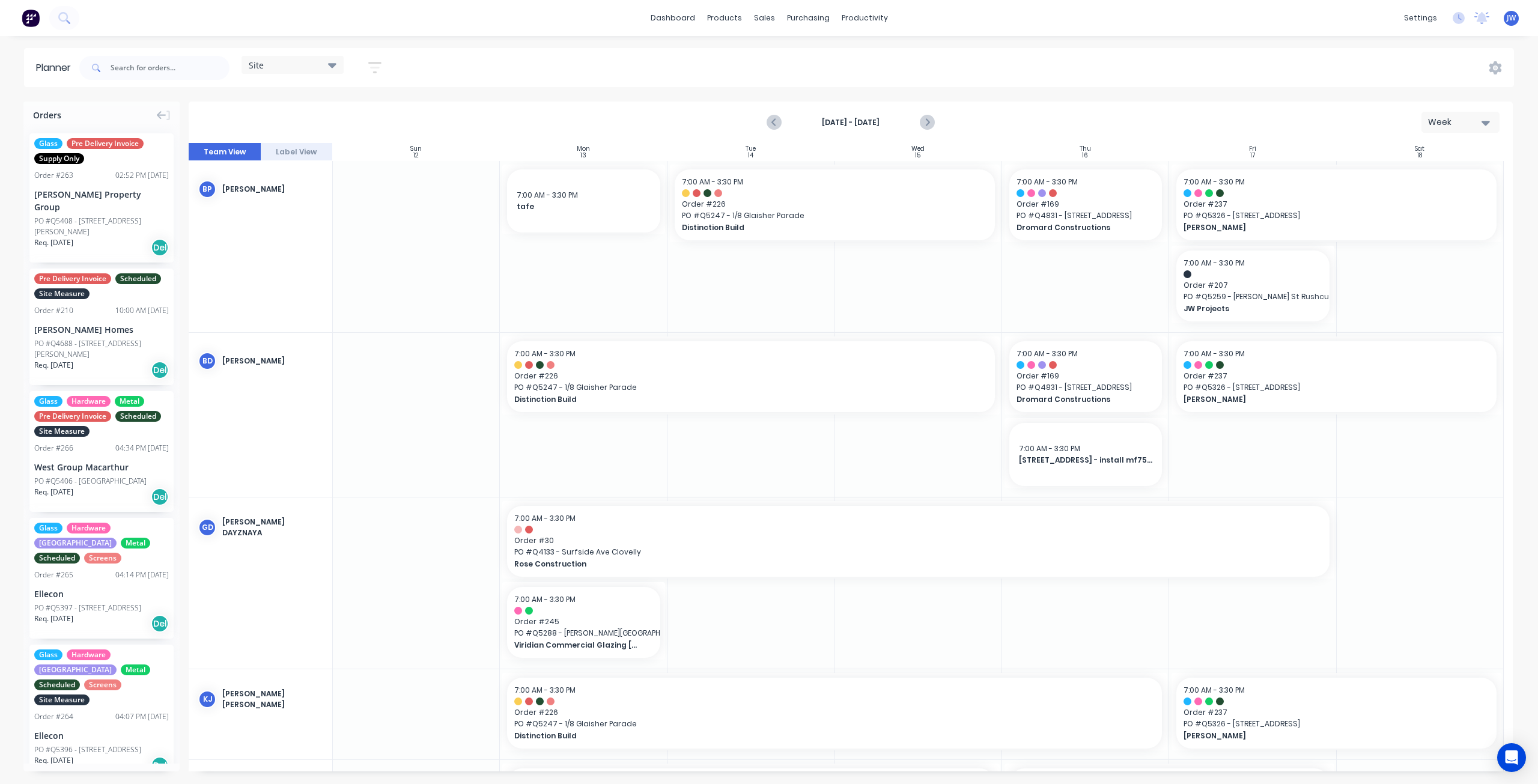
click at [331, 70] on div "Site" at bounding box center [292, 65] width 102 height 18
click at [276, 179] on button "Factory" at bounding box center [315, 178] width 128 height 14
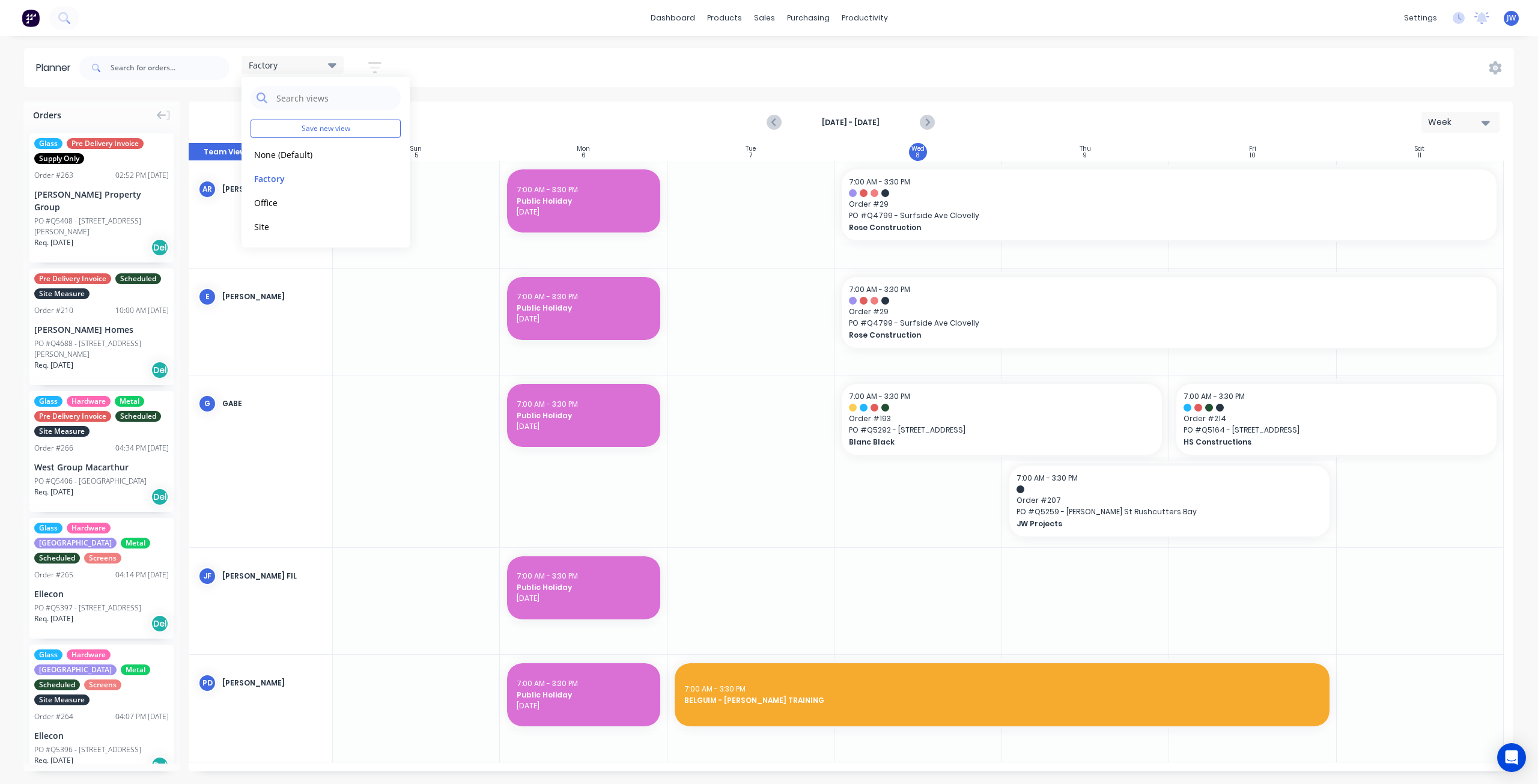
click at [546, 72] on div "Factory Save new view None (Default) edit Factory edit Office edit Site edit Sh…" at bounding box center [795, 67] width 1437 height 36
click at [931, 129] on icon "Next page" at bounding box center [927, 122] width 14 height 14
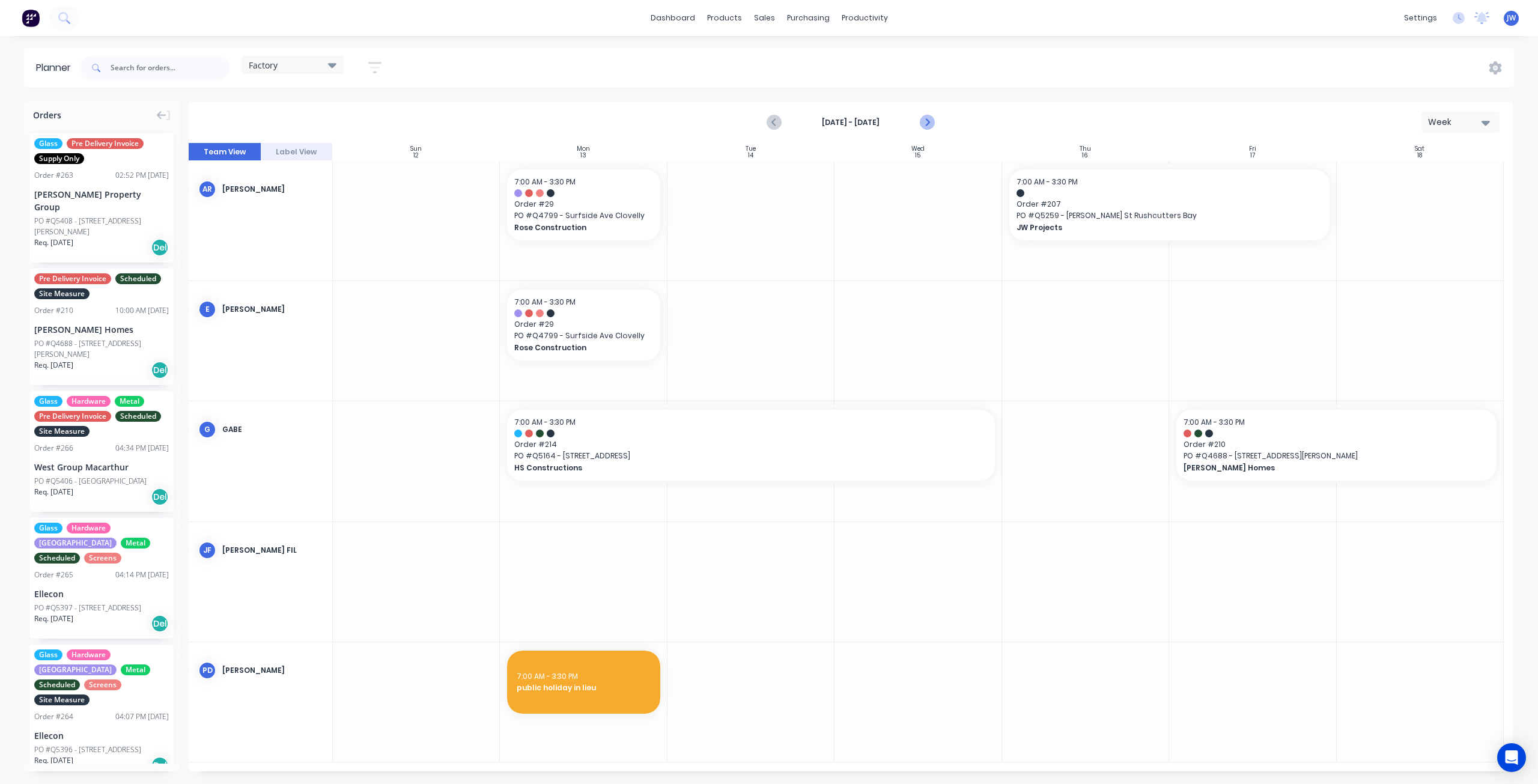
click at [931, 126] on icon "Next page" at bounding box center [927, 122] width 14 height 14
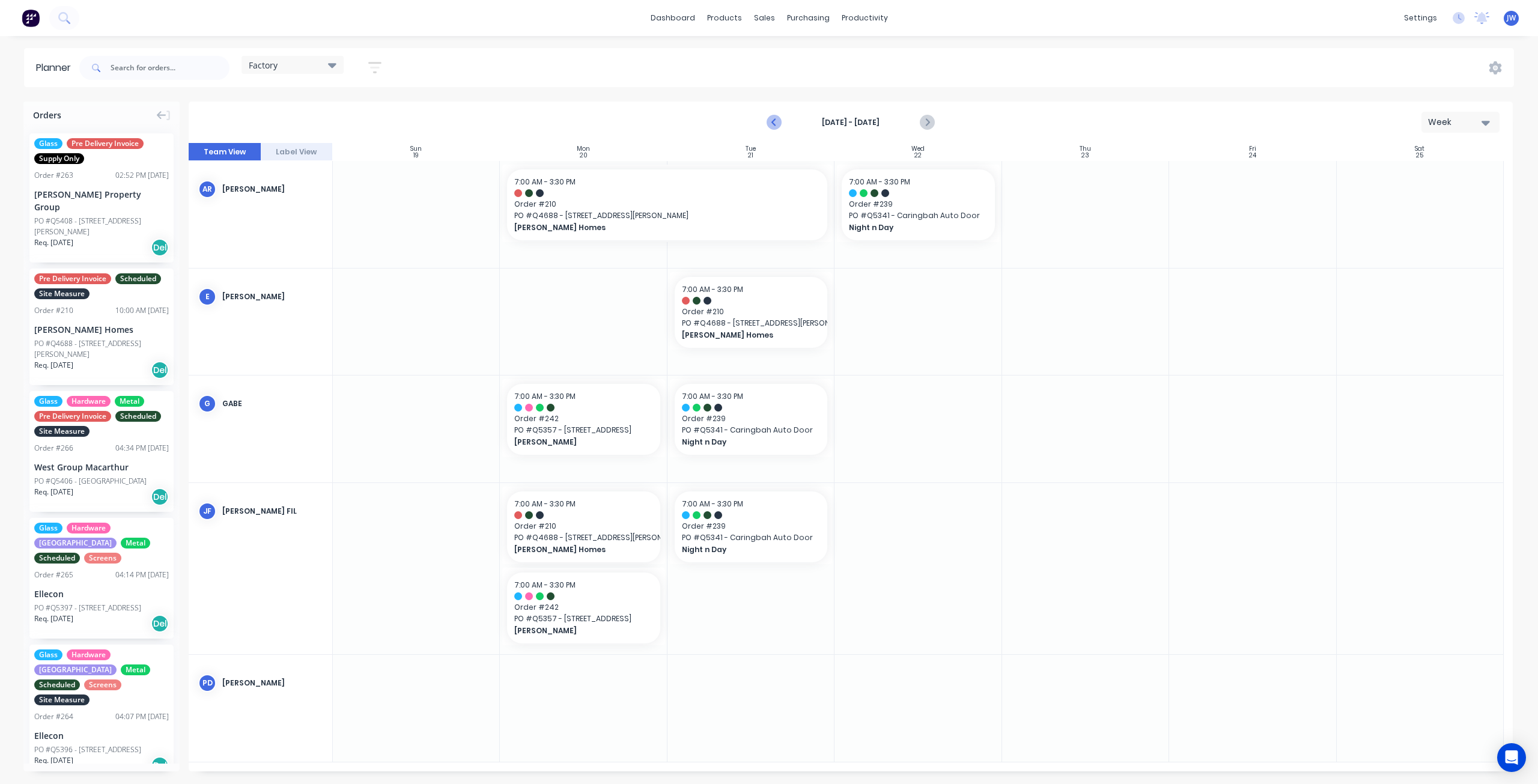
click at [770, 119] on icon "Previous page" at bounding box center [775, 122] width 14 height 14
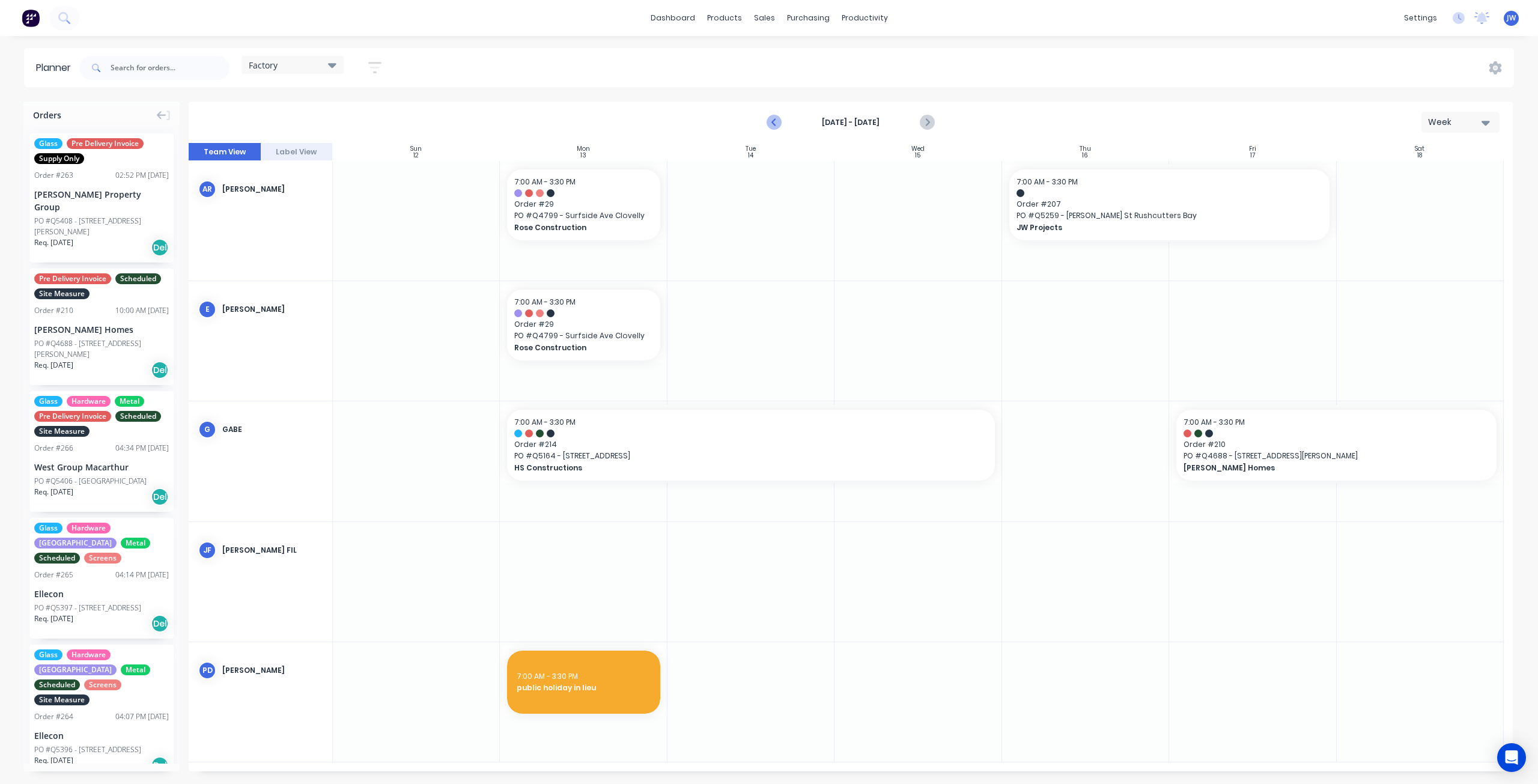
click at [770, 125] on icon "Previous page" at bounding box center [775, 122] width 14 height 14
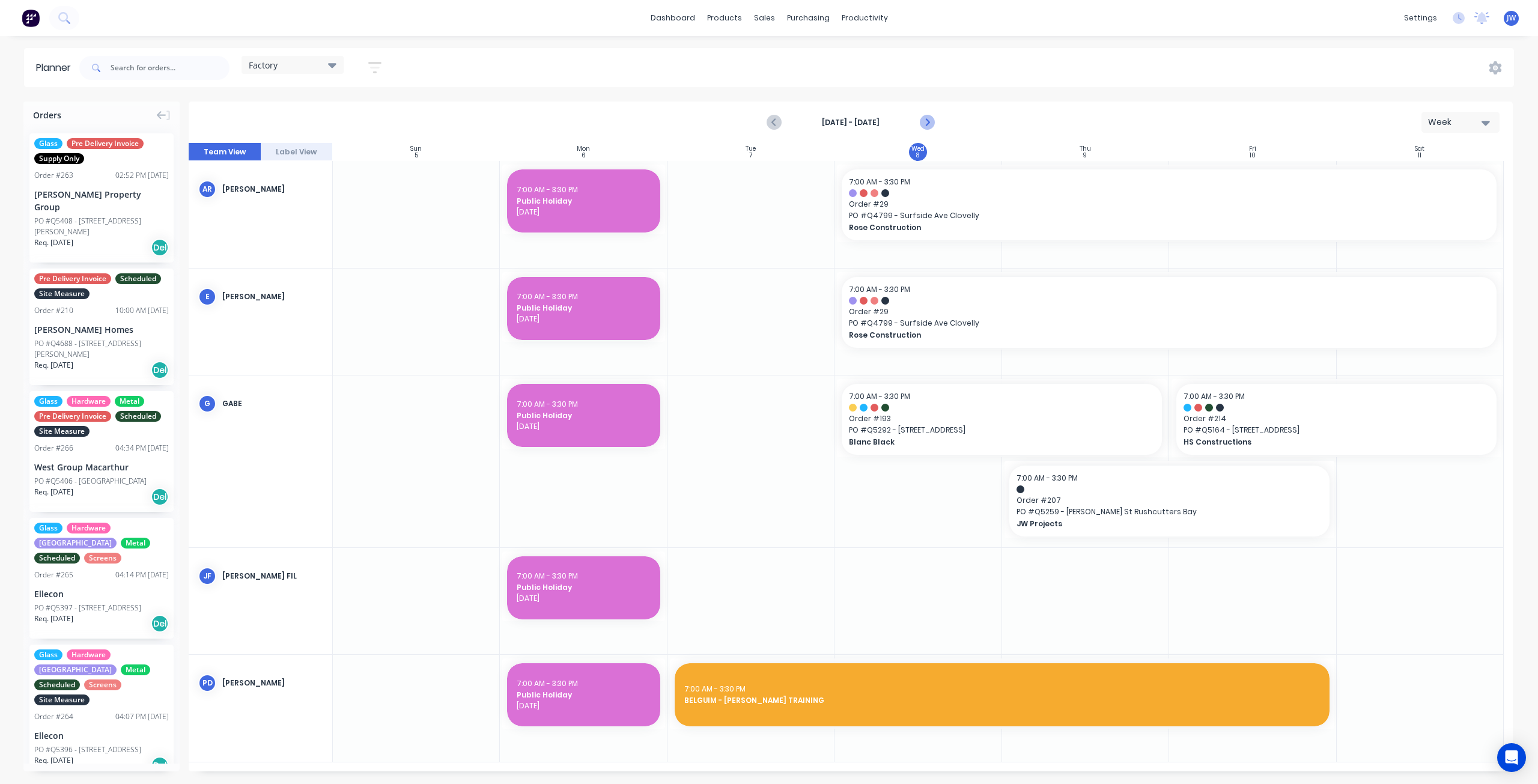
click at [927, 123] on icon "Next page" at bounding box center [927, 122] width 14 height 14
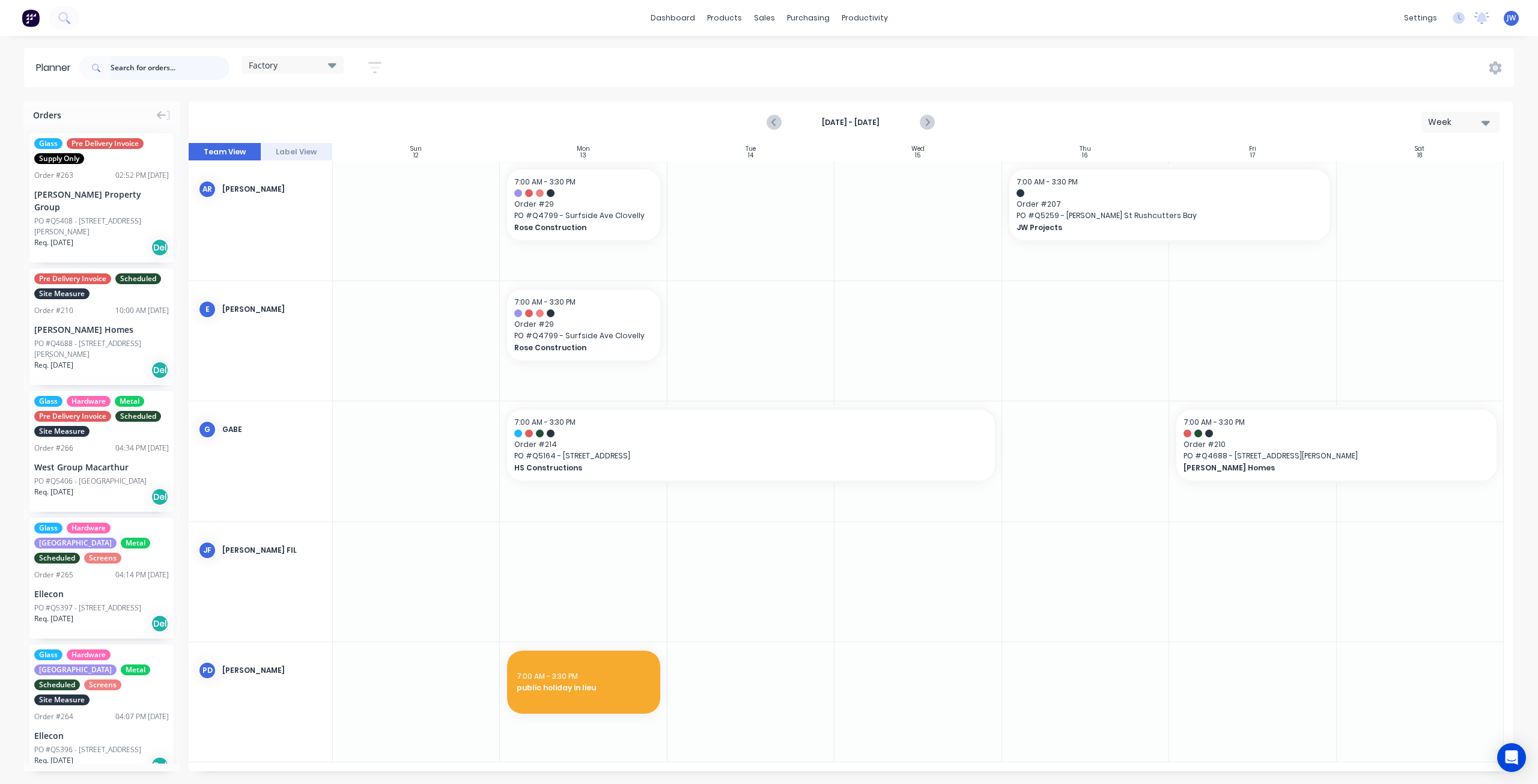
click at [166, 72] on input "text" at bounding box center [171, 68] width 119 height 24
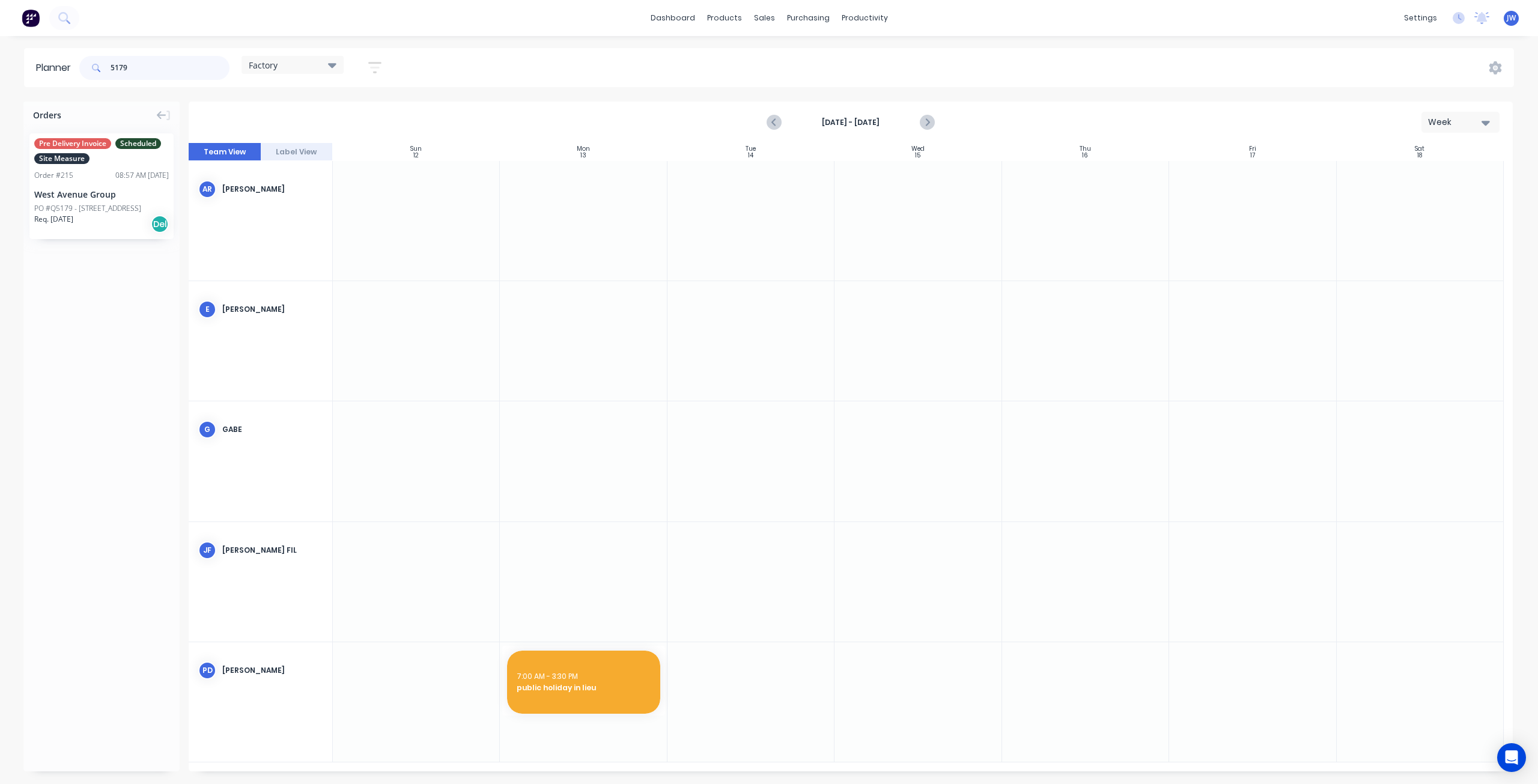
type input "5179"
drag, startPoint x: 88, startPoint y: 187, endPoint x: 711, endPoint y: 690, distance: 800.7
click at [340, 63] on div "Factory" at bounding box center [292, 65] width 102 height 18
click at [267, 223] on button "Site" at bounding box center [315, 226] width 128 height 14
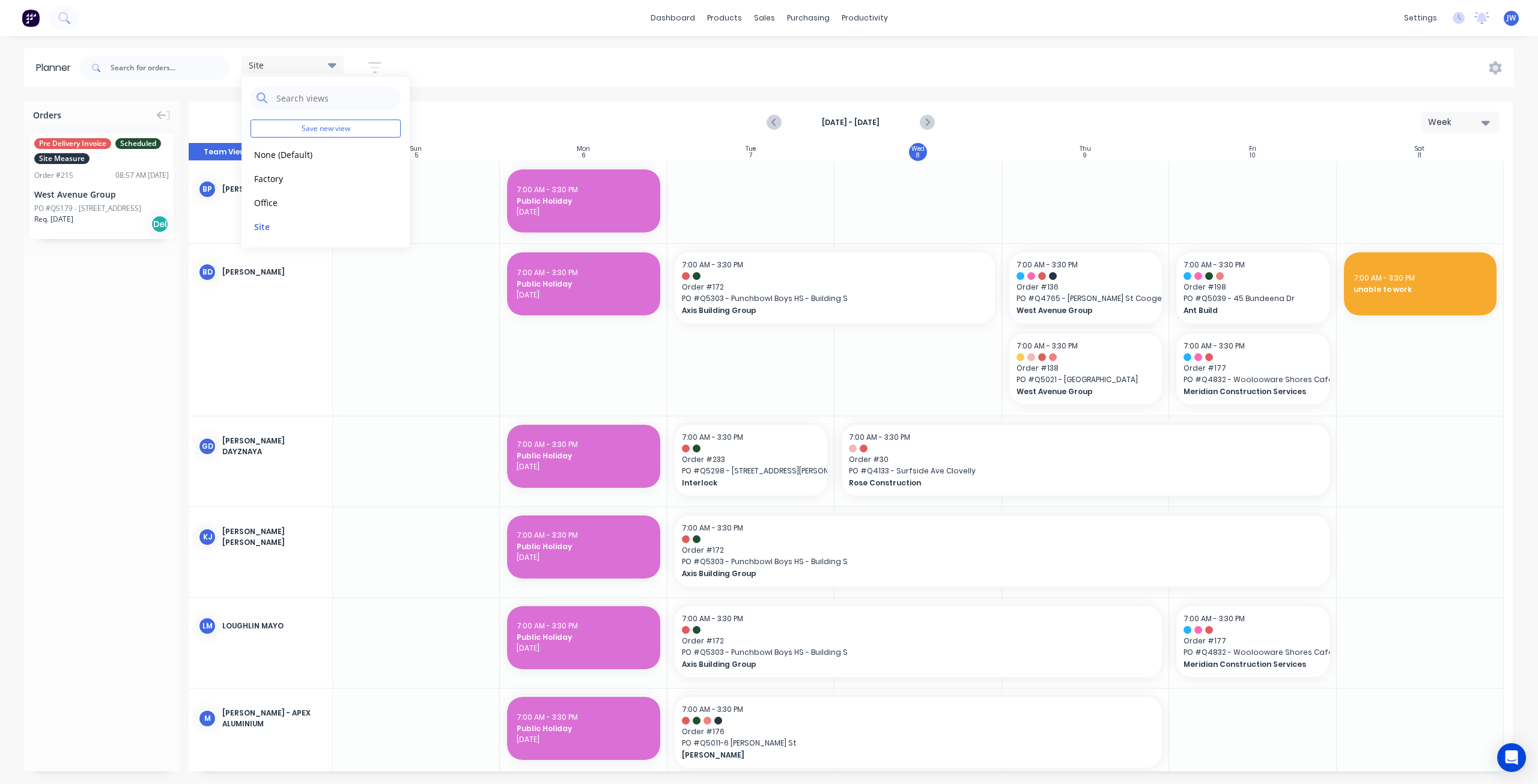
click at [645, 69] on div "Site Save new view None (Default) edit Factory edit Office edit Site edit Show/…" at bounding box center [795, 67] width 1437 height 36
click at [935, 126] on button "Next page" at bounding box center [927, 123] width 24 height 24
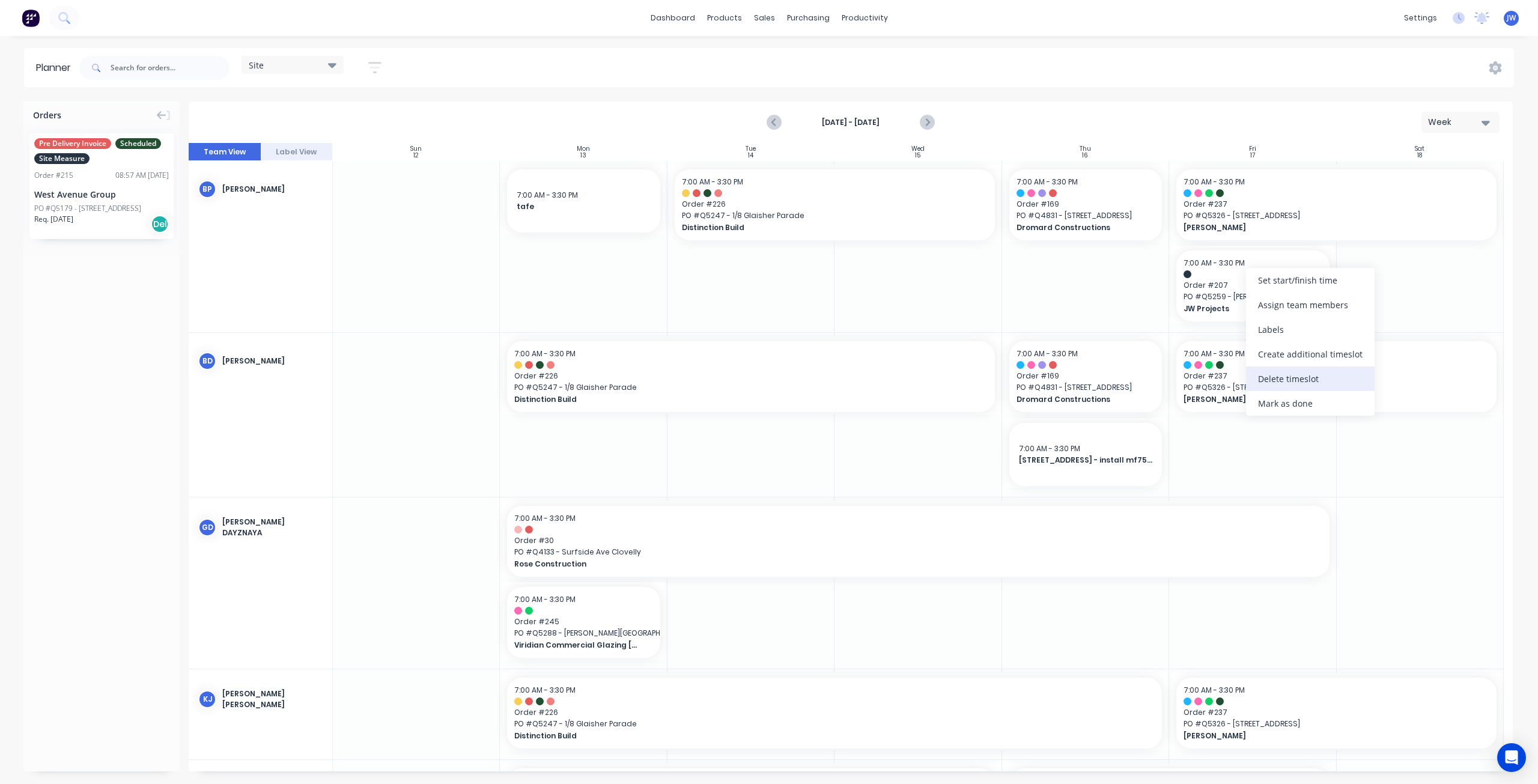
click at [1279, 385] on div "Delete timeslot" at bounding box center [1310, 378] width 129 height 25
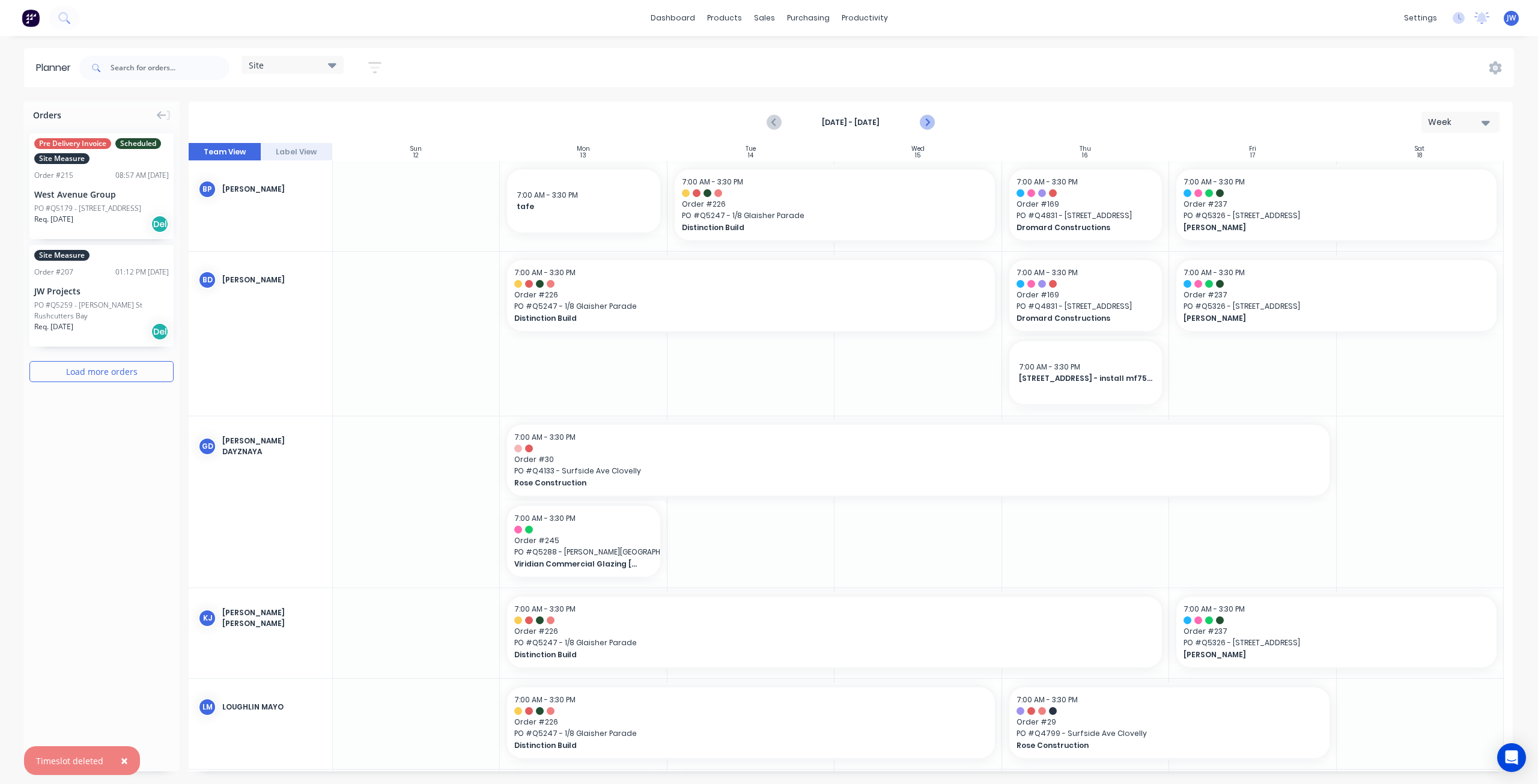
click at [929, 121] on icon "Next page" at bounding box center [927, 122] width 14 height 14
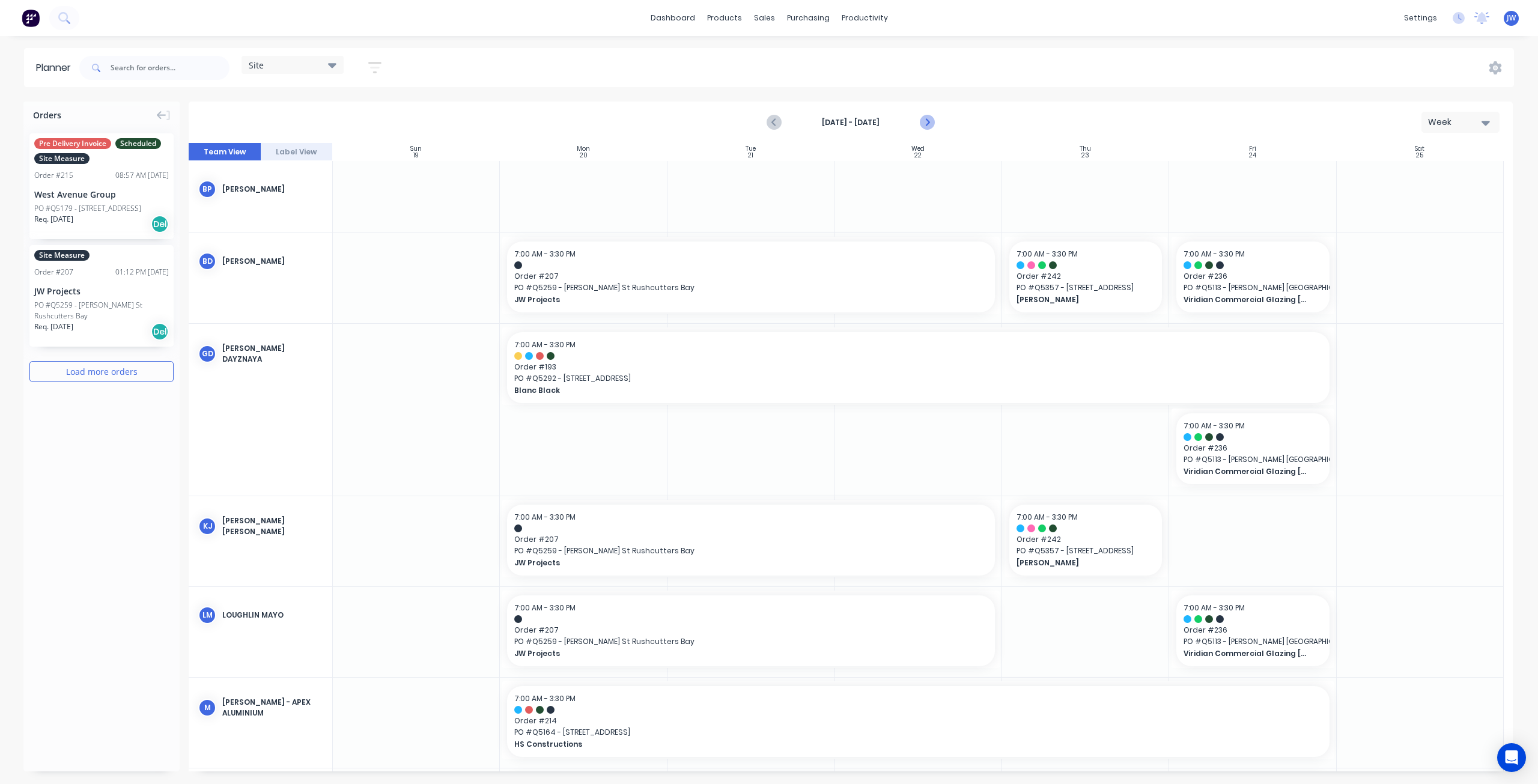
click at [931, 125] on icon "Next page" at bounding box center [927, 122] width 14 height 14
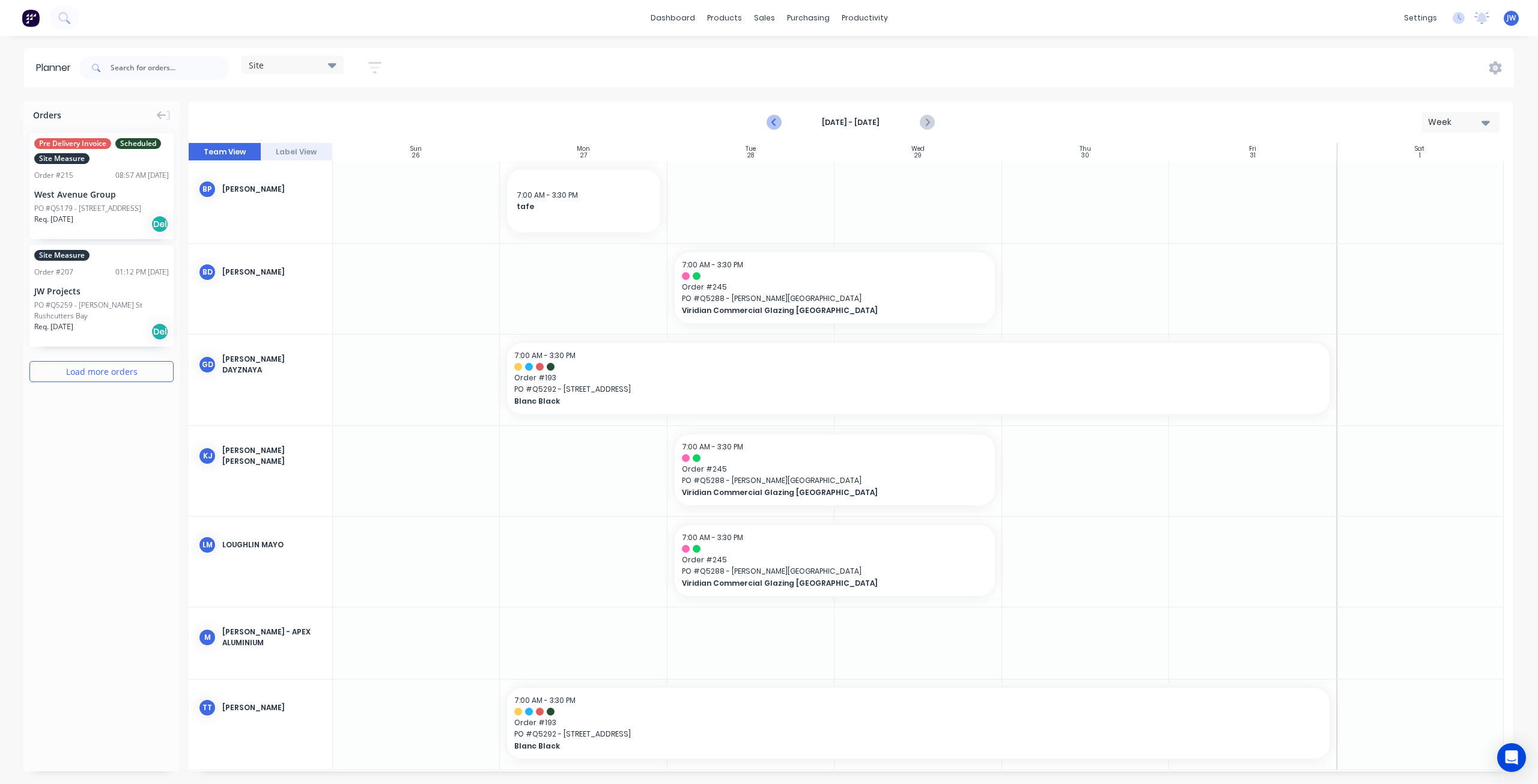
click at [776, 121] on icon "Previous page" at bounding box center [775, 122] width 14 height 14
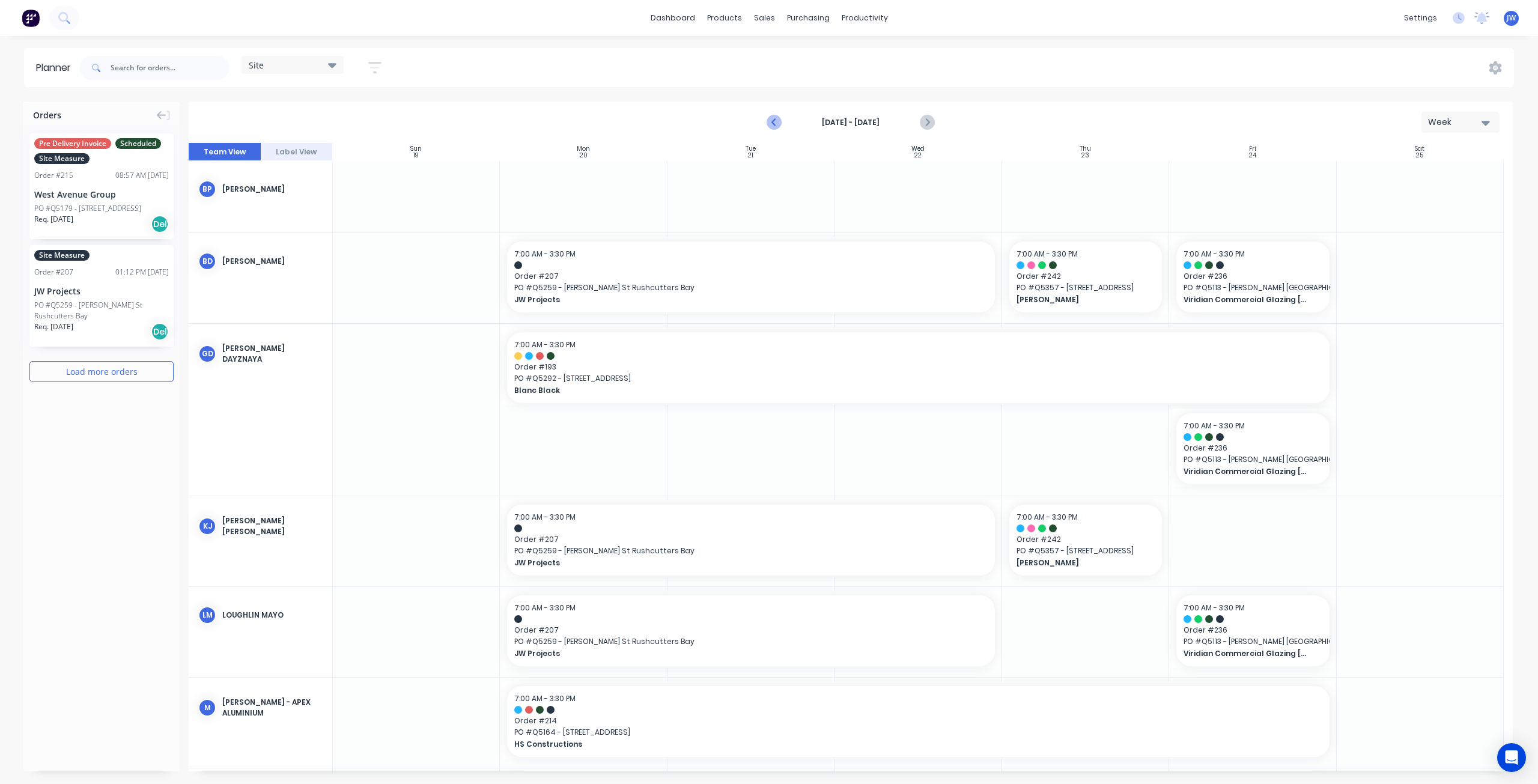
click at [773, 119] on icon "Previous page" at bounding box center [775, 122] width 14 height 14
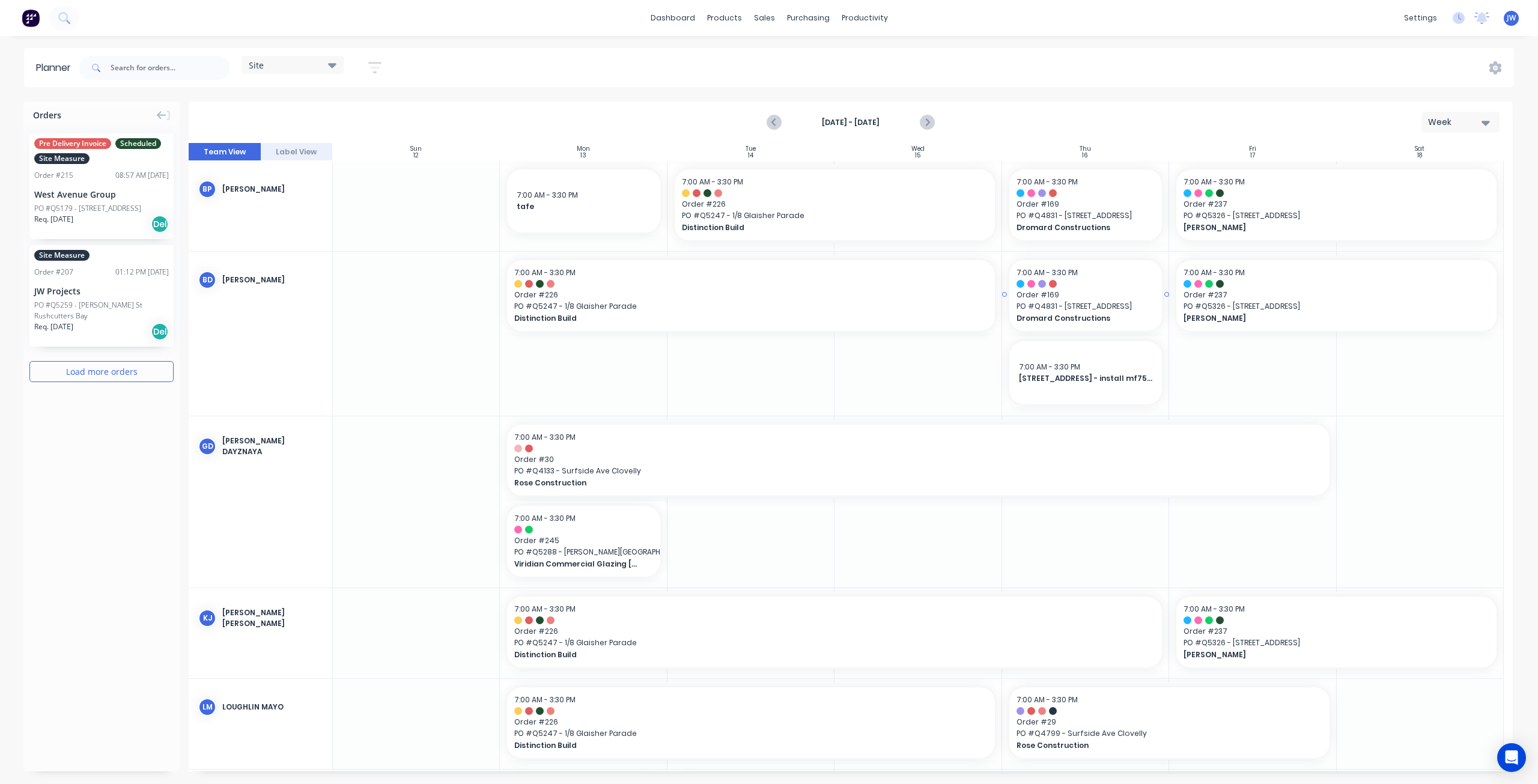
click at [1162, 332] on div at bounding box center [1085, 294] width 162 height 78
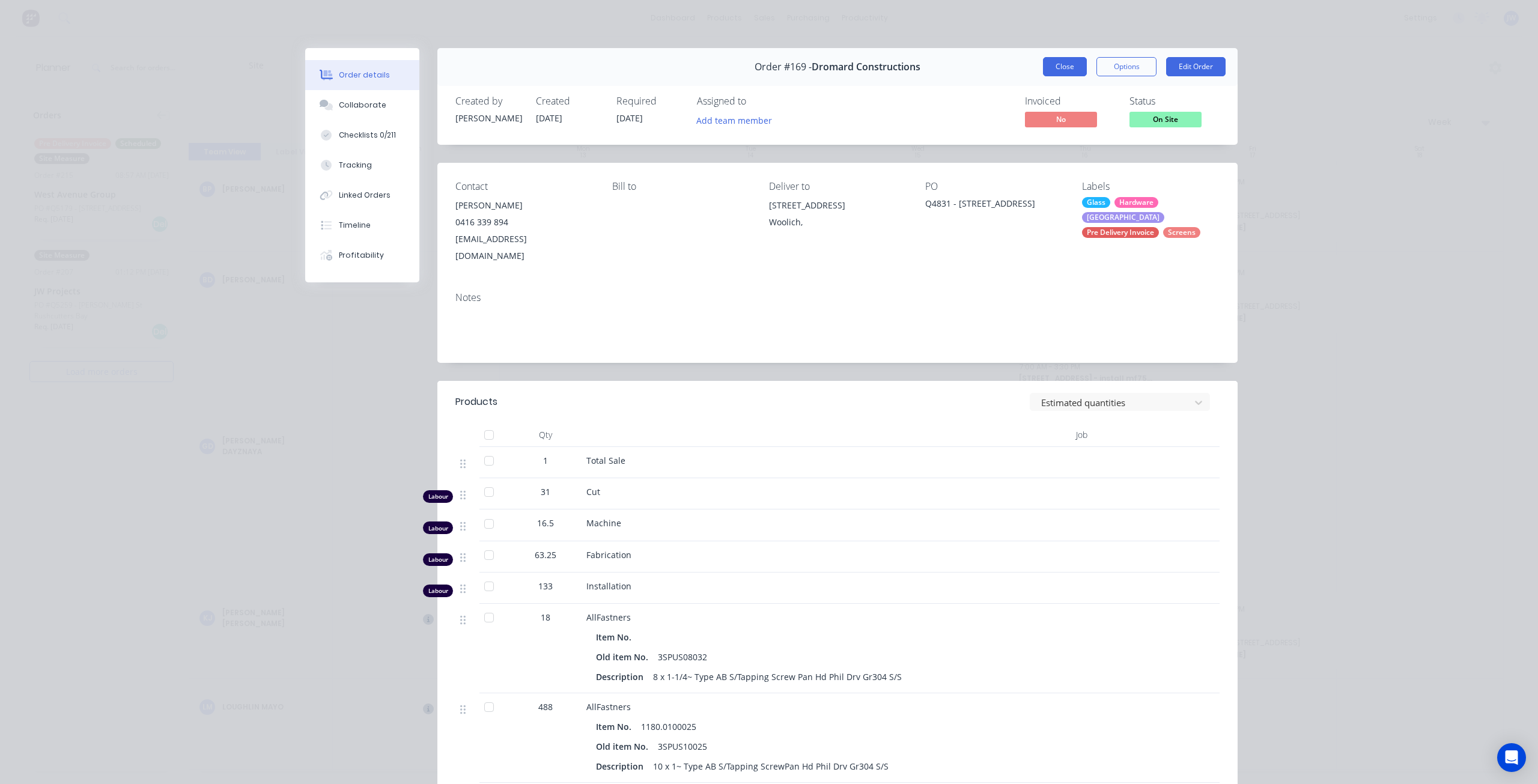
click at [1071, 72] on button "Close" at bounding box center [1064, 66] width 43 height 20
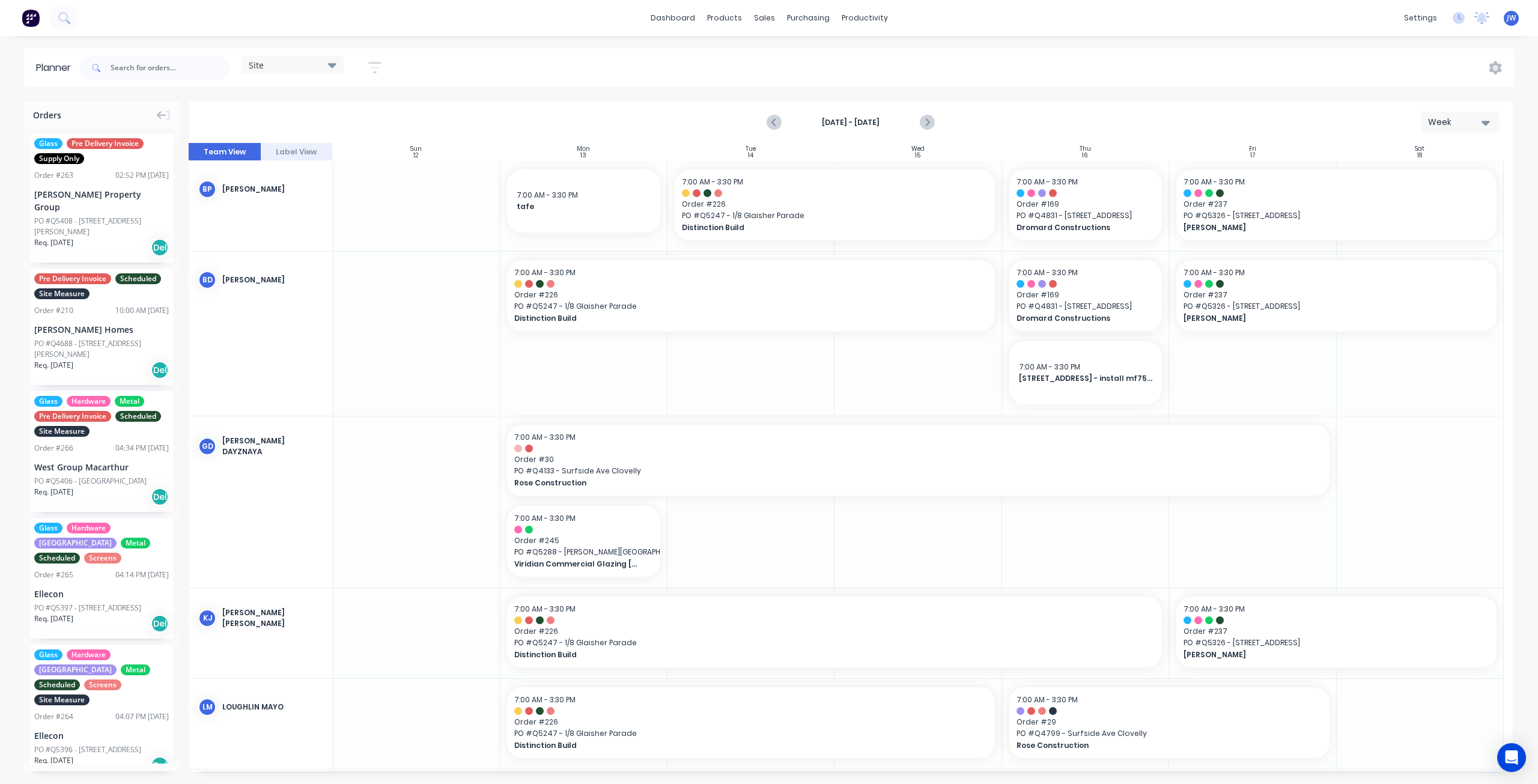
click at [1010, 410] on div at bounding box center [1086, 333] width 167 height 164
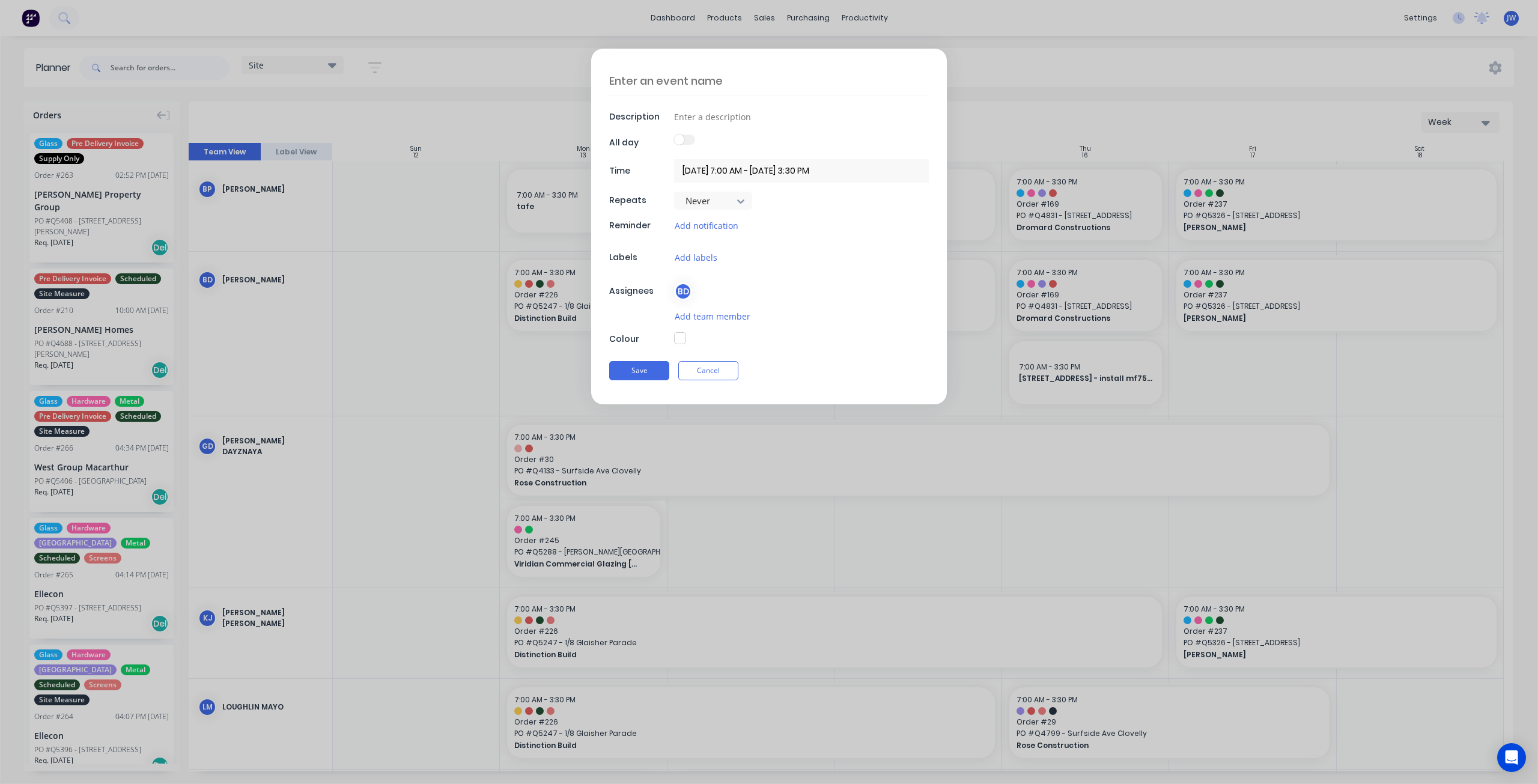
click at [636, 80] on textarea at bounding box center [769, 80] width 320 height 28
type textarea "x"
type textarea "c"
type textarea "x"
type textarea "ch"
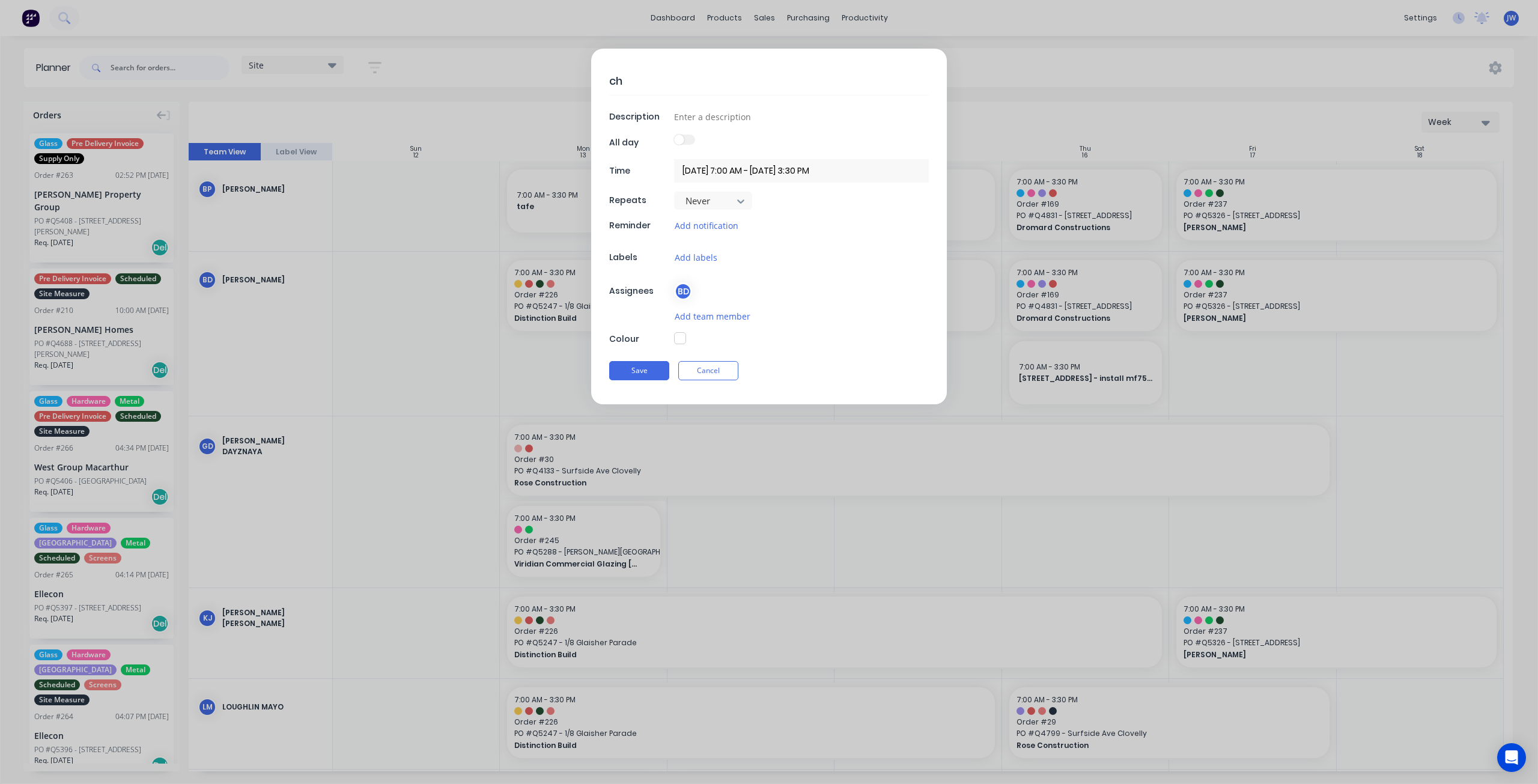
type textarea "x"
type textarea "che"
type textarea "x"
type textarea "chec"
type textarea "x"
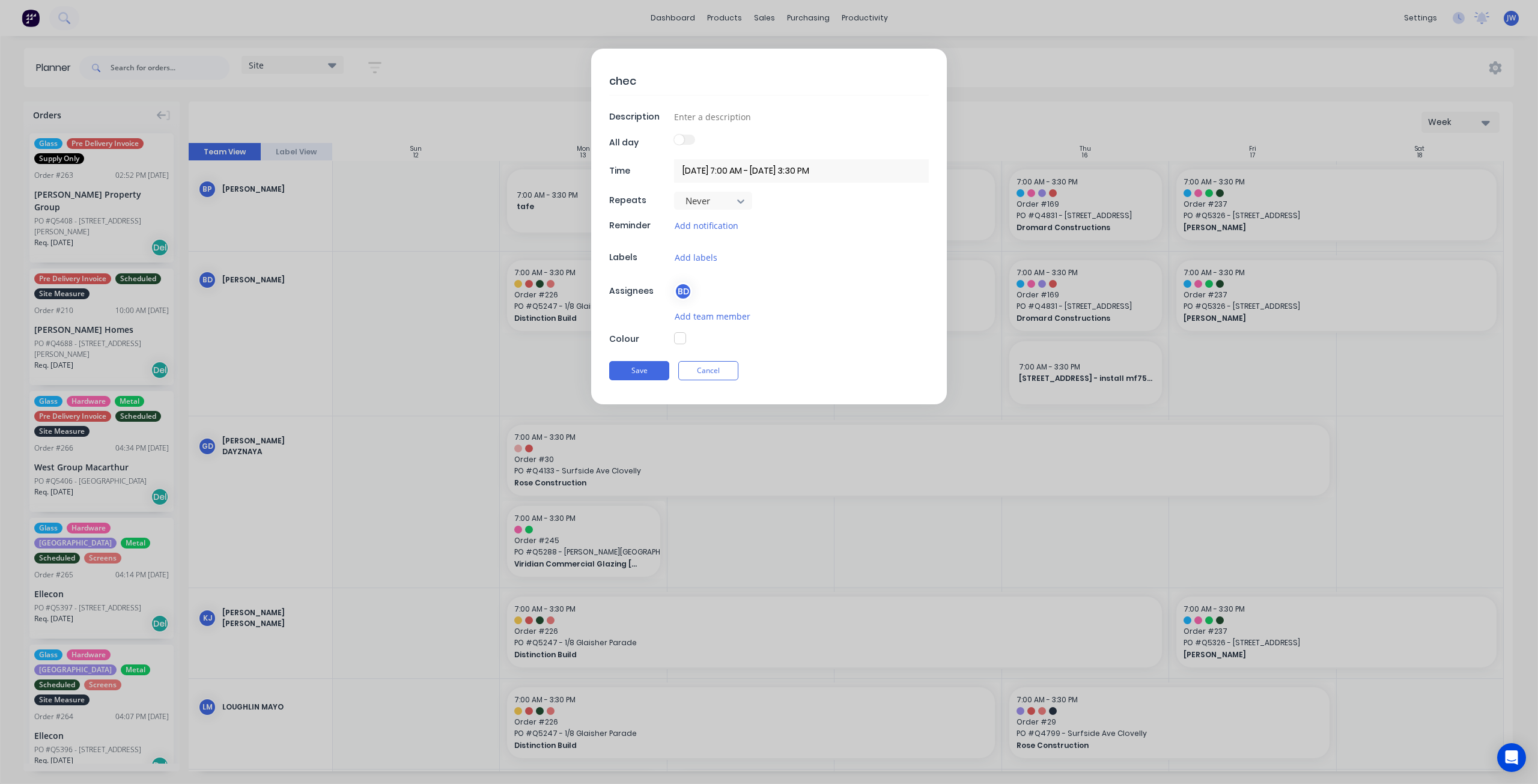
type textarea "check"
type textarea "x"
type textarea "check"
type textarea "x"
type textarea "check 6"
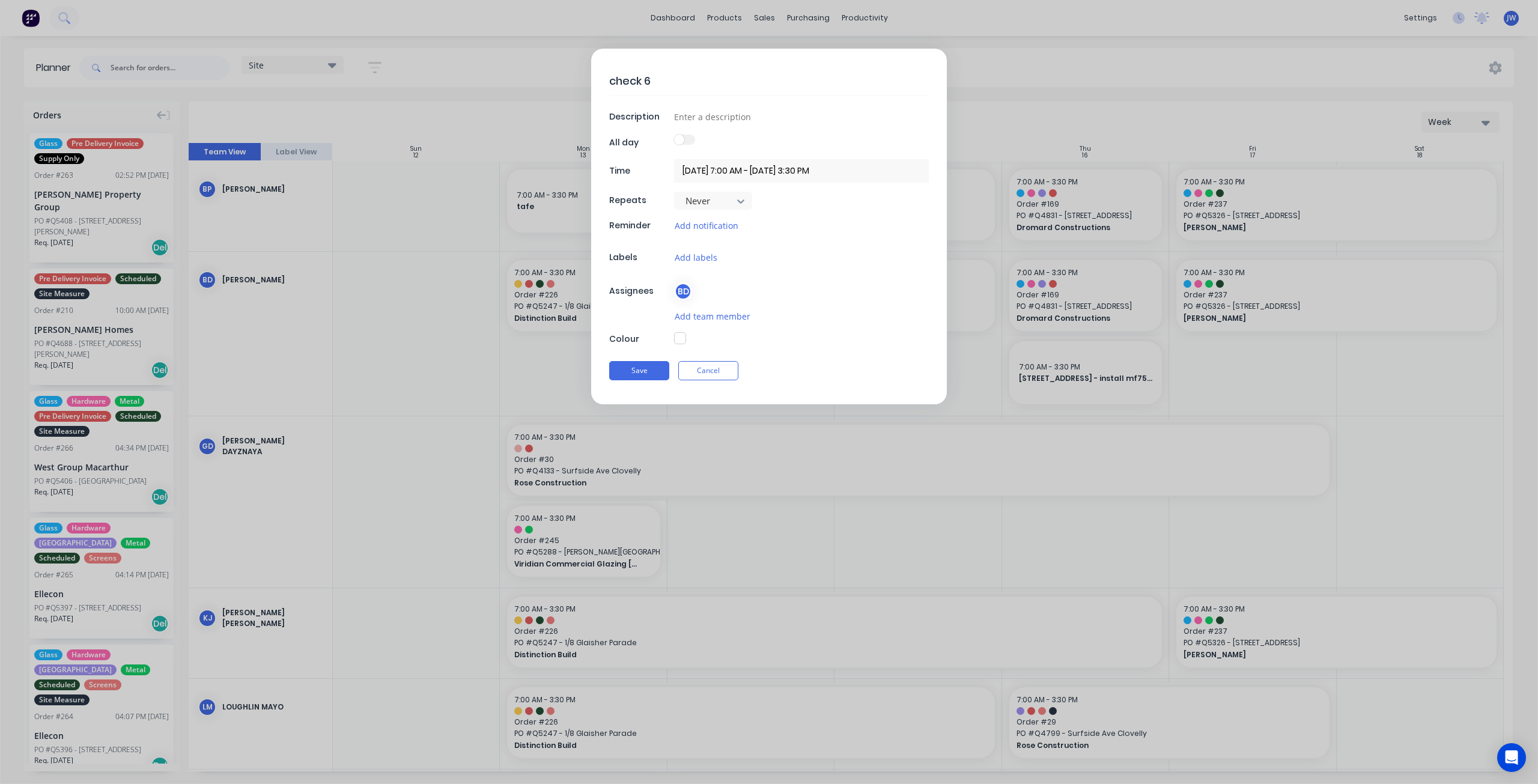
type textarea "x"
type textarea "check 62"
type textarea "x"
type textarea "check 62"
type textarea "x"
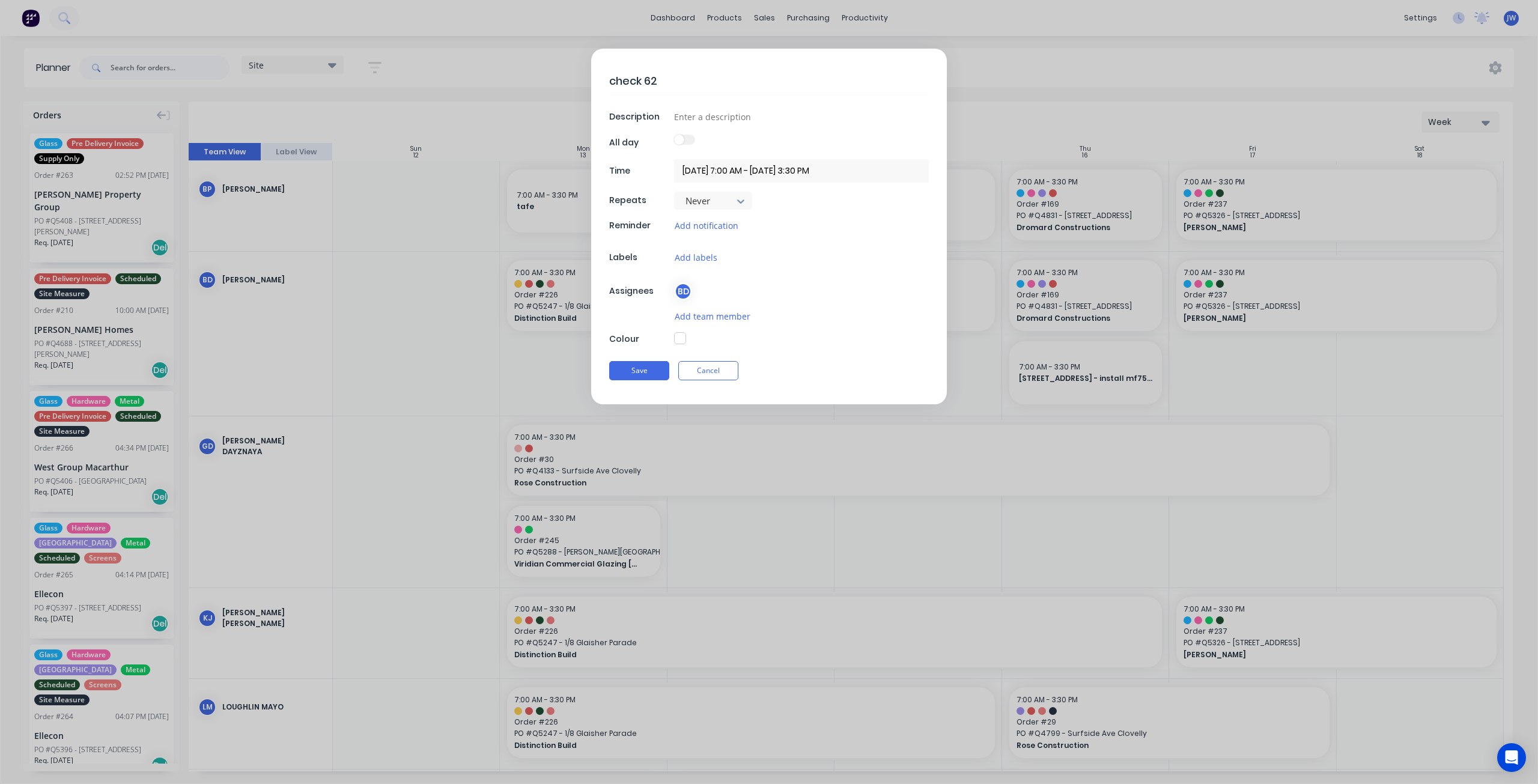
type textarea "check 62 t"
type textarea "x"
type textarea "check 62 th"
type textarea "x"
type textarea "check 62 the"
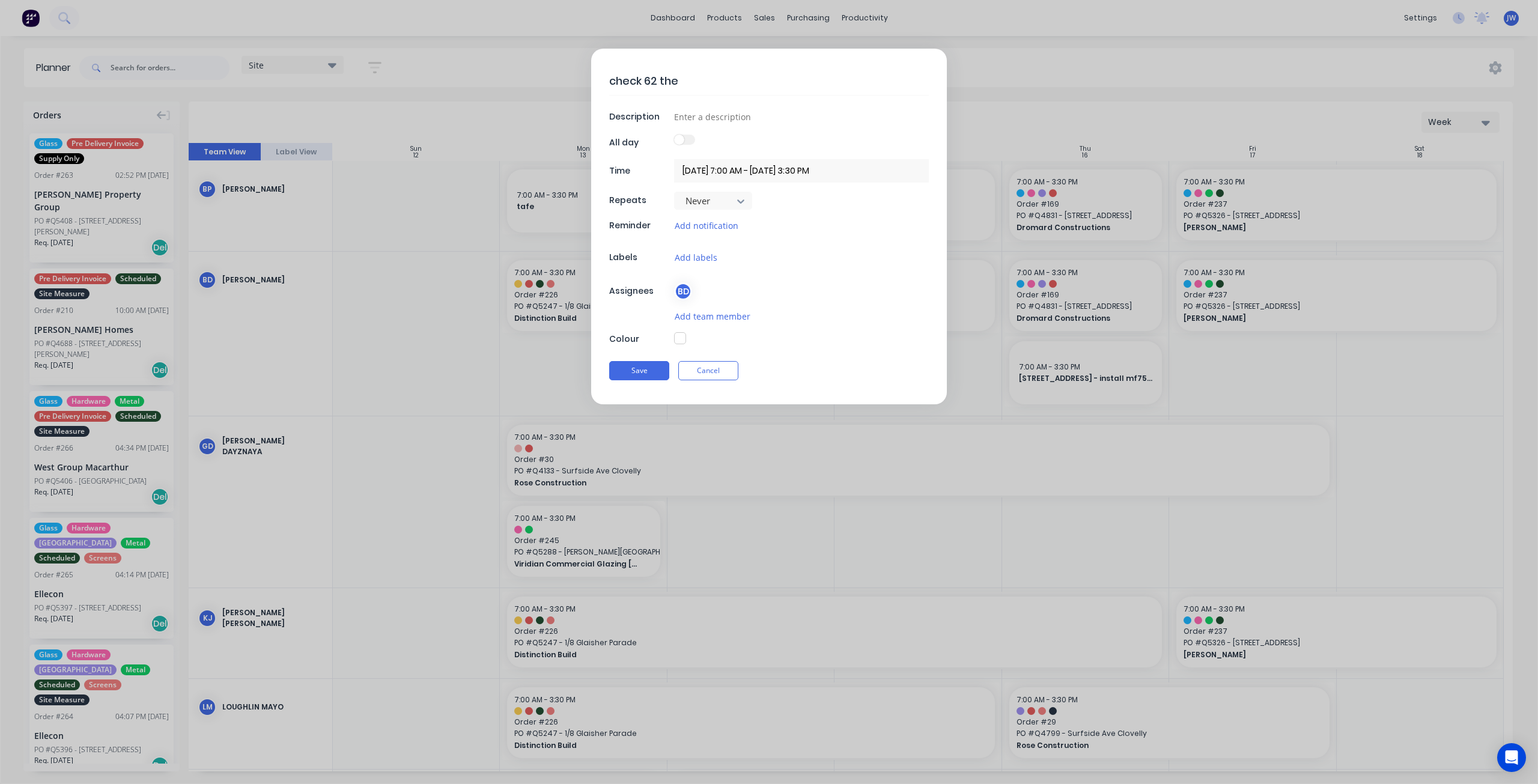
type textarea "x"
type textarea "check 62 the"
type textarea "x"
type textarea "check 62 the p"
type textarea "x"
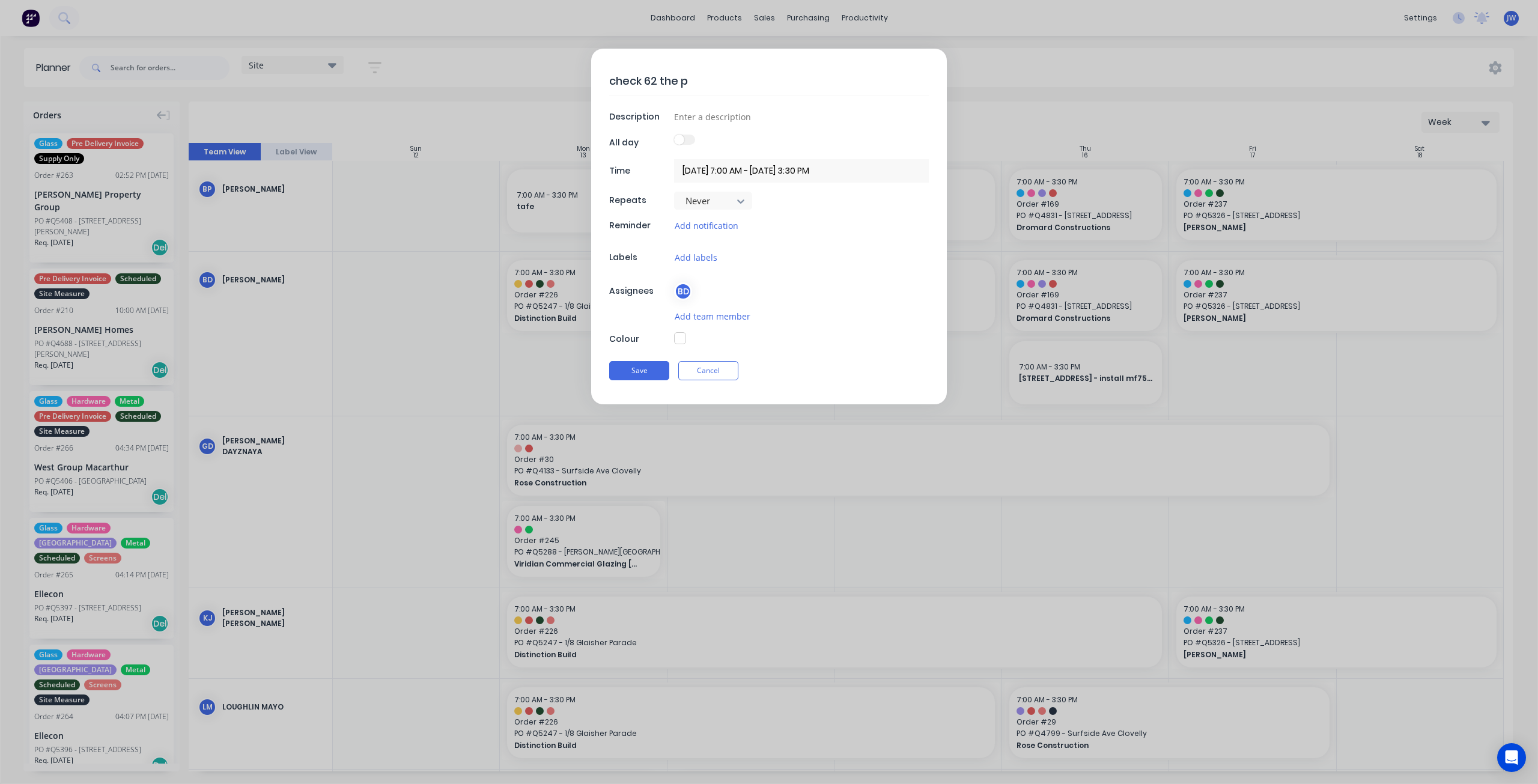
type textarea "check 62 the po"
type textarea "x"
type textarea "check 62 the poi"
type textarea "x"
type textarea "check 62 the poin"
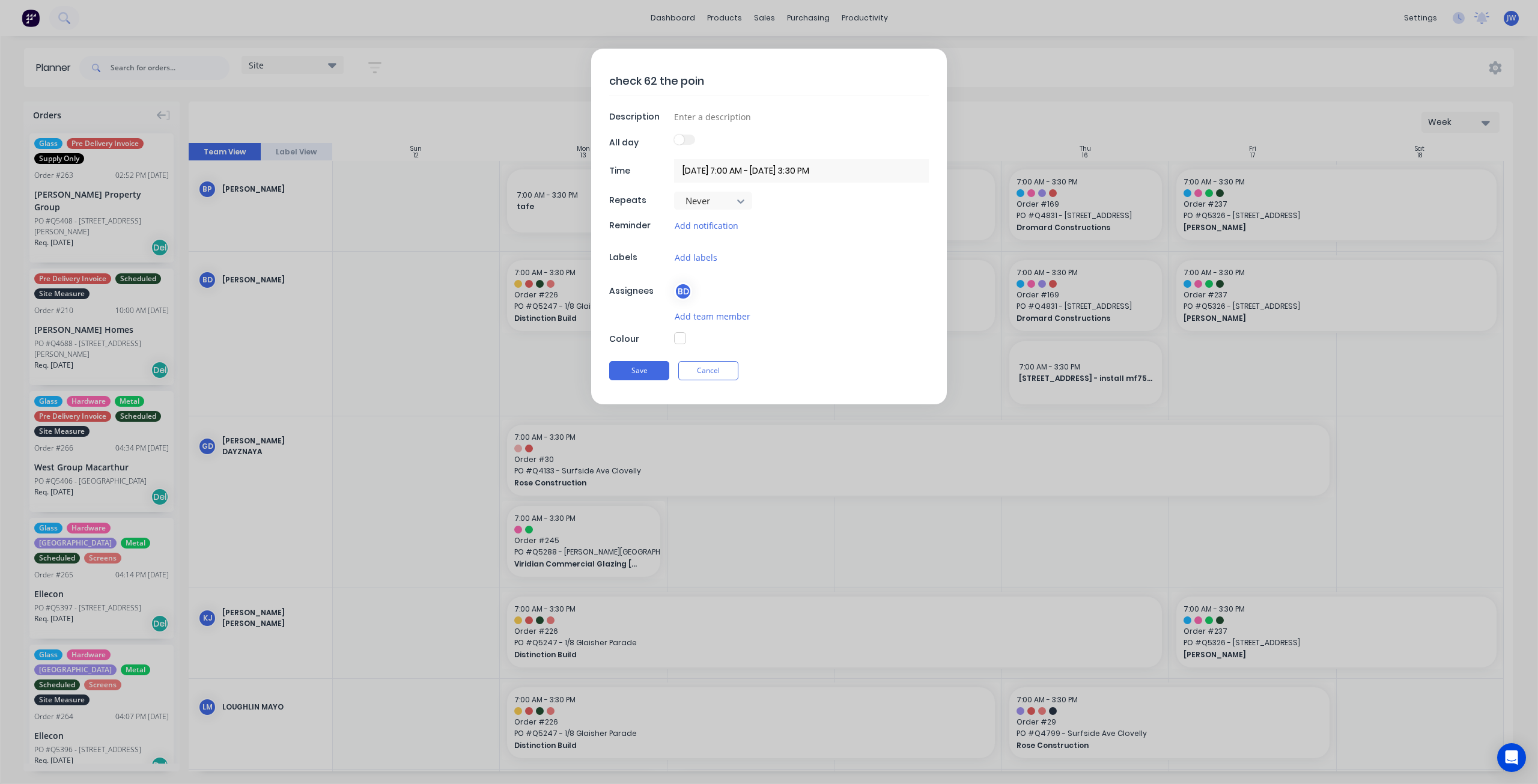
type textarea "x"
type textarea "check 62 the point"
type textarea "x"
type textarea "check 62 the point"
type textarea "x"
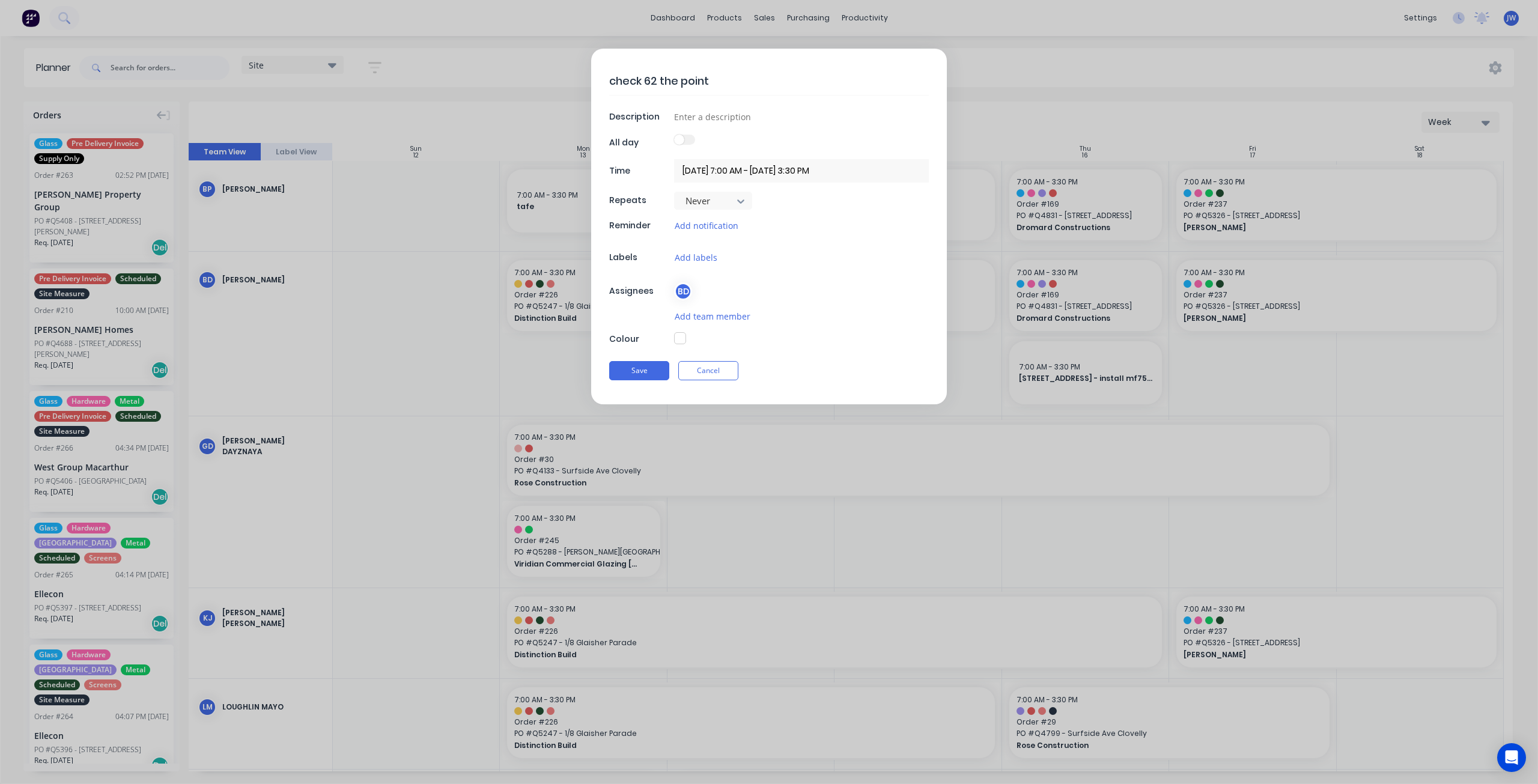
type textarea "check 62 the point r"
type textarea "x"
type textarea "check [STREET_ADDRESS]"
type textarea "x"
type textarea "check [STREET_ADDRESS]"
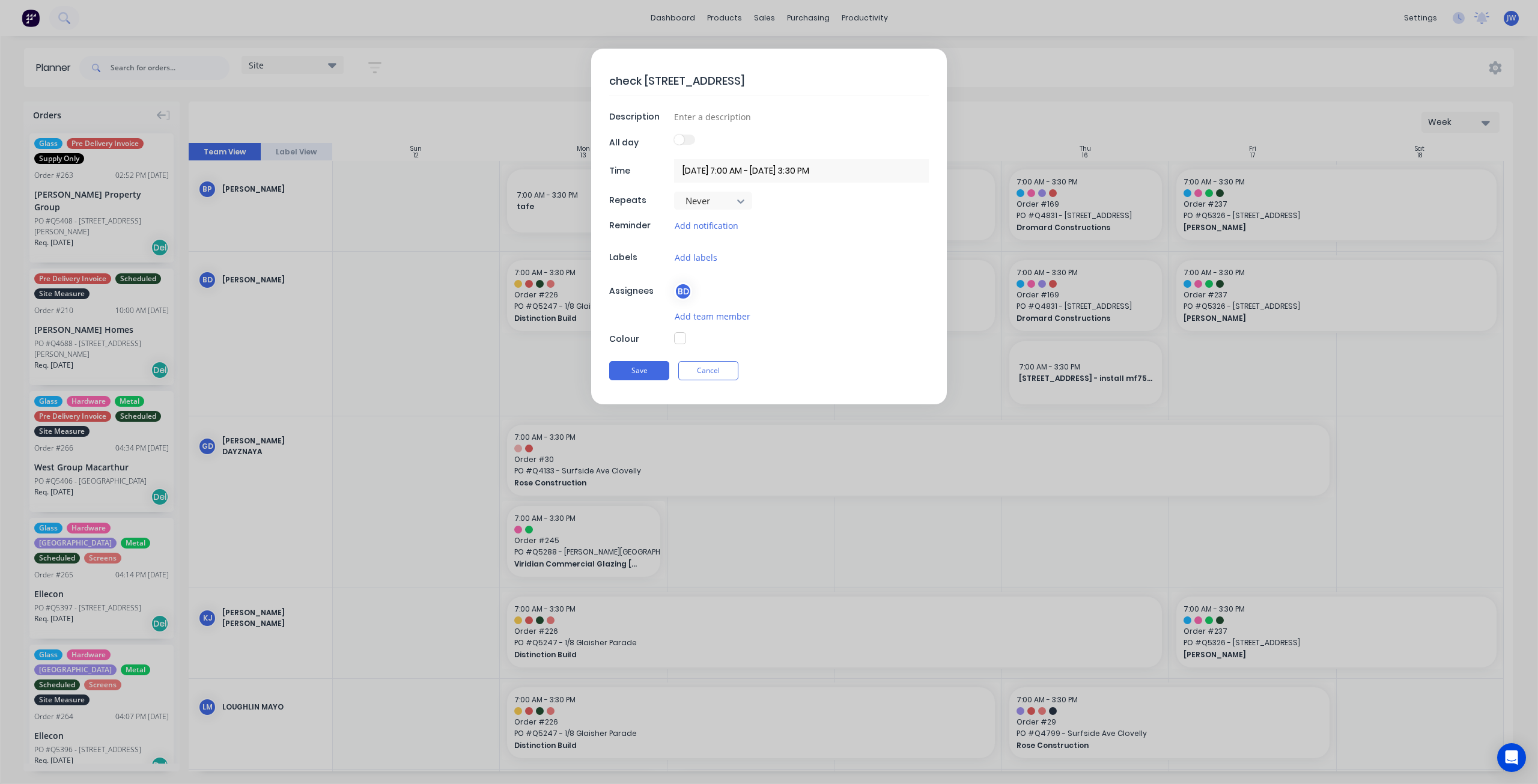
type textarea "x"
type textarea "check 62 the point rd f"
type textarea "x"
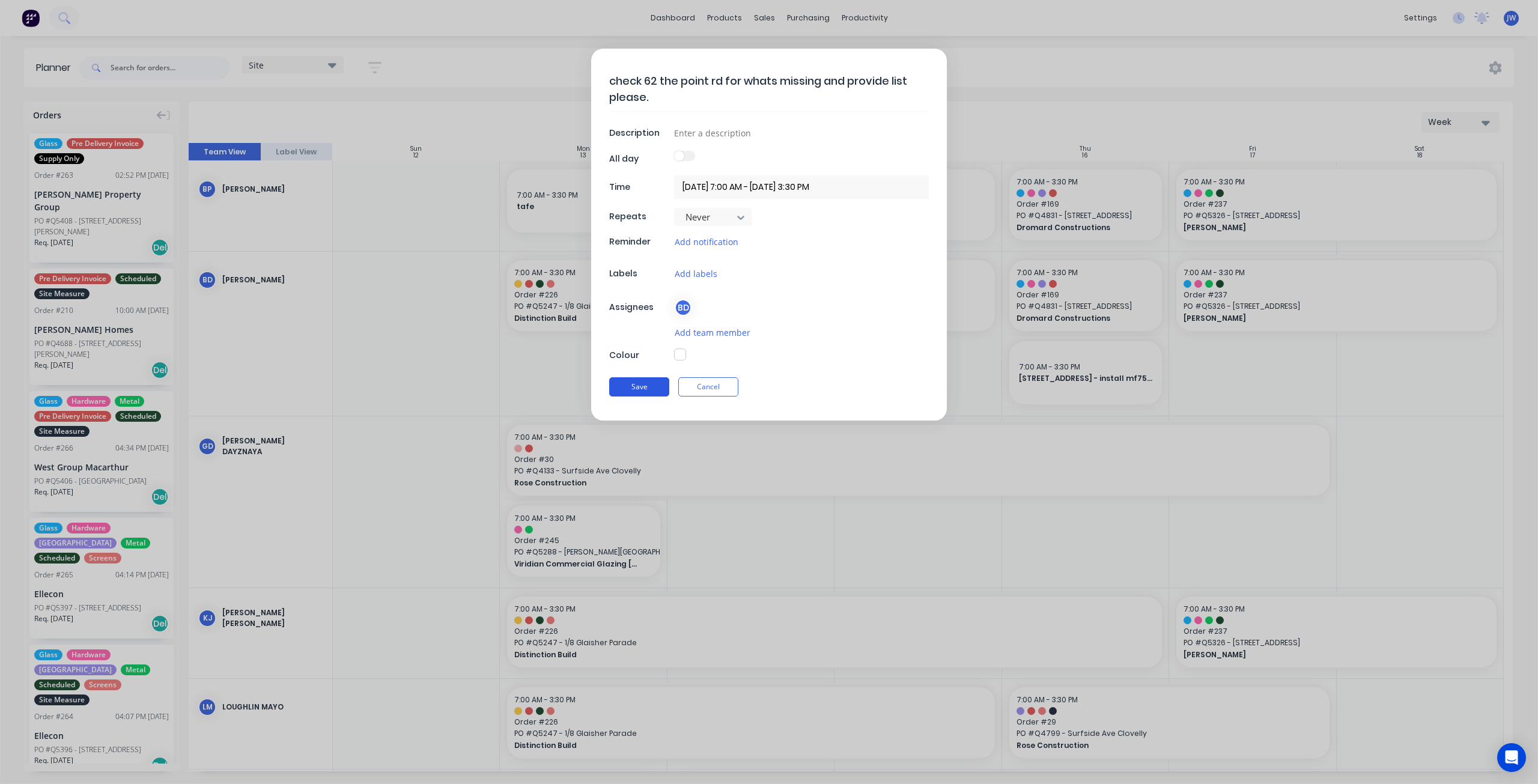
click at [645, 378] on button "Save" at bounding box center [639, 387] width 60 height 20
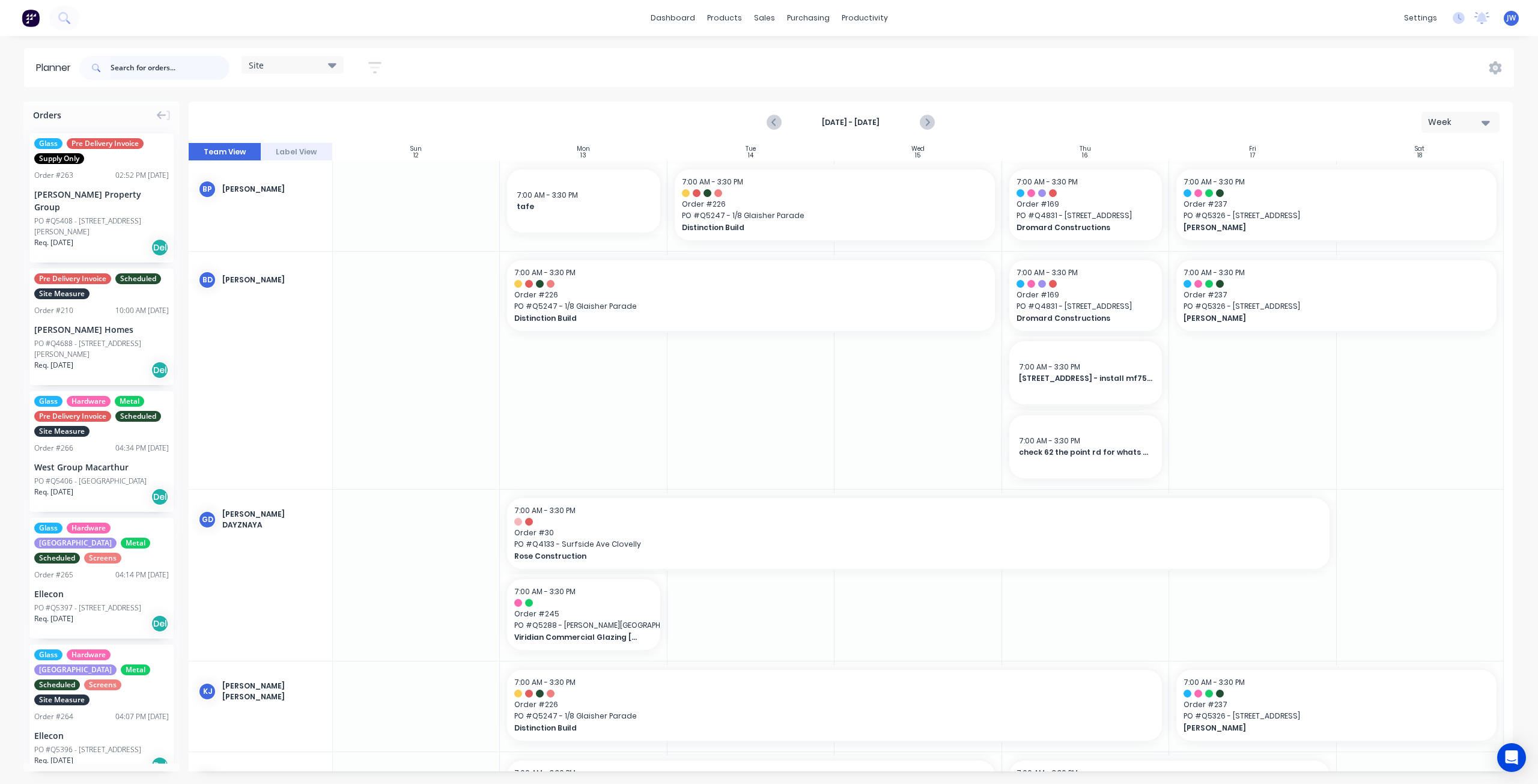
click at [161, 69] on input "text" at bounding box center [171, 68] width 119 height 24
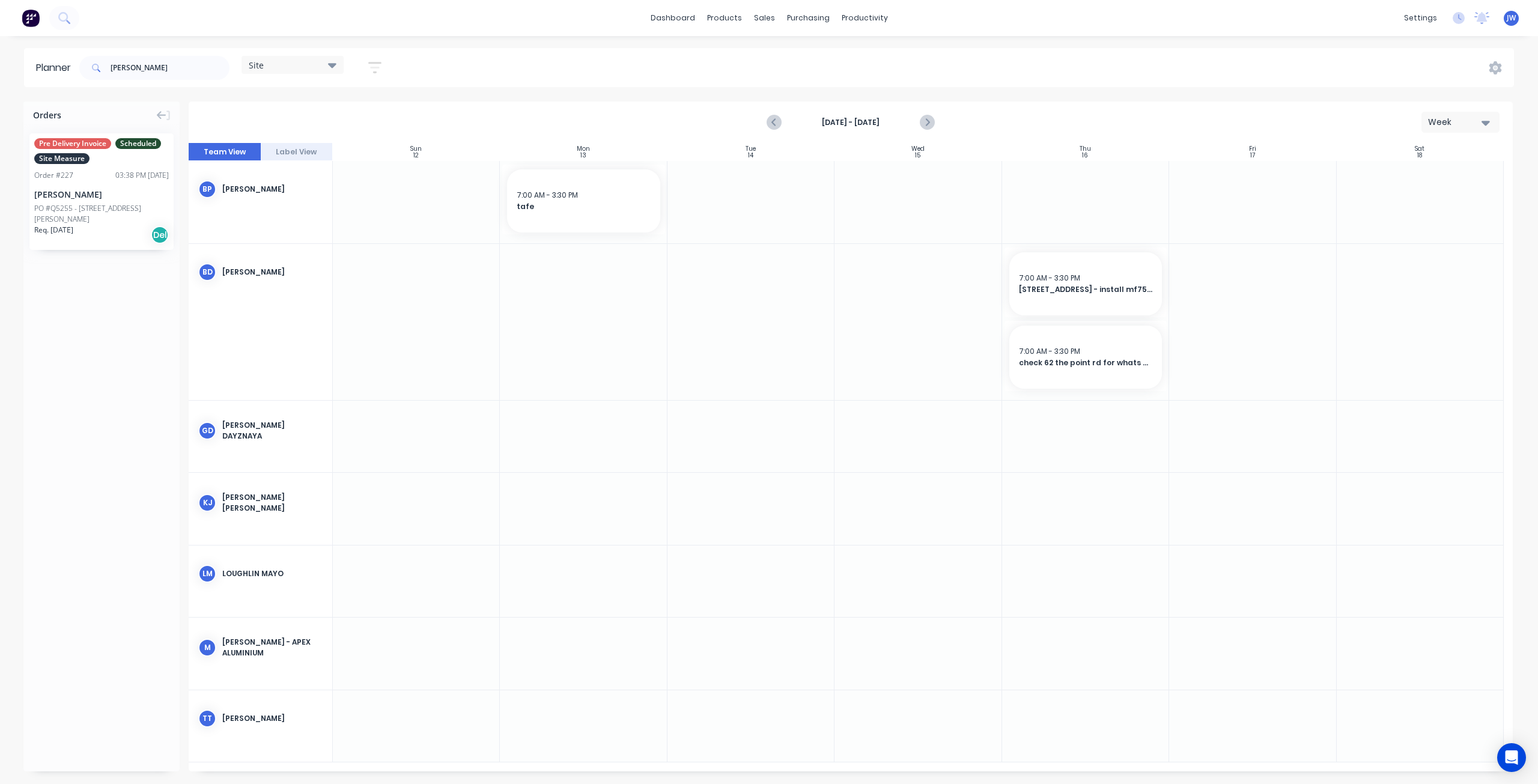
click at [122, 177] on div "03:38 PM [DATE]" at bounding box center [142, 175] width 54 height 11
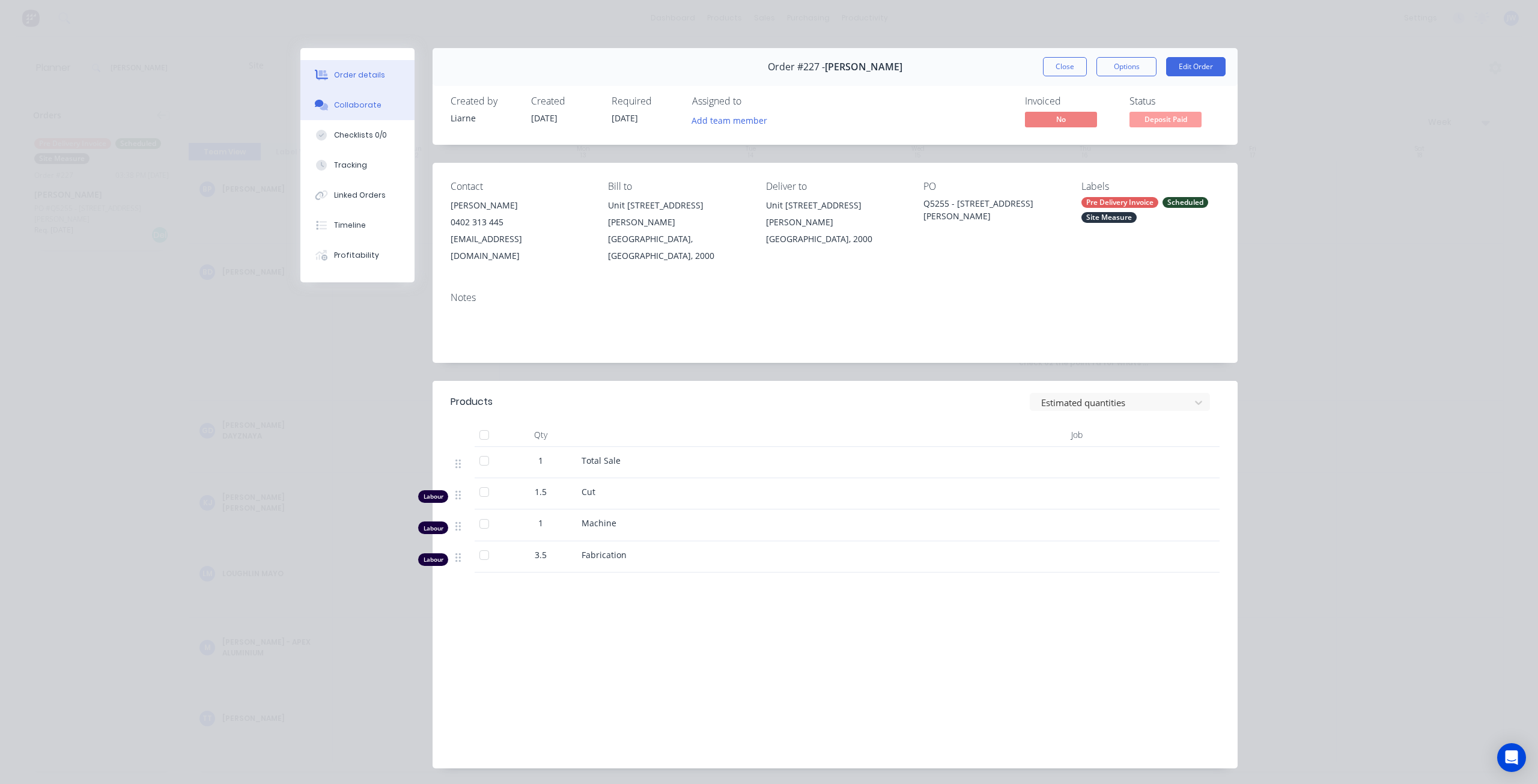
click at [373, 115] on button "Collaborate" at bounding box center [357, 105] width 114 height 30
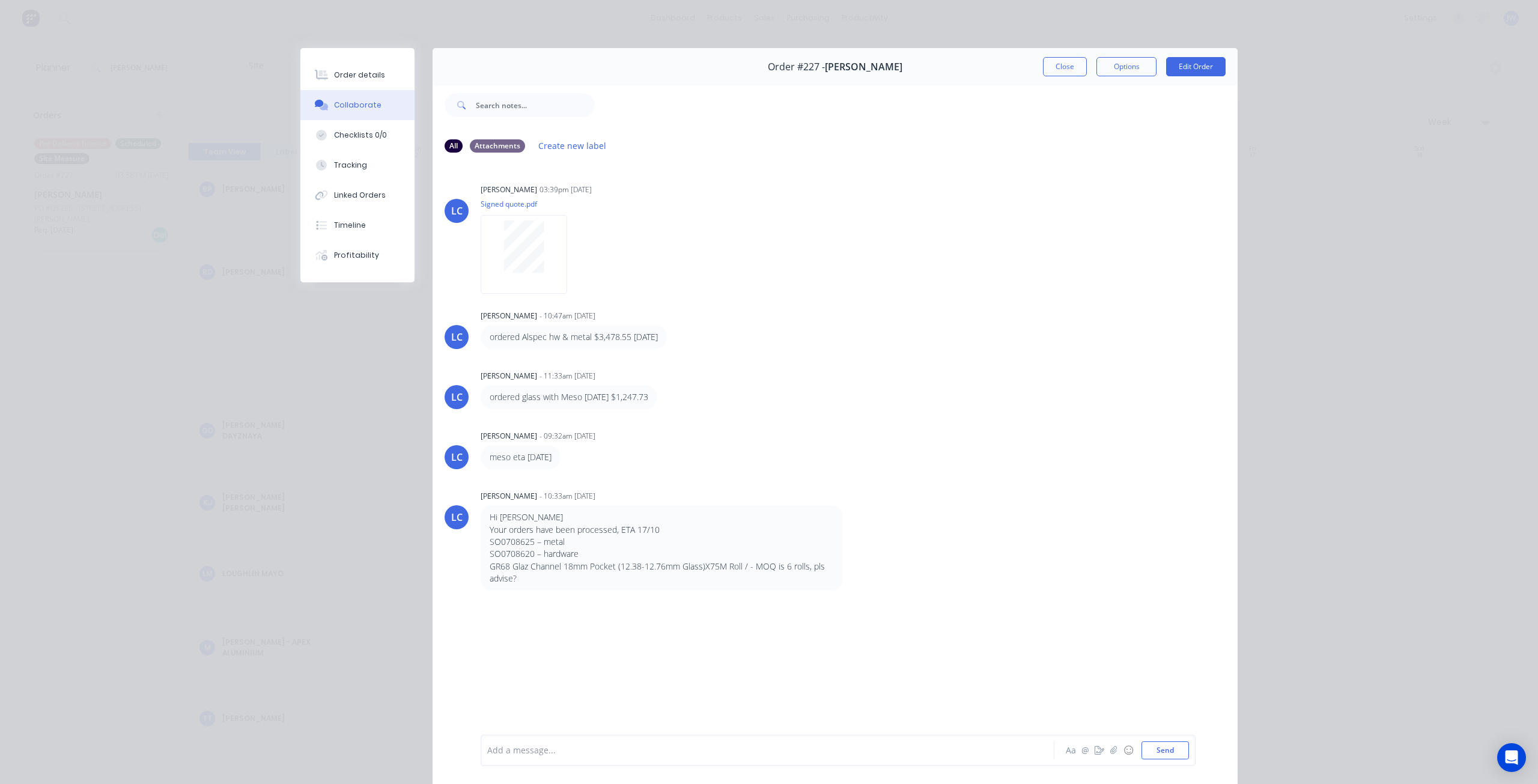
click at [1049, 72] on button "Close" at bounding box center [1064, 66] width 43 height 20
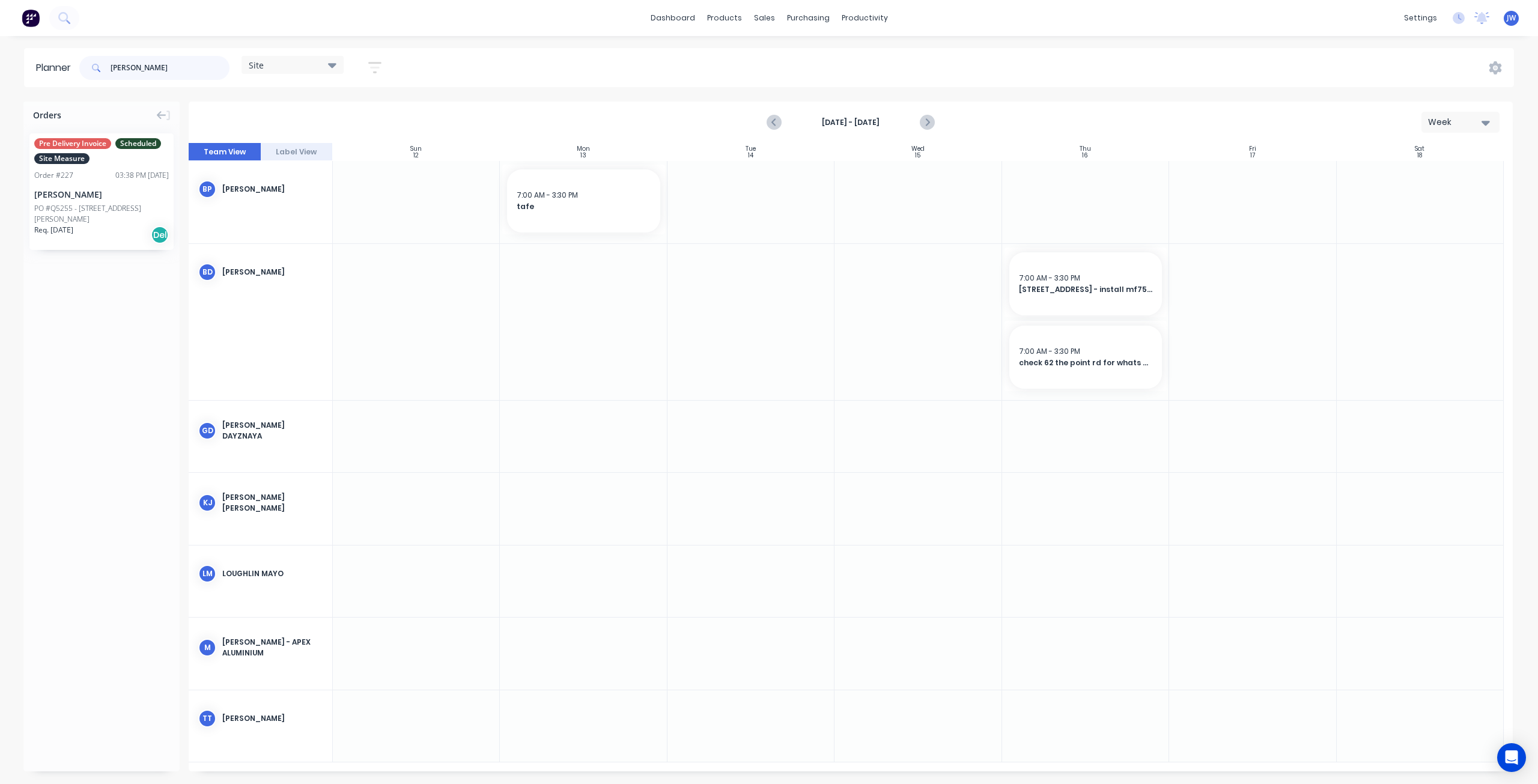
drag, startPoint x: 131, startPoint y: 66, endPoint x: 95, endPoint y: 64, distance: 36.1
click at [95, 64] on div "[PERSON_NAME]" at bounding box center [154, 68] width 150 height 24
